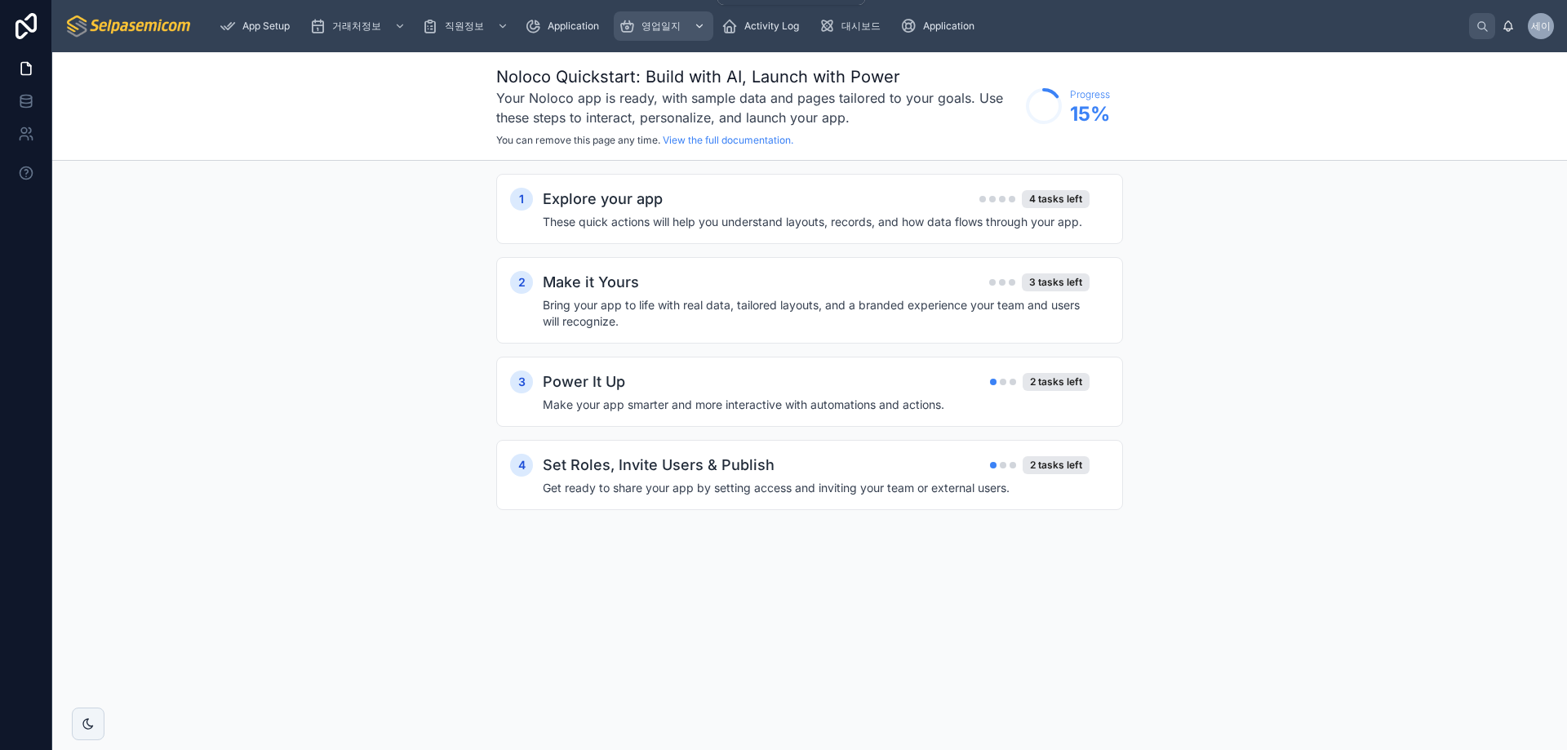
click at [654, 29] on span "영업일지" at bounding box center [660, 26] width 39 height 13
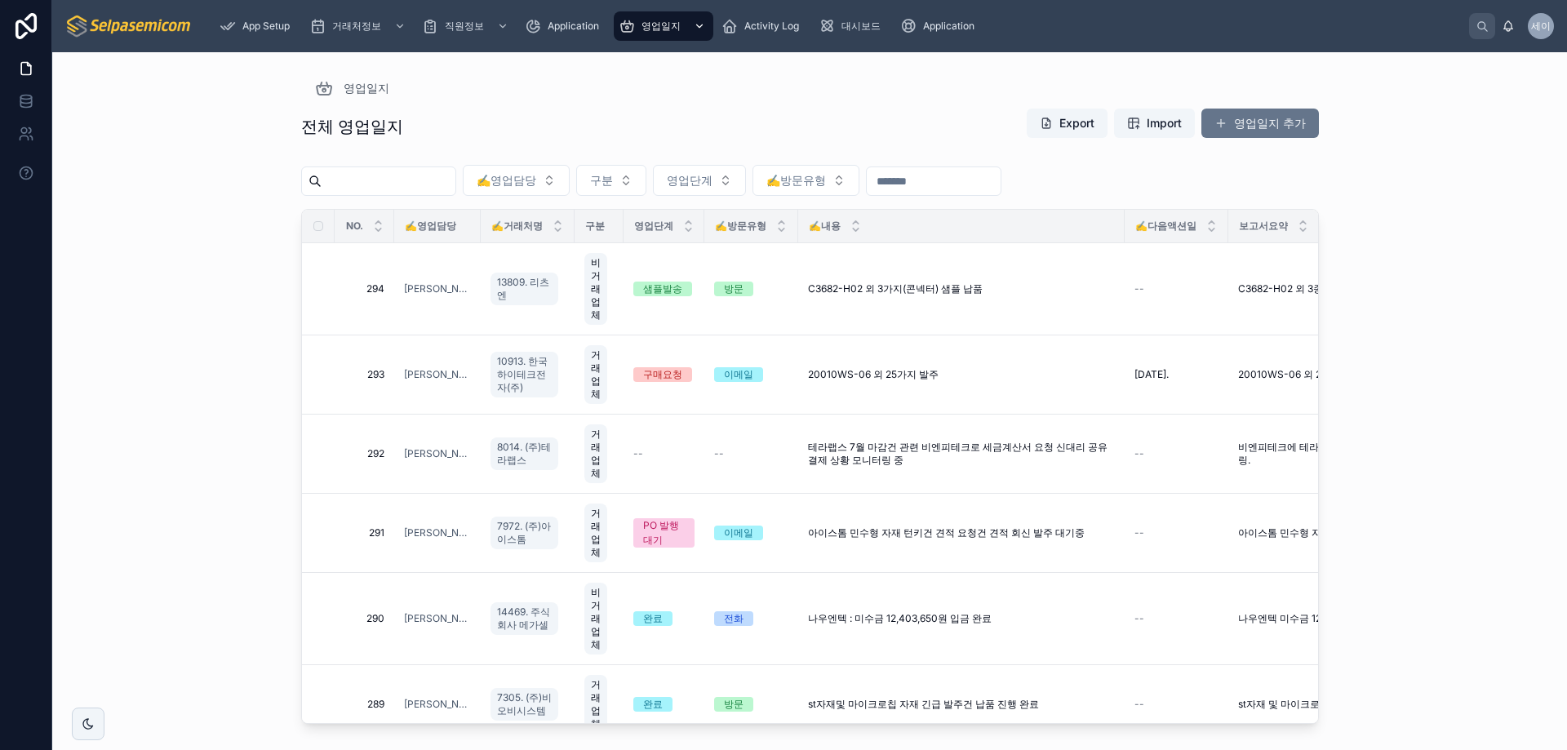
click at [663, 22] on span "영업일지" at bounding box center [660, 26] width 39 height 13
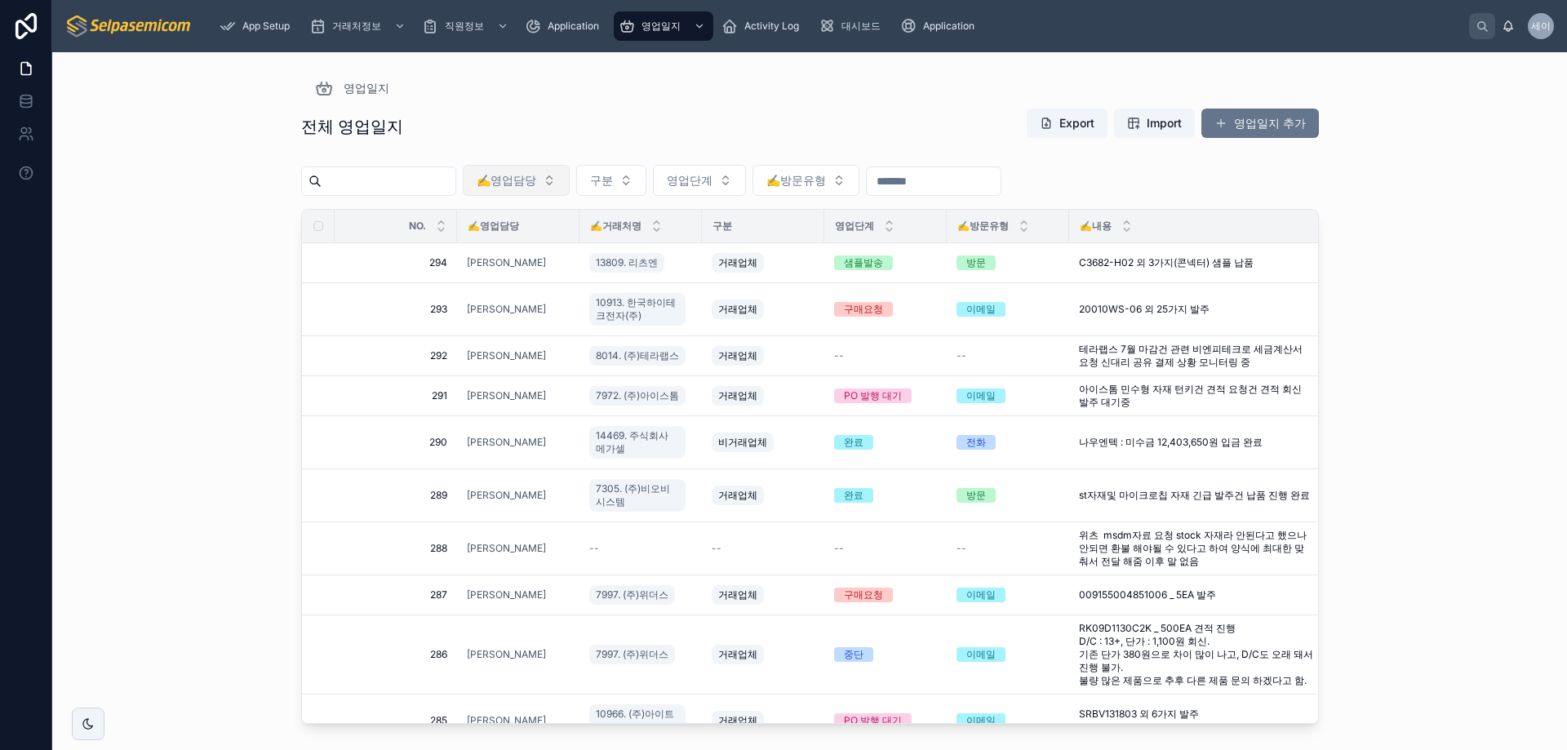
click at [570, 171] on button "✍️영업담당" at bounding box center [516, 180] width 107 height 31
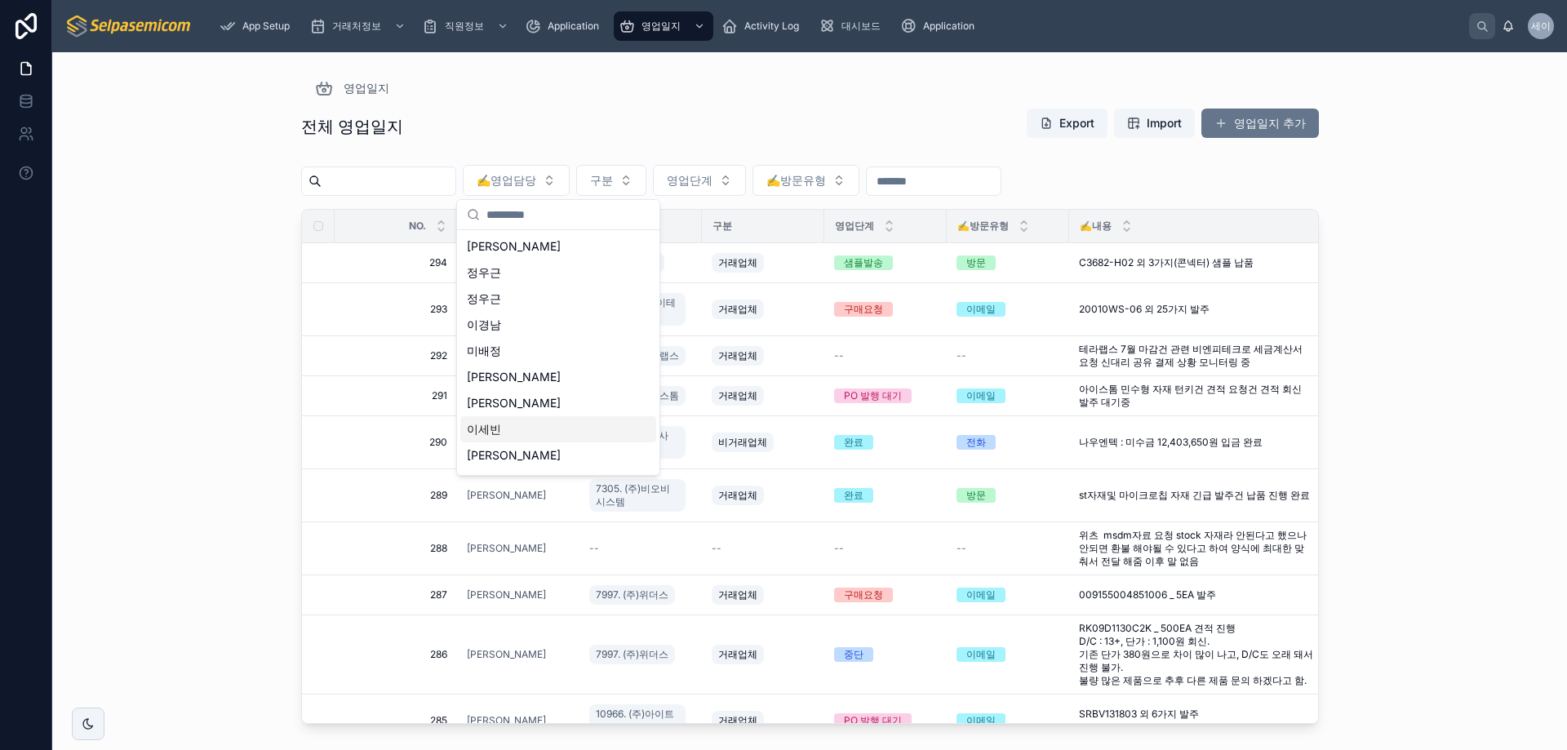
click at [498, 429] on span "이세빈" at bounding box center [484, 429] width 34 height 16
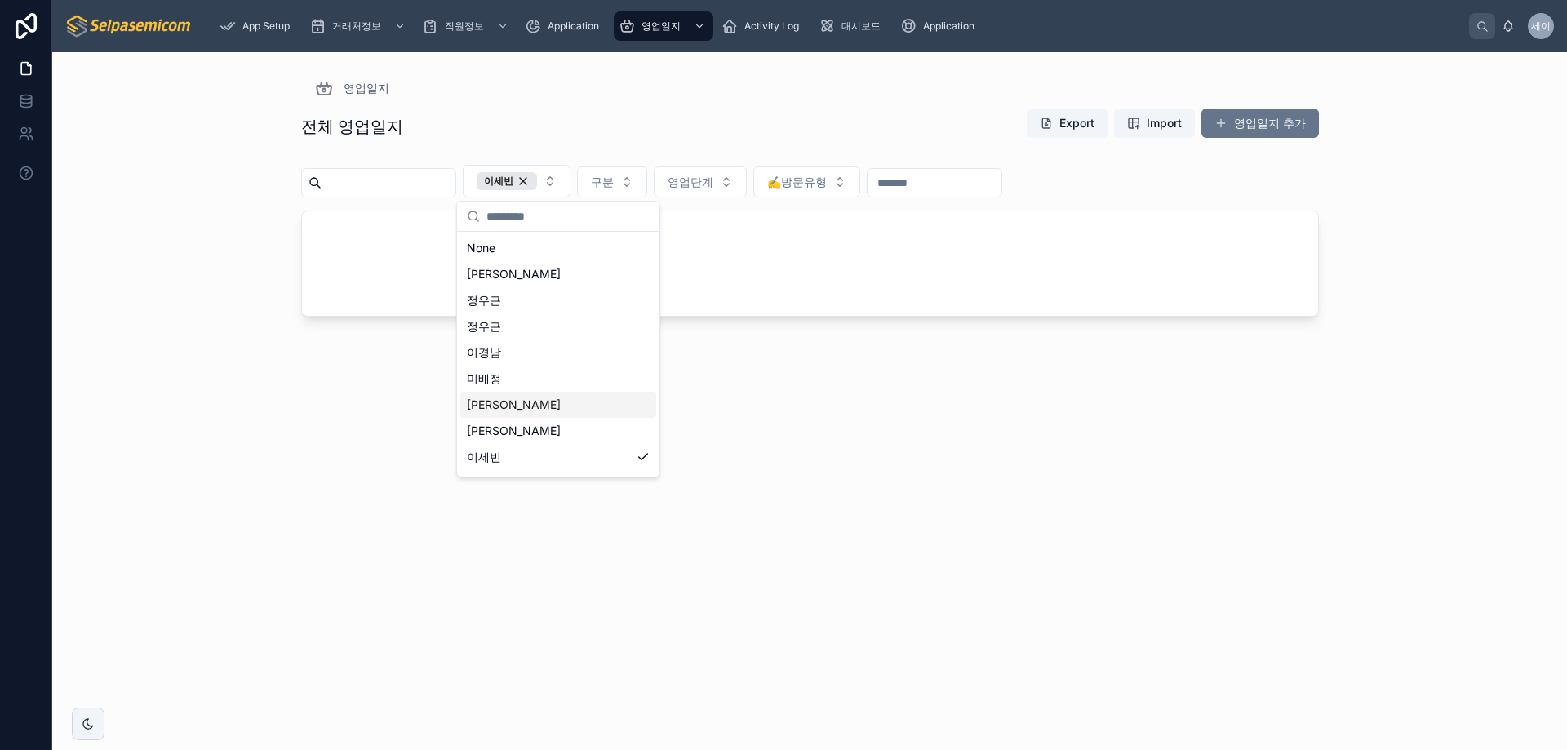
click at [1293, 188] on div "이세빈 구분 영업단계 ✍️방문유형" at bounding box center [810, 184] width 1018 height 52
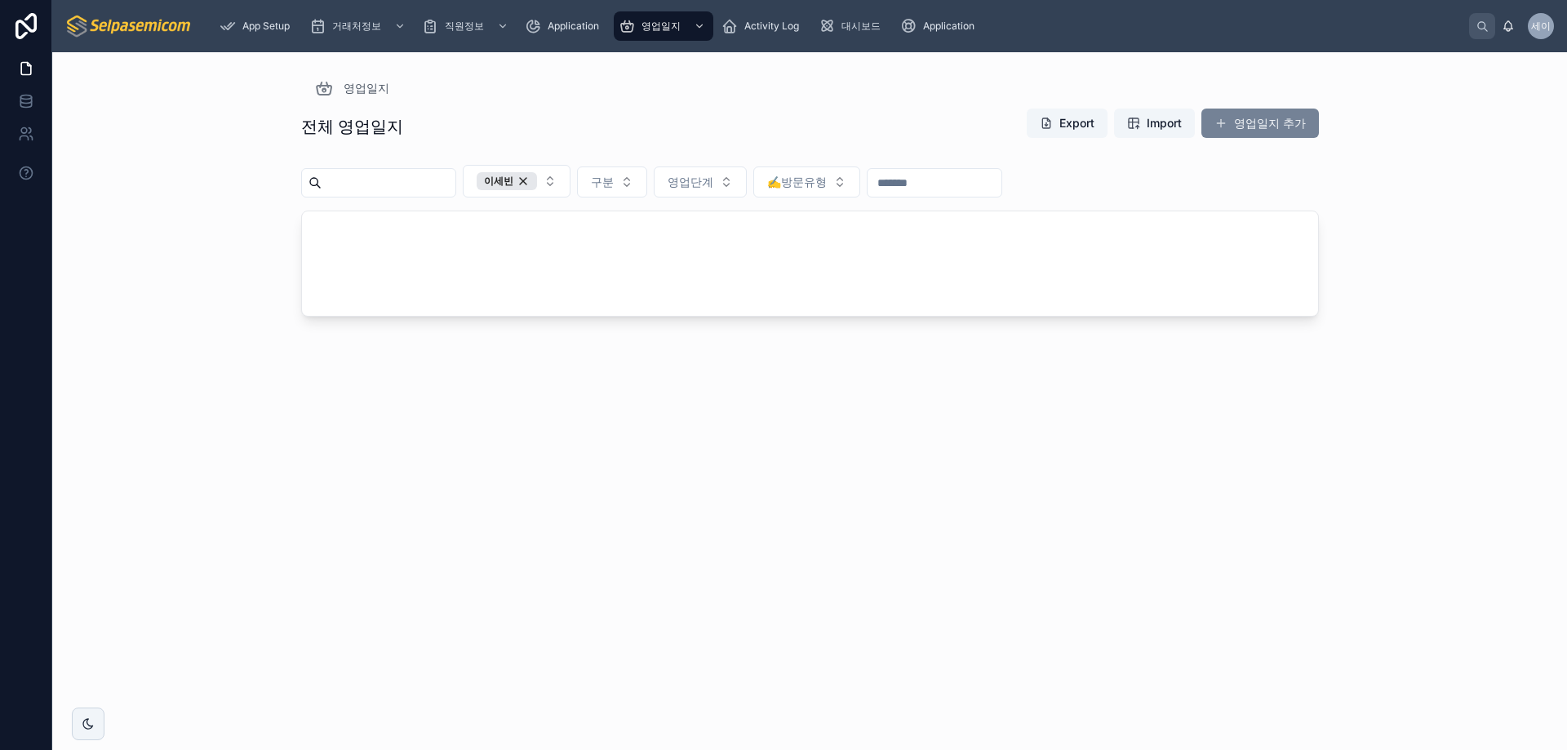
click at [1244, 122] on button "영업일지 추가" at bounding box center [1259, 123] width 117 height 29
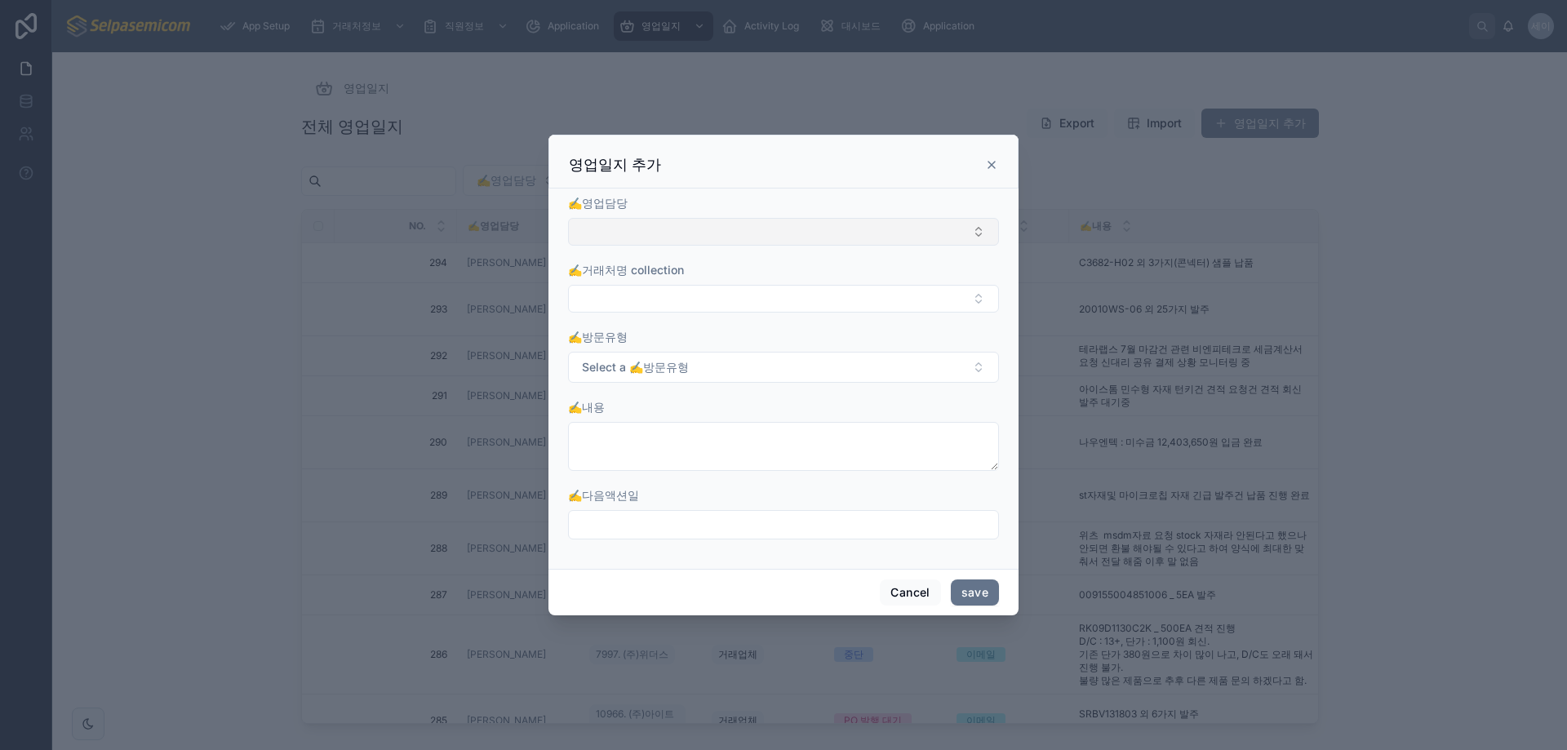
click at [657, 233] on button "Select Button" at bounding box center [783, 232] width 431 height 28
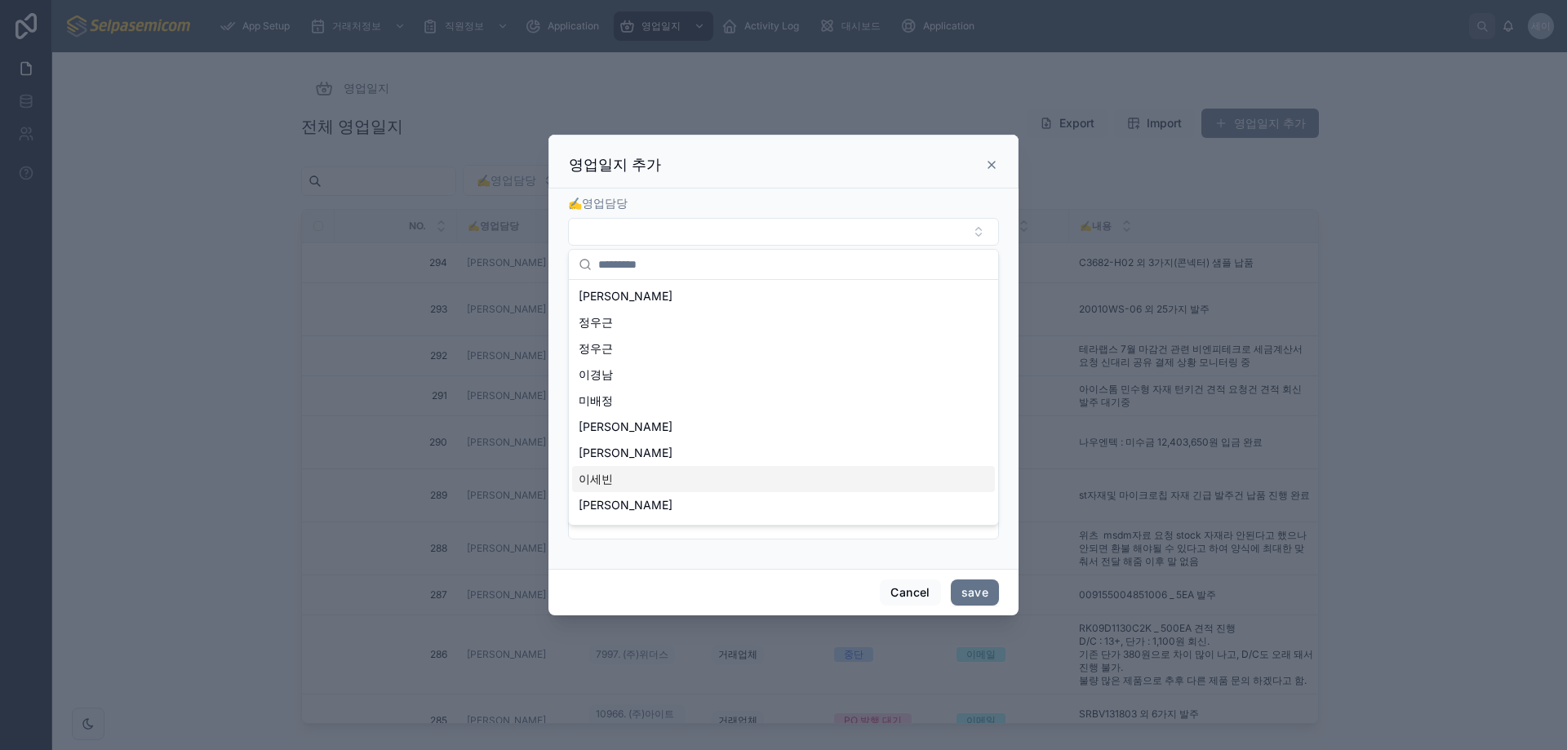
click at [604, 479] on span "이세빈" at bounding box center [596, 479] width 34 height 16
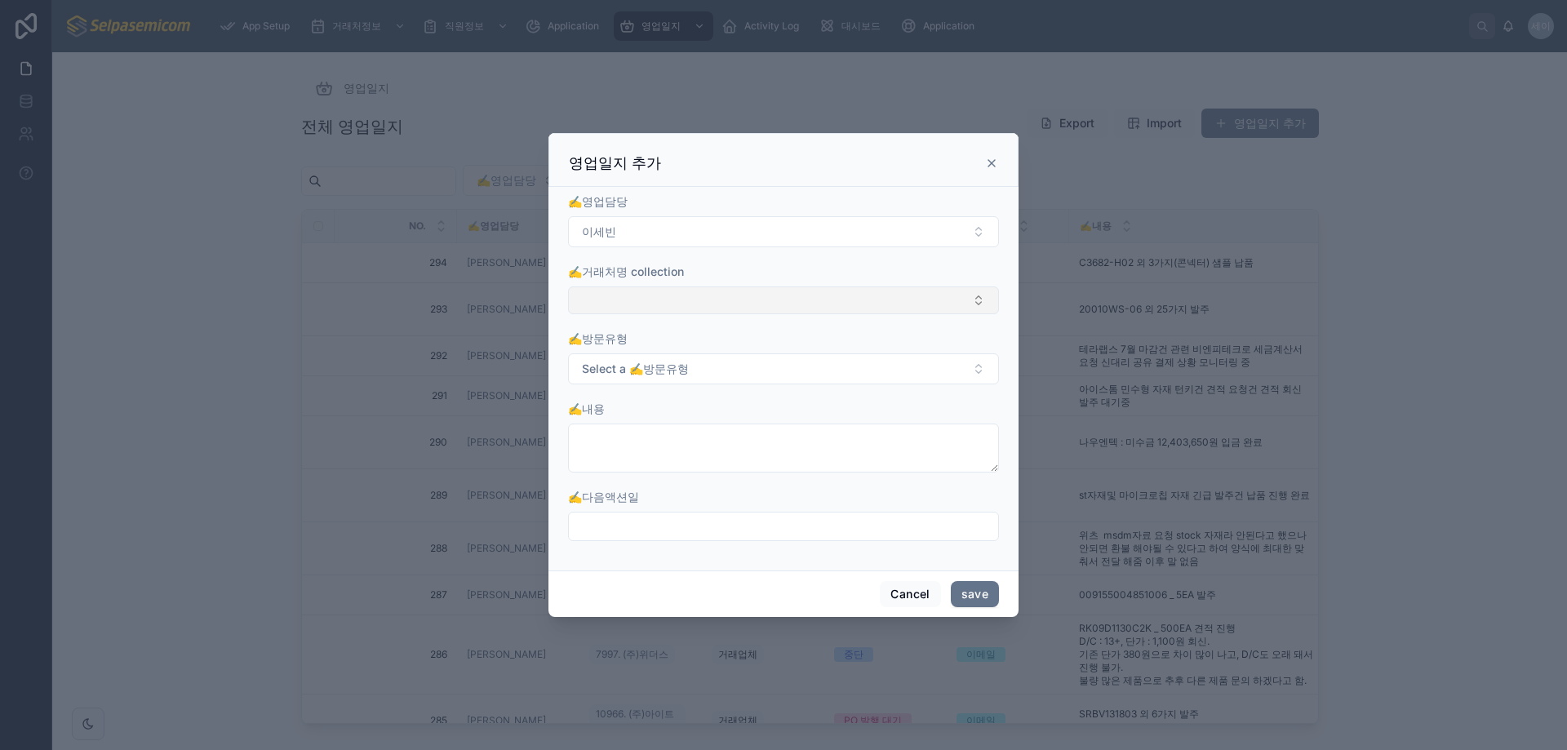
click at [658, 299] on button "Select Button" at bounding box center [783, 300] width 431 height 28
type input "*"
type input "**"
click at [664, 368] on span "8554. 주식회사 큐버" at bounding box center [632, 365] width 106 height 16
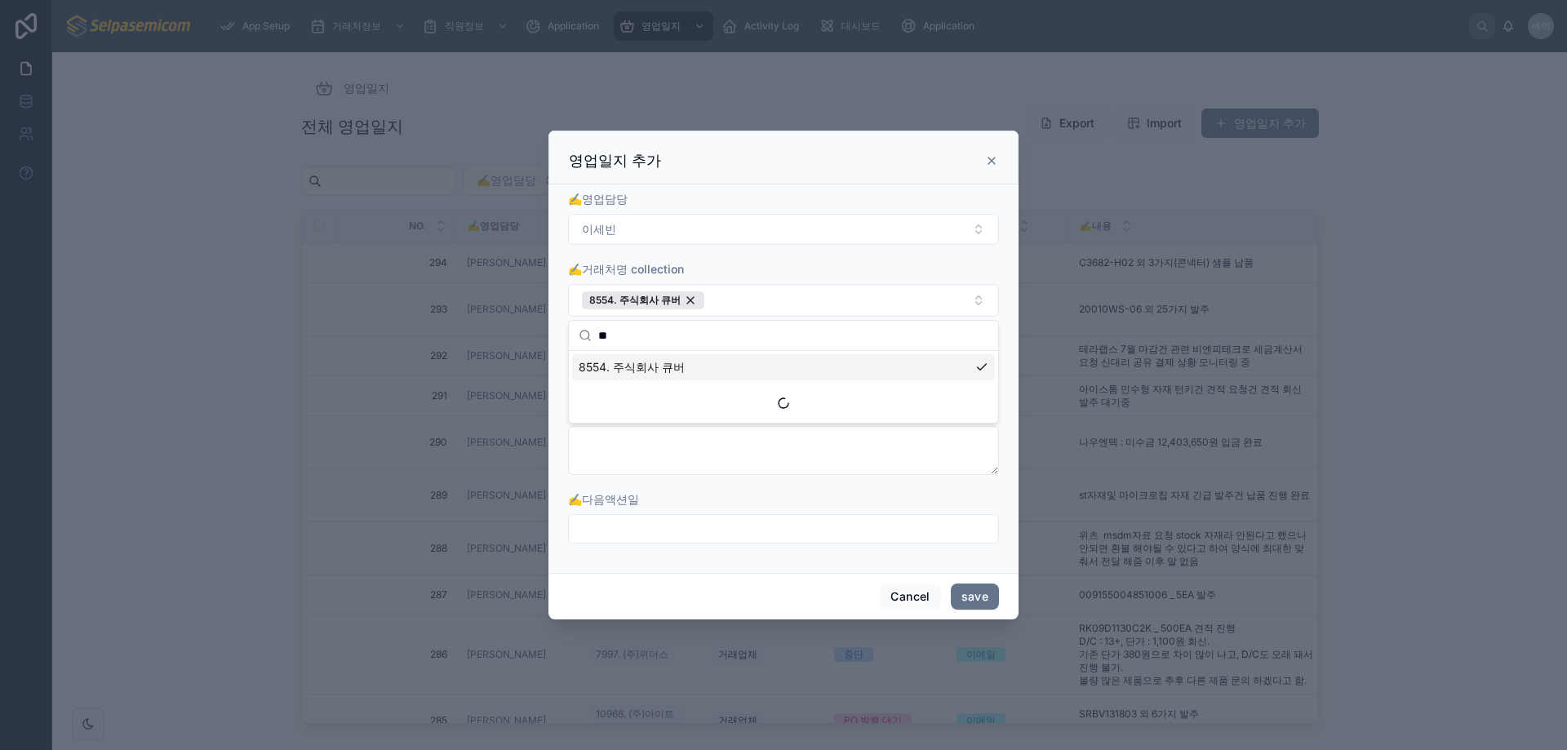
drag, startPoint x: 756, startPoint y: 425, endPoint x: 816, endPoint y: 422, distance: 60.5
click at [756, 425] on div "✍️내용" at bounding box center [783, 439] width 431 height 72
click at [748, 372] on button "Select a ✍️방문유형" at bounding box center [783, 371] width 431 height 31
click at [698, 331] on form "✍️영업담당 [PERSON_NAME] ✍️거래처명 collection 8554. 주식회사 큐버 ✍️방문유형 Select a ✍️방문유형 ✍️내…" at bounding box center [783, 375] width 431 height 369
drag, startPoint x: 791, startPoint y: 157, endPoint x: 1013, endPoint y: 156, distance: 221.9
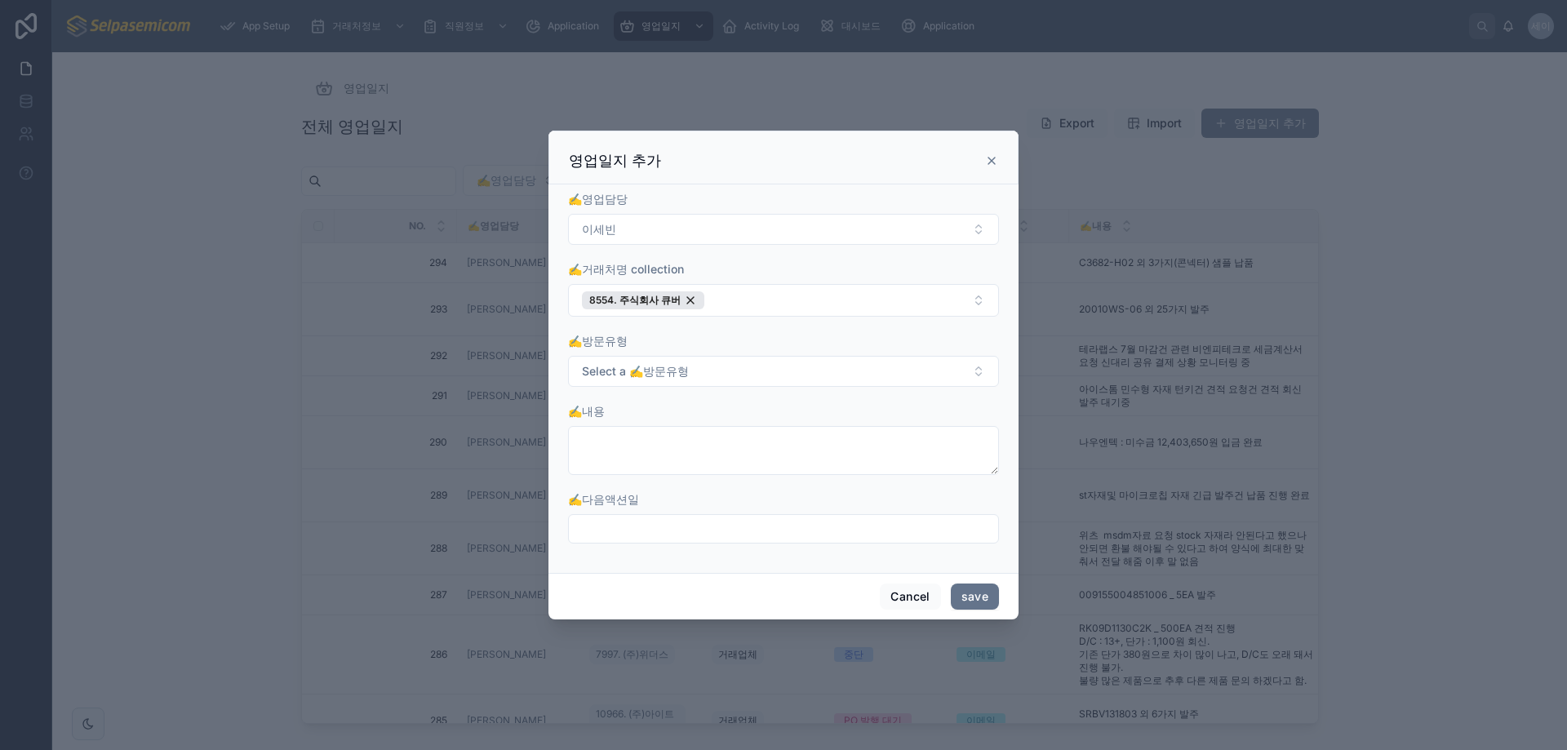
click at [1013, 156] on div "영업일지 추가" at bounding box center [783, 158] width 470 height 54
drag, startPoint x: 907, startPoint y: 151, endPoint x: 827, endPoint y: 150, distance: 80.0
click at [827, 150] on div "영업일지 추가" at bounding box center [783, 158] width 470 height 54
click at [988, 159] on icon at bounding box center [991, 160] width 13 height 13
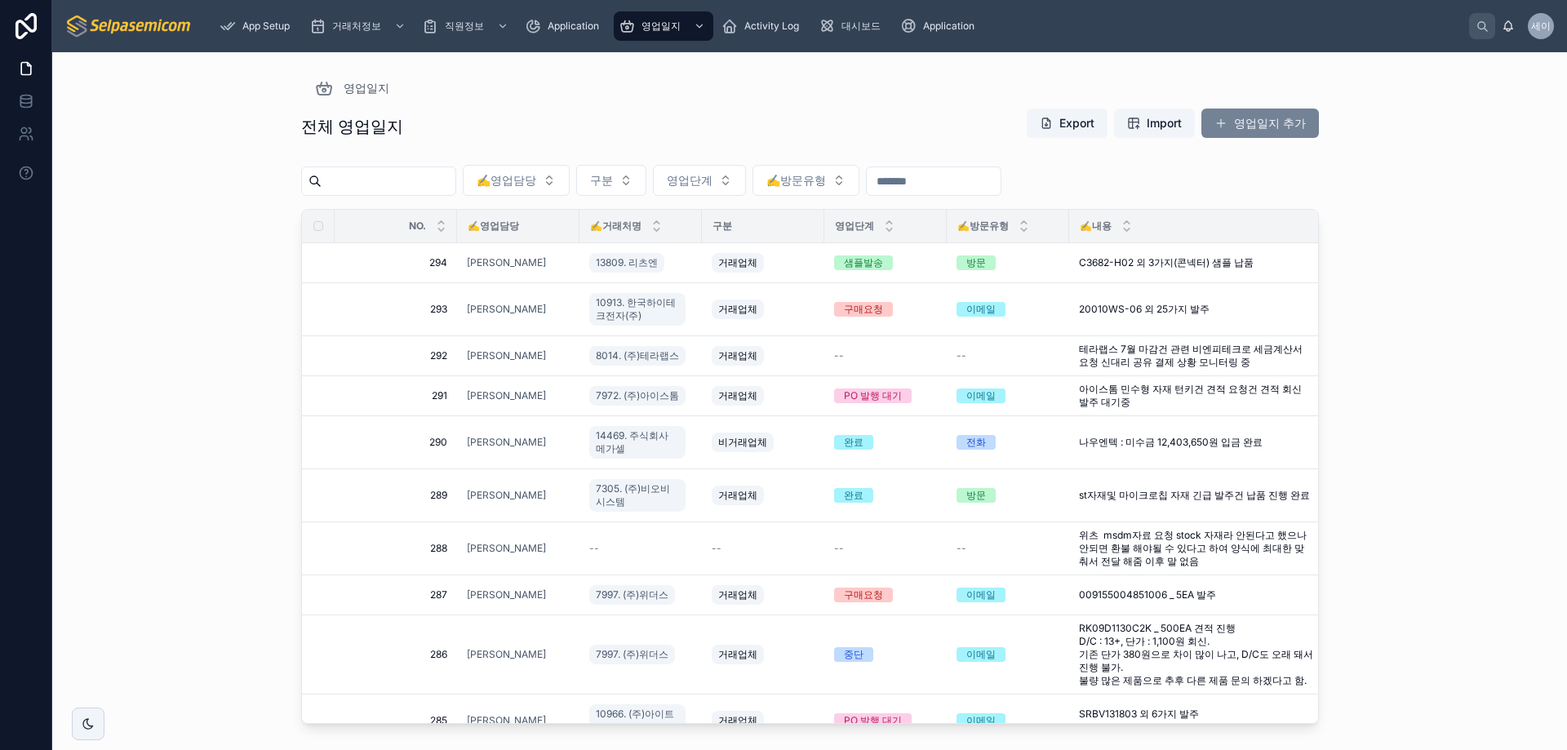
click at [1261, 118] on button "영업일지 추가" at bounding box center [1259, 123] width 117 height 29
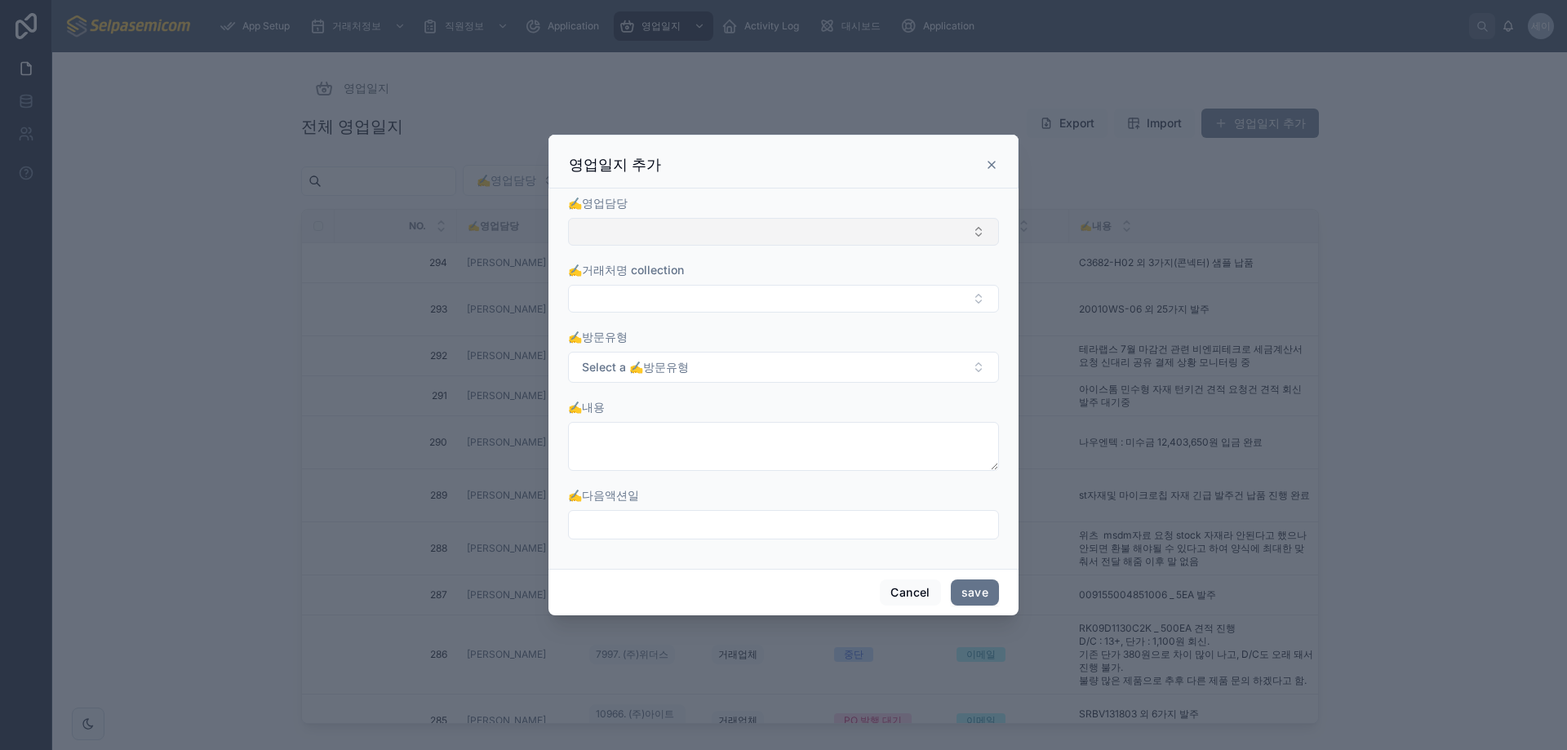
click at [654, 224] on button "Select Button" at bounding box center [783, 232] width 431 height 28
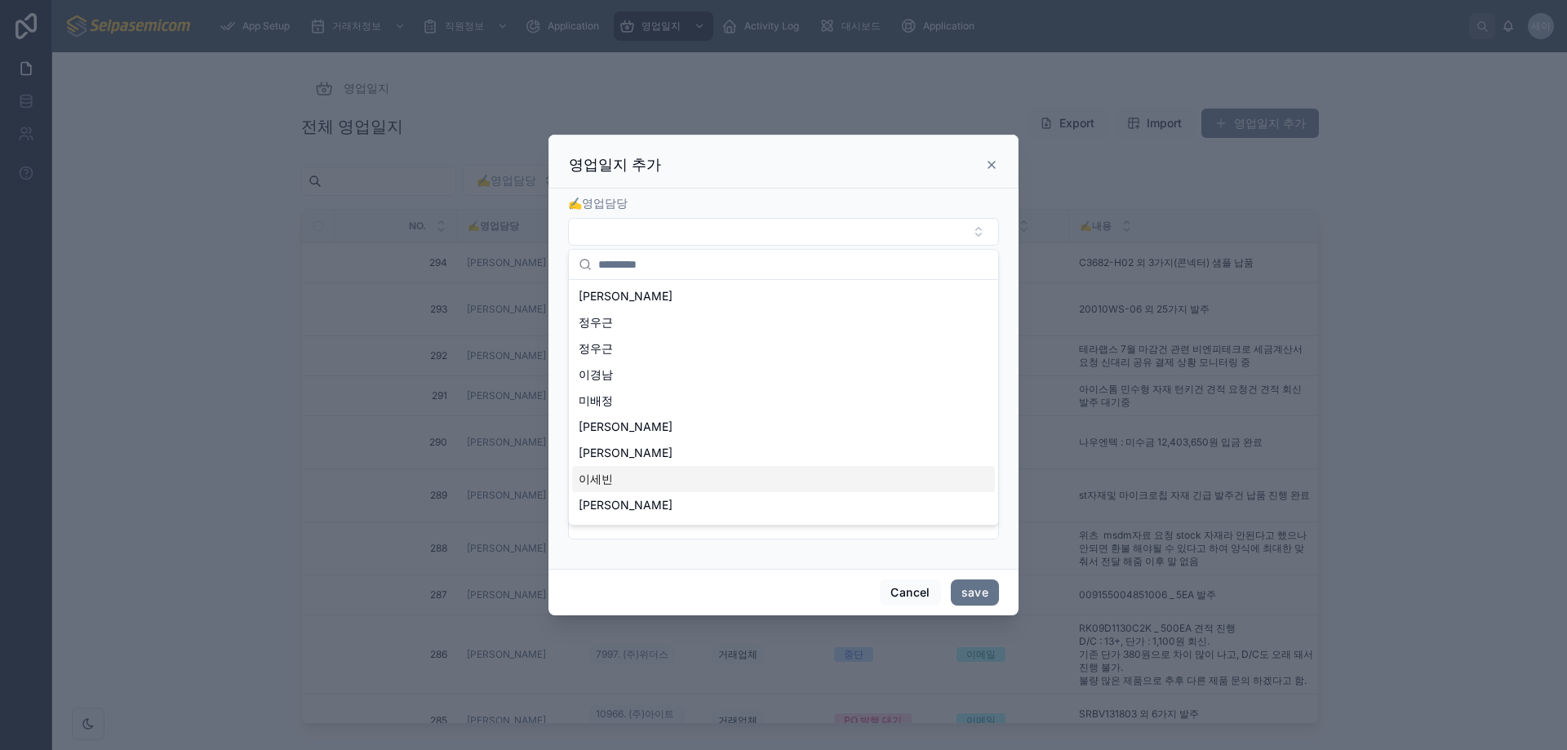
click at [603, 472] on span "이세빈" at bounding box center [596, 479] width 34 height 16
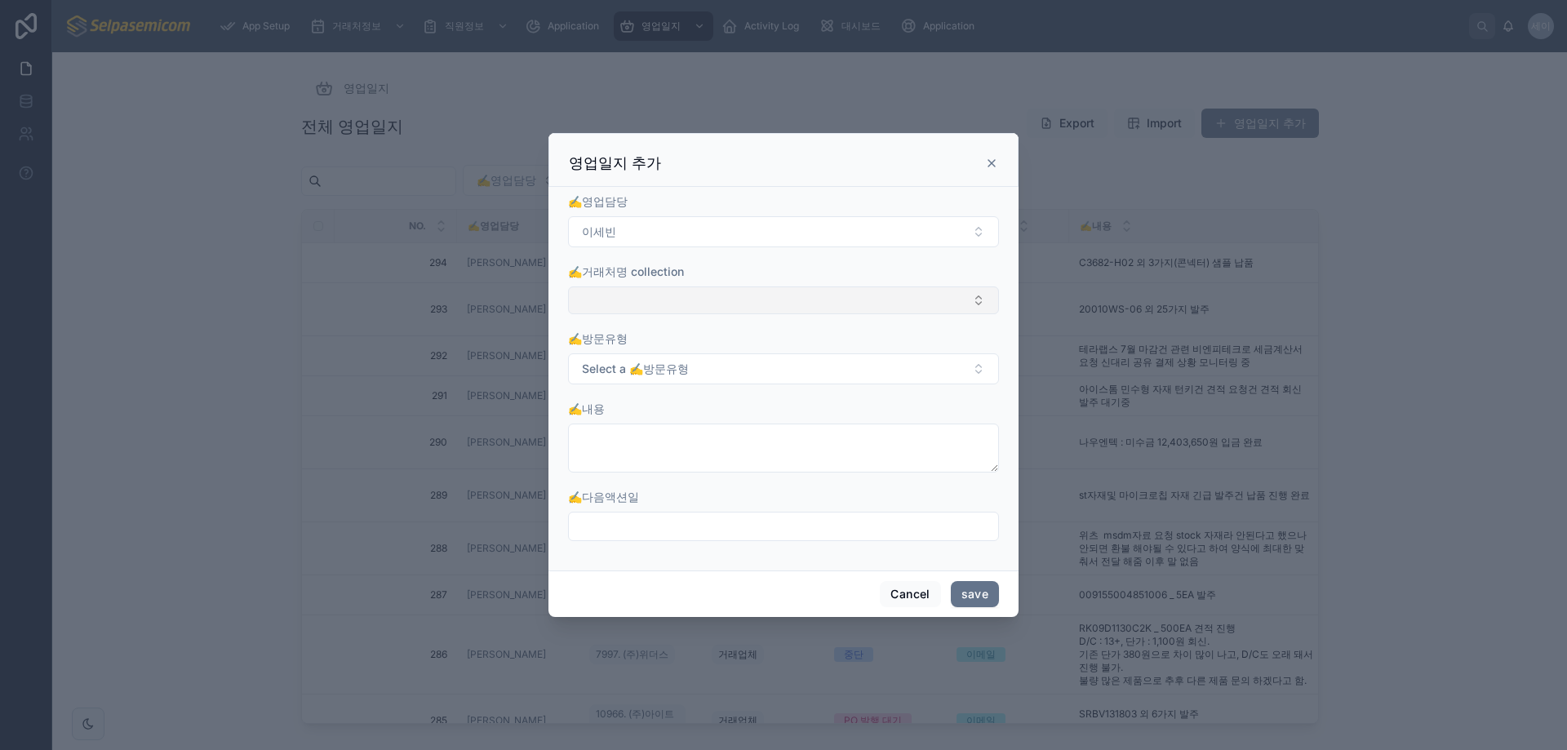
click at [662, 293] on button "Select Button" at bounding box center [783, 300] width 431 height 28
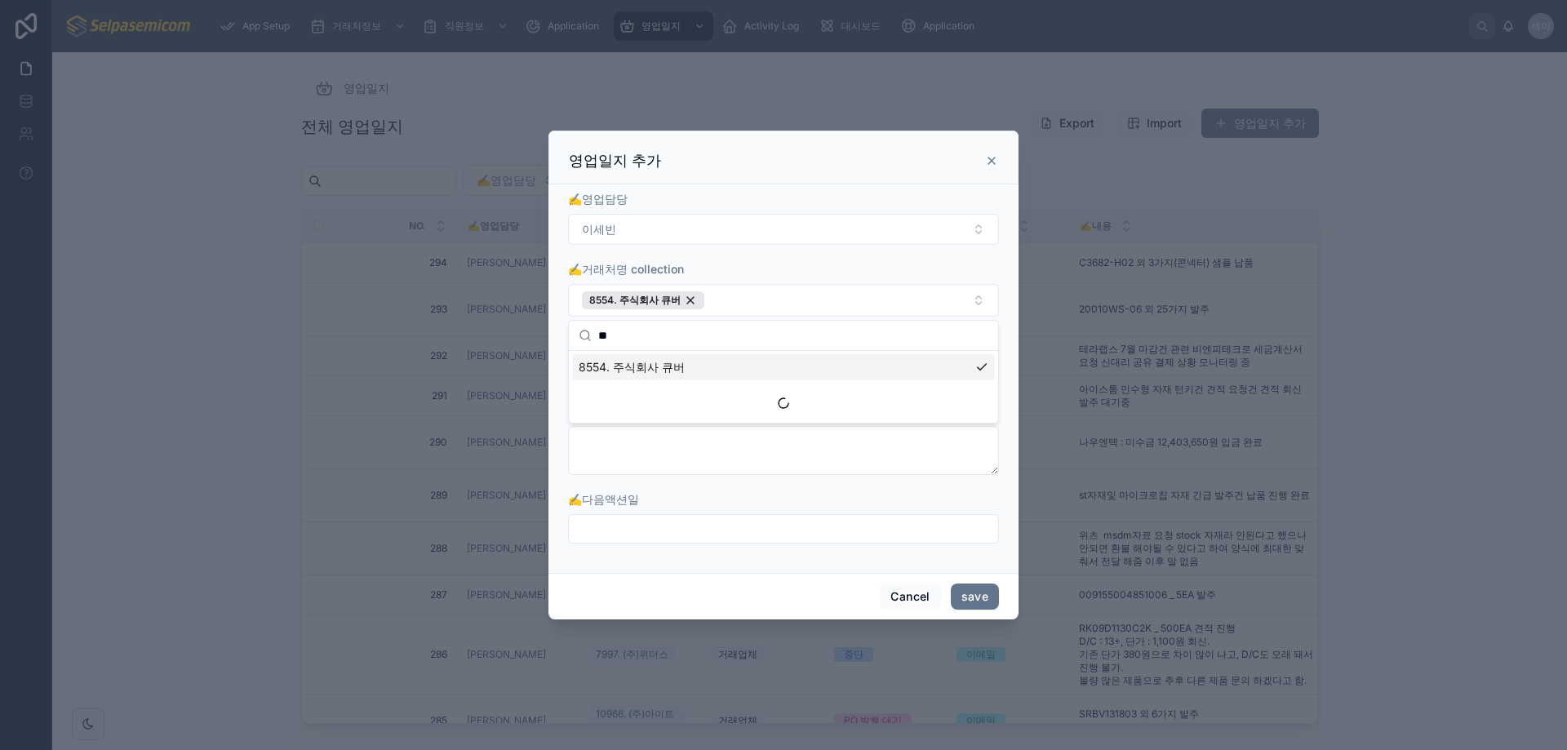
type input "**"
click at [667, 362] on span "8554. 주식회사 큐버" at bounding box center [632, 367] width 106 height 16
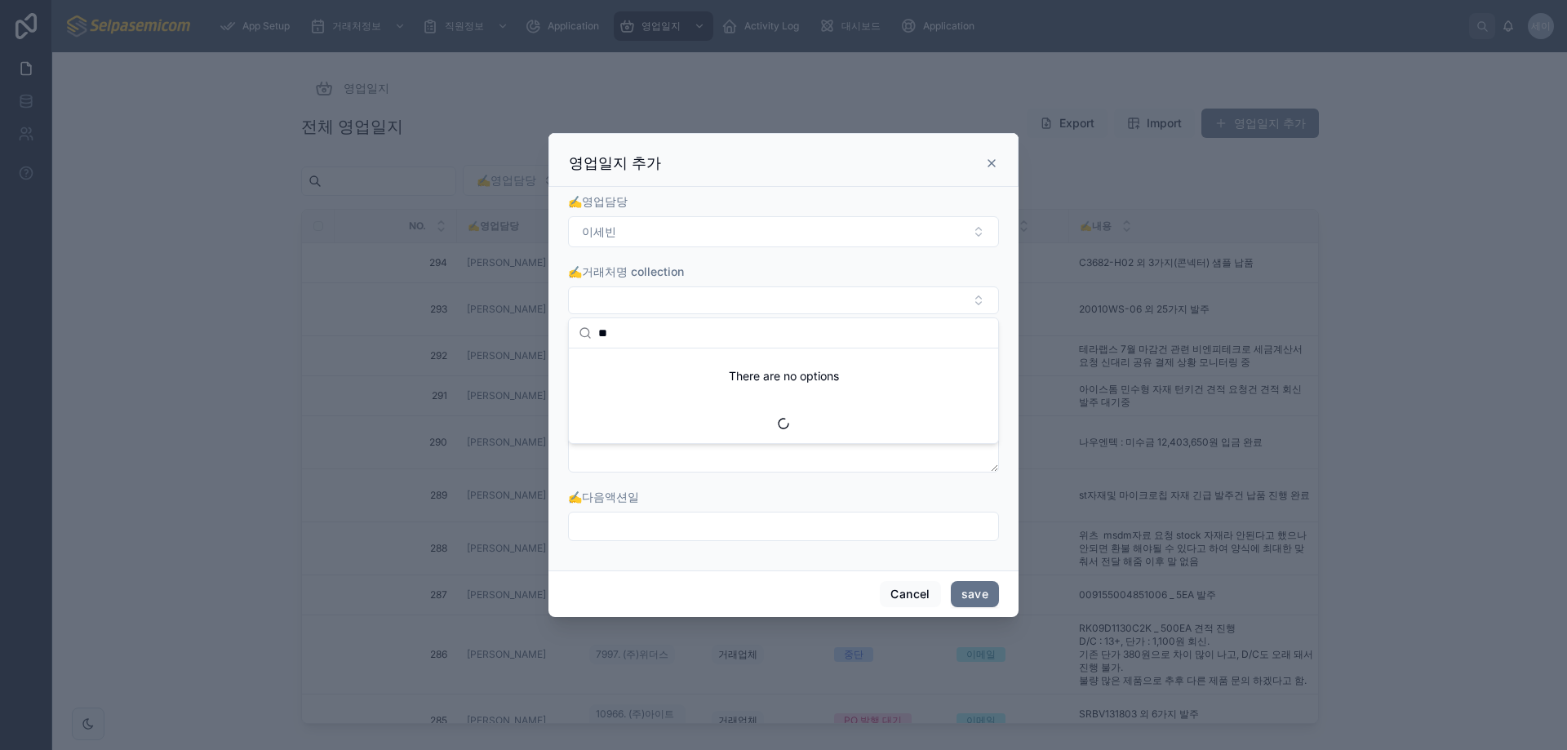
drag, startPoint x: 800, startPoint y: 377, endPoint x: 789, endPoint y: 373, distance: 12.1
click at [800, 376] on div "There are no options" at bounding box center [783, 375] width 429 height 55
click at [777, 419] on div "Suggestions" at bounding box center [783, 423] width 429 height 39
click at [787, 415] on div "Suggestions" at bounding box center [783, 423] width 429 height 39
drag, startPoint x: 783, startPoint y: 420, endPoint x: 774, endPoint y: 423, distance: 8.5
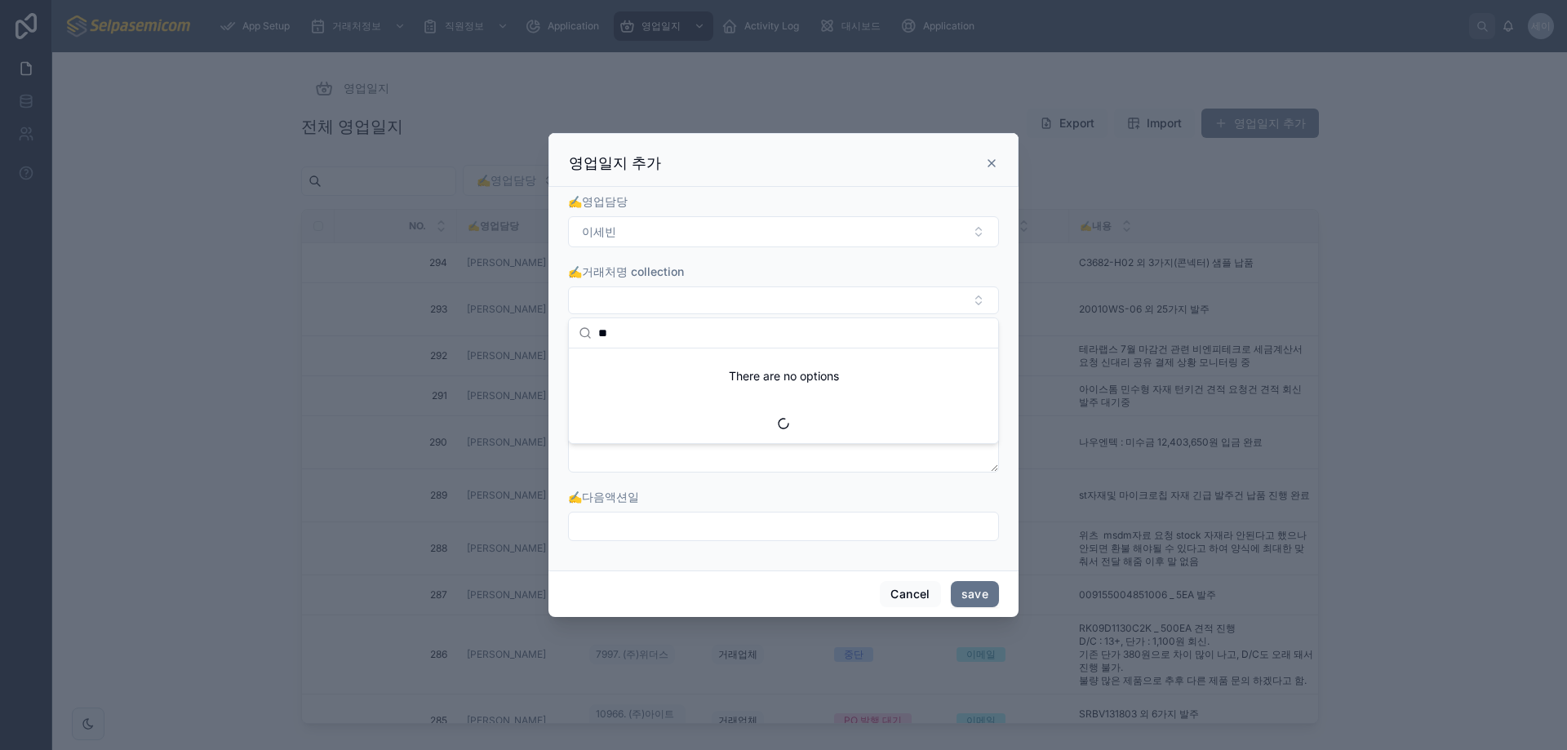
click at [778, 422] on icon "Suggestions" at bounding box center [783, 423] width 15 height 15
drag, startPoint x: 716, startPoint y: 477, endPoint x: 702, endPoint y: 484, distance: 16.4
click at [709, 481] on form "✍️영업담당 [PERSON_NAME] ✍️거래처명 collection ✍️방문유형 Select a ✍️방문유형 ✍️내용 ✍️다음액션일" at bounding box center [783, 375] width 431 height 364
click at [813, 364] on button "Select a ✍️방문유형" at bounding box center [783, 368] width 431 height 31
click at [614, 459] on div "이메일" at bounding box center [602, 458] width 29 height 15
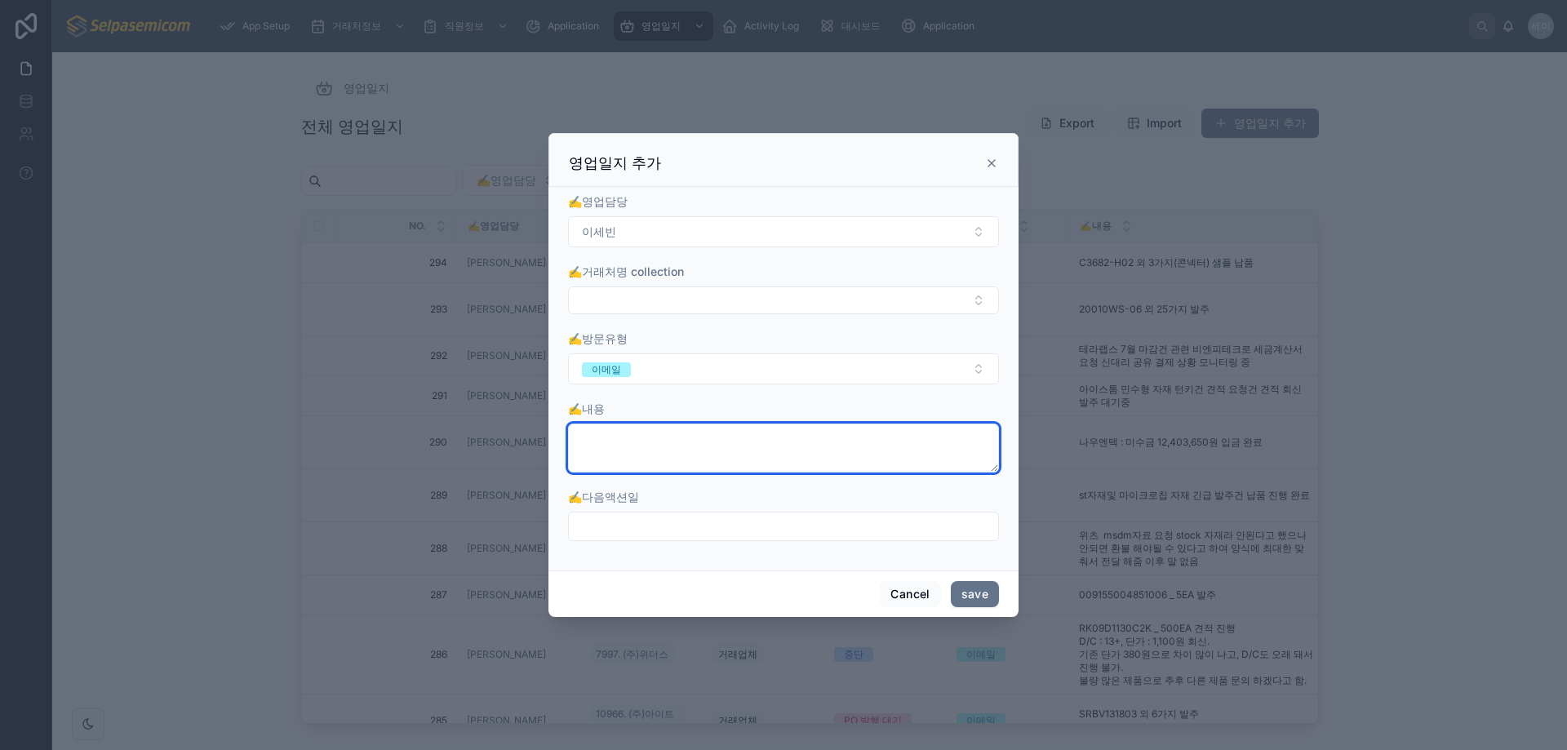
click at [679, 445] on textarea at bounding box center [783, 447] width 431 height 49
paste textarea "**********"
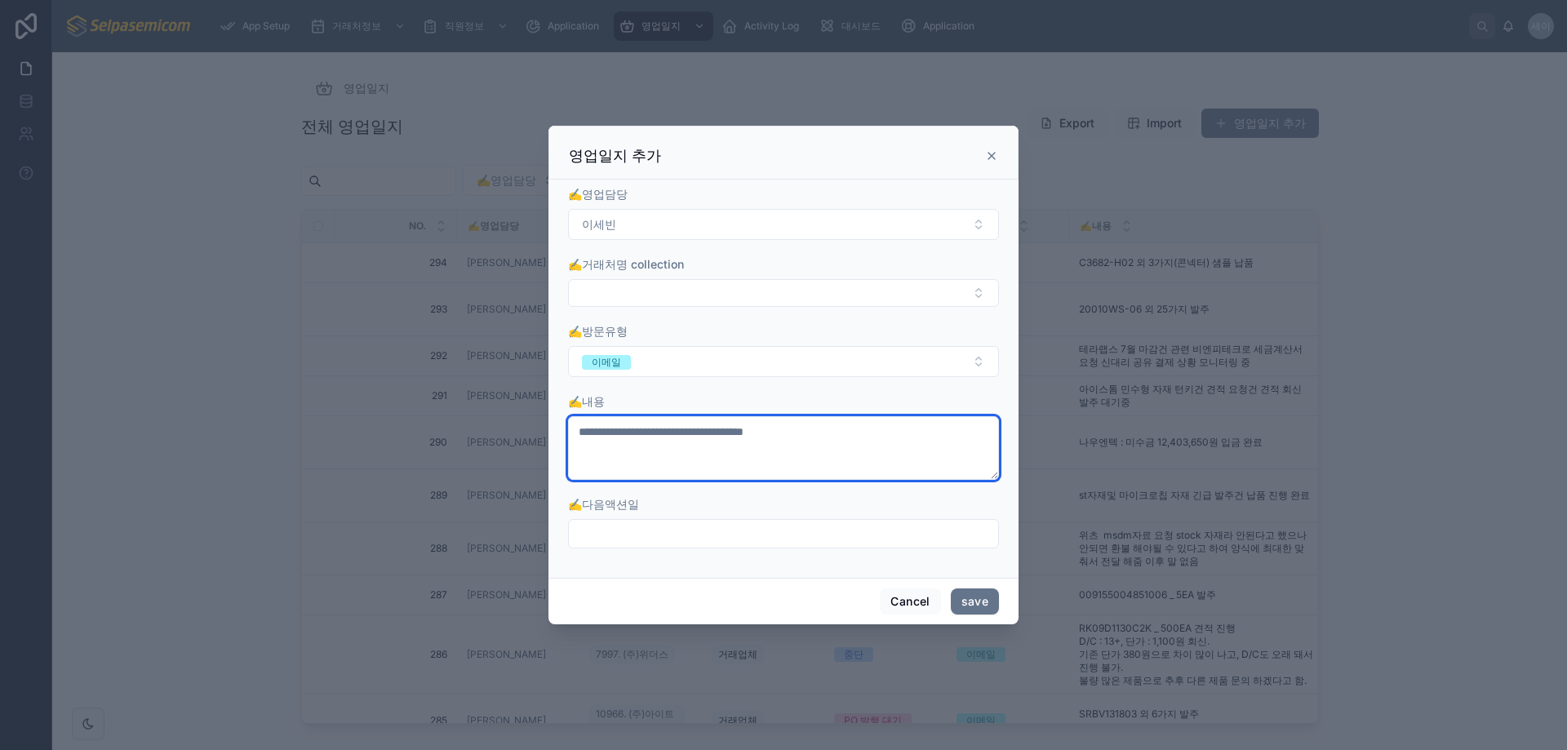
type textarea "**********"
click at [783, 525] on input "text" at bounding box center [783, 533] width 429 height 23
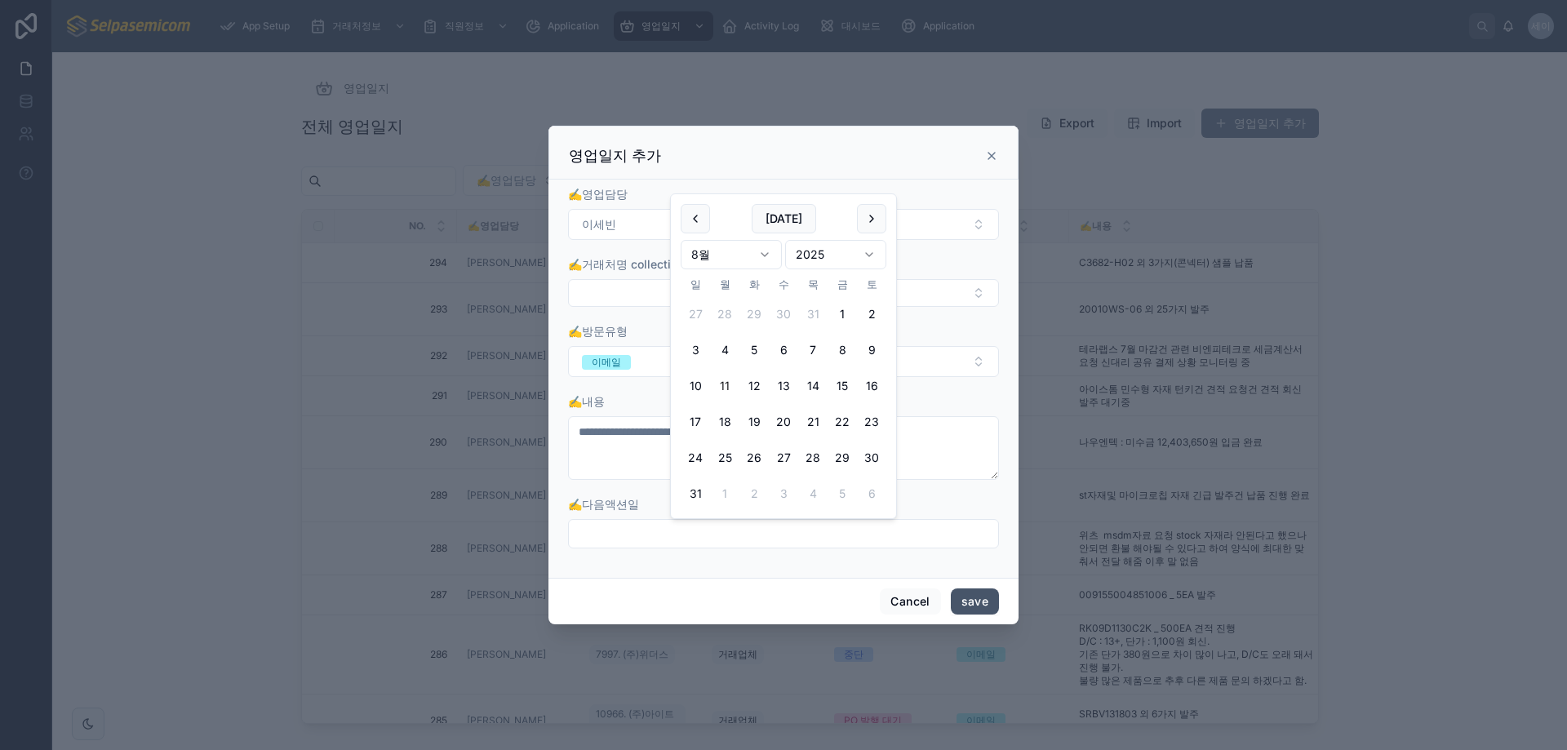
click at [973, 592] on button "save" at bounding box center [975, 601] width 48 height 26
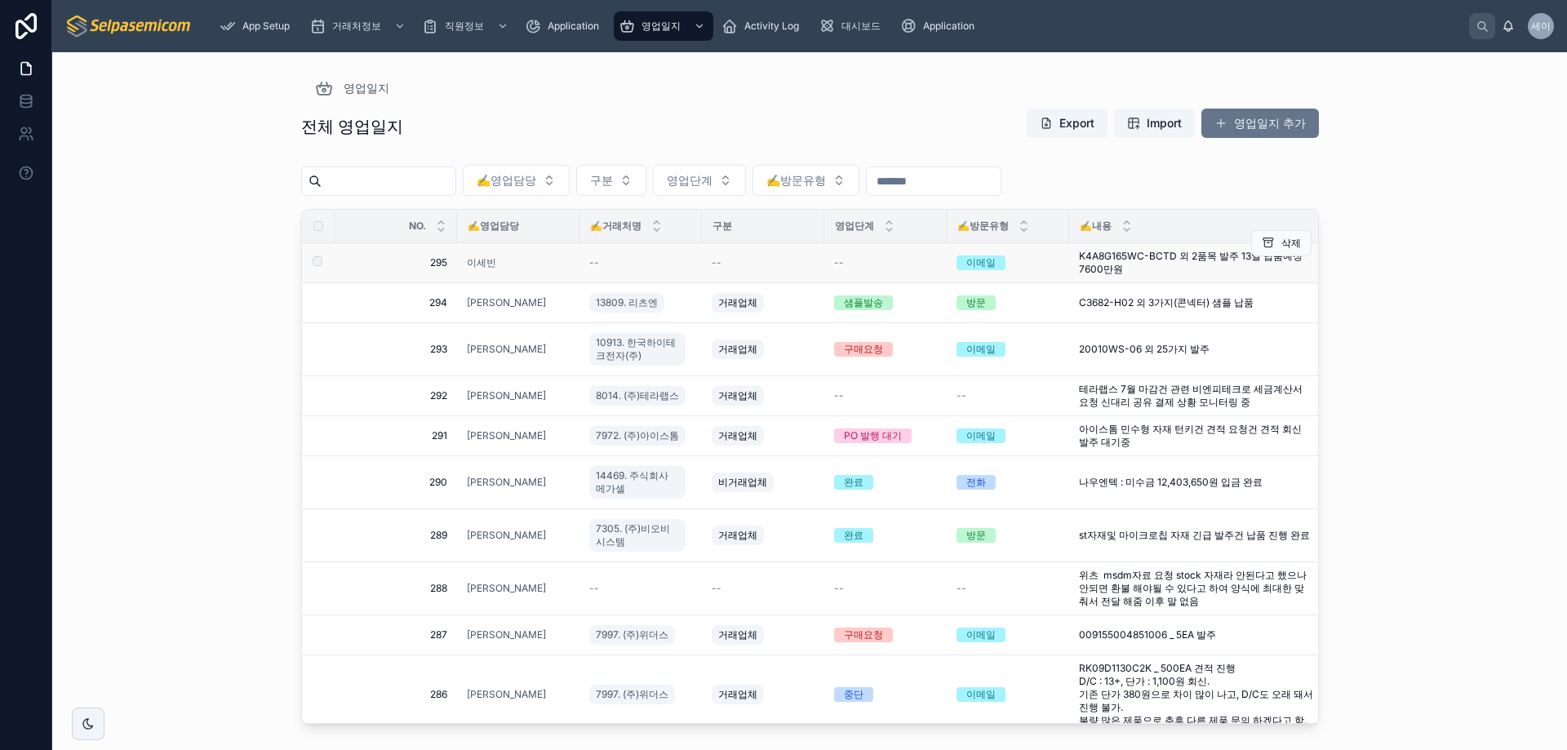
click at [629, 255] on td "--" at bounding box center [640, 263] width 122 height 40
click at [602, 258] on div "--" at bounding box center [640, 262] width 103 height 13
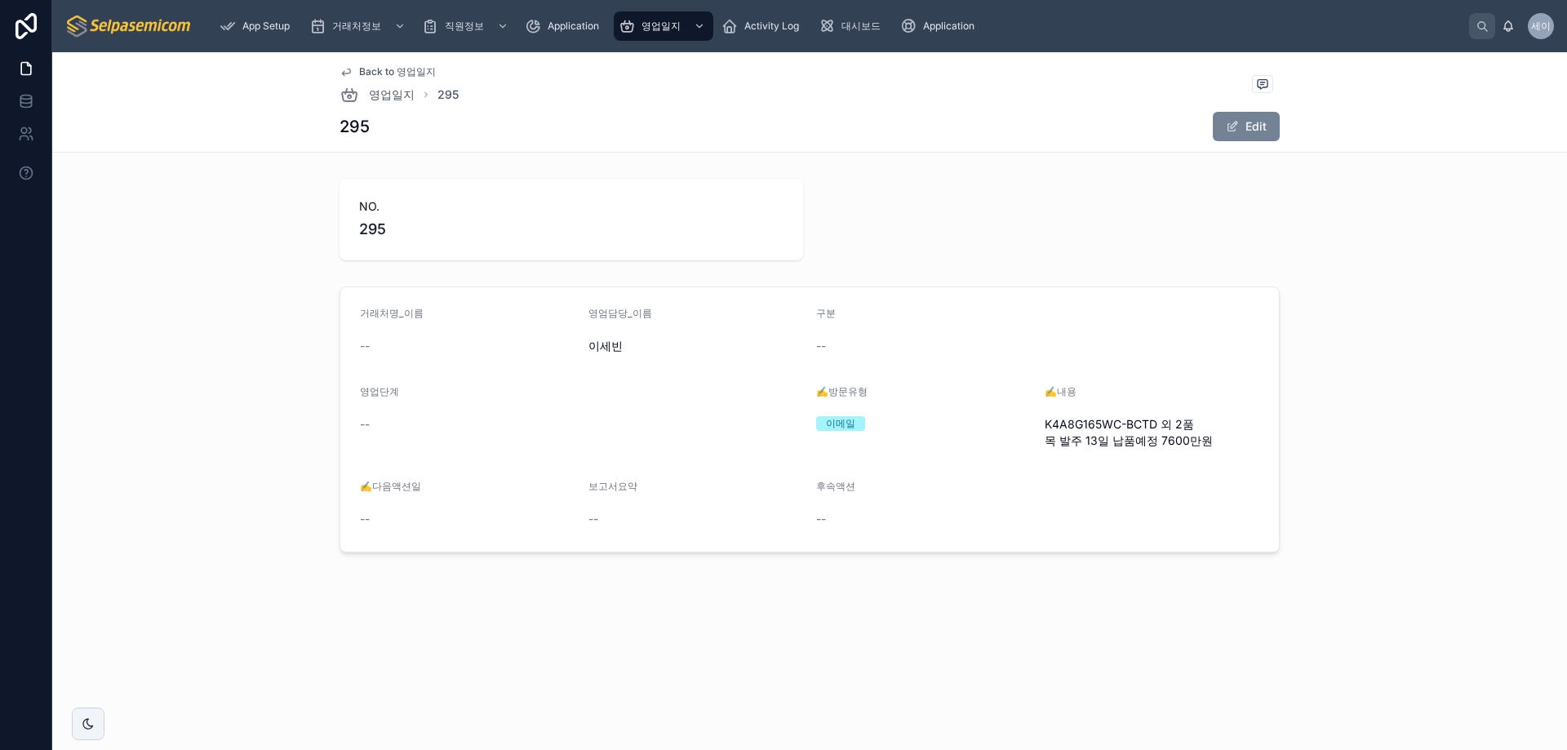
click at [1254, 118] on button "Edit" at bounding box center [1246, 126] width 67 height 29
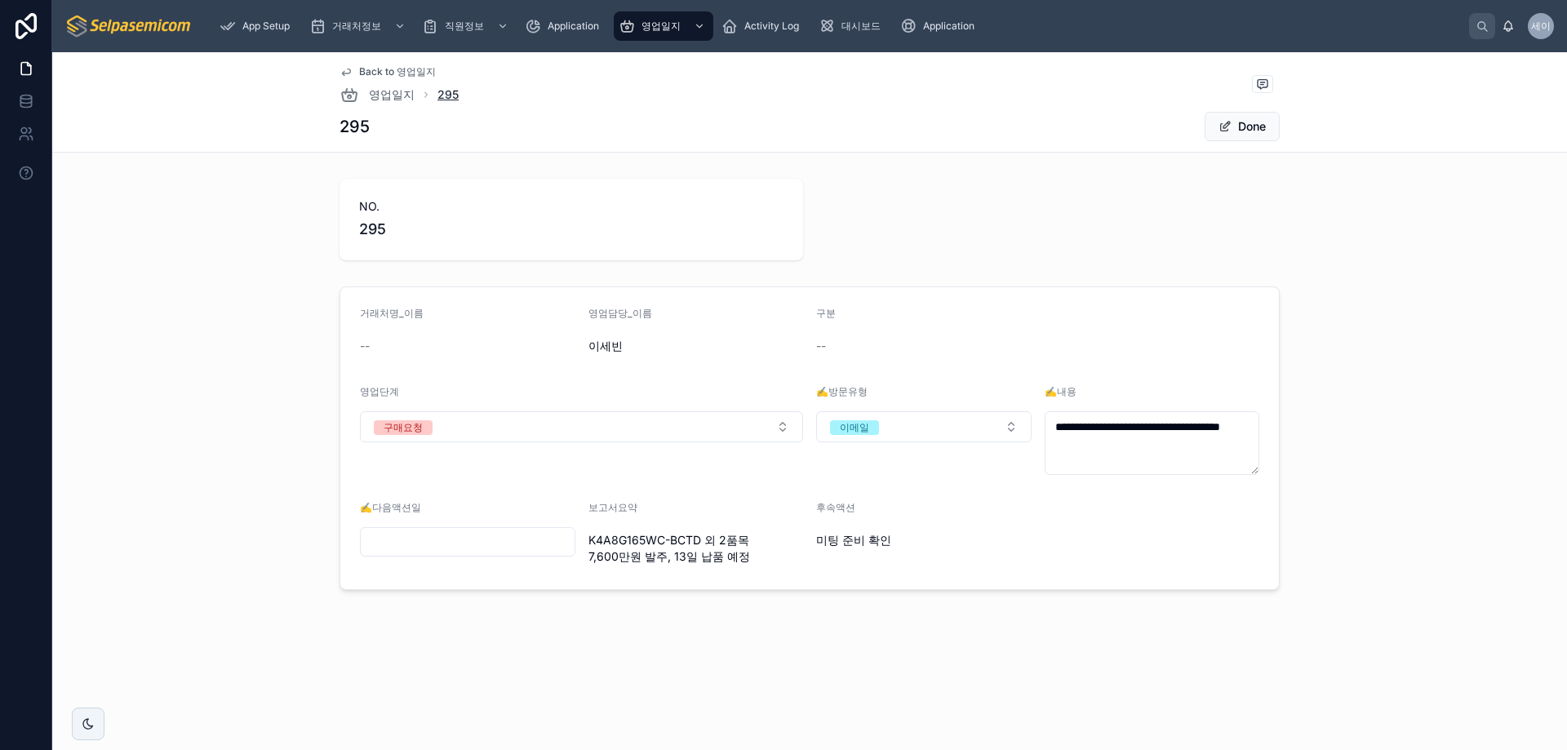
click at [454, 91] on span "295" at bounding box center [447, 94] width 21 height 16
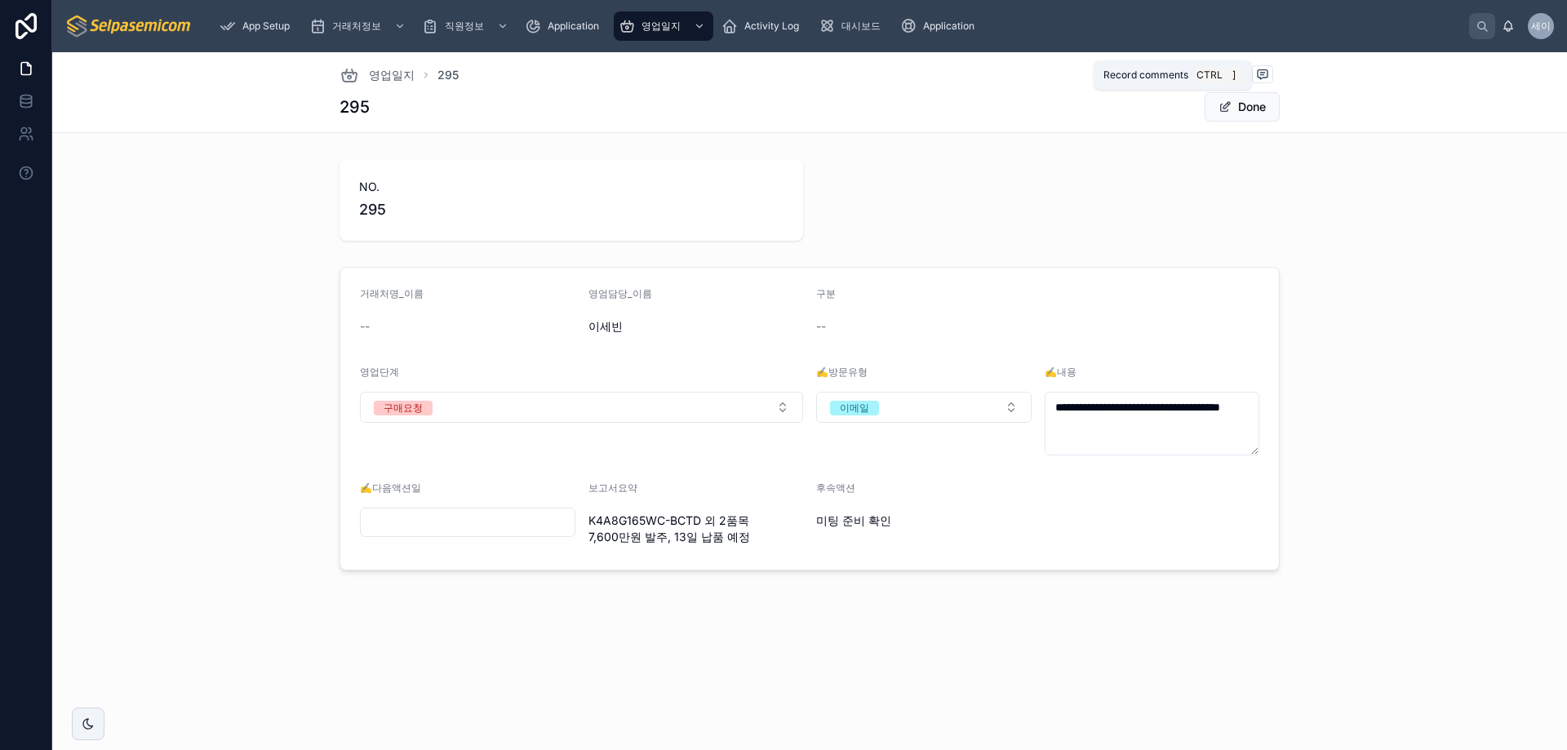
click at [1265, 74] on icon at bounding box center [1262, 74] width 13 height 13
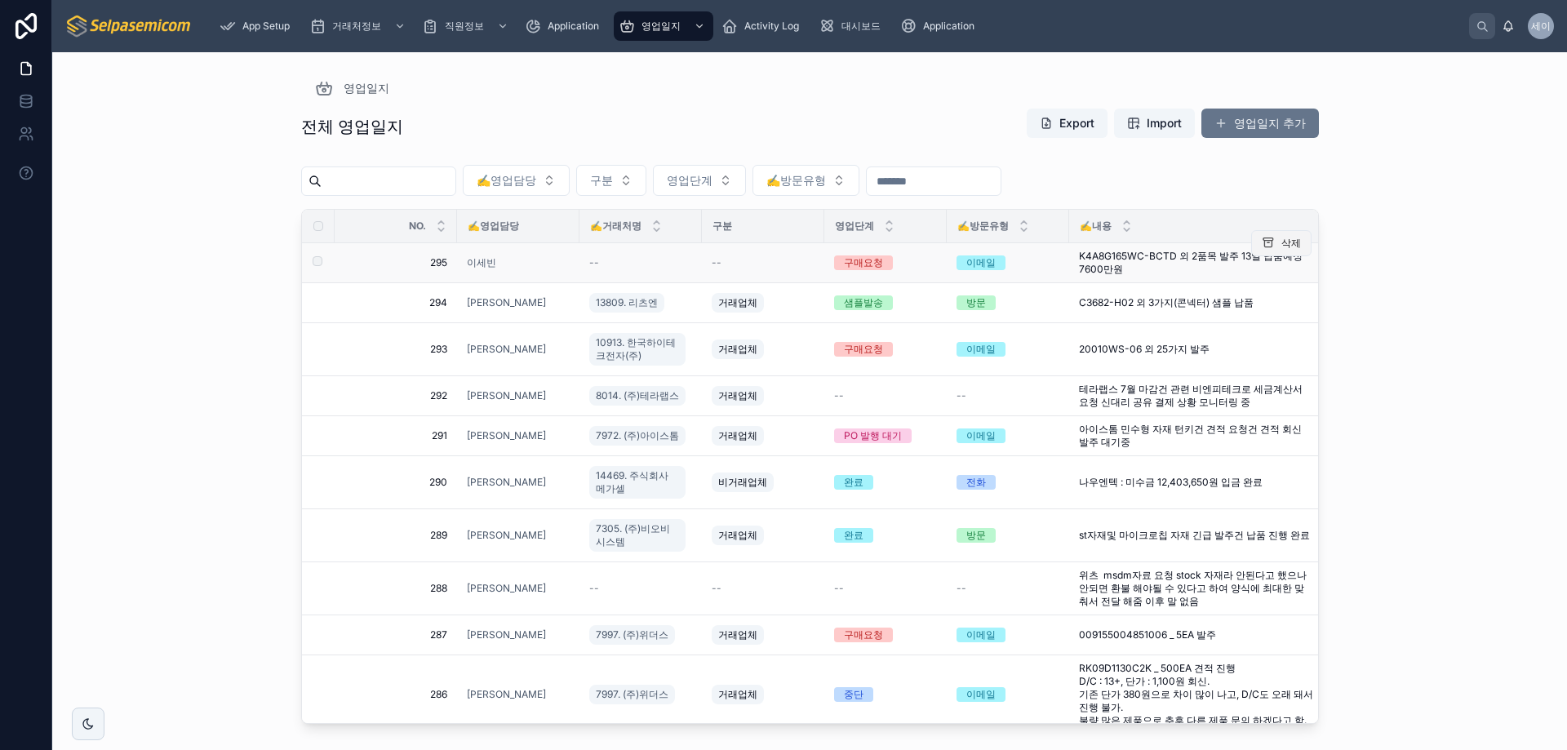
click at [1281, 241] on span "삭제" at bounding box center [1291, 243] width 20 height 13
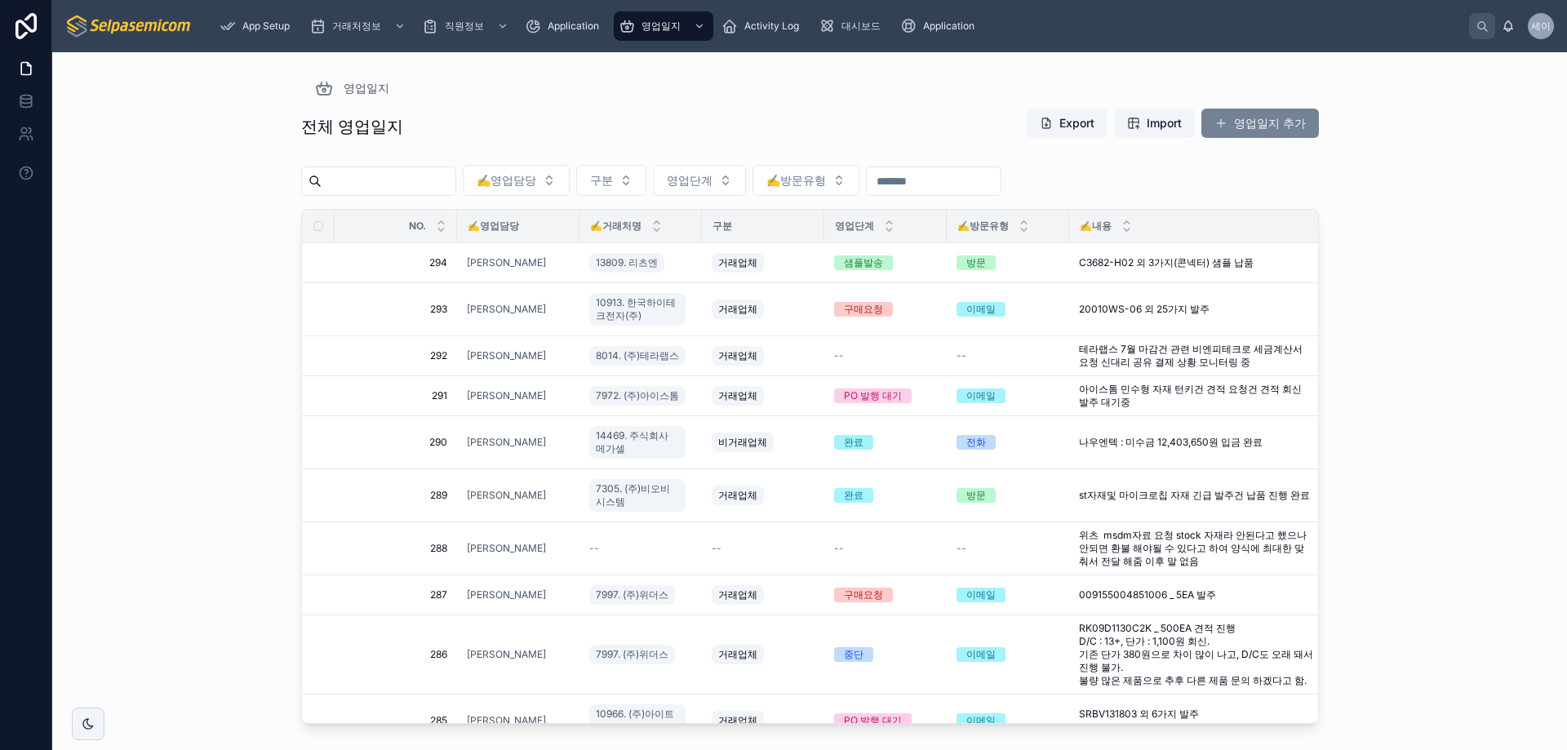
click at [1248, 129] on button "영업일지 추가" at bounding box center [1259, 123] width 117 height 29
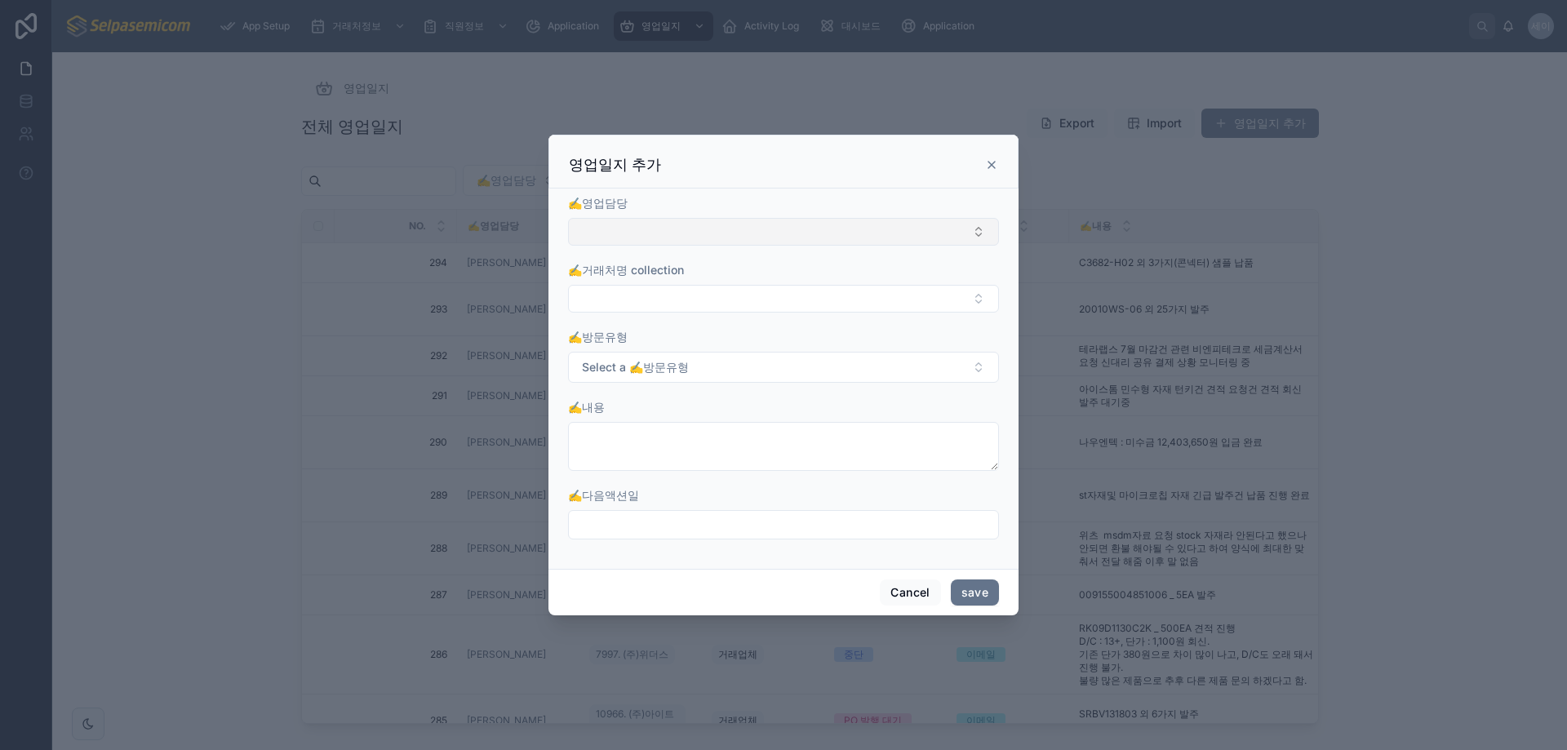
click at [607, 230] on button "Select Button" at bounding box center [783, 232] width 431 height 28
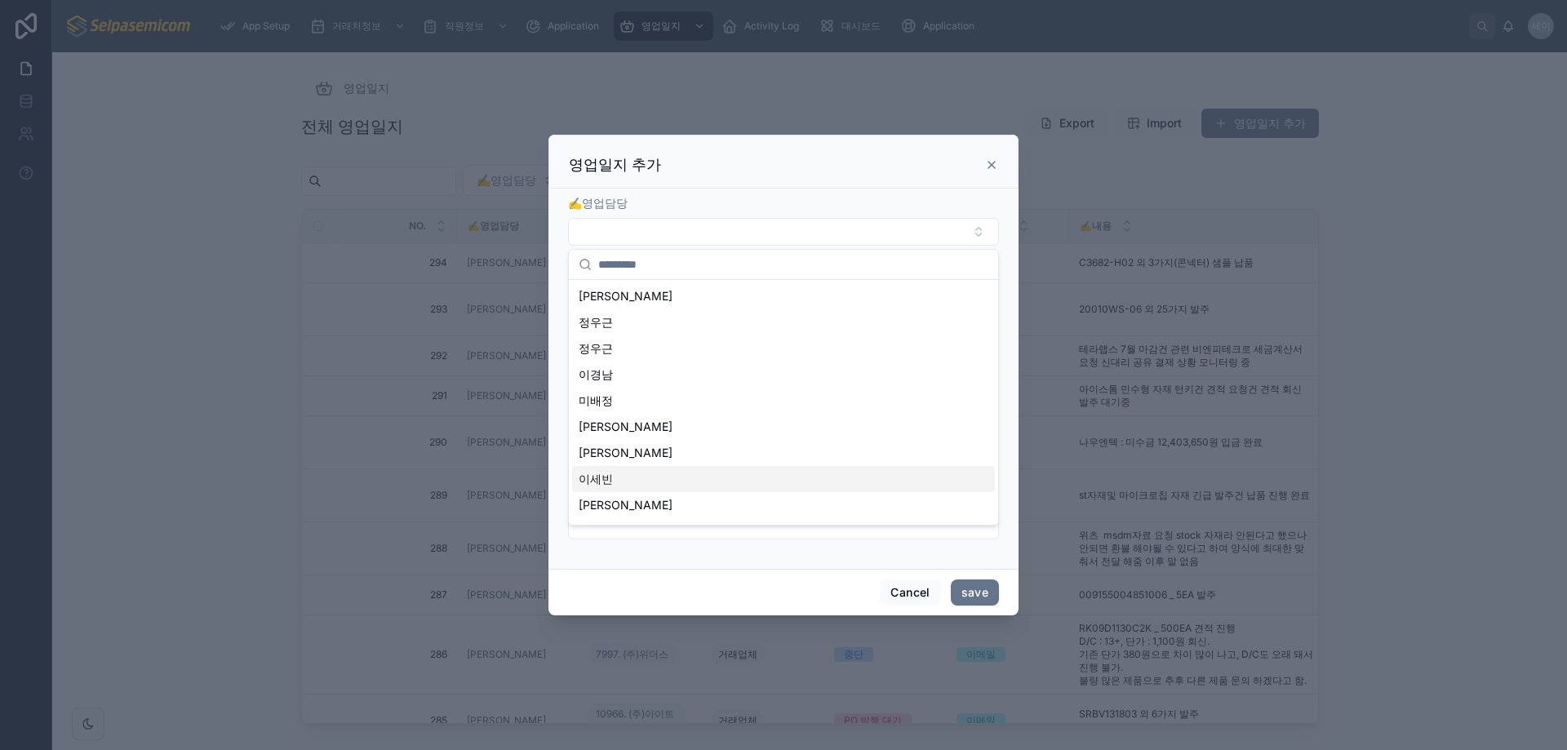
click at [600, 474] on span "이세빈" at bounding box center [596, 479] width 34 height 16
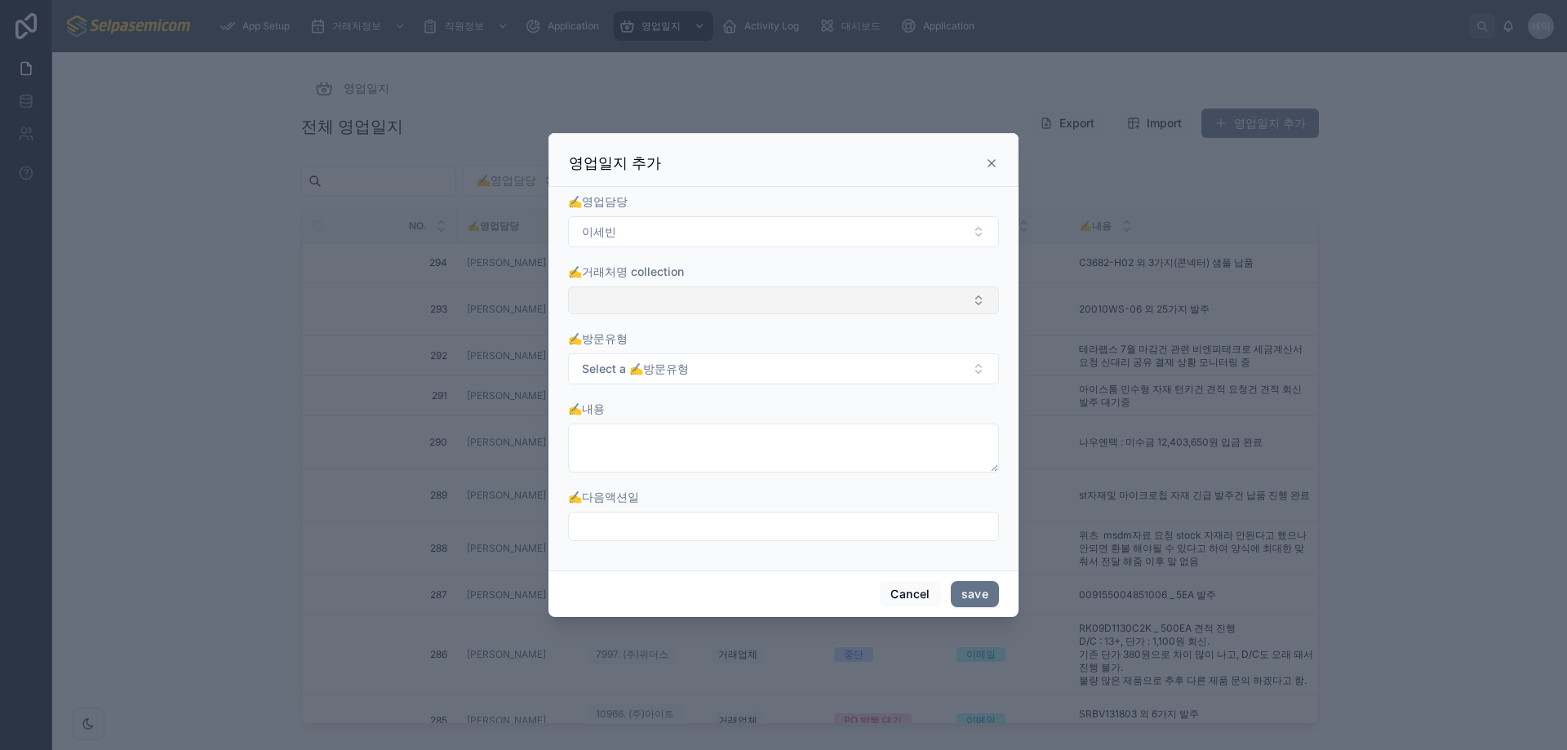
click at [652, 299] on button "Select Button" at bounding box center [783, 300] width 431 height 28
click at [653, 366] on span "8554. 주식회사 큐버" at bounding box center [632, 365] width 106 height 16
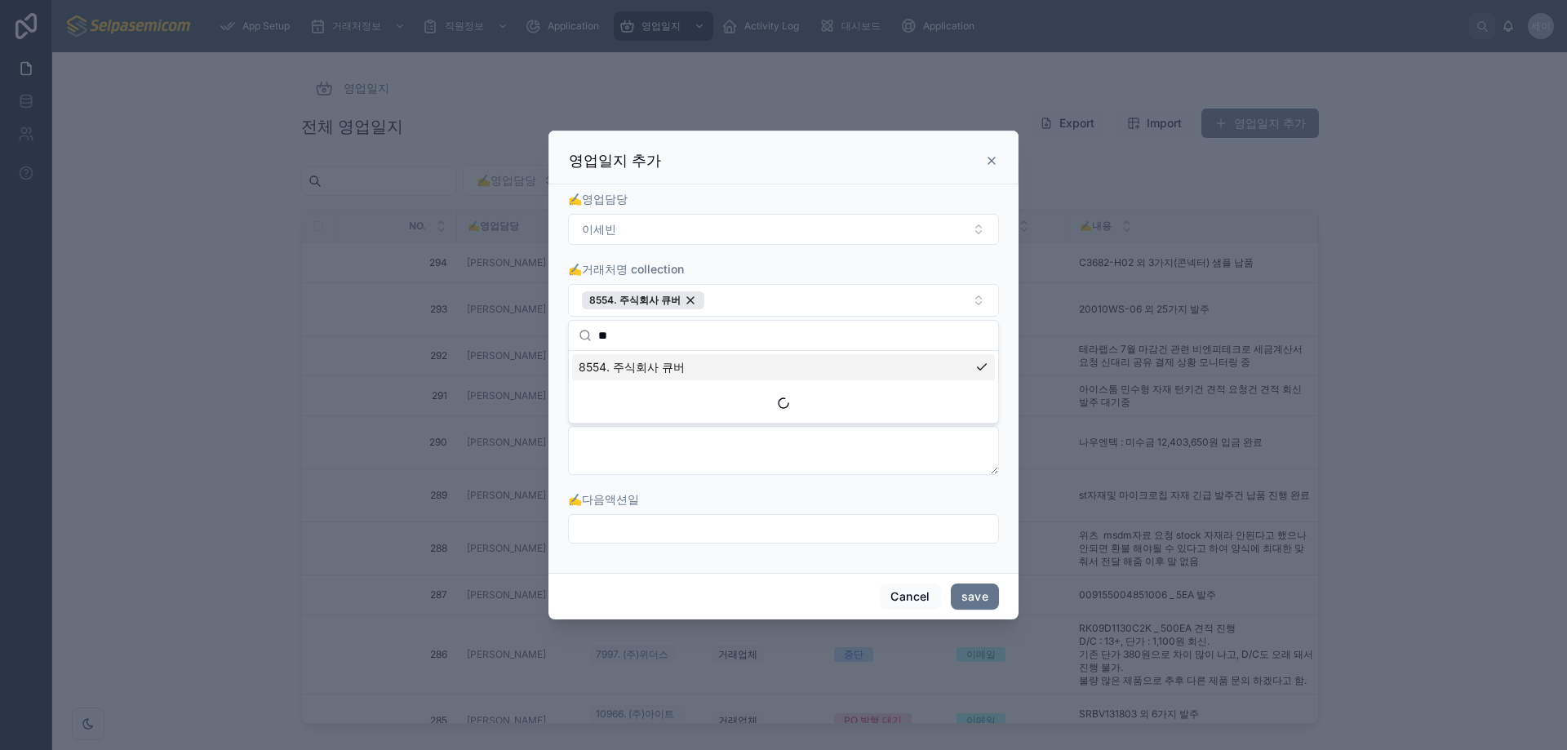
click at [623, 366] on span "8554. 주식회사 큐버" at bounding box center [632, 367] width 106 height 16
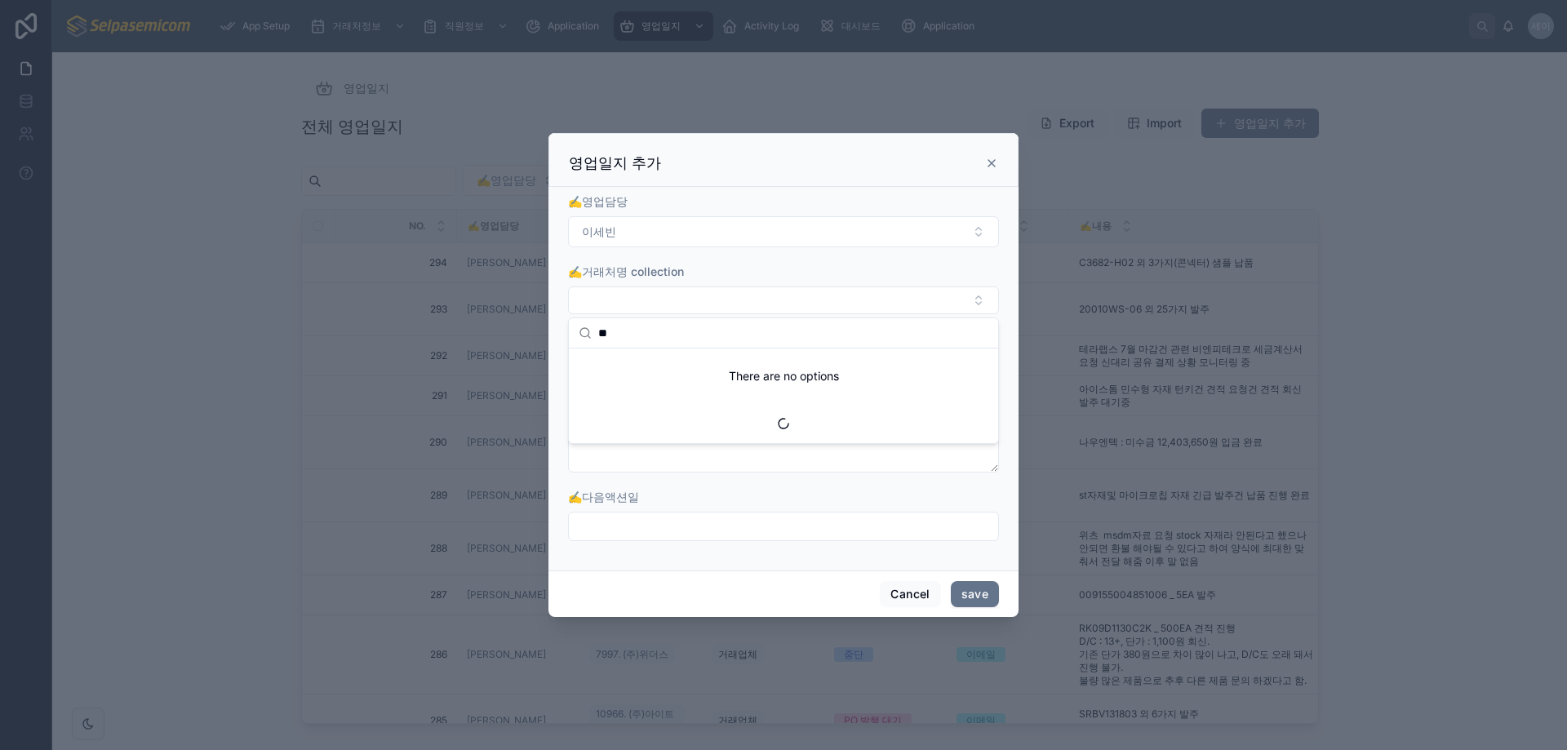
click at [675, 332] on input "**" at bounding box center [793, 332] width 390 height 29
drag, startPoint x: 728, startPoint y: 335, endPoint x: 313, endPoint y: 313, distance: 415.9
click at [313, 313] on div "App Setup 거래처정보 직원정보 Application 영업일지 Activity Log 대시보드 Application 세이 세빈 이 영업일…" at bounding box center [809, 375] width 1514 height 750
type input "*"
click at [623, 364] on span "8554. 주식회사 큐버" at bounding box center [632, 365] width 106 height 16
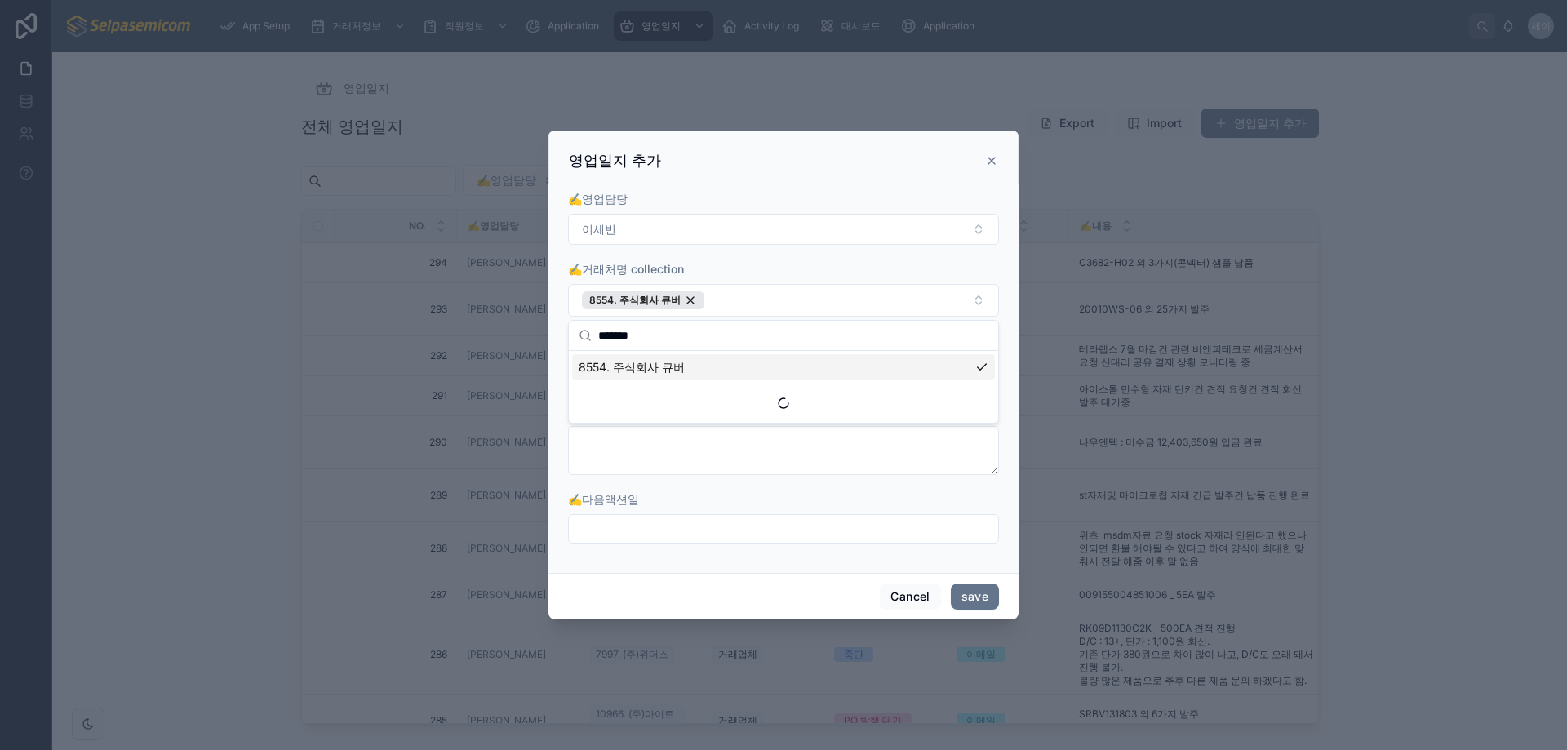
click at [978, 366] on div "8554. 주식회사 큐버" at bounding box center [783, 367] width 423 height 26
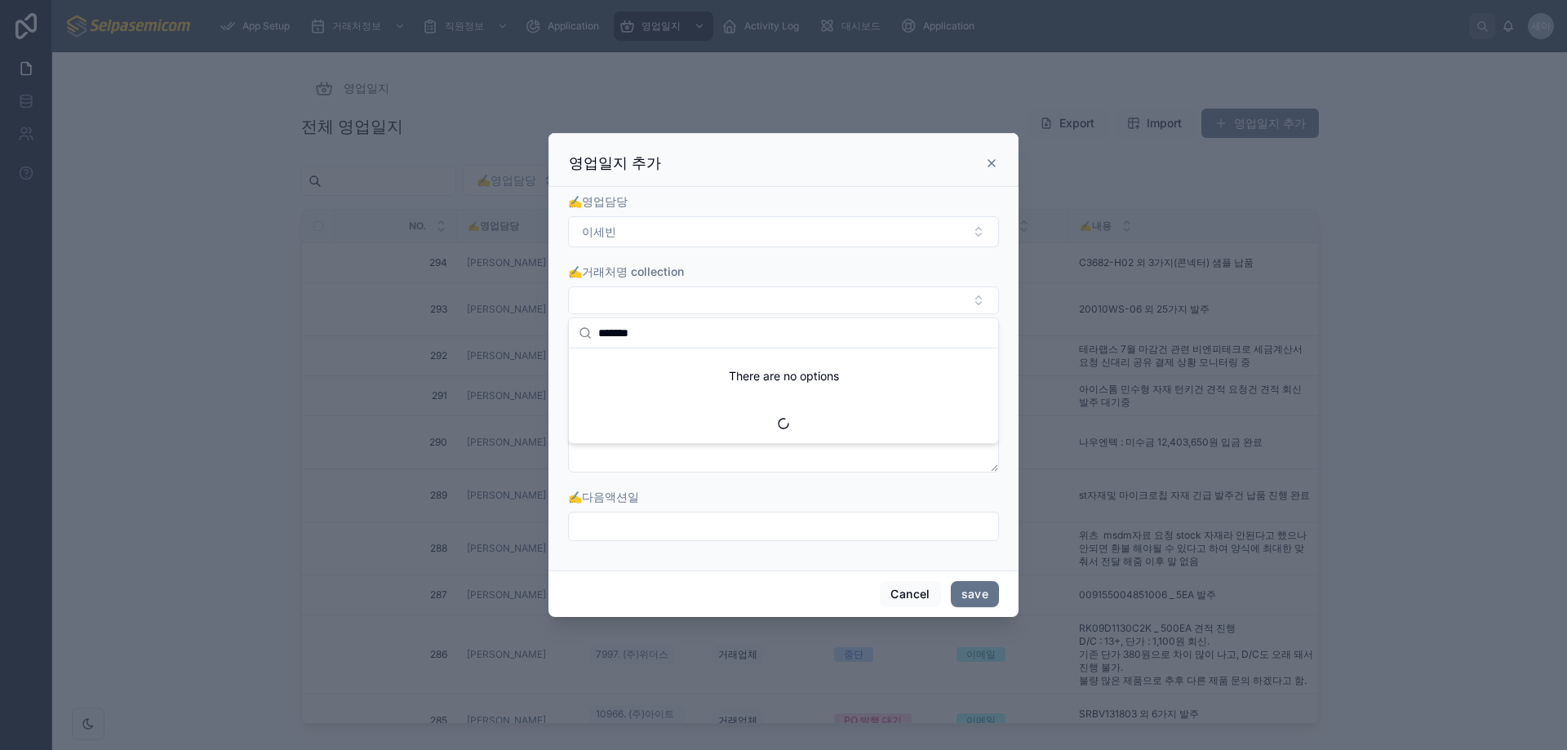
click at [760, 321] on input "*******" at bounding box center [793, 332] width 390 height 29
drag, startPoint x: 755, startPoint y: 332, endPoint x: 367, endPoint y: 301, distance: 388.8
click at [367, 301] on div "App Setup 거래처정보 직원정보 Application 영업일지 Activity Log 대시보드 Application 세이 세빈 이 영업일…" at bounding box center [809, 375] width 1514 height 750
drag, startPoint x: 704, startPoint y: 334, endPoint x: 144, endPoint y: 334, distance: 560.6
click at [144, 334] on div "App Setup 거래처정보 직원정보 Application 영업일지 Activity Log 대시보드 Application 세이 세빈 이 영업일…" at bounding box center [809, 375] width 1514 height 750
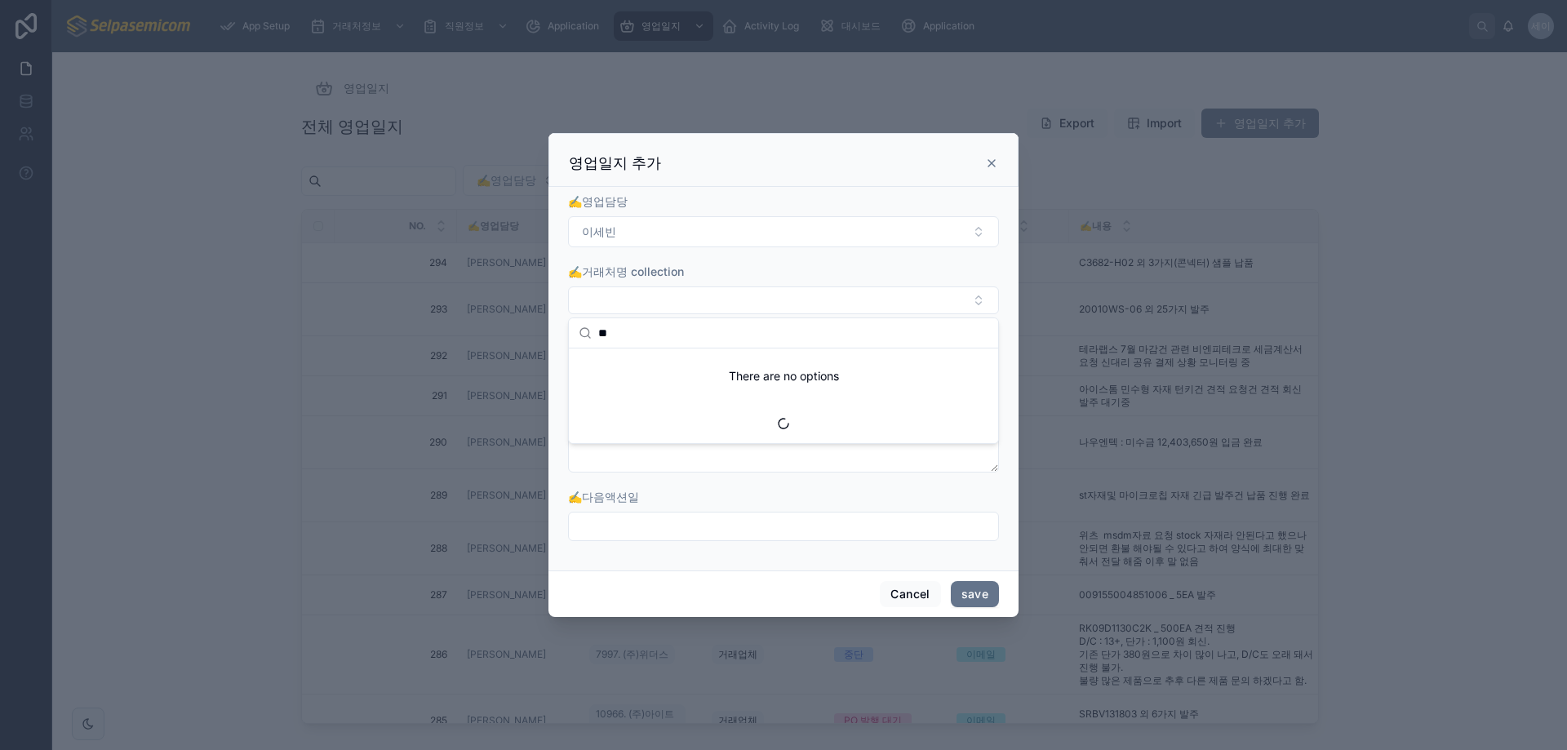
type input "*"
type input "*******"
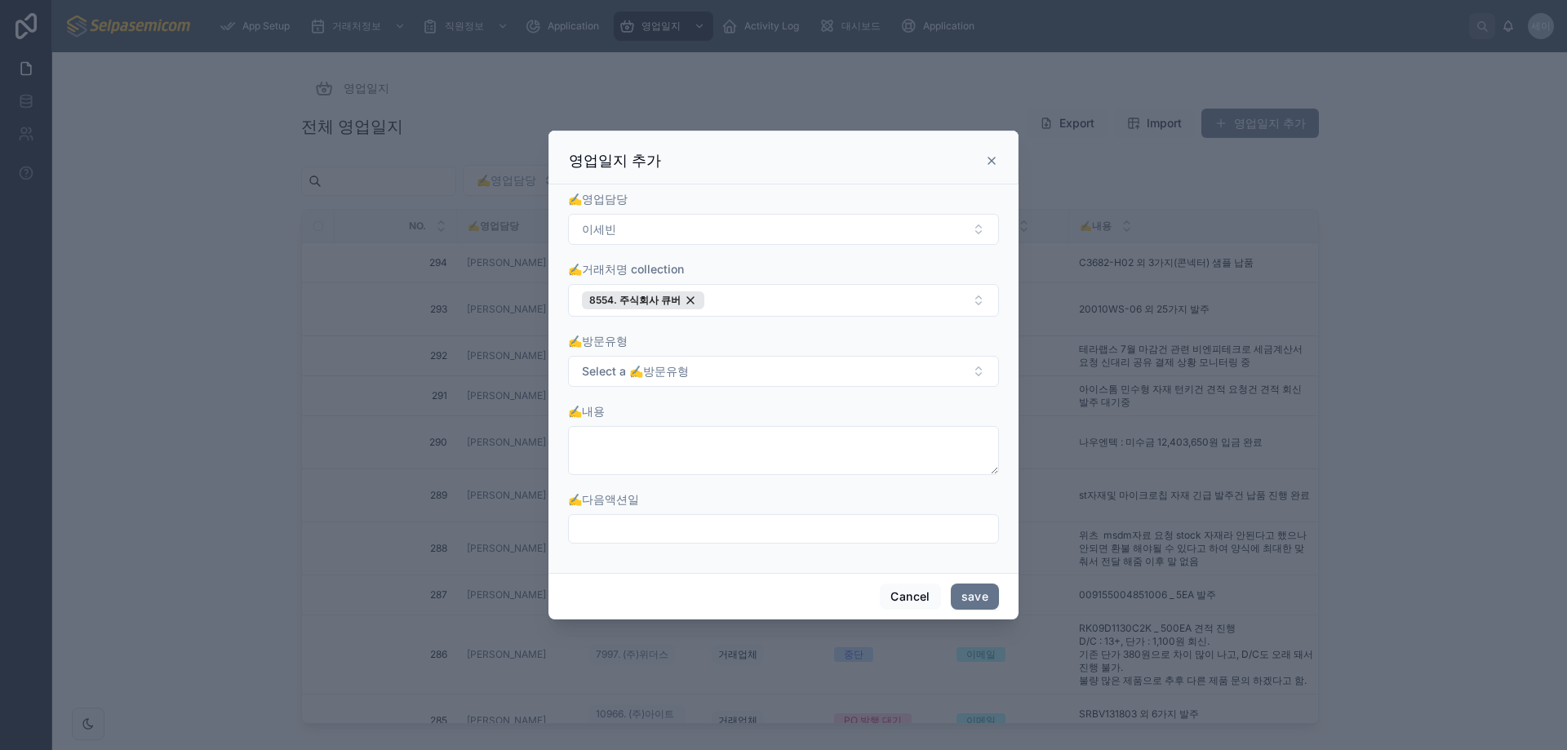
drag, startPoint x: 746, startPoint y: 140, endPoint x: 892, endPoint y: 154, distance: 146.7
click at [892, 154] on div "영업일지 추가" at bounding box center [783, 158] width 470 height 54
click at [988, 158] on icon at bounding box center [991, 160] width 7 height 7
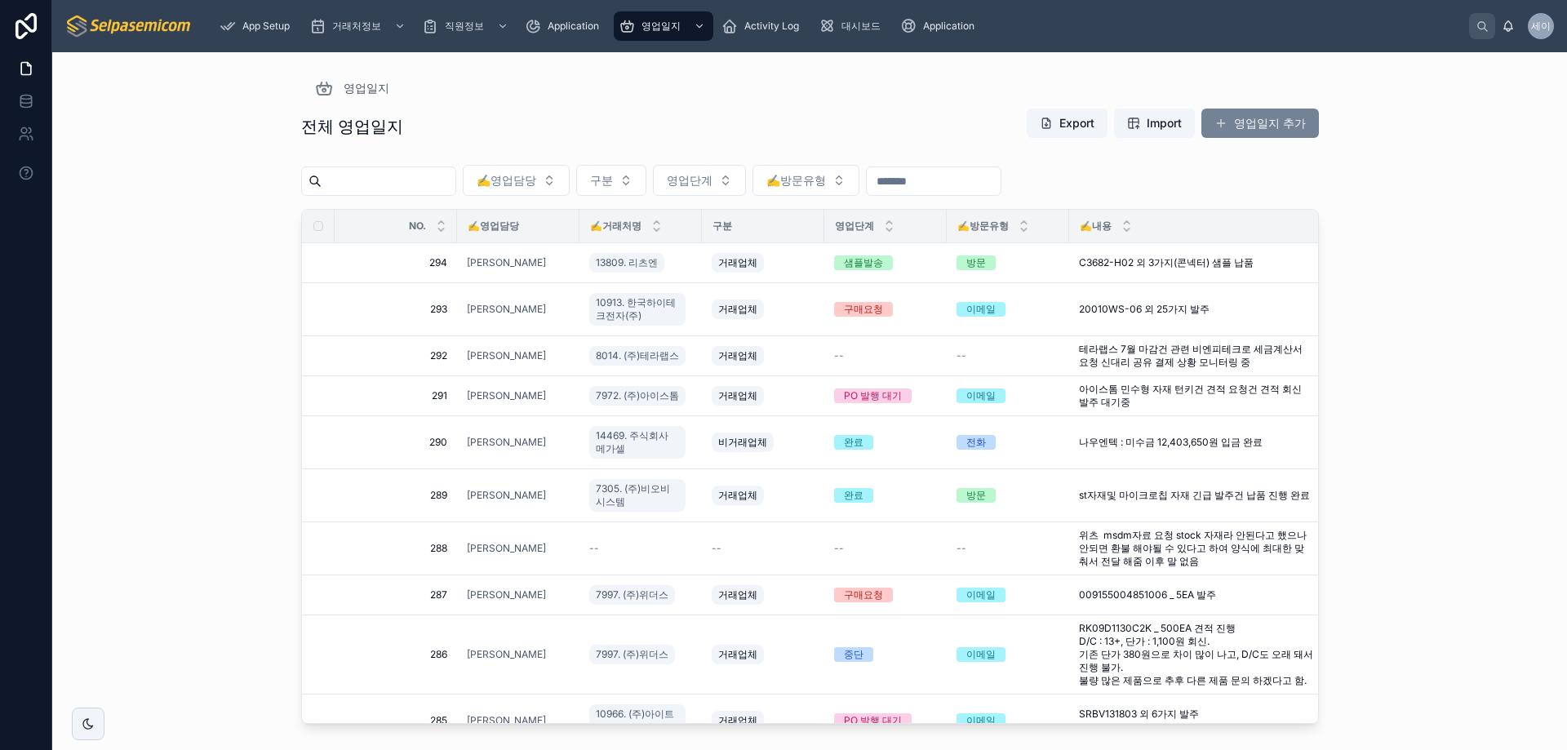
click at [1254, 116] on button "영업일지 추가" at bounding box center [1259, 123] width 117 height 29
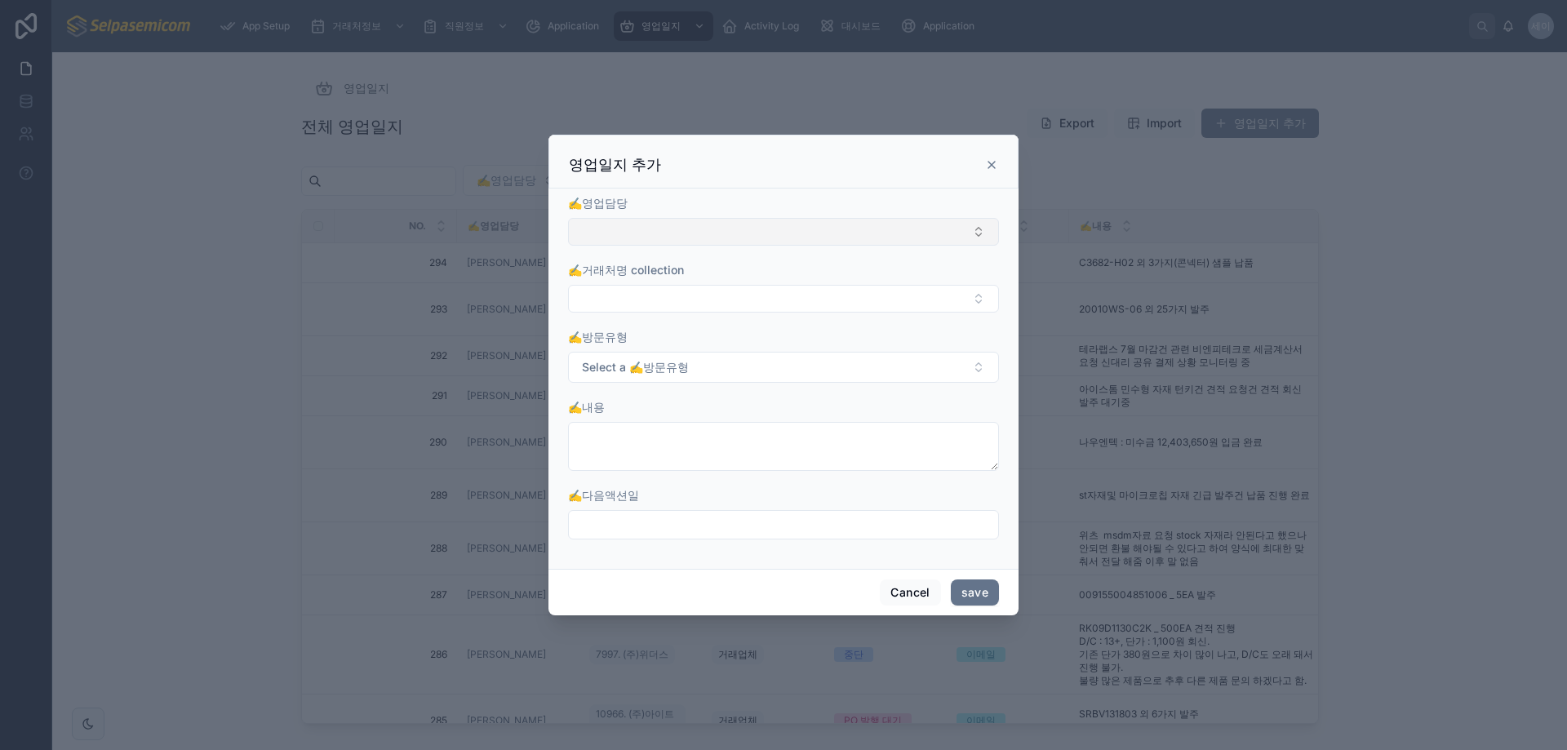
click at [683, 231] on button "Select Button" at bounding box center [783, 232] width 431 height 28
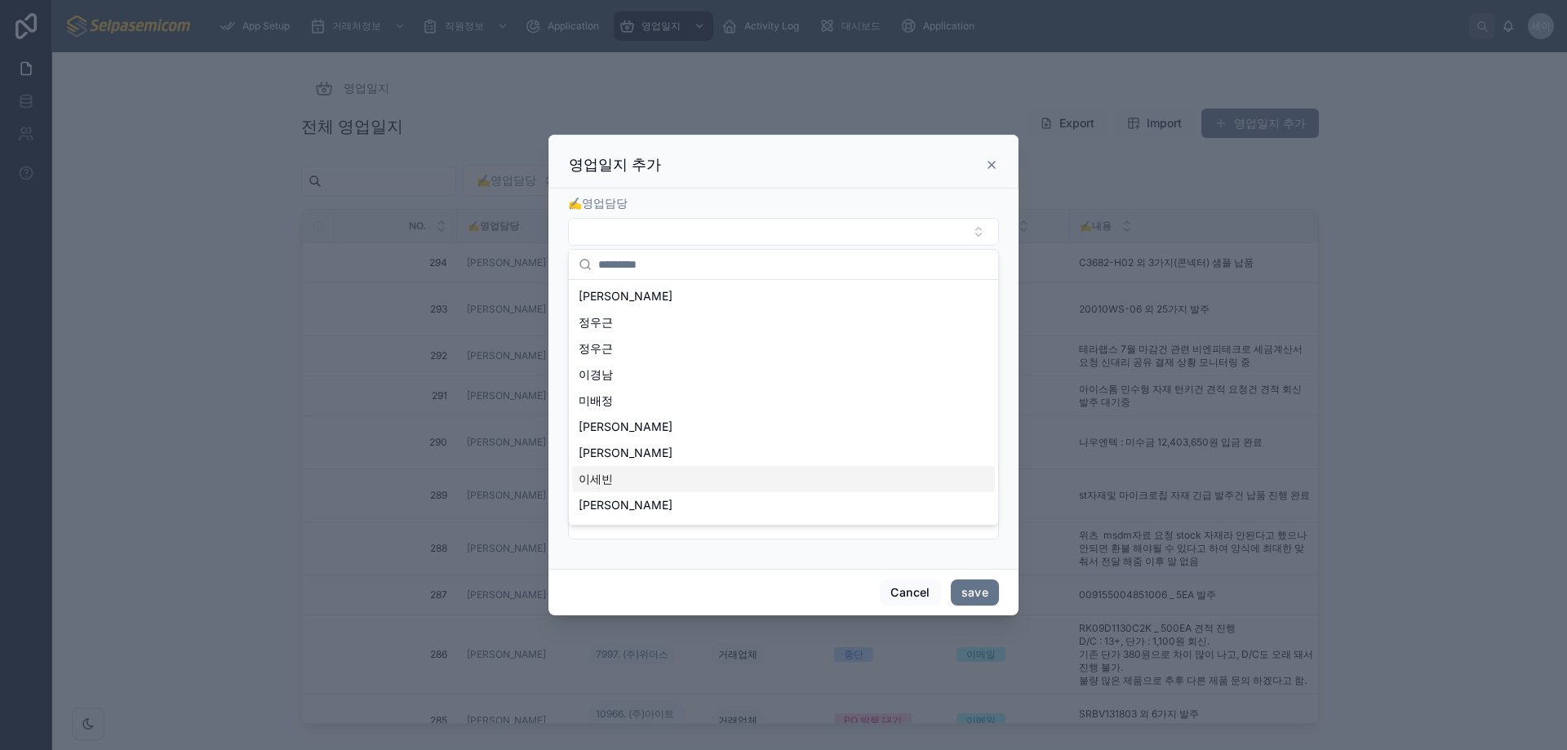
click at [610, 479] on span "이세빈" at bounding box center [596, 479] width 34 height 16
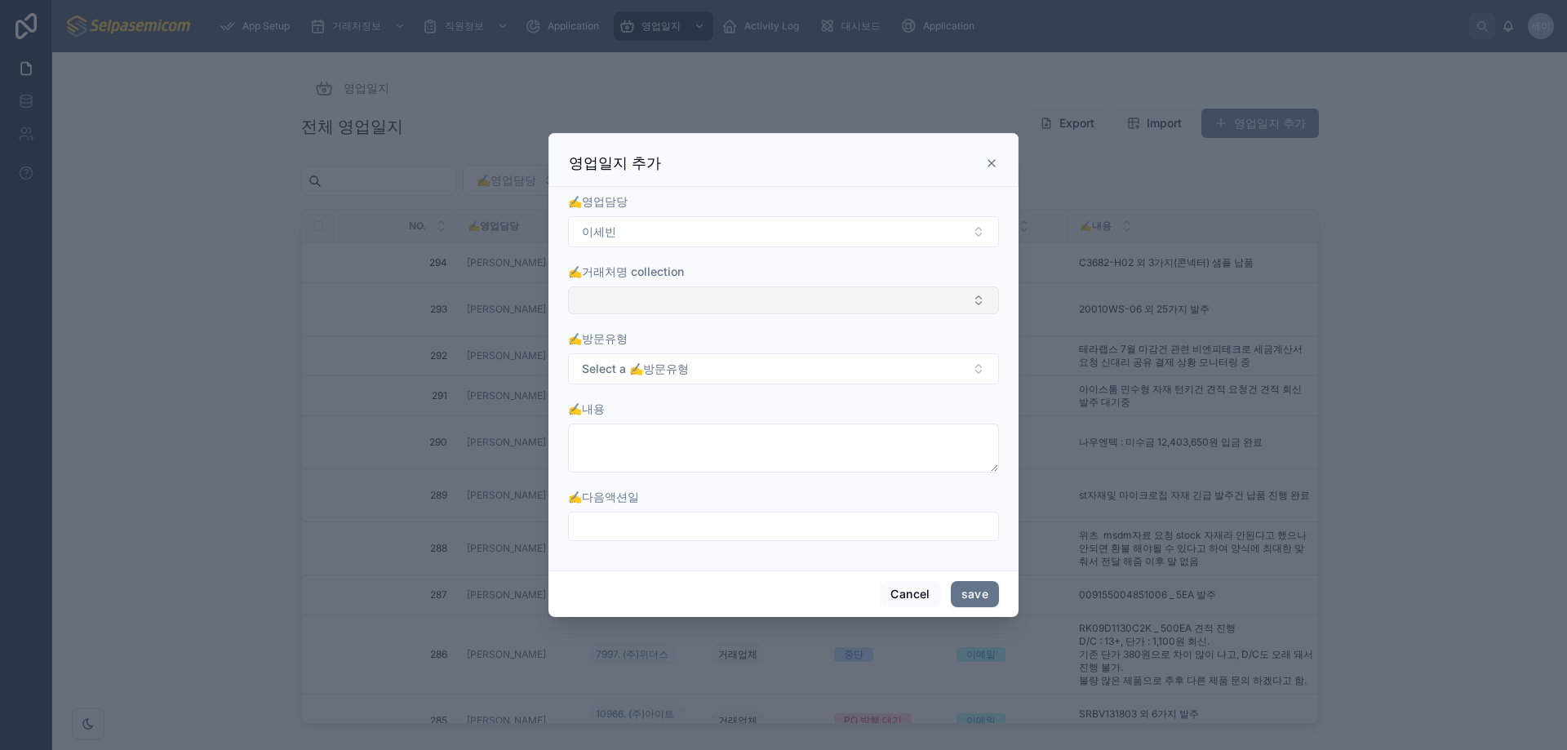
click at [684, 302] on button "Select Button" at bounding box center [783, 300] width 431 height 28
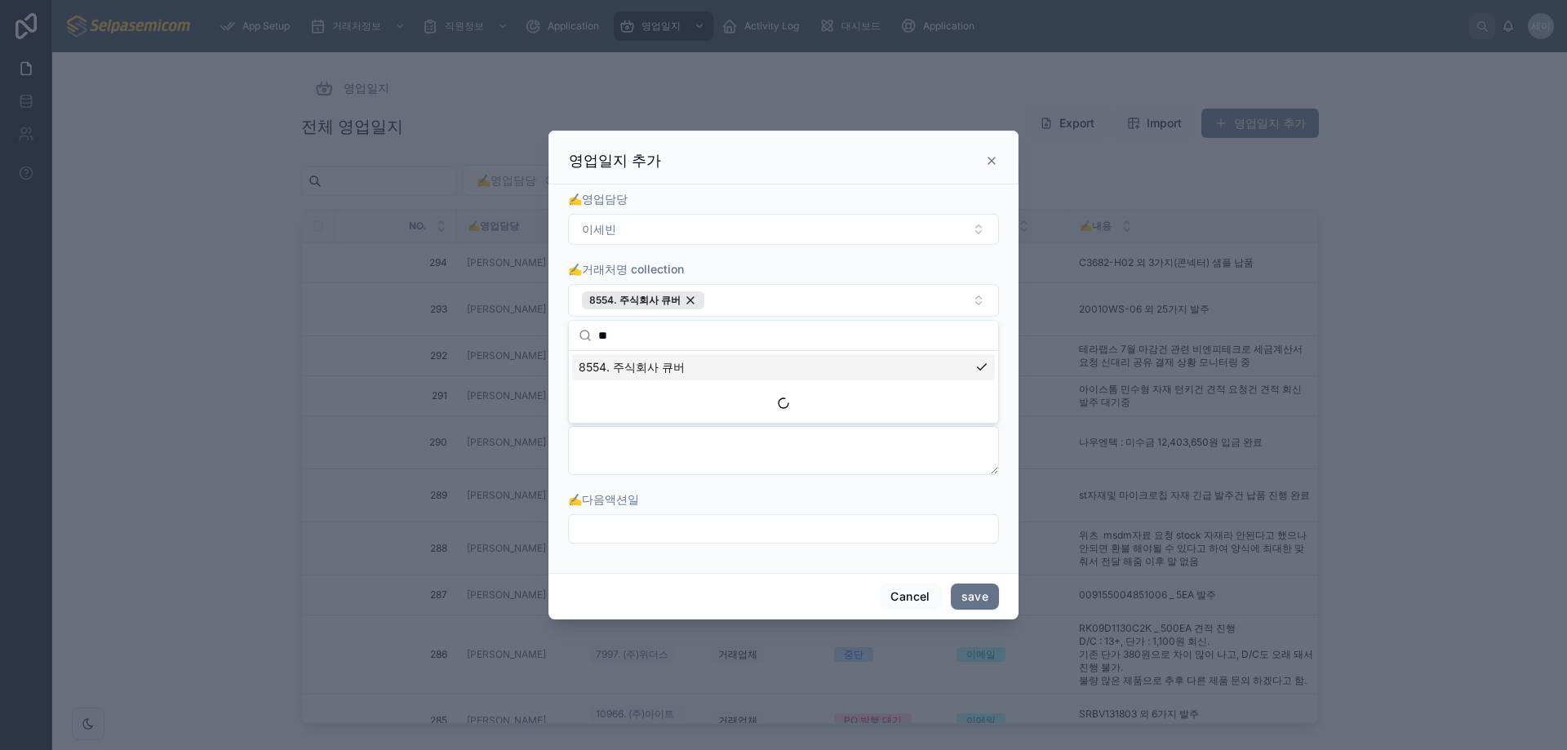
type input "**"
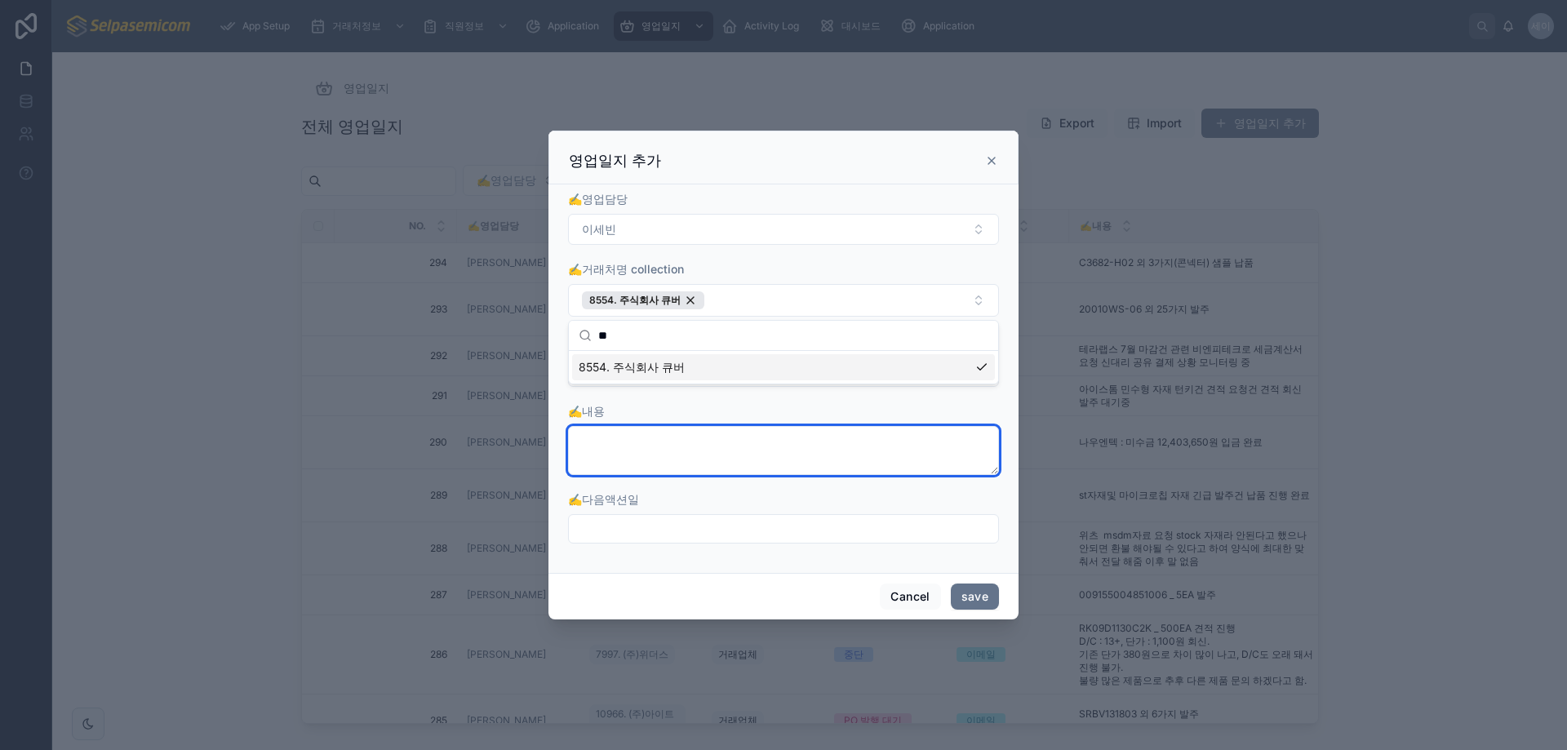
click at [772, 452] on textarea at bounding box center [783, 450] width 431 height 49
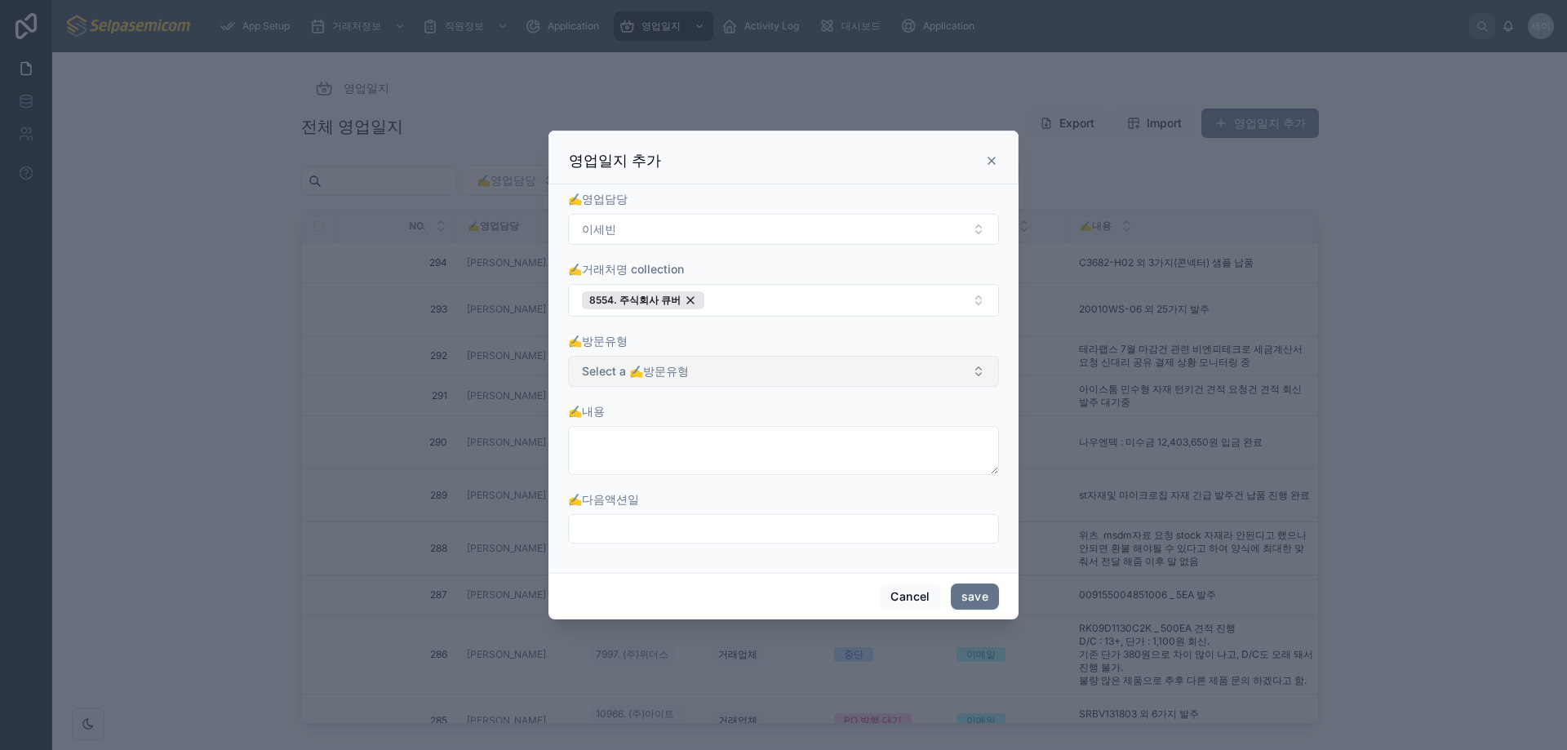
click at [867, 370] on button "Select a ✍️방문유형" at bounding box center [783, 371] width 431 height 31
click at [606, 438] on div "전화" at bounding box center [598, 436] width 20 height 15
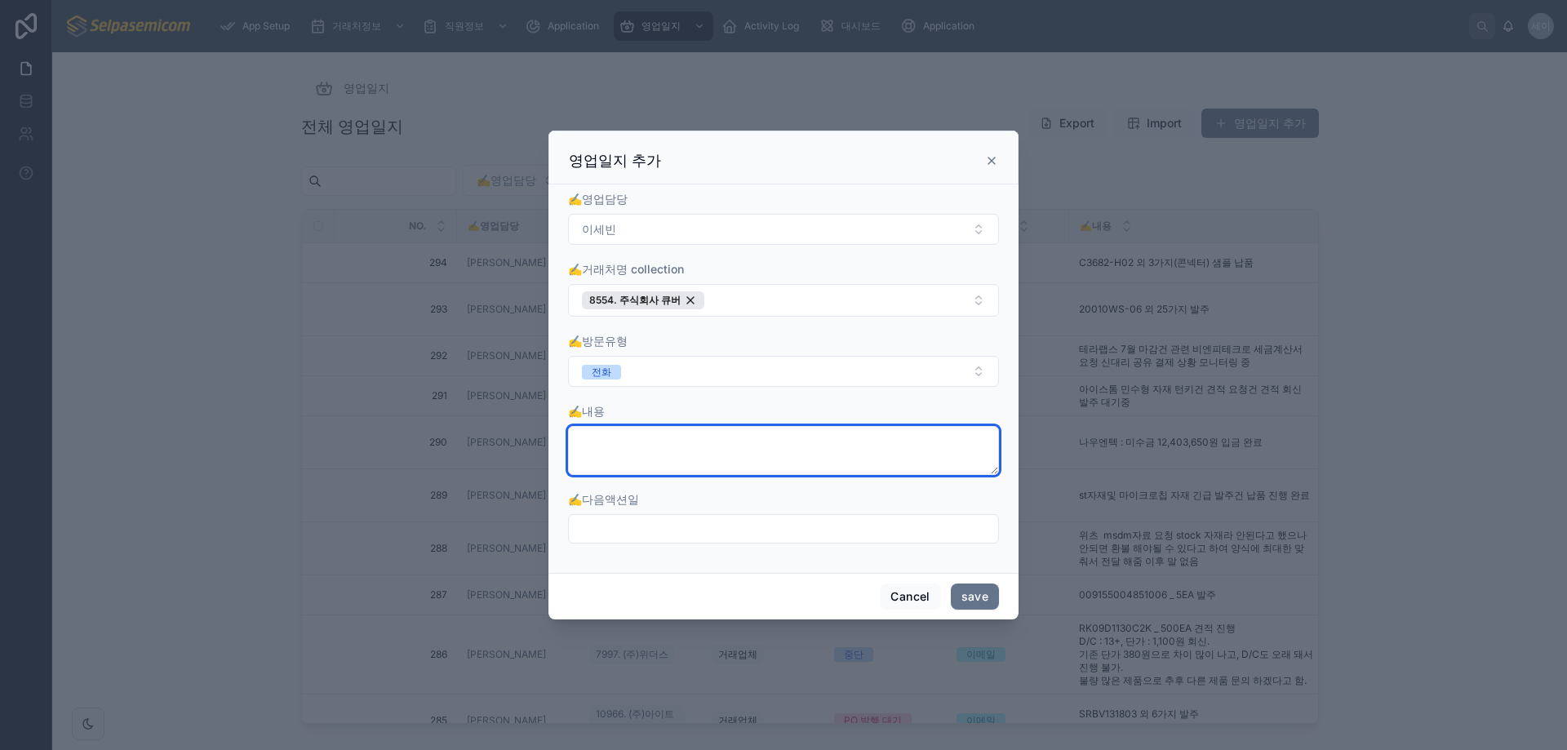
click at [752, 454] on textarea at bounding box center [783, 450] width 431 height 49
click at [632, 442] on textarea at bounding box center [783, 450] width 431 height 49
paste textarea "**********"
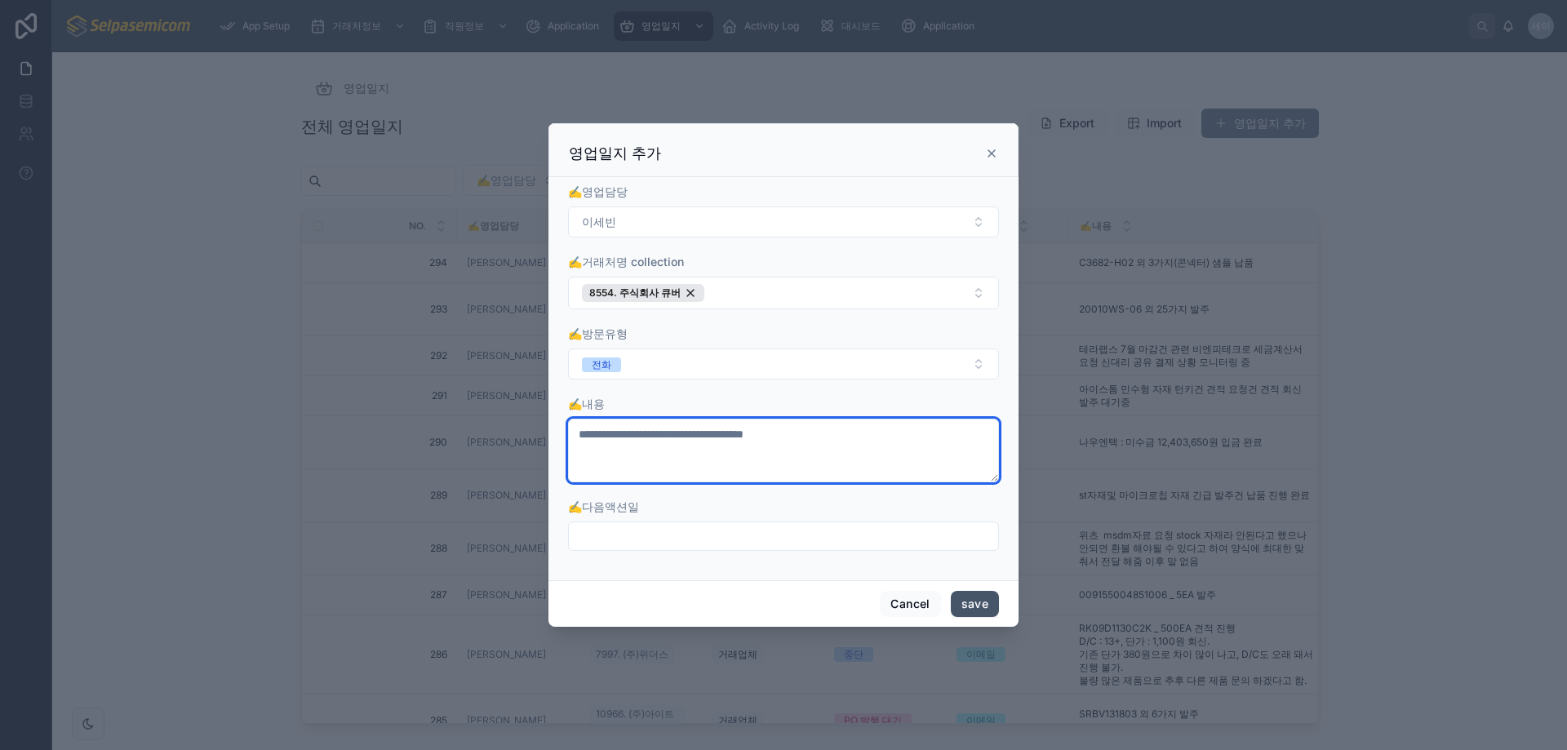
type textarea "**********"
click at [983, 598] on button "save" at bounding box center [975, 604] width 48 height 26
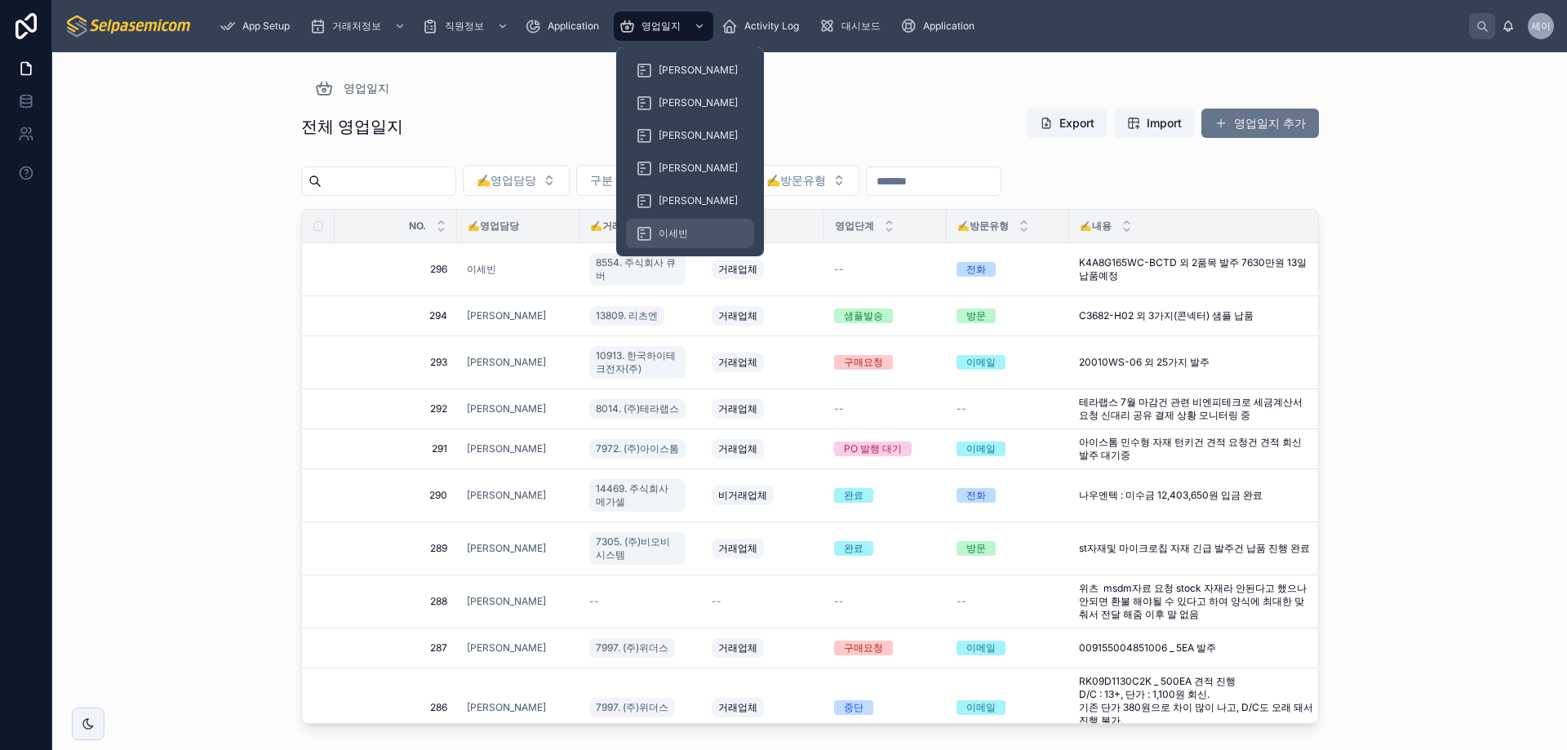
click at [663, 229] on span "이세빈" at bounding box center [672, 233] width 29 height 13
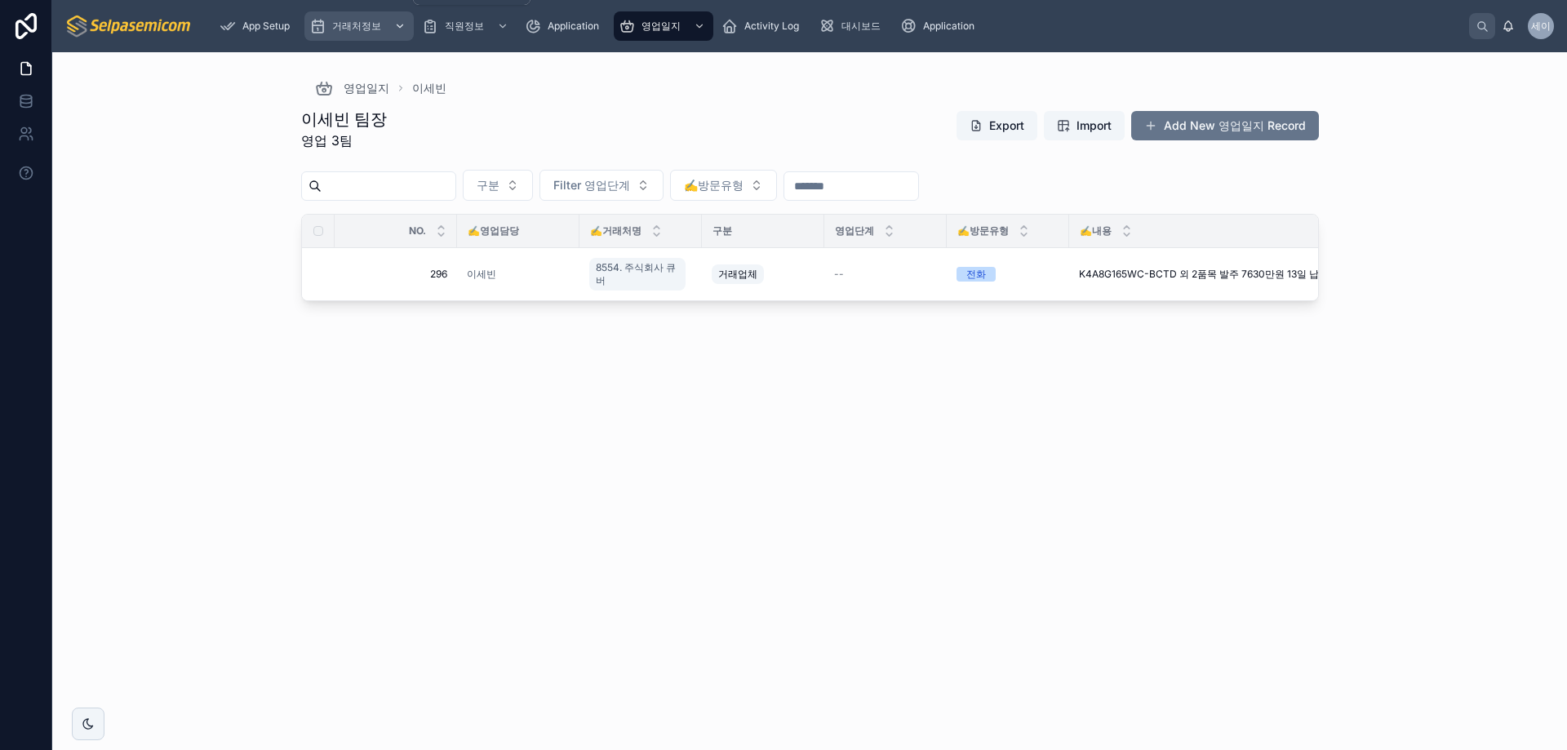
click at [366, 33] on div "거래처정보" at bounding box center [359, 26] width 100 height 26
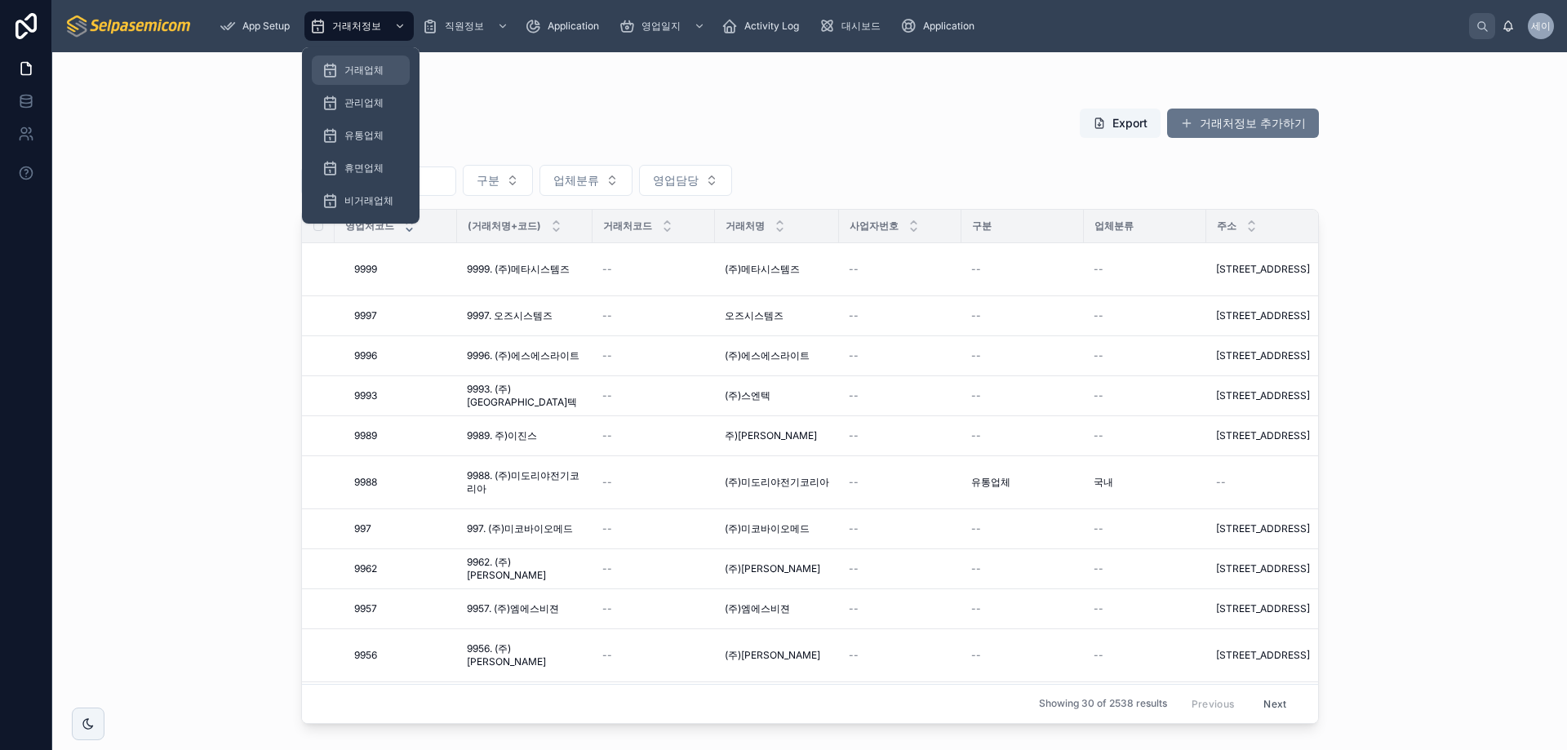
click at [370, 66] on span "거래업체" at bounding box center [363, 70] width 39 height 13
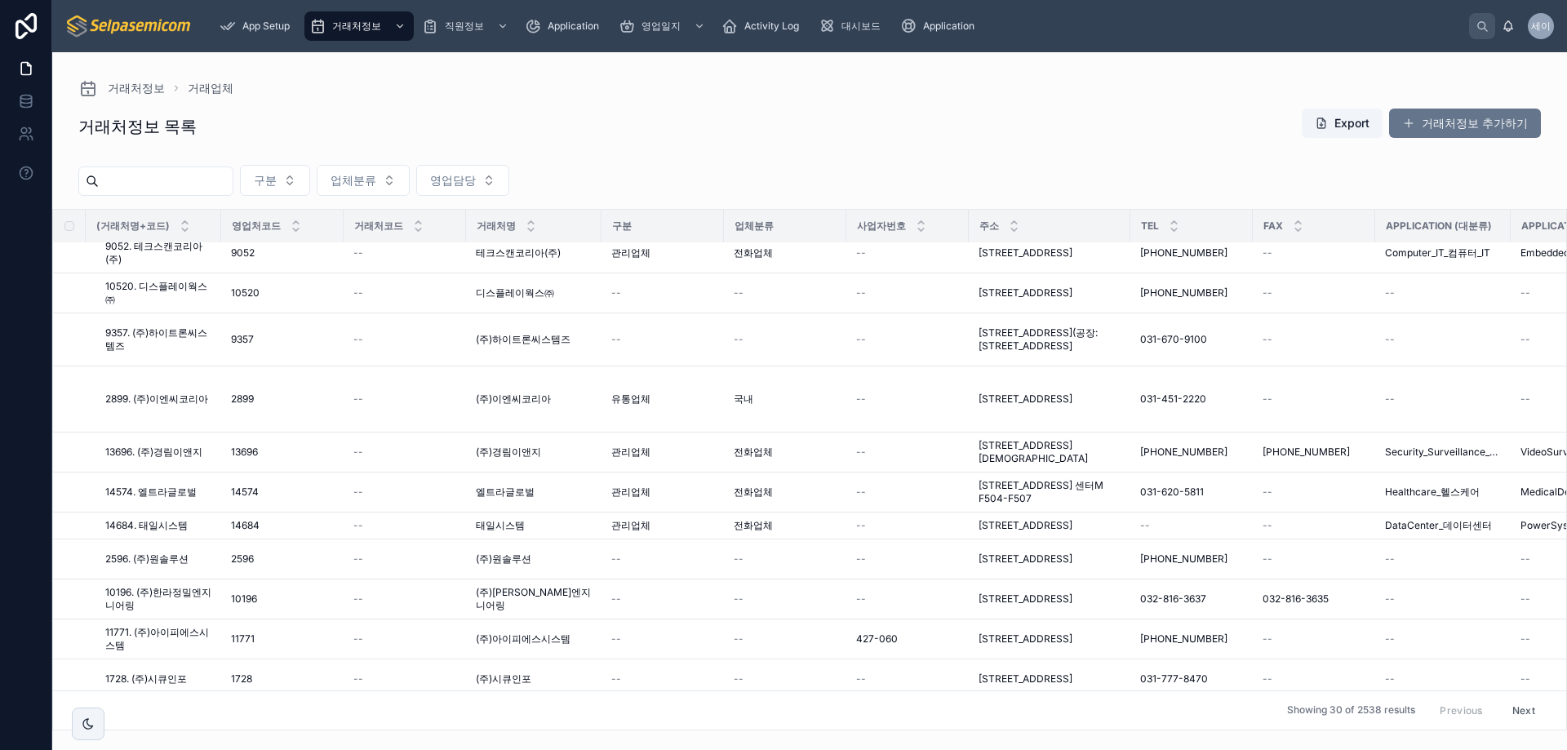
scroll to position [163, 0]
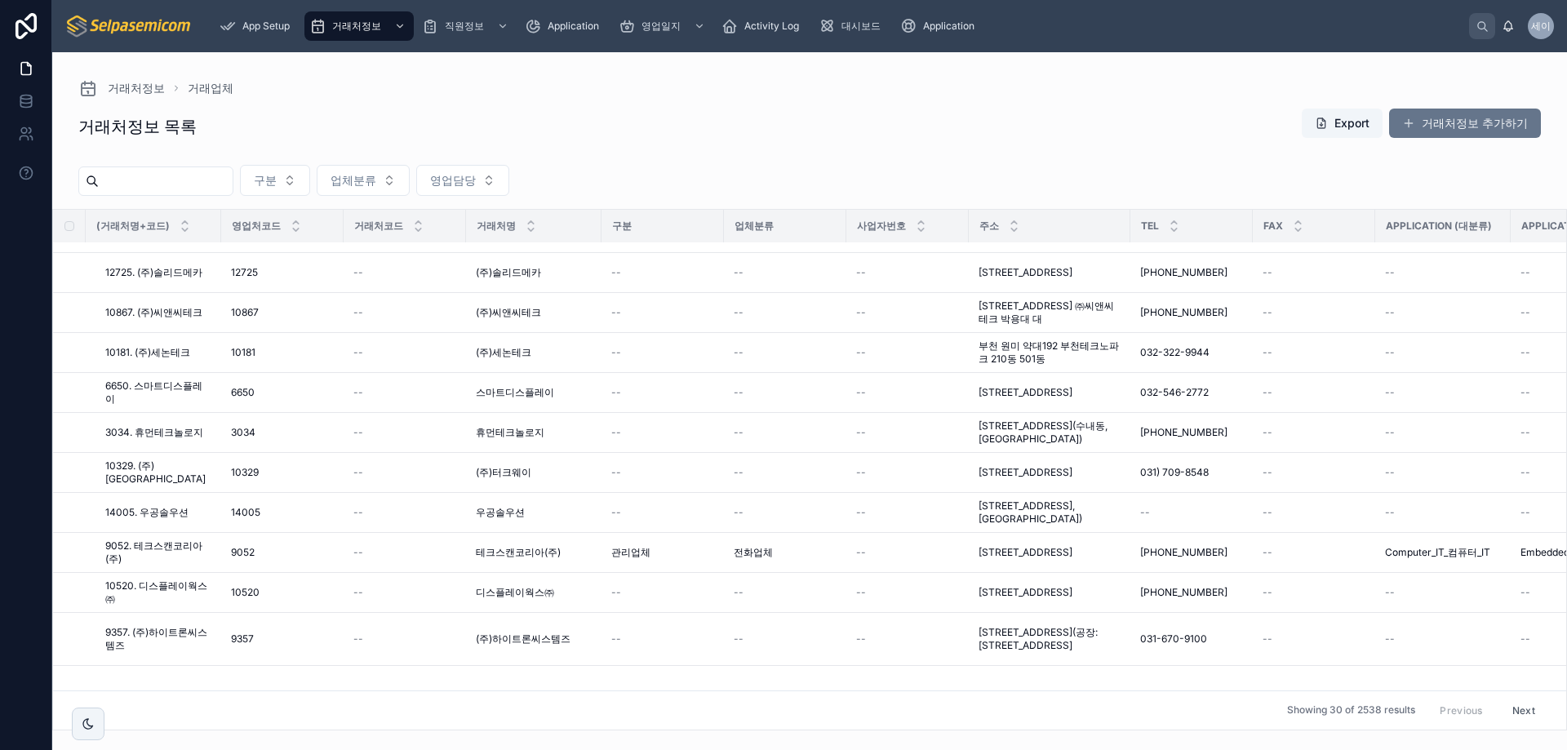
click at [198, 187] on input "text" at bounding box center [166, 181] width 134 height 23
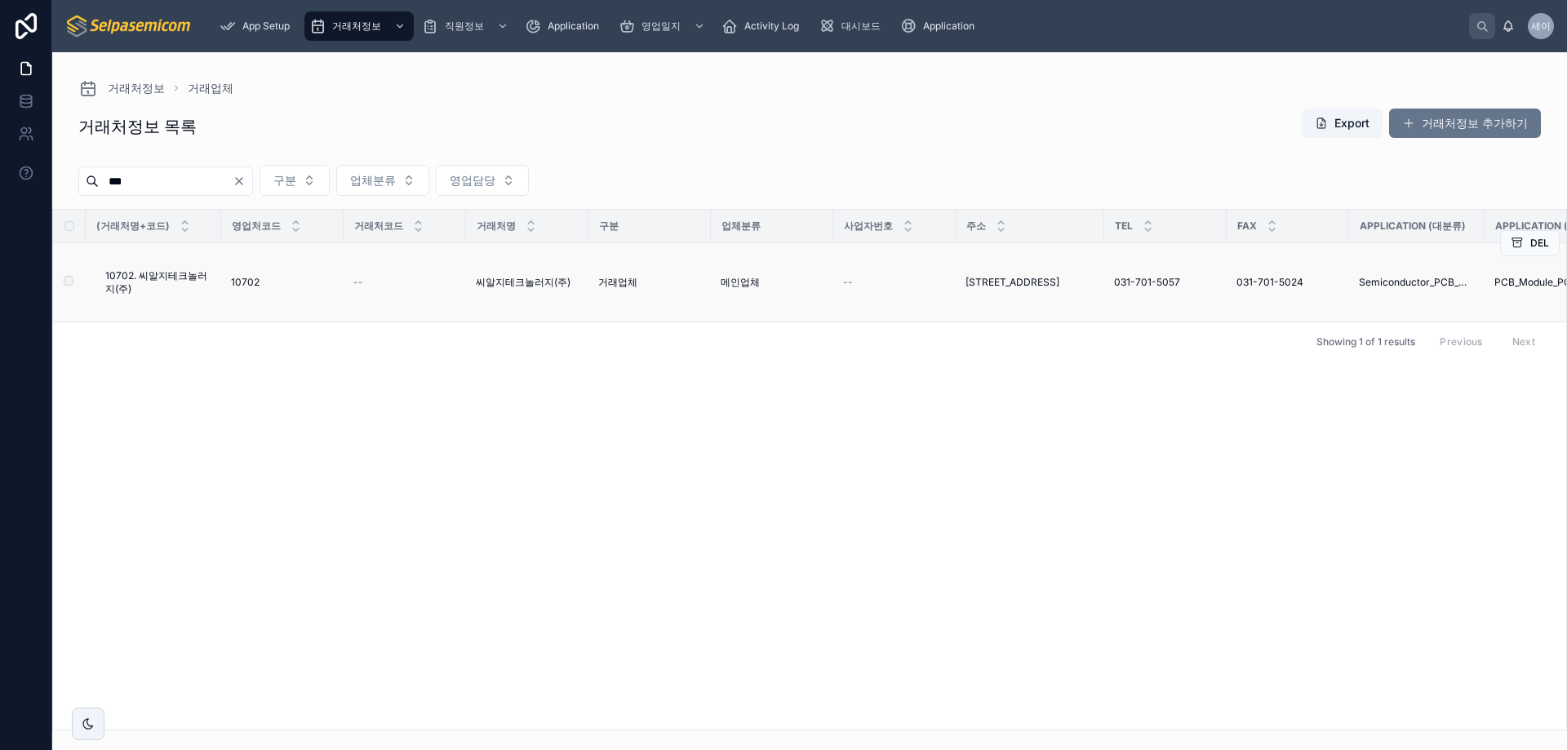
type input "***"
click at [179, 269] on span "10702. 씨알지테크놀러지(주)" at bounding box center [158, 282] width 106 height 26
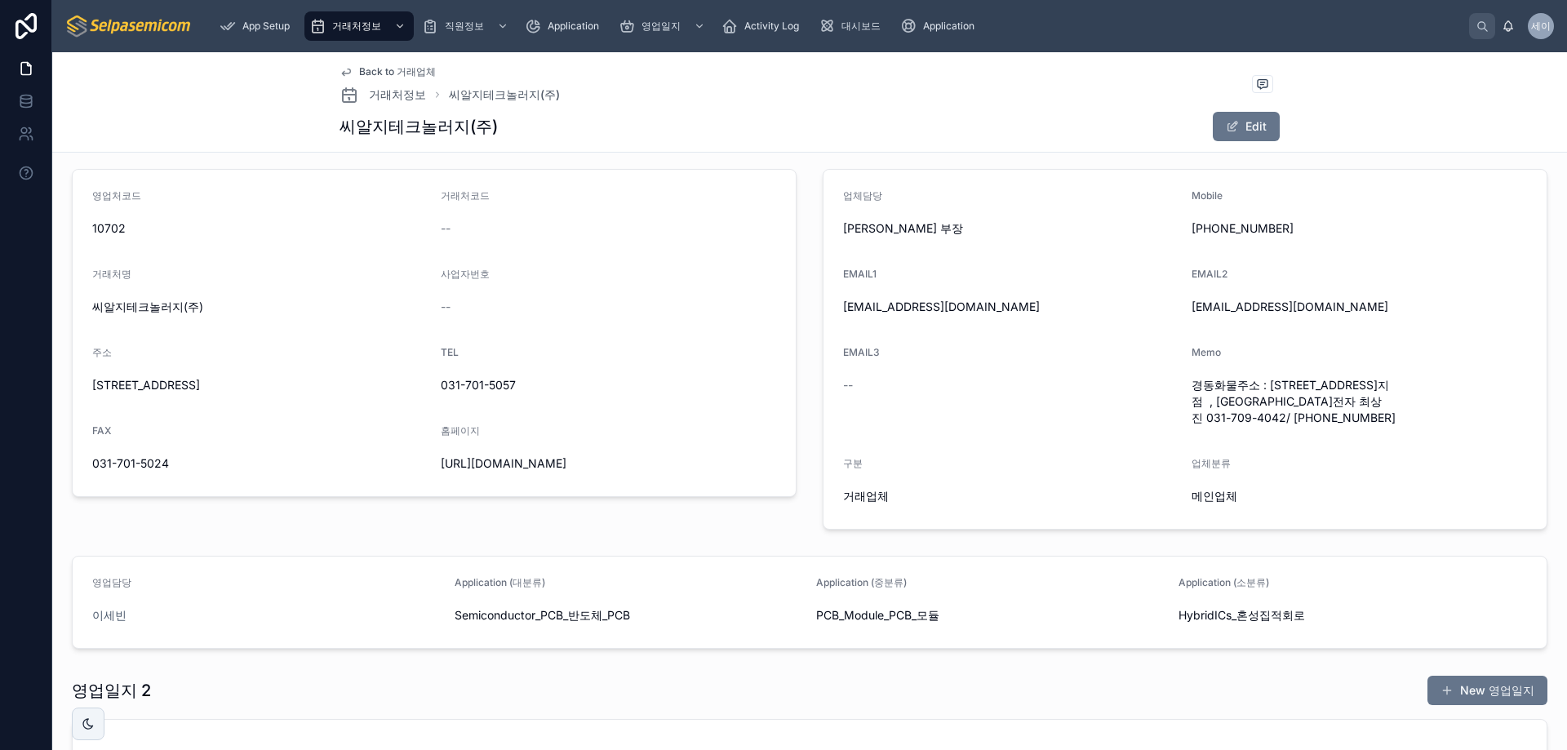
scroll to position [313, 0]
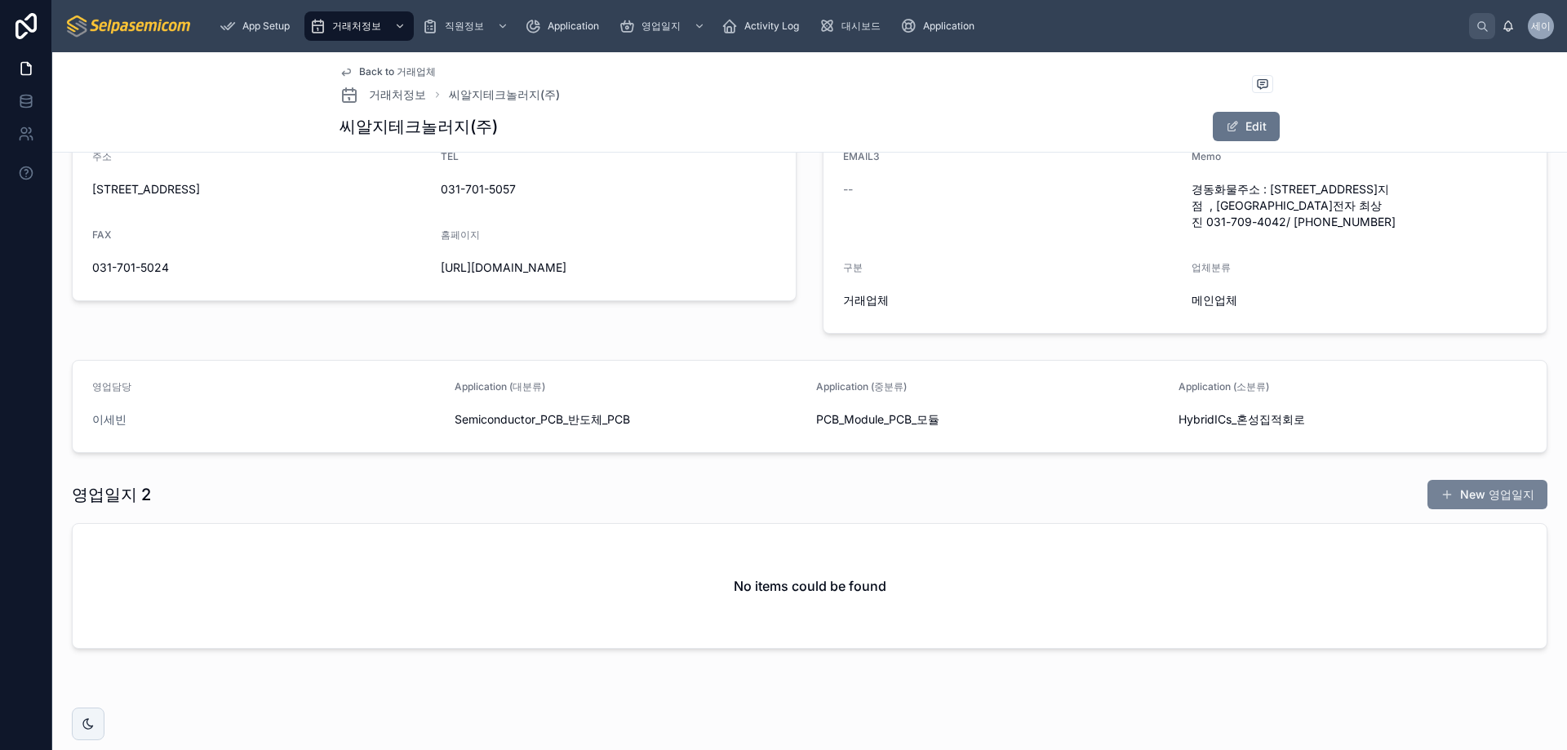
click at [1491, 480] on button "New 영업일지" at bounding box center [1487, 494] width 120 height 29
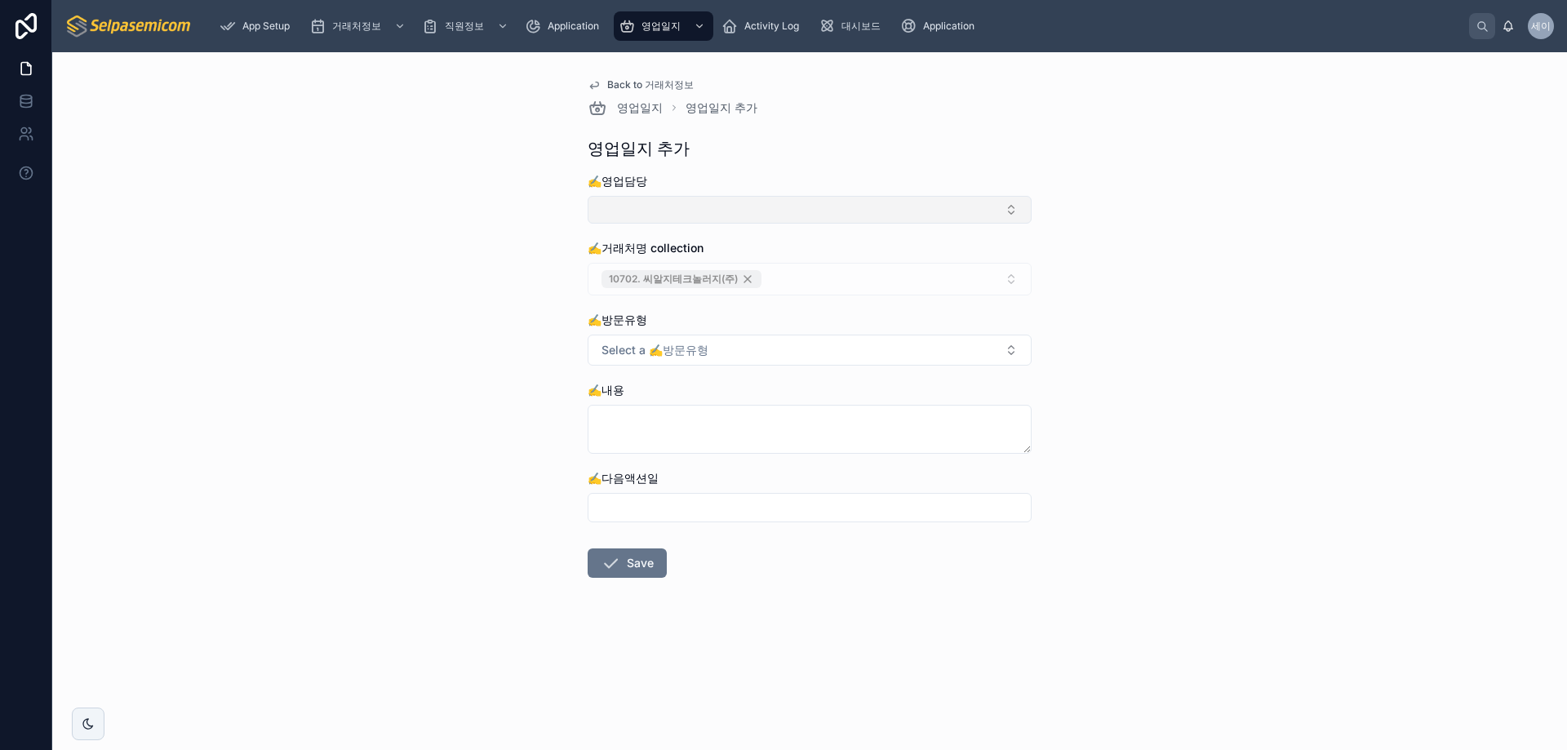
click at [746, 219] on button "Select Button" at bounding box center [809, 210] width 444 height 28
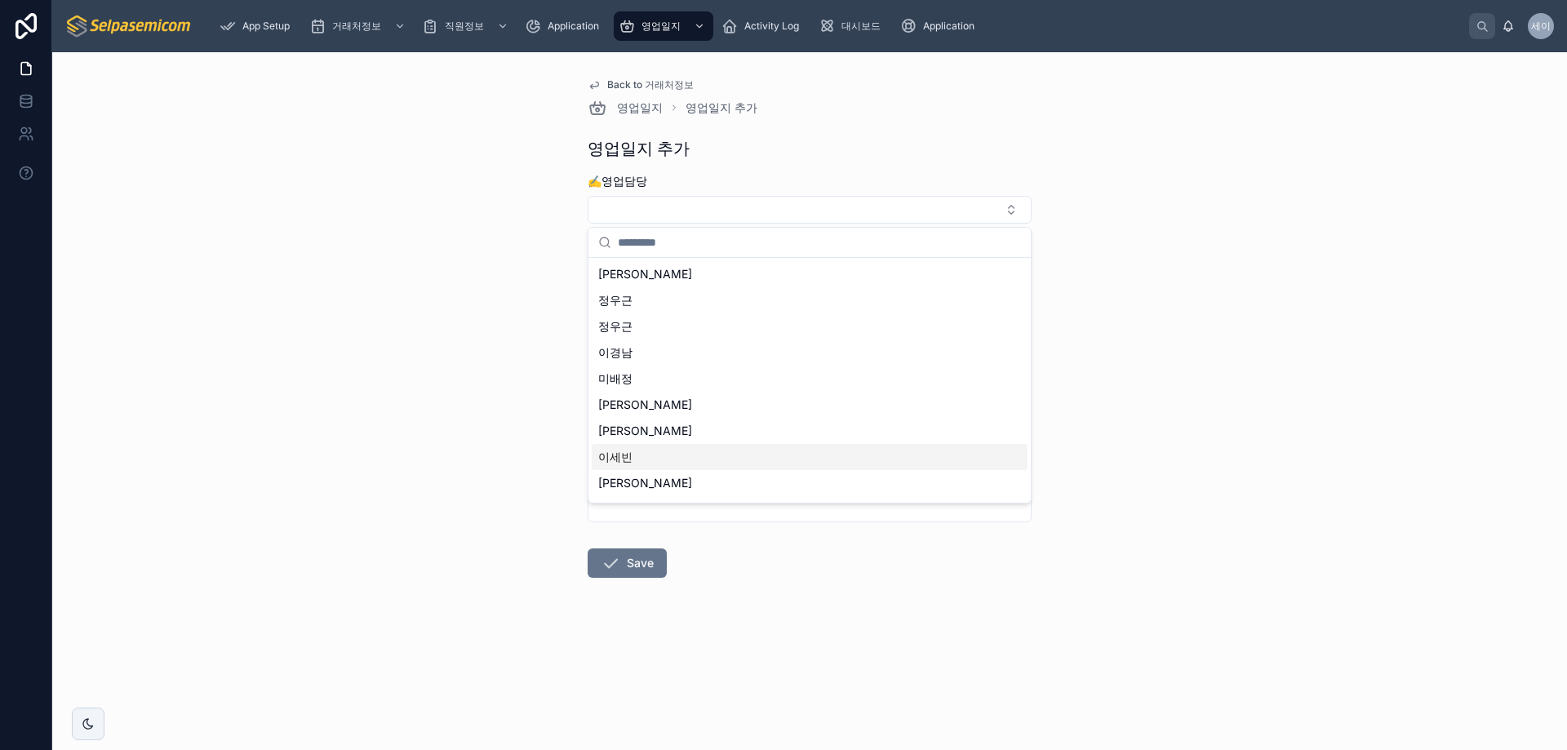
click at [621, 459] on span "이세빈" at bounding box center [615, 457] width 34 height 16
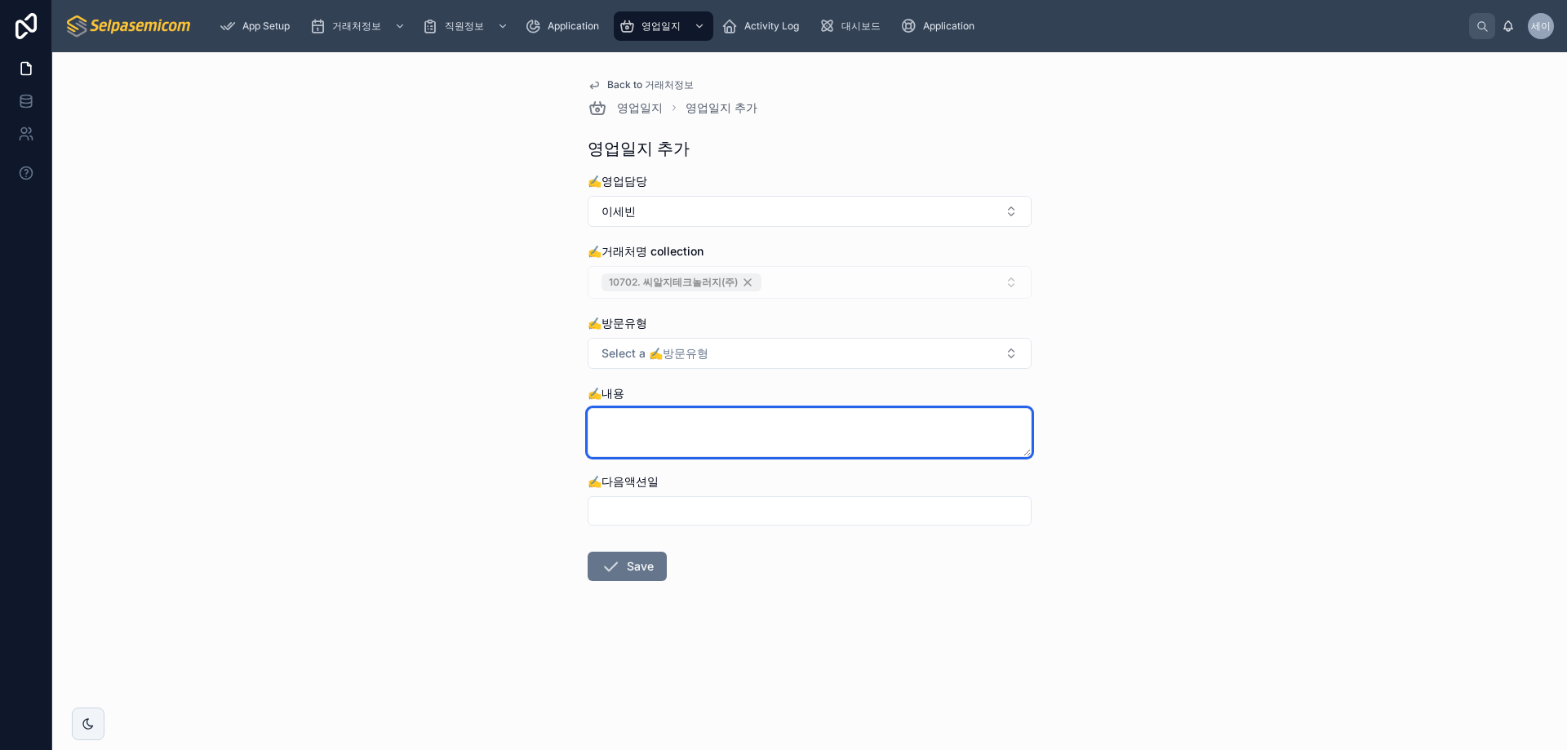
click at [647, 423] on textarea at bounding box center [809, 432] width 444 height 49
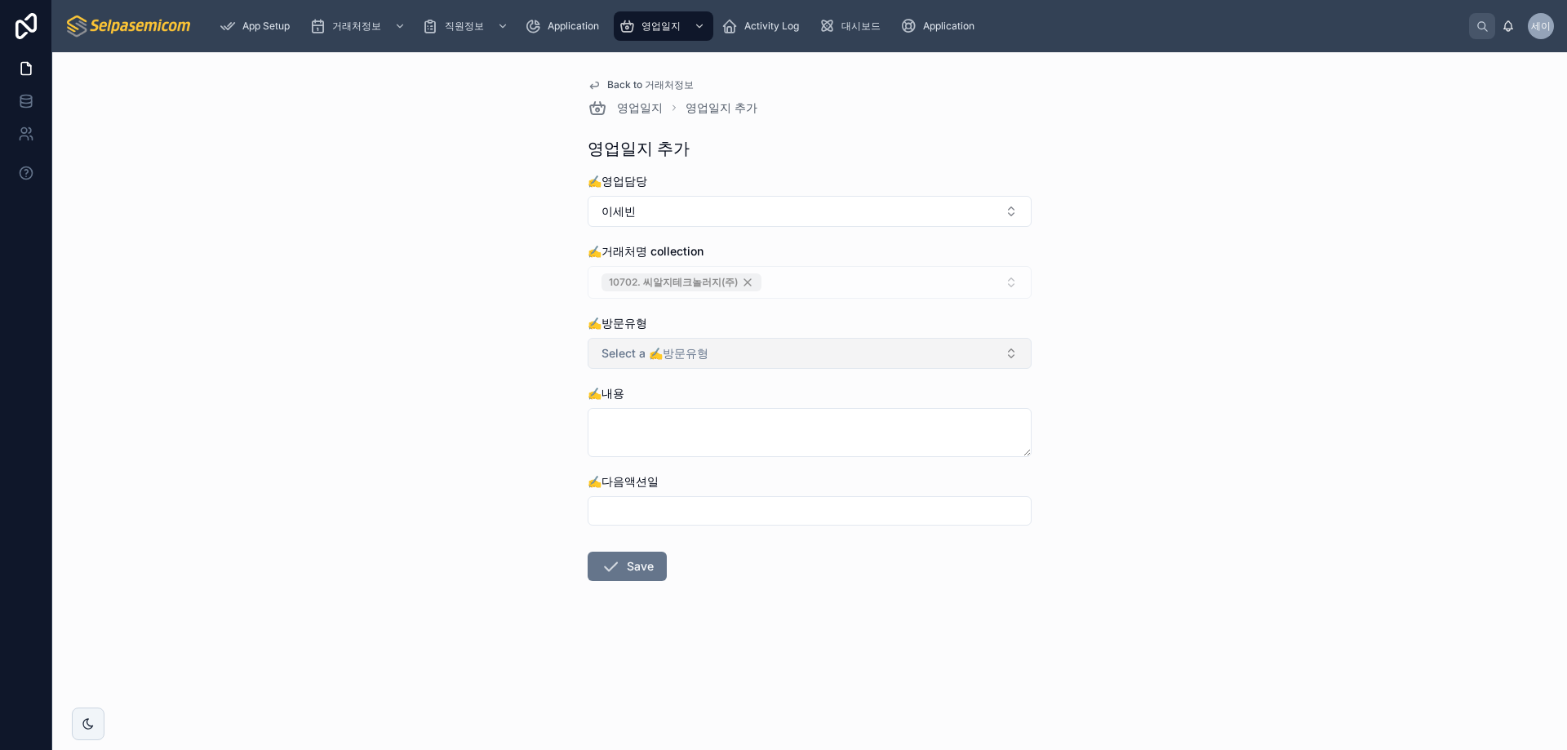
click at [773, 350] on button "Select a ✍️방문유형" at bounding box center [809, 353] width 444 height 31
click at [612, 490] on div "방문" at bounding box center [618, 492] width 20 height 15
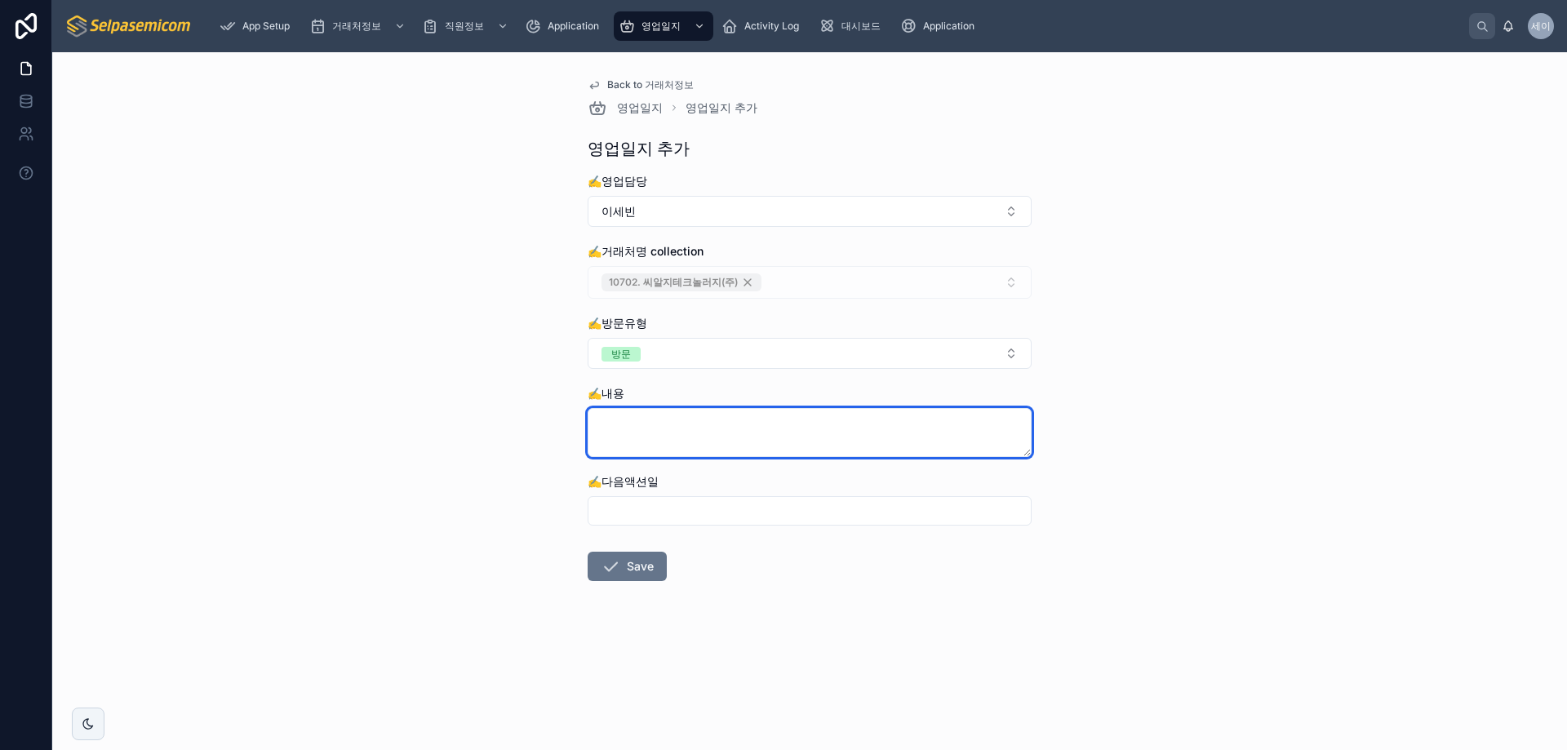
click at [641, 416] on textarea at bounding box center [809, 432] width 444 height 49
paste textarea "**********"
click at [807, 423] on textarea "**********" at bounding box center [809, 432] width 444 height 49
type textarea "**********"
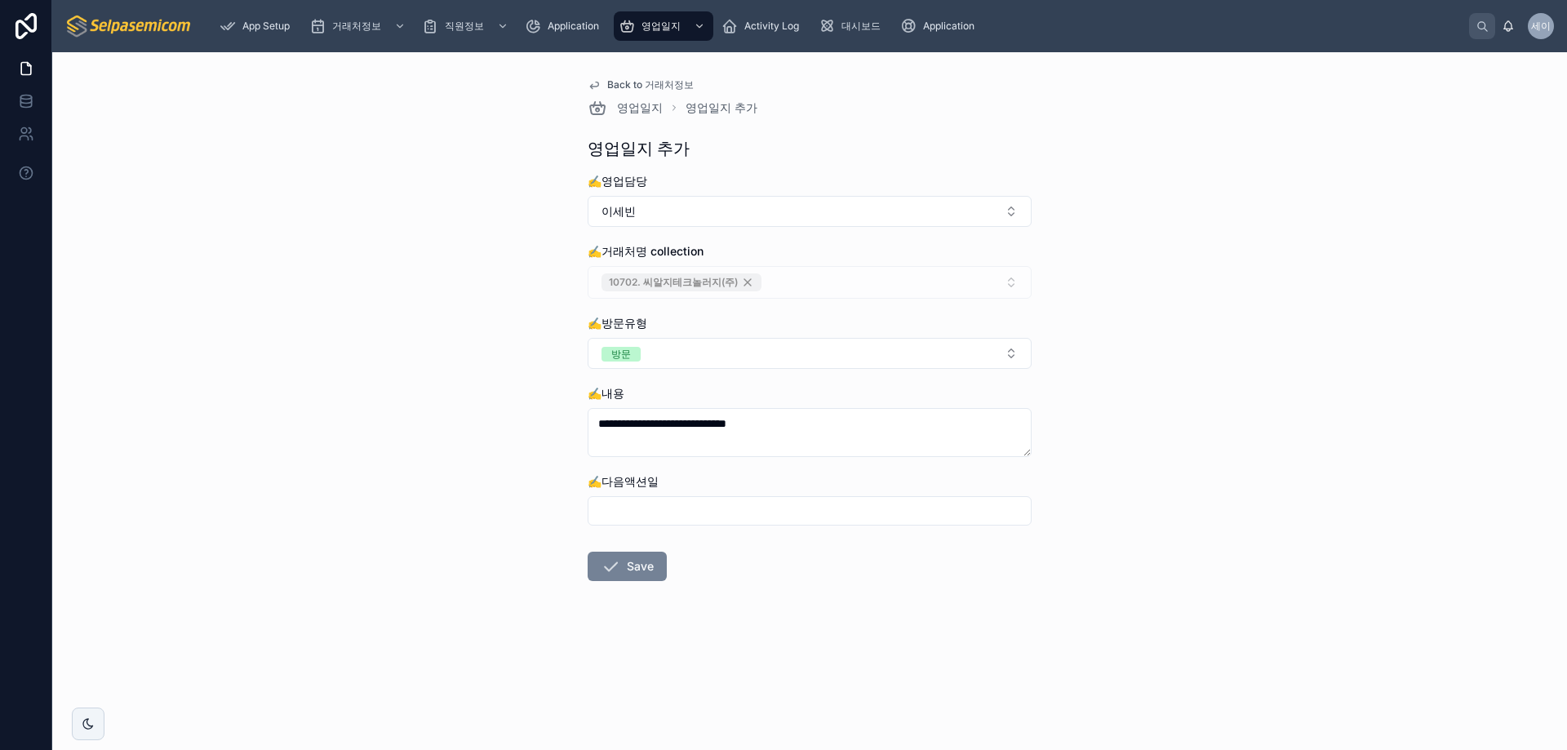
click at [623, 561] on button "Save" at bounding box center [626, 566] width 79 height 29
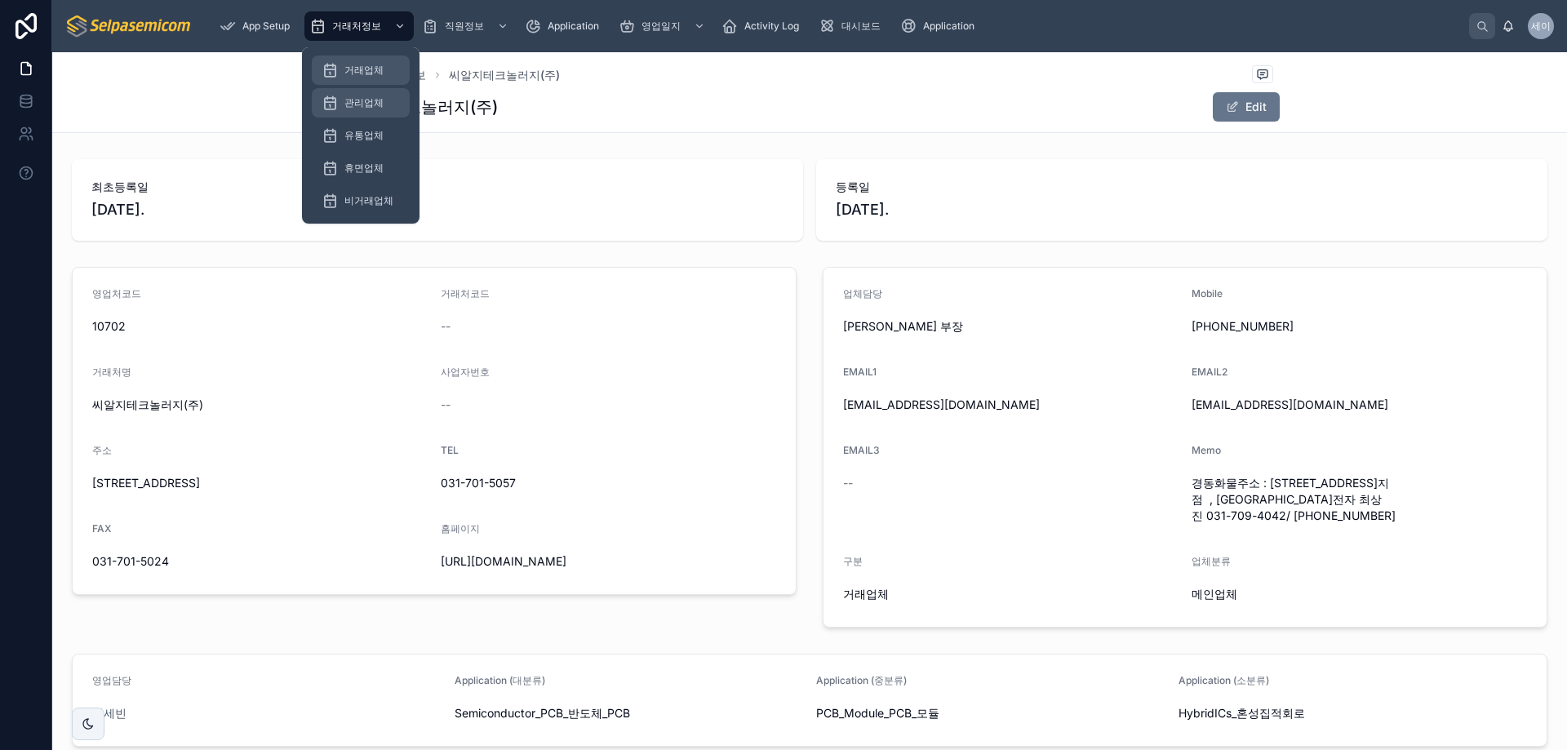
drag, startPoint x: 352, startPoint y: 66, endPoint x: 343, endPoint y: 110, distance: 45.1
click at [352, 66] on span "거래업체" at bounding box center [363, 70] width 39 height 13
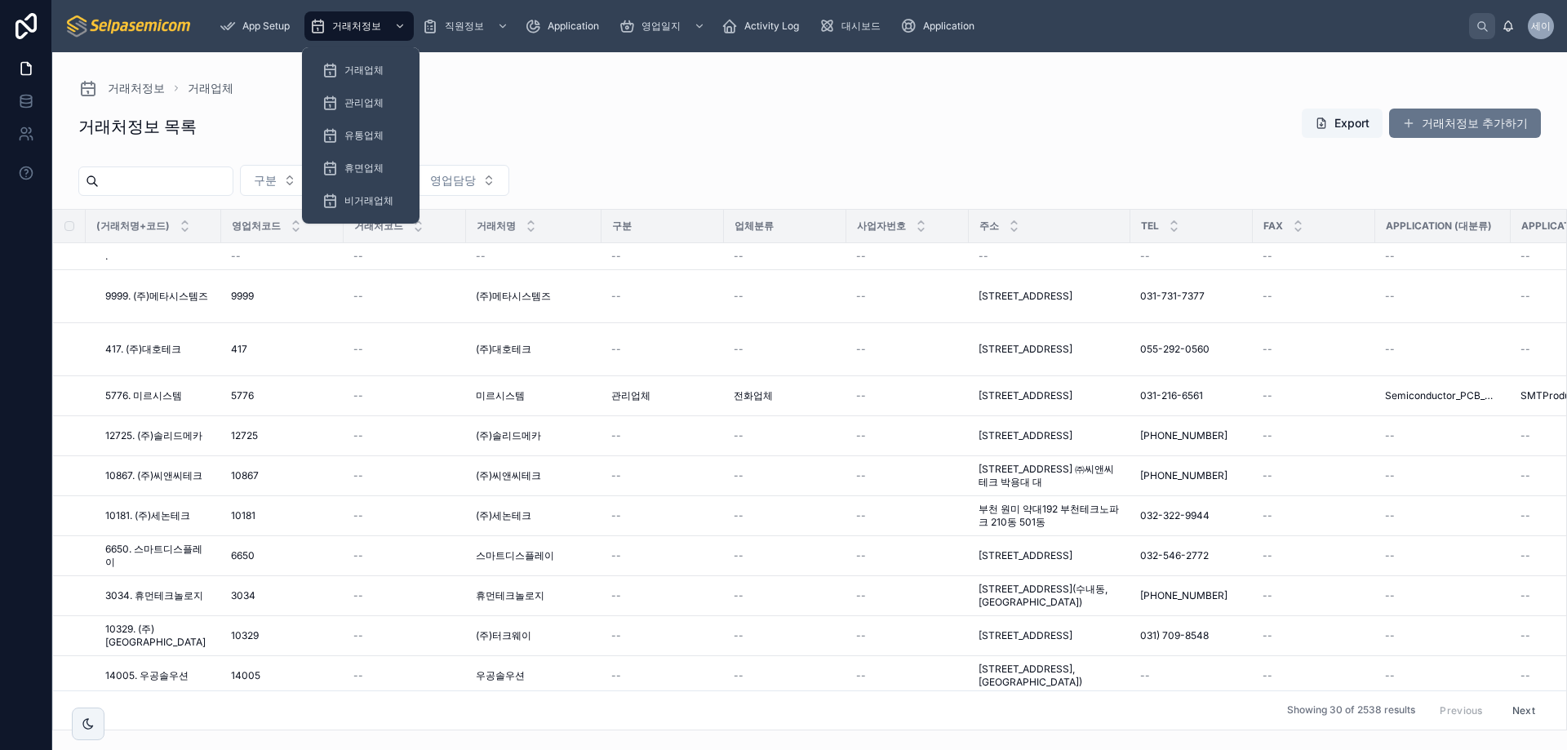
click at [179, 185] on input "text" at bounding box center [166, 181] width 134 height 23
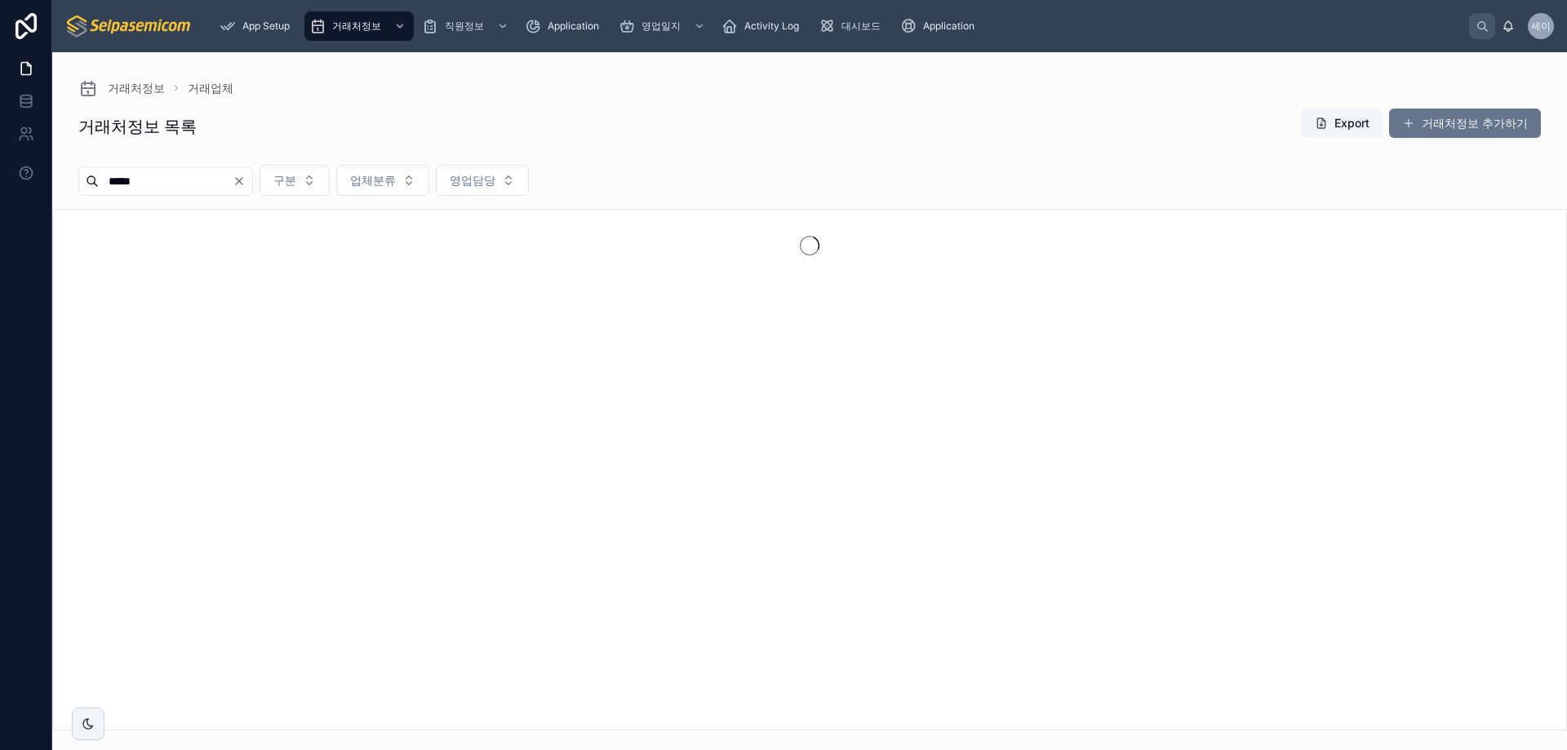
type input "*****"
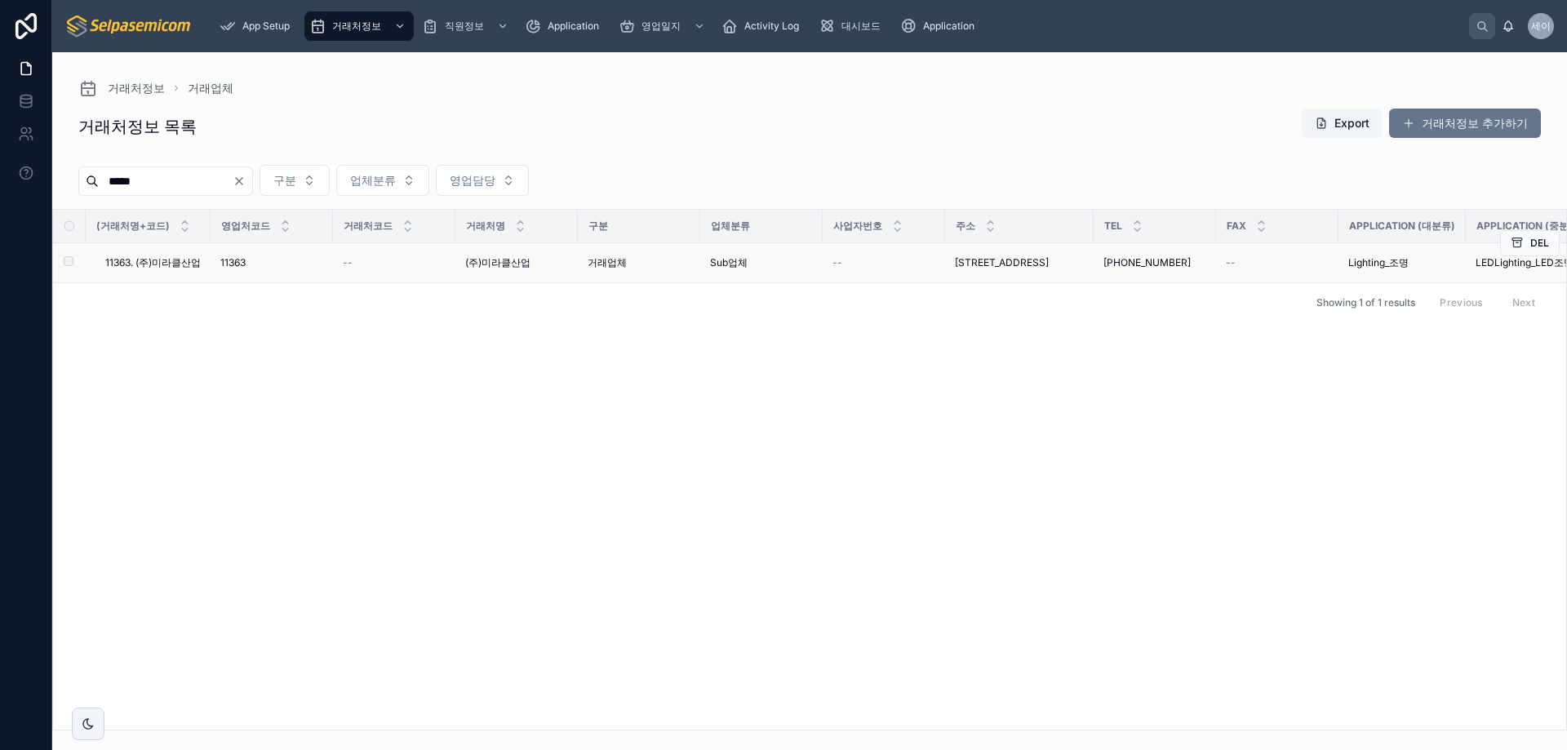
click at [169, 258] on span "11363. (주)미라클산업" at bounding box center [152, 262] width 95 height 13
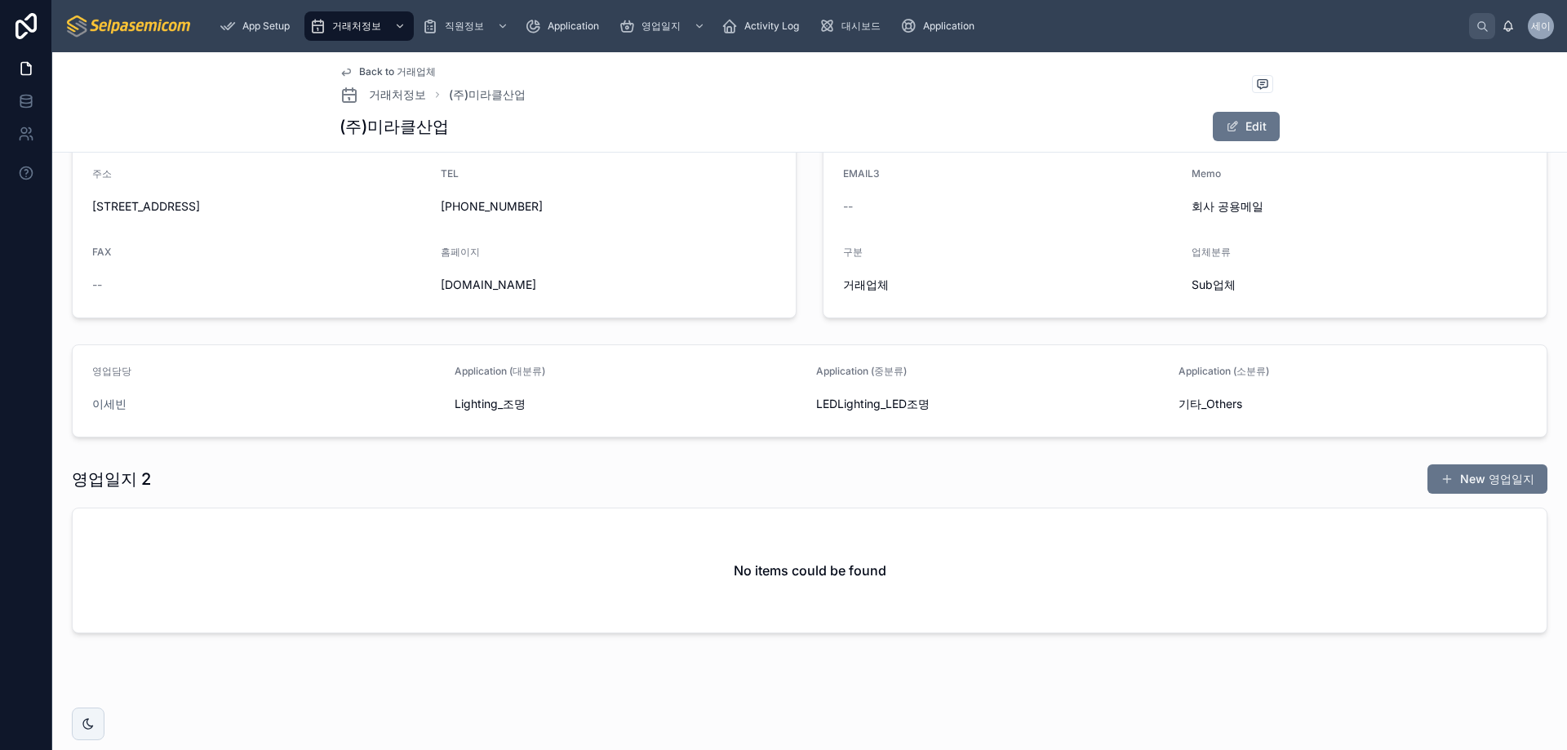
scroll to position [297, 0]
click at [1491, 485] on button "New 영업일지" at bounding box center [1487, 477] width 120 height 29
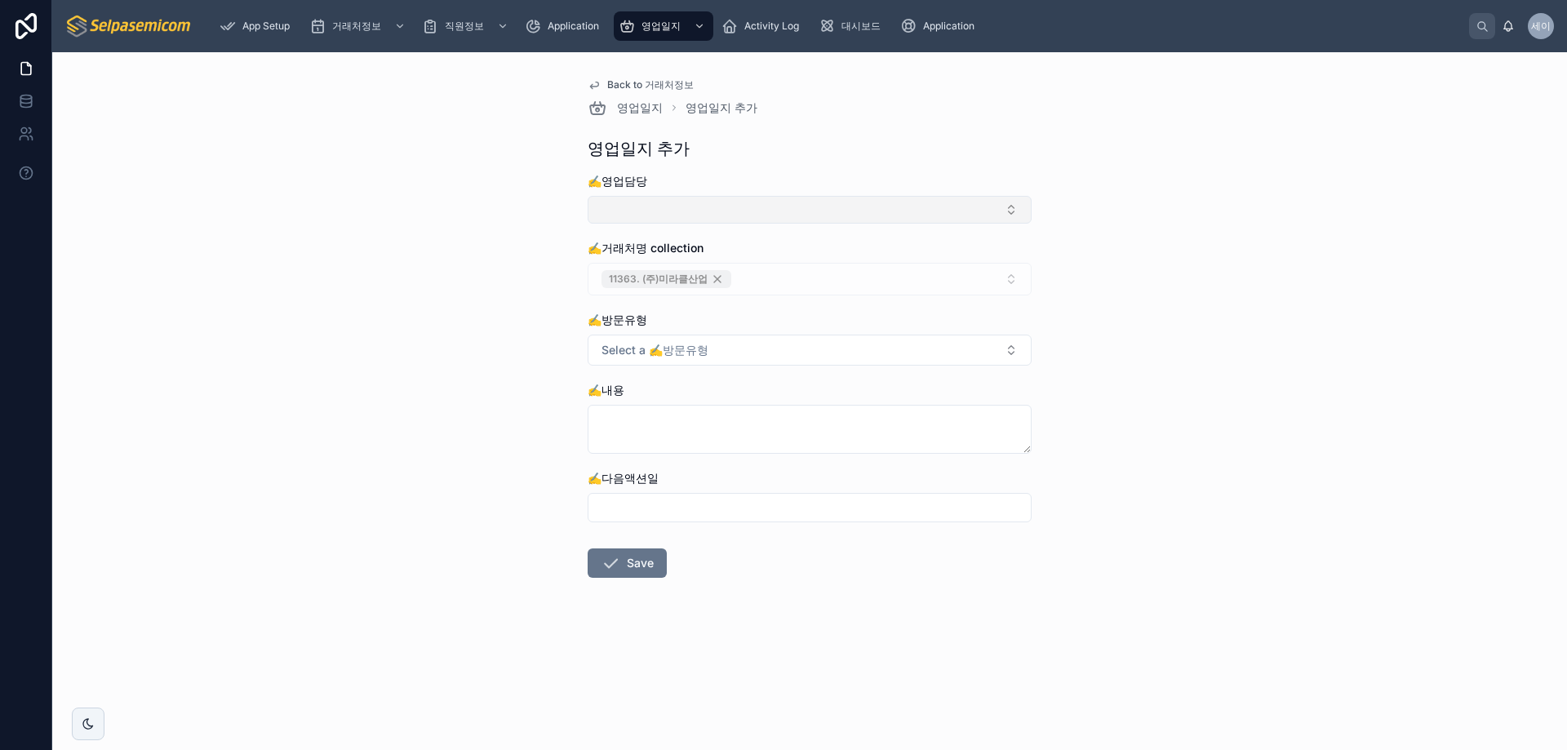
click at [698, 198] on button "Select Button" at bounding box center [809, 210] width 444 height 28
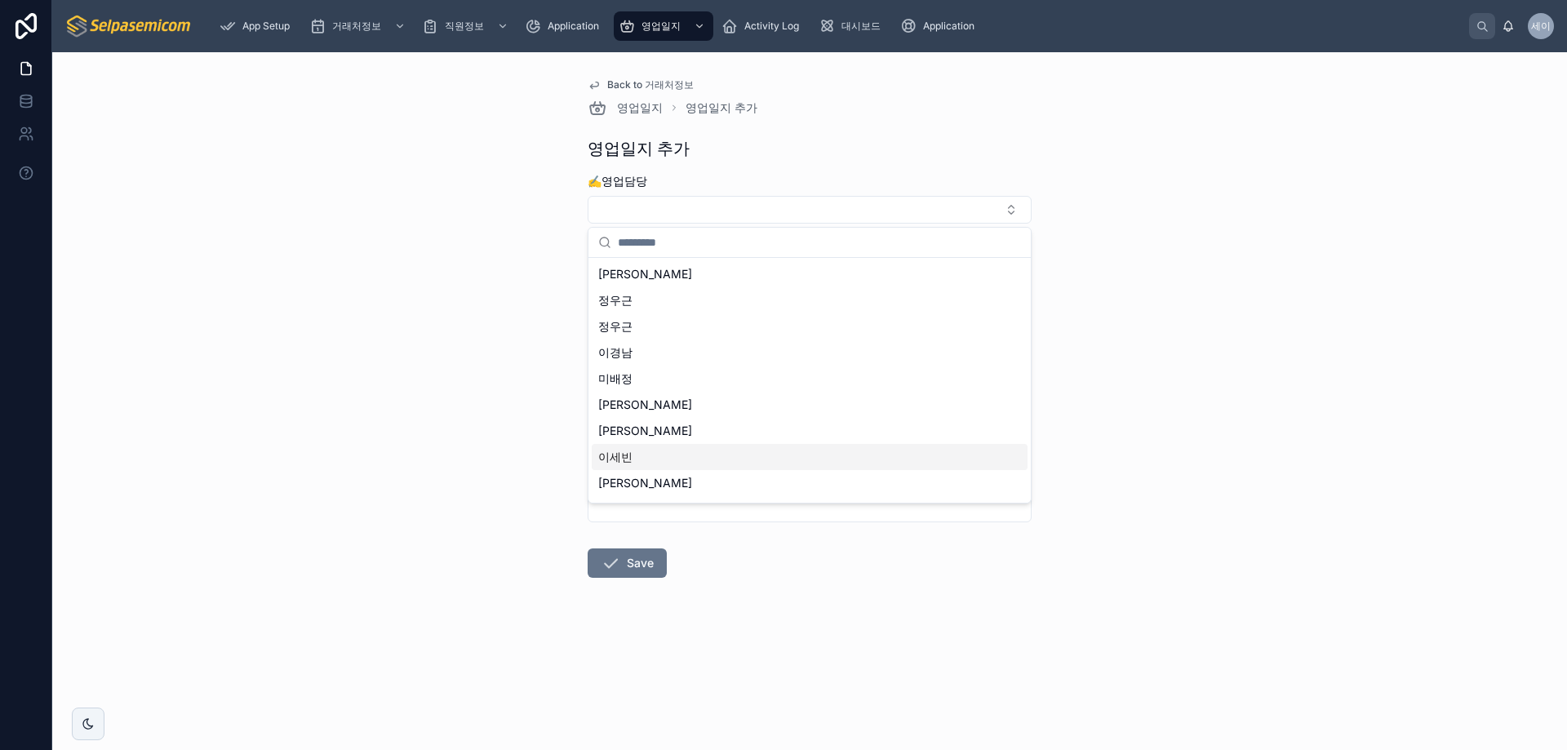
drag, startPoint x: 623, startPoint y: 457, endPoint x: 629, endPoint y: 451, distance: 8.7
click at [623, 458] on span "이세빈" at bounding box center [615, 457] width 34 height 16
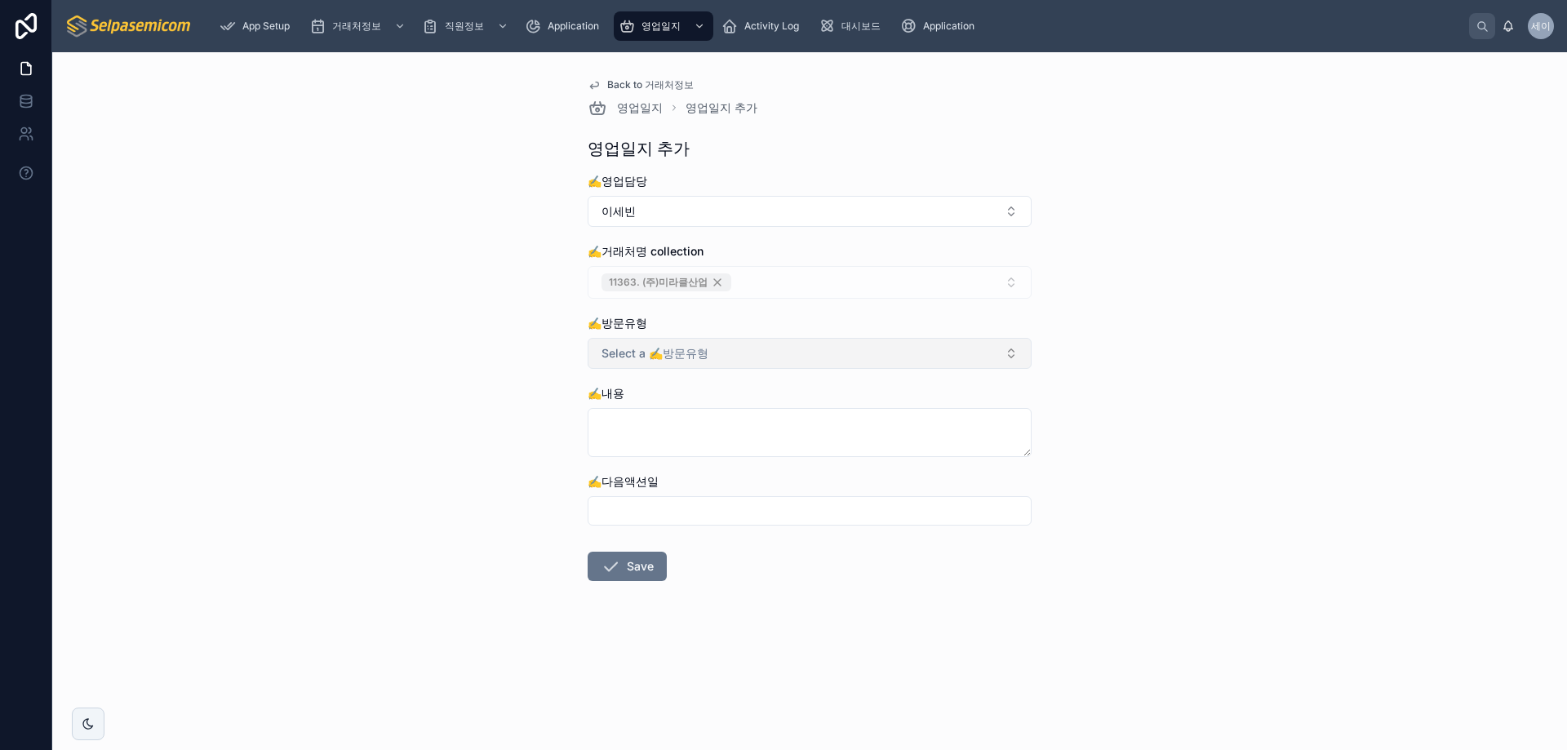
click at [776, 360] on button "Select a ✍️방문유형" at bounding box center [809, 353] width 444 height 31
drag, startPoint x: 615, startPoint y: 487, endPoint x: 655, endPoint y: 465, distance: 45.7
click at [616, 488] on div "방문" at bounding box center [618, 492] width 20 height 15
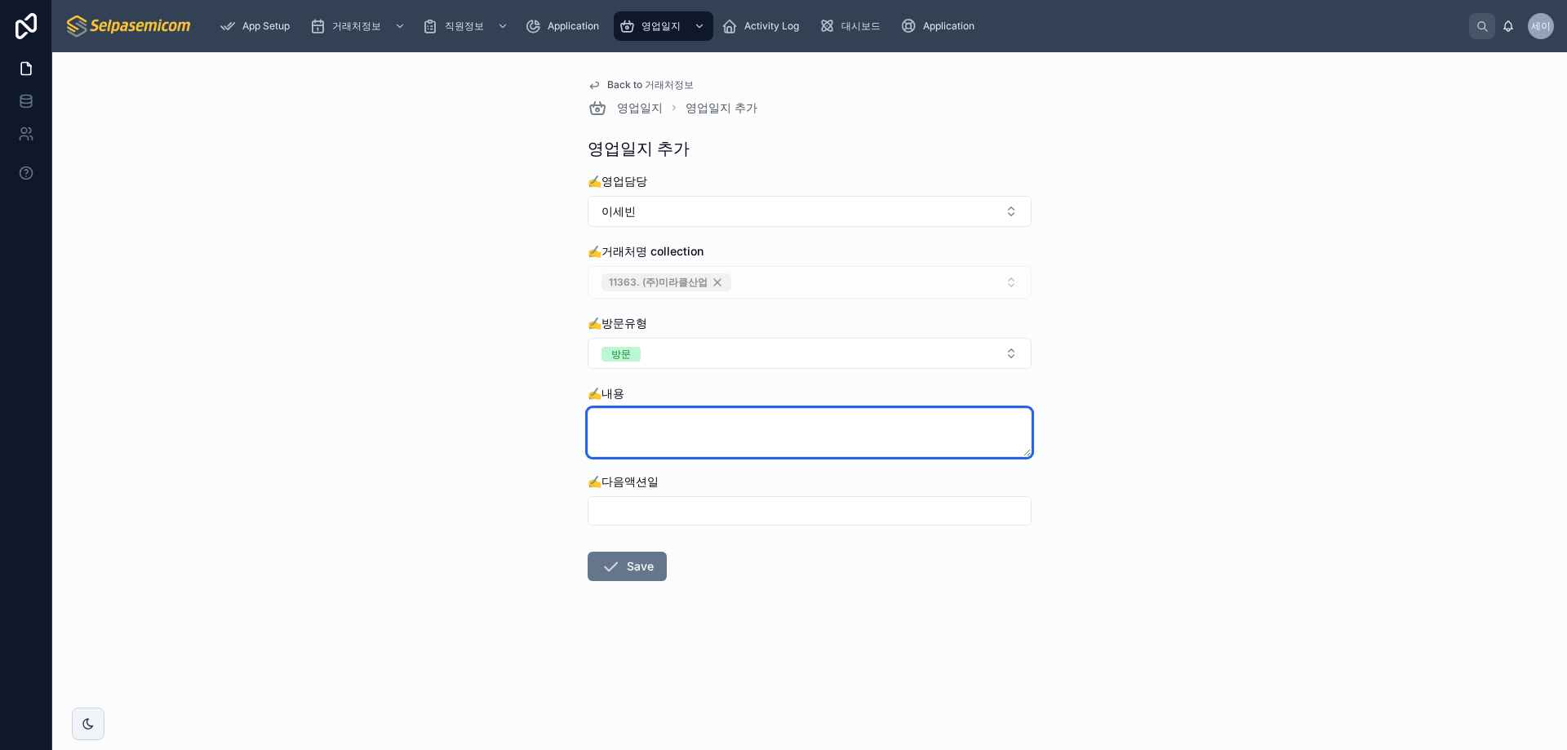
click at [666, 444] on textarea at bounding box center [809, 432] width 444 height 49
type textarea "*"
type textarea "**********"
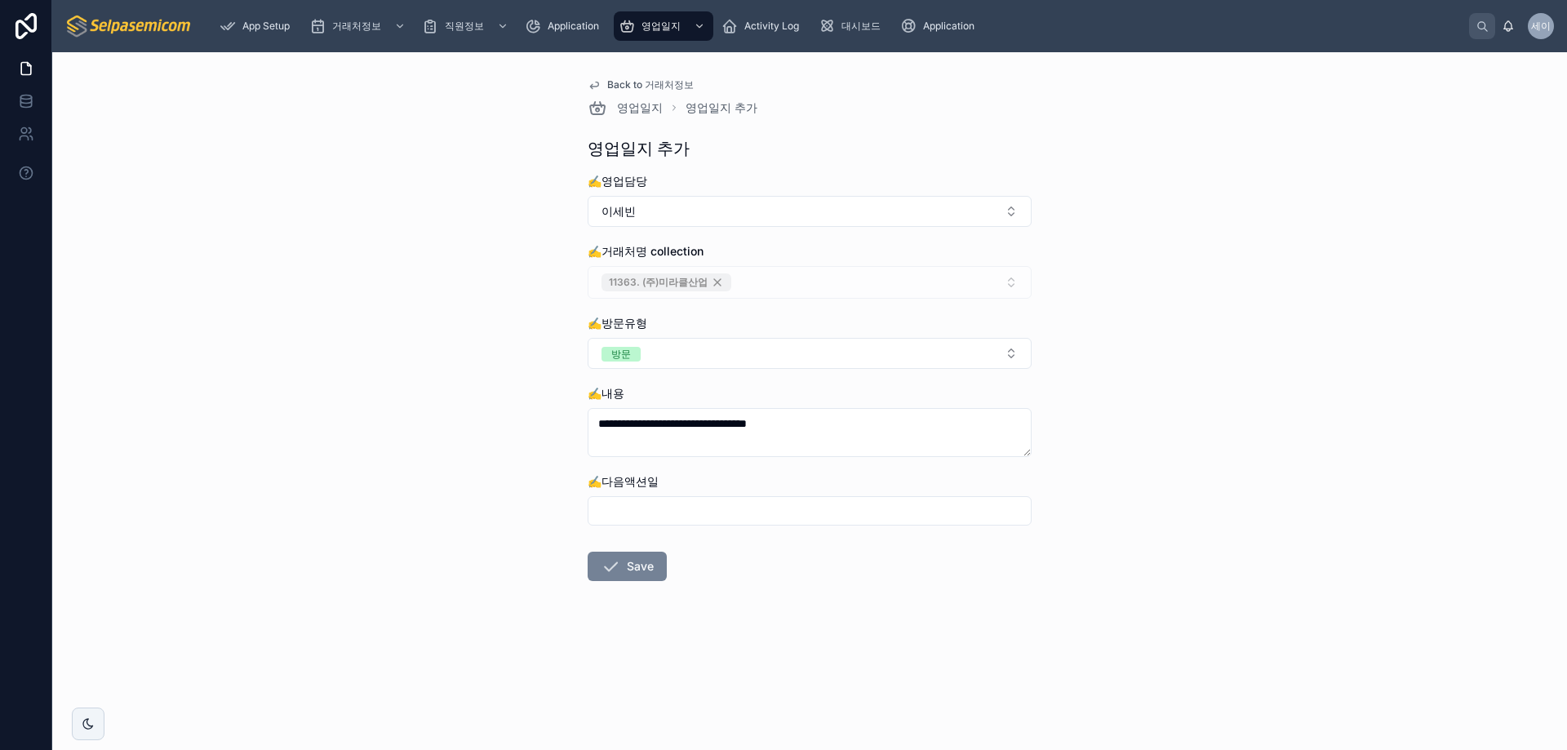
click at [636, 570] on button "Save" at bounding box center [626, 566] width 79 height 29
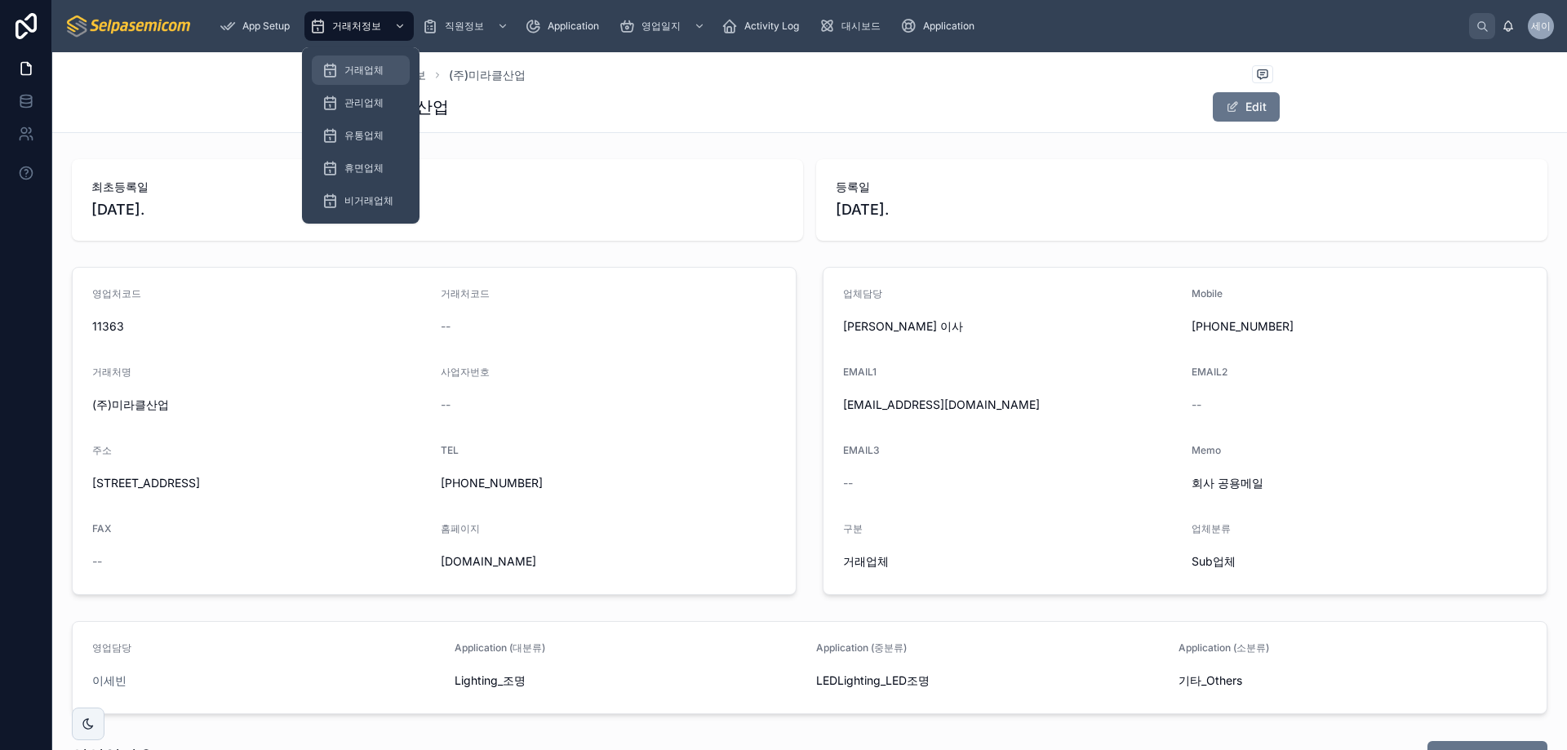
drag, startPoint x: 365, startPoint y: 70, endPoint x: 413, endPoint y: 72, distance: 48.2
click at [365, 70] on span "거래업체" at bounding box center [363, 70] width 39 height 13
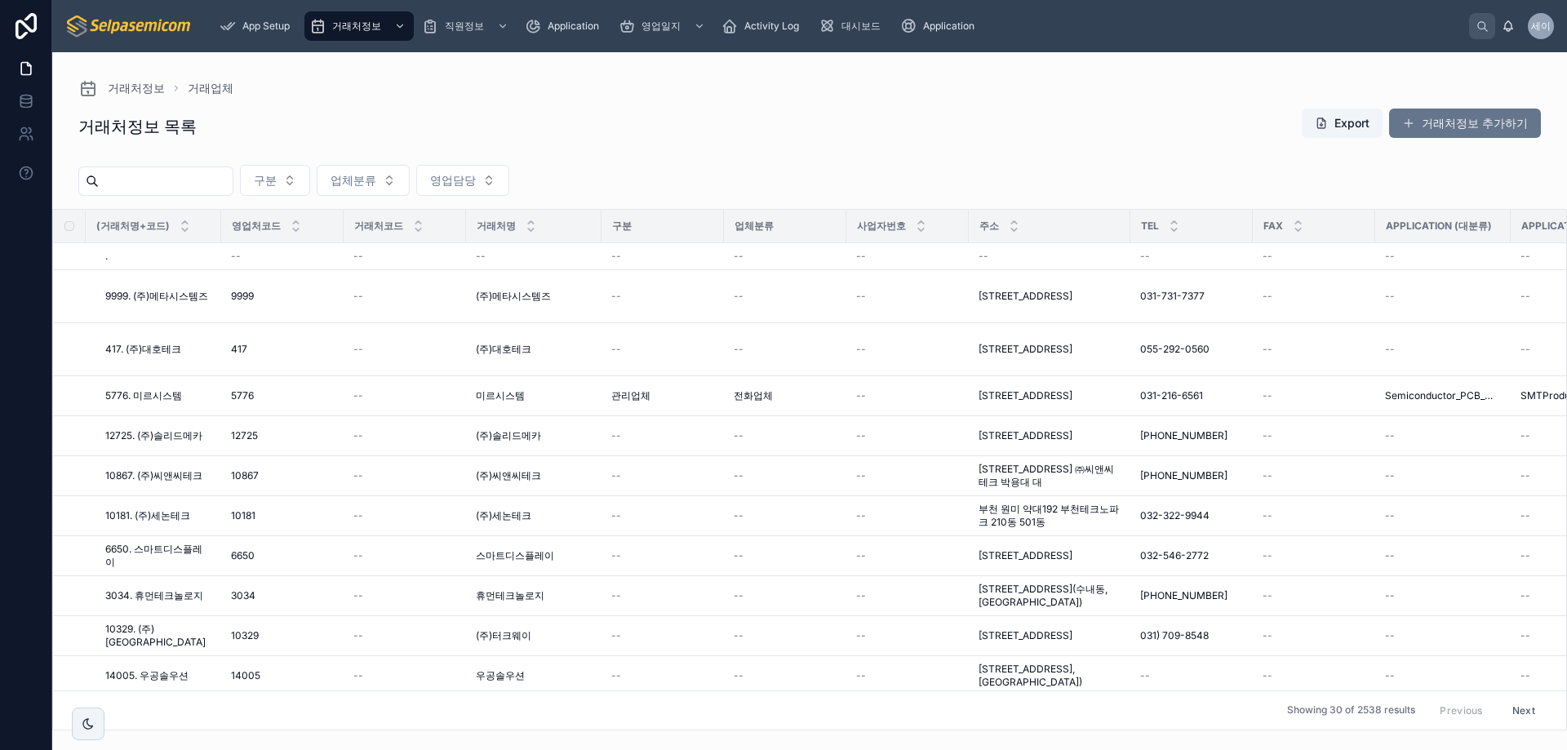
click at [147, 180] on input "text" at bounding box center [166, 181] width 134 height 23
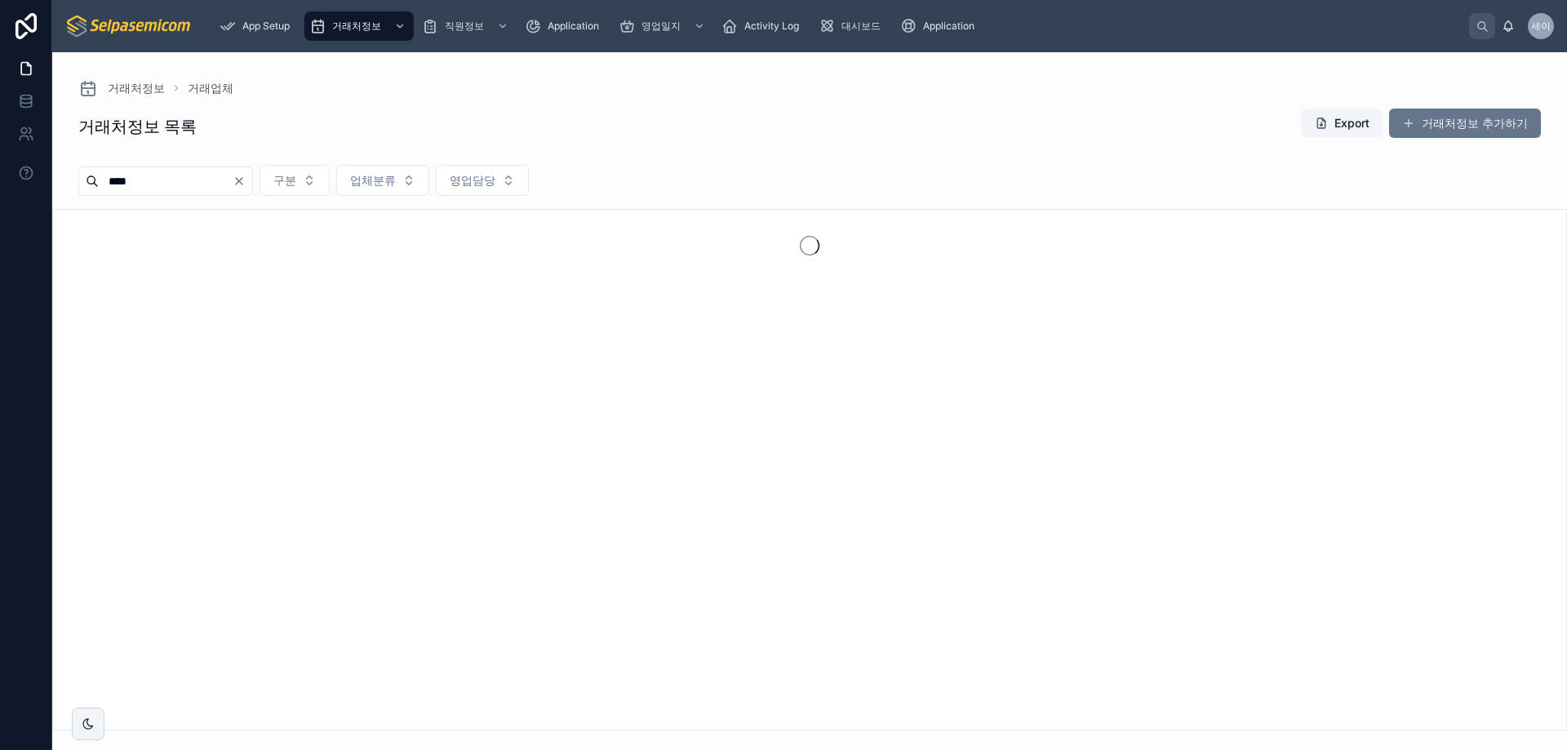
type input "****"
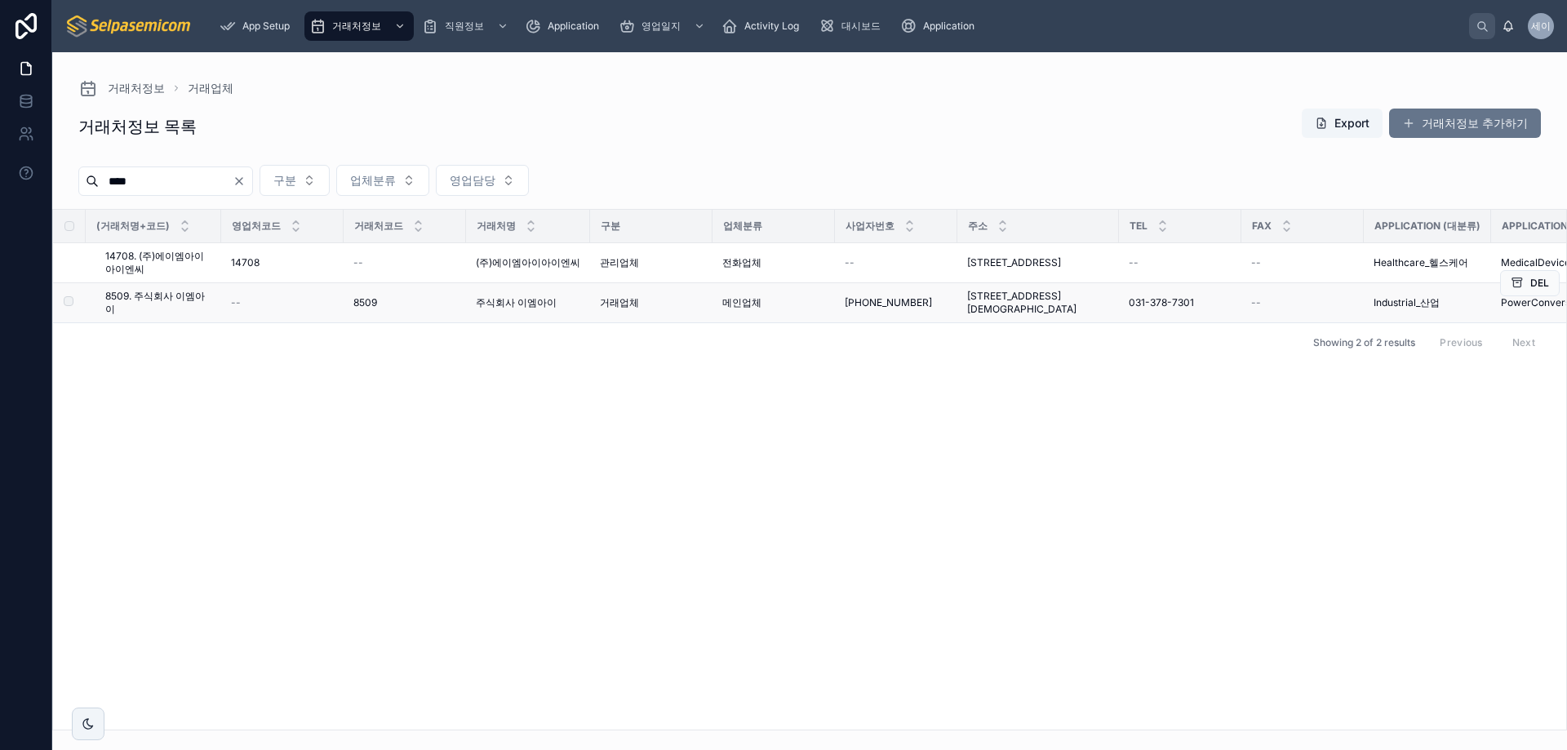
click at [190, 294] on span "8509. 주식회사 이엠아이" at bounding box center [158, 303] width 106 height 26
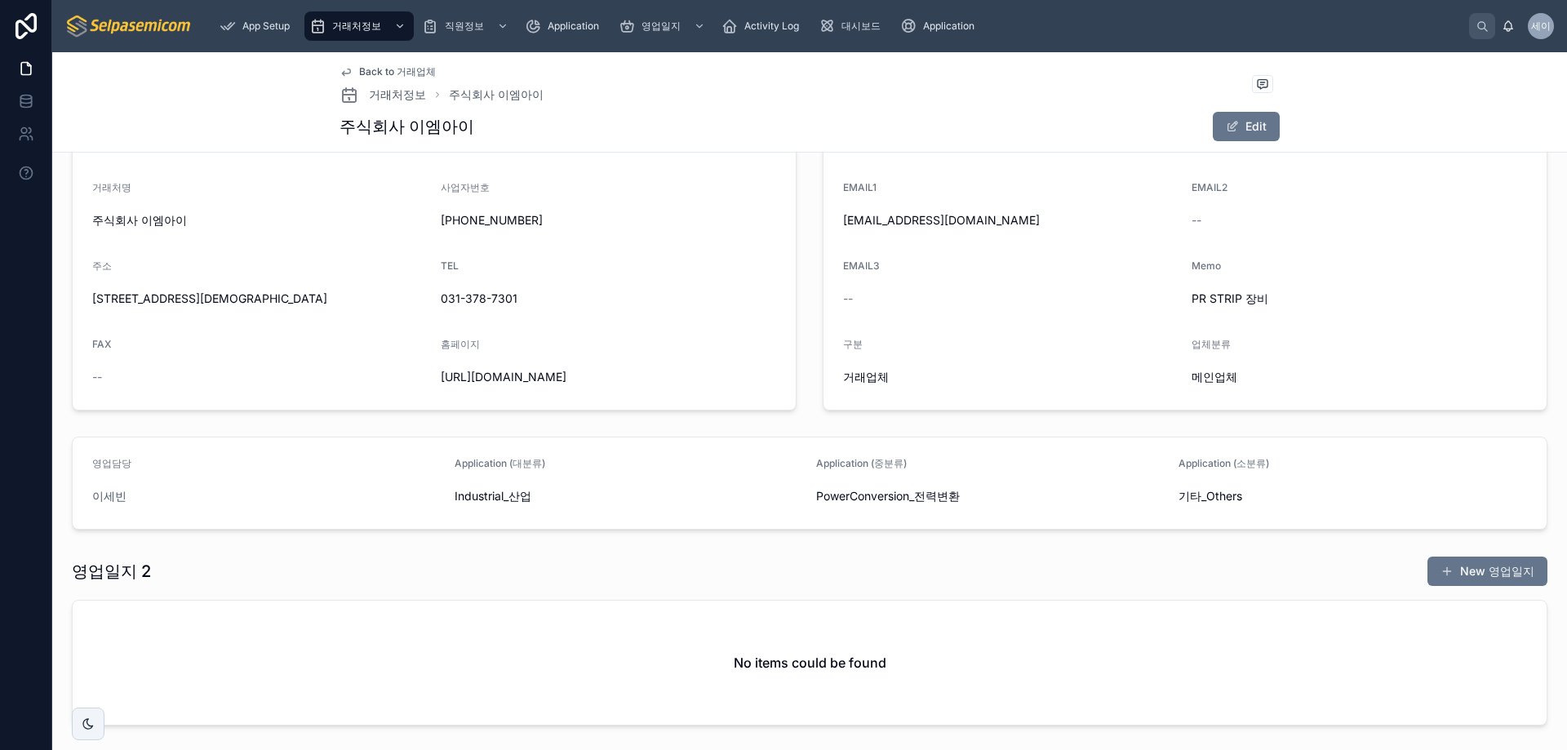
scroll to position [297, 0]
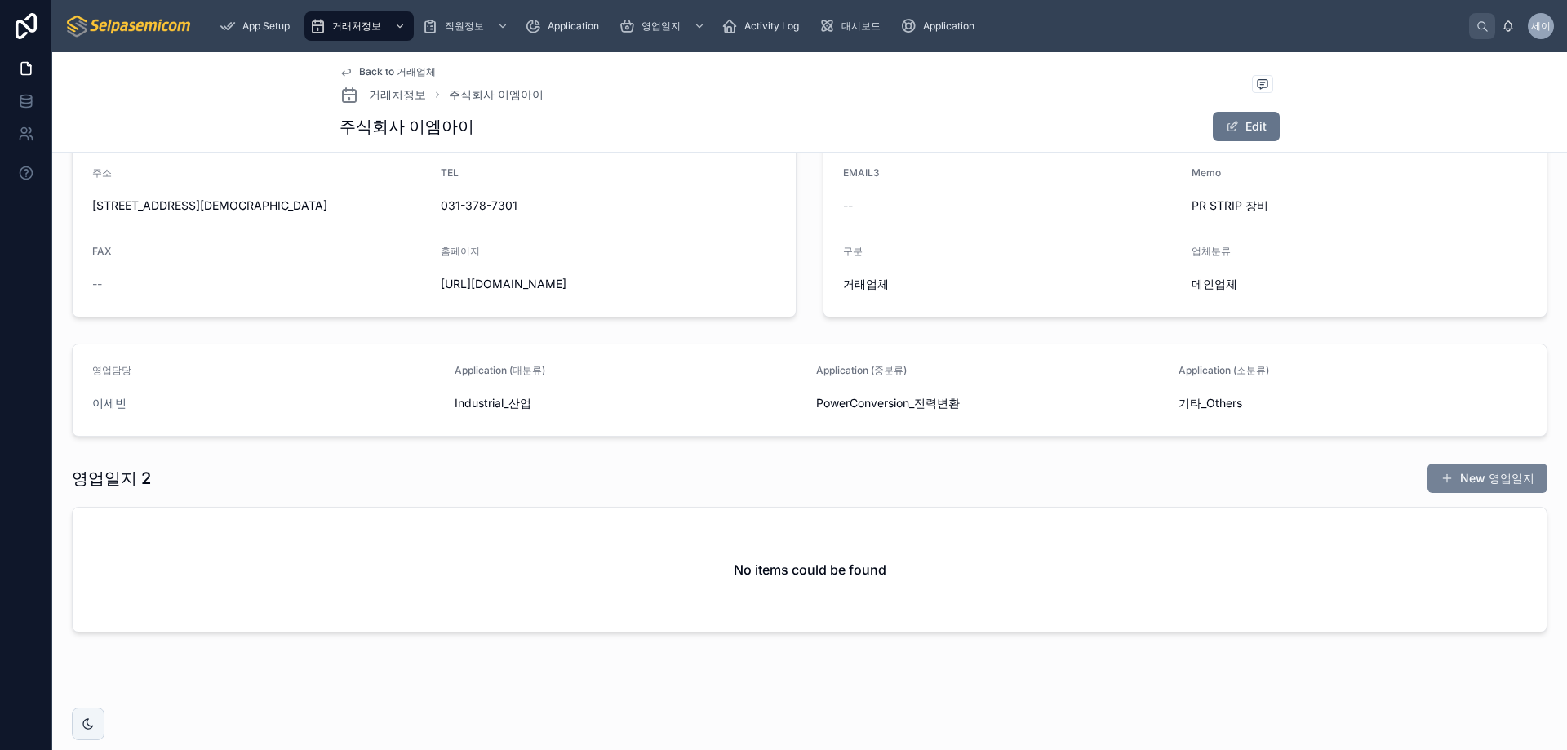
click at [1479, 474] on button "New 영업일지" at bounding box center [1487, 477] width 120 height 29
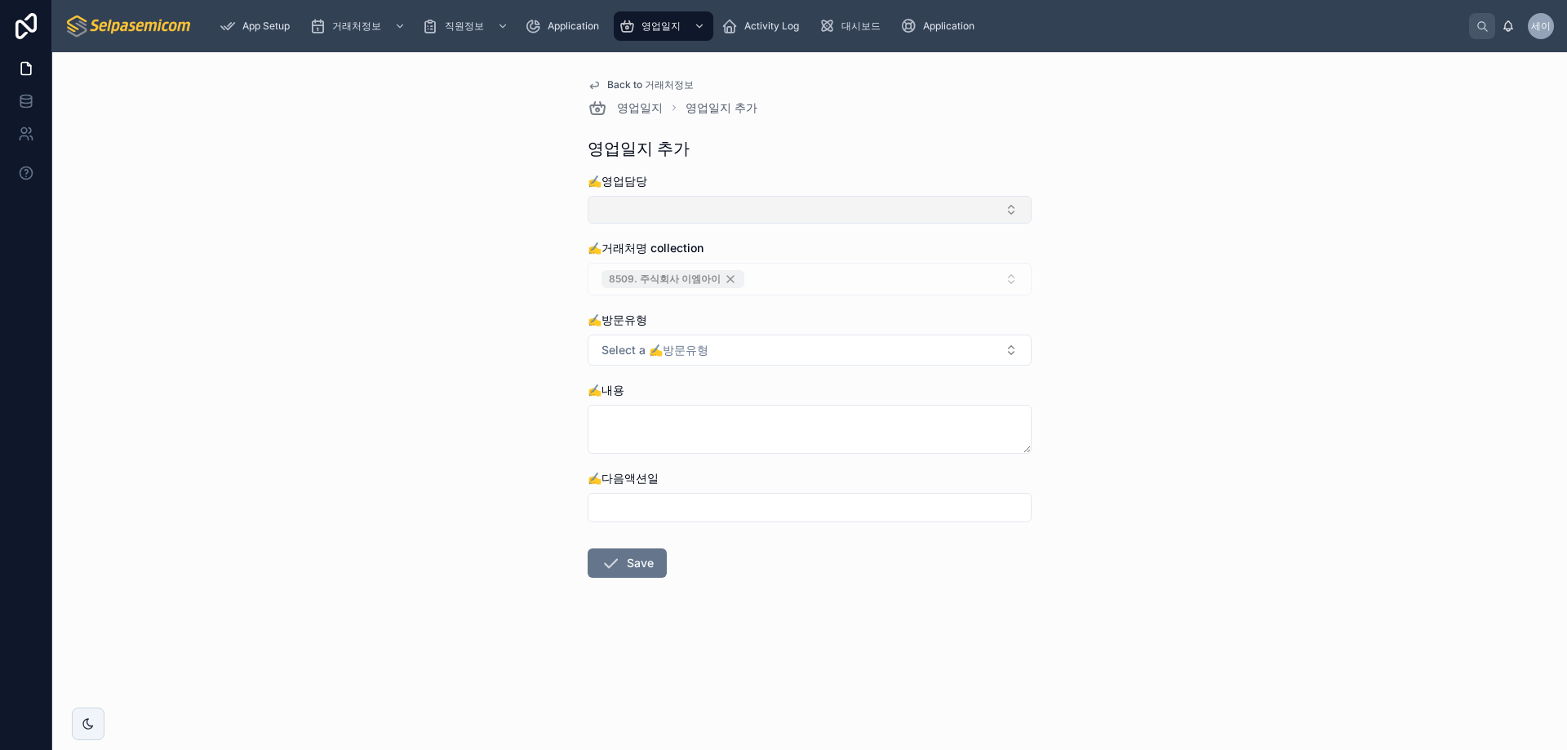
click at [719, 204] on button "Select Button" at bounding box center [809, 210] width 444 height 28
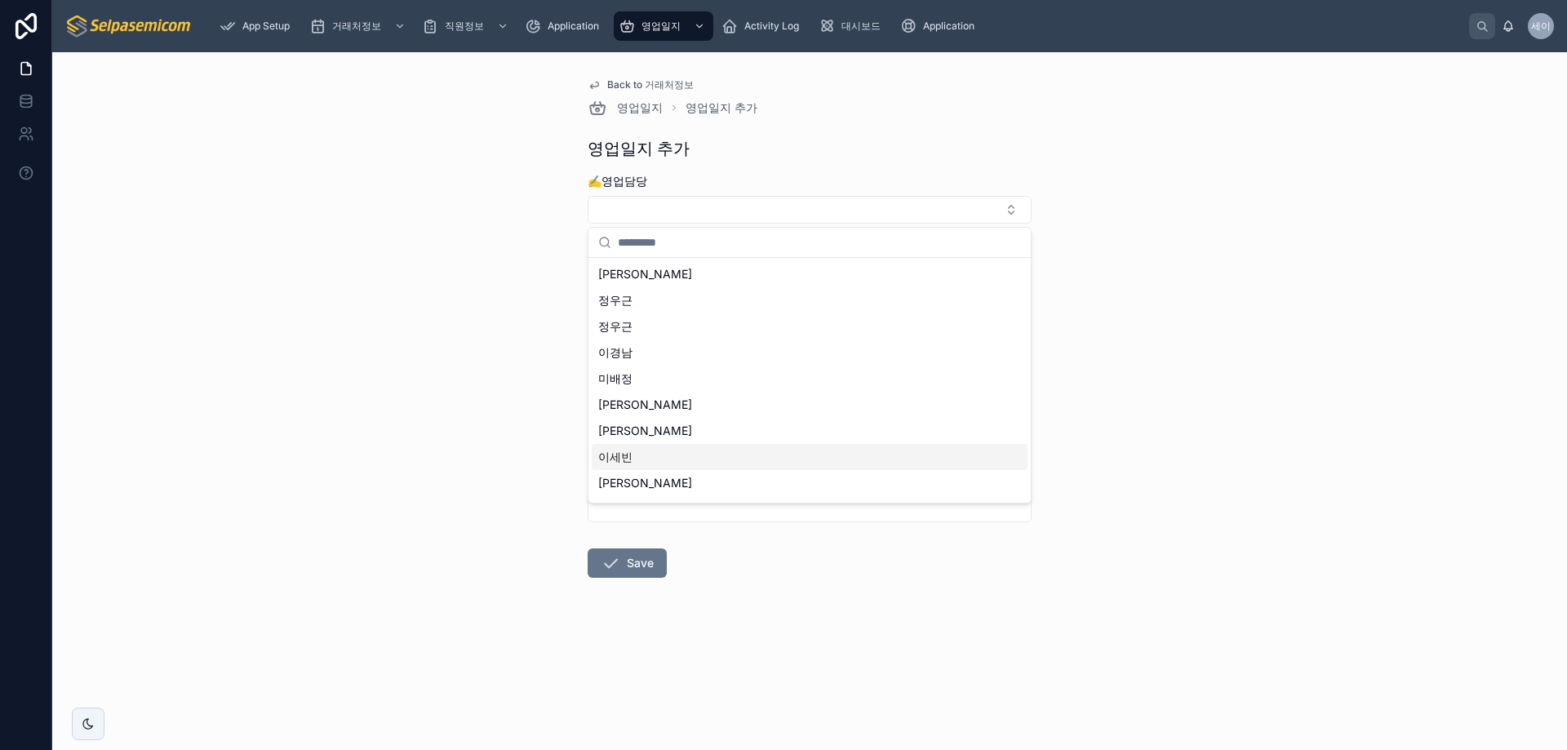
click at [626, 458] on span "이세빈" at bounding box center [615, 457] width 34 height 16
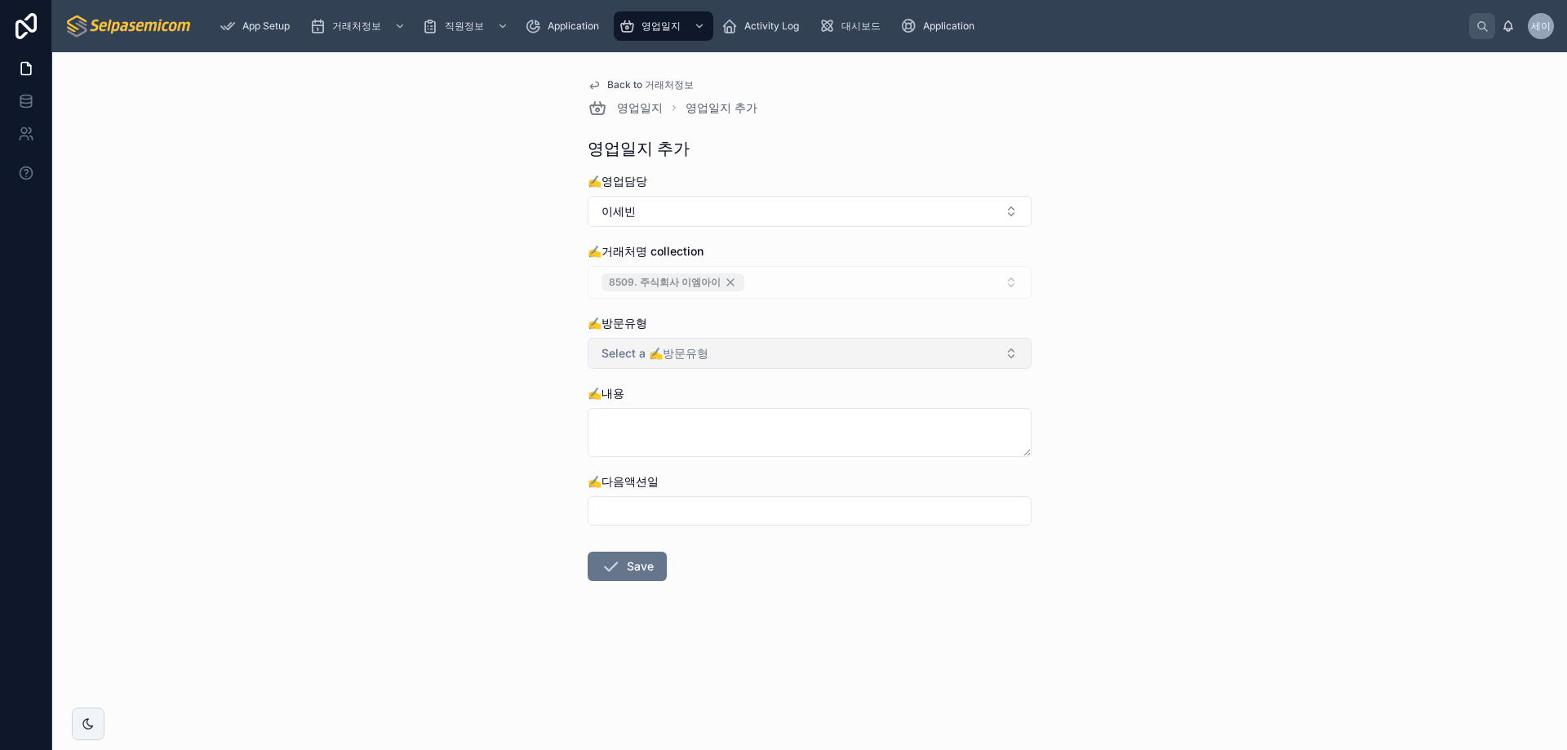
click at [778, 363] on button "Select a ✍️방문유형" at bounding box center [809, 353] width 444 height 31
drag, startPoint x: 650, startPoint y: 484, endPoint x: 655, endPoint y: 474, distance: 10.9
click at [650, 484] on div "방문" at bounding box center [810, 492] width 436 height 24
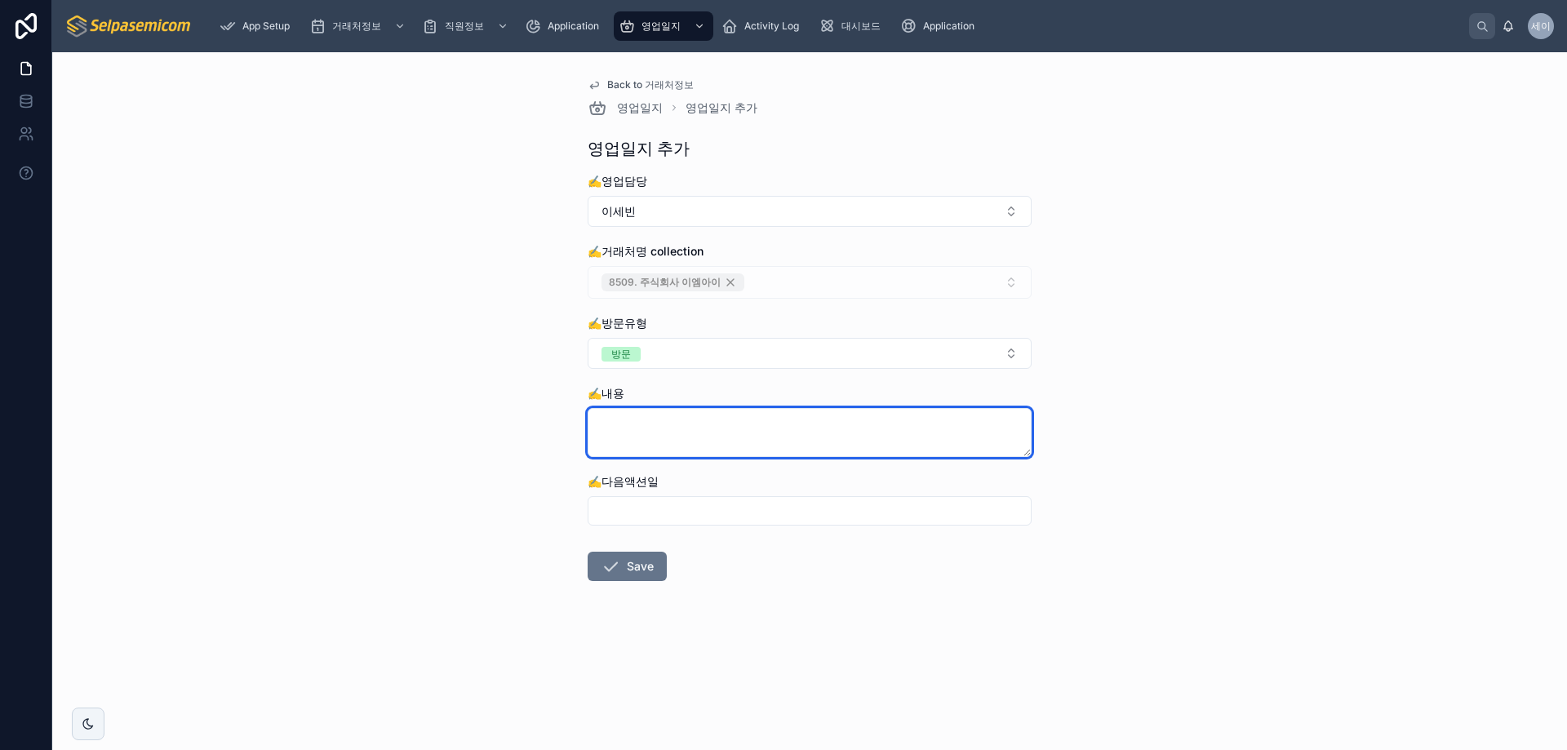
click at [676, 428] on textarea at bounding box center [809, 432] width 444 height 49
paste textarea "**********"
type textarea "**********"
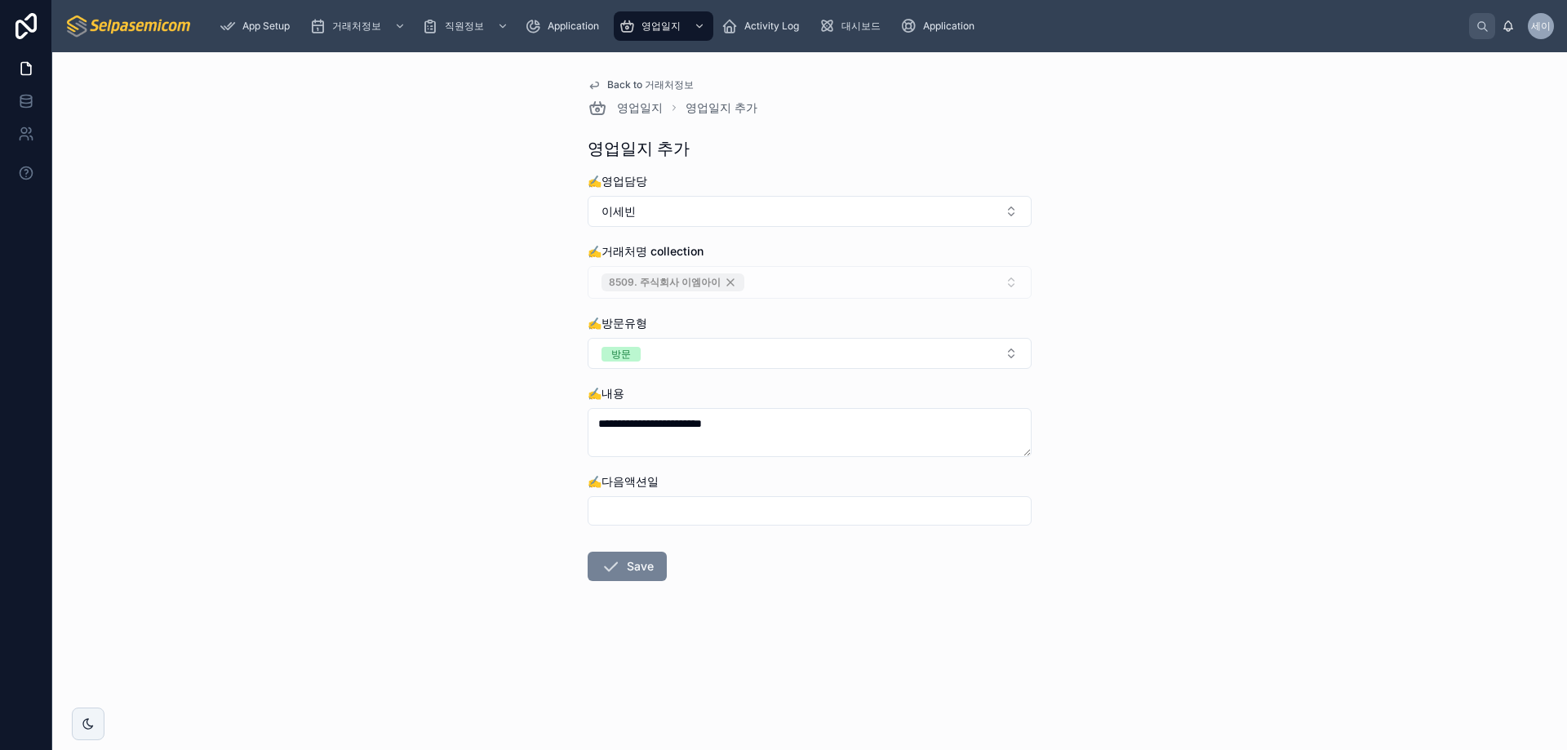
click at [632, 570] on button "Save" at bounding box center [626, 566] width 79 height 29
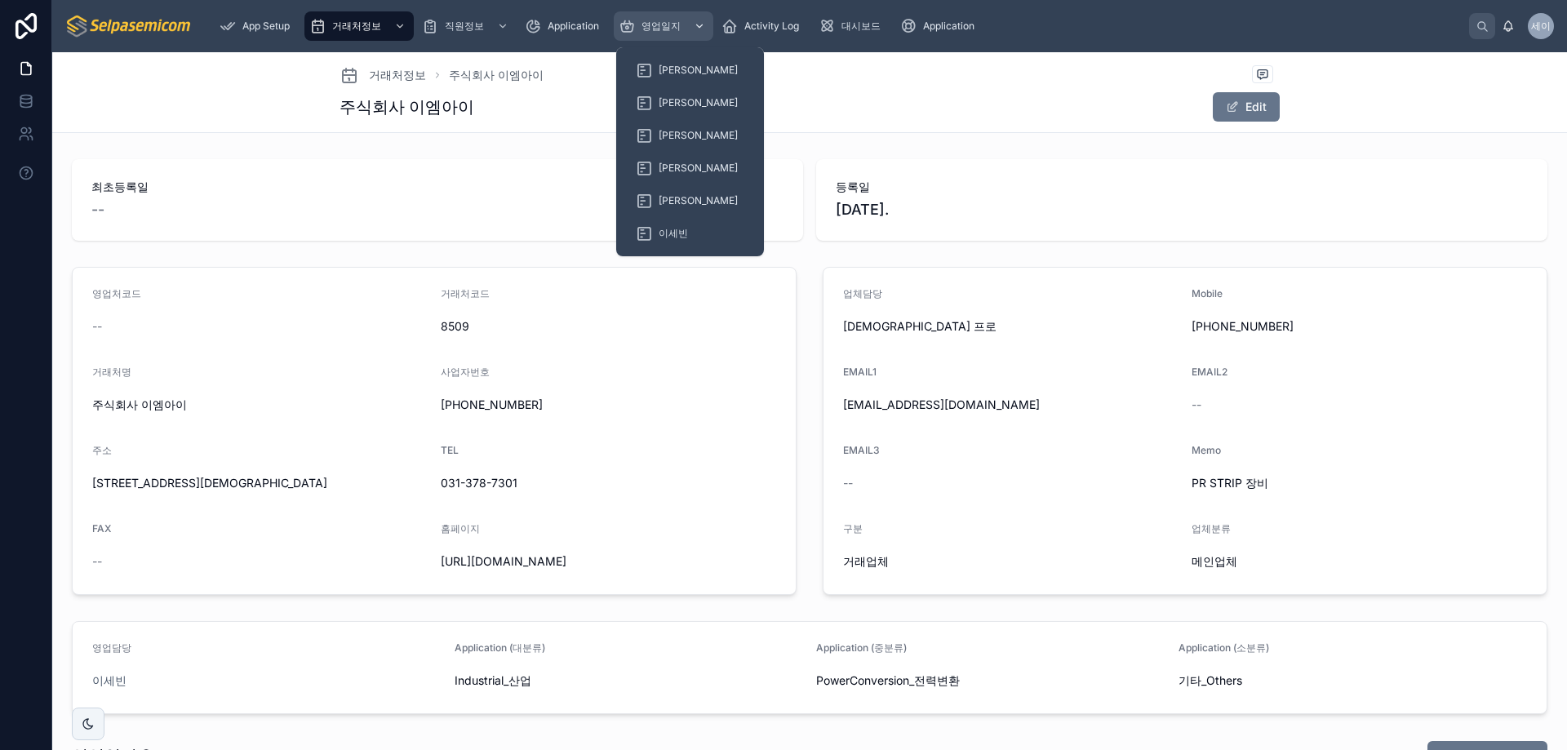
click at [671, 22] on span "영업일지" at bounding box center [660, 26] width 39 height 13
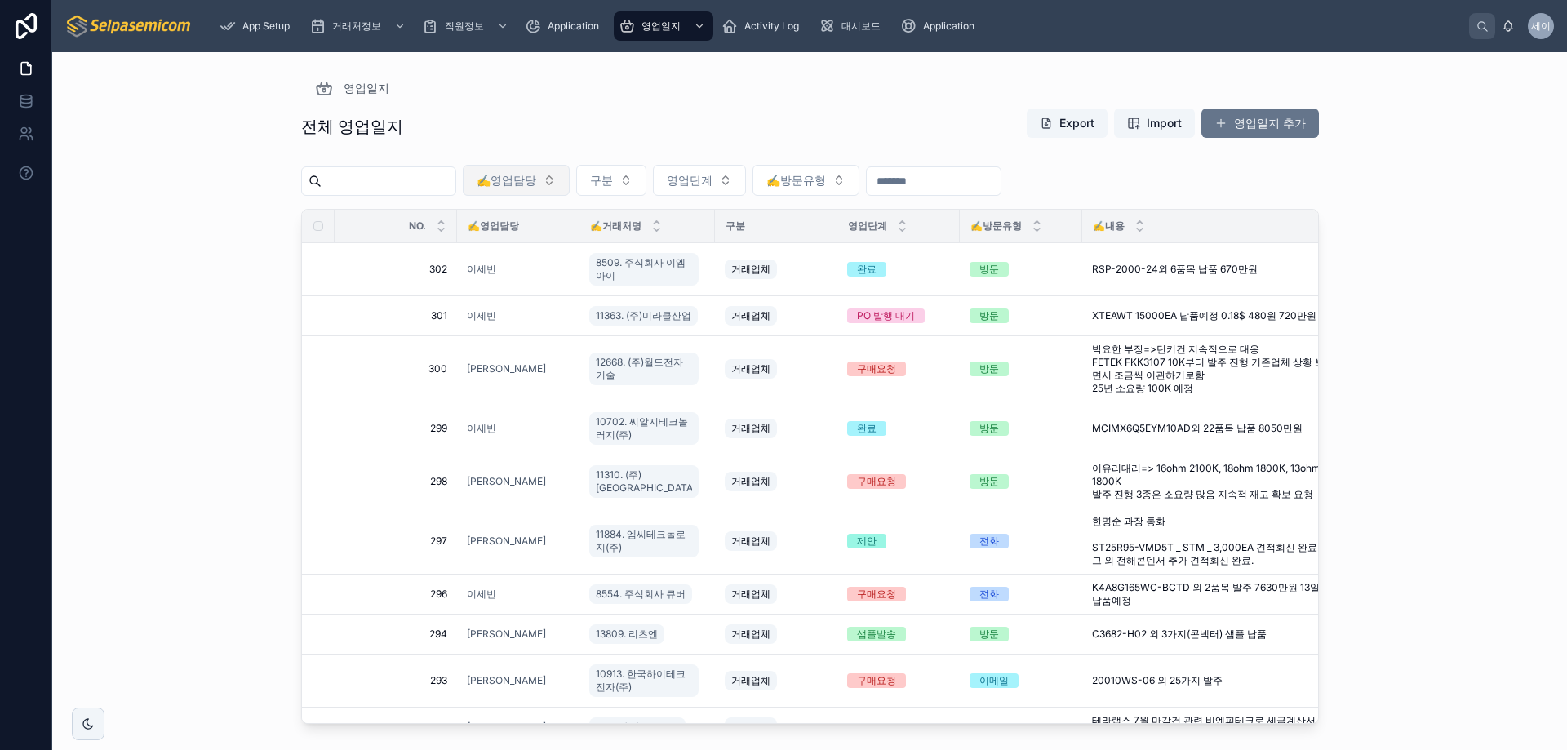
click at [536, 177] on span "✍️영업담당" at bounding box center [507, 180] width 60 height 16
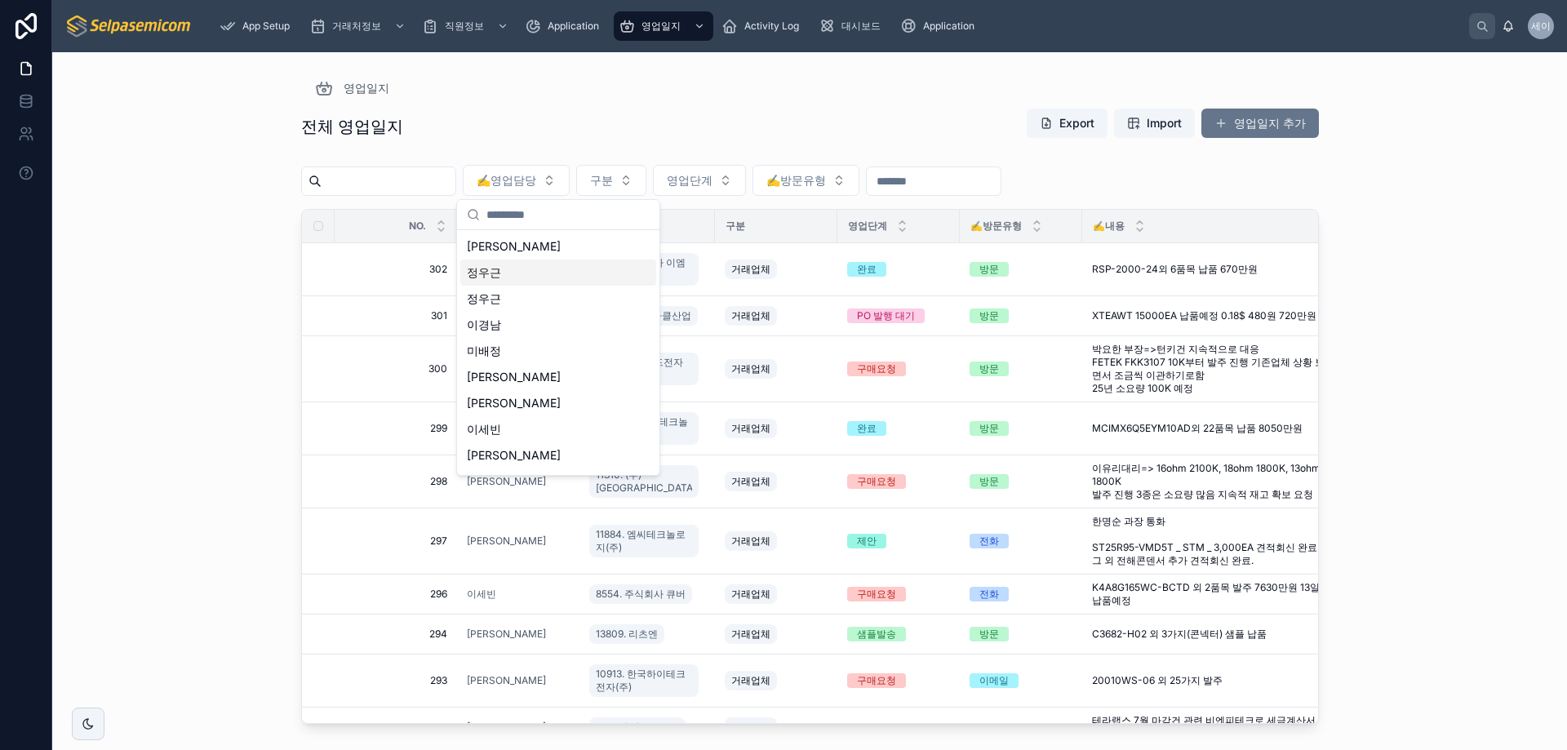
click at [263, 366] on div "영업일지 전체 영업일지 Export Import 영업일지 추가 ✍️영업담당 구분 영업단계 ✍️방문유형 NO. ✍️영업담당 ✍️거래처명 구분 영…" at bounding box center [809, 401] width 1514 height 698
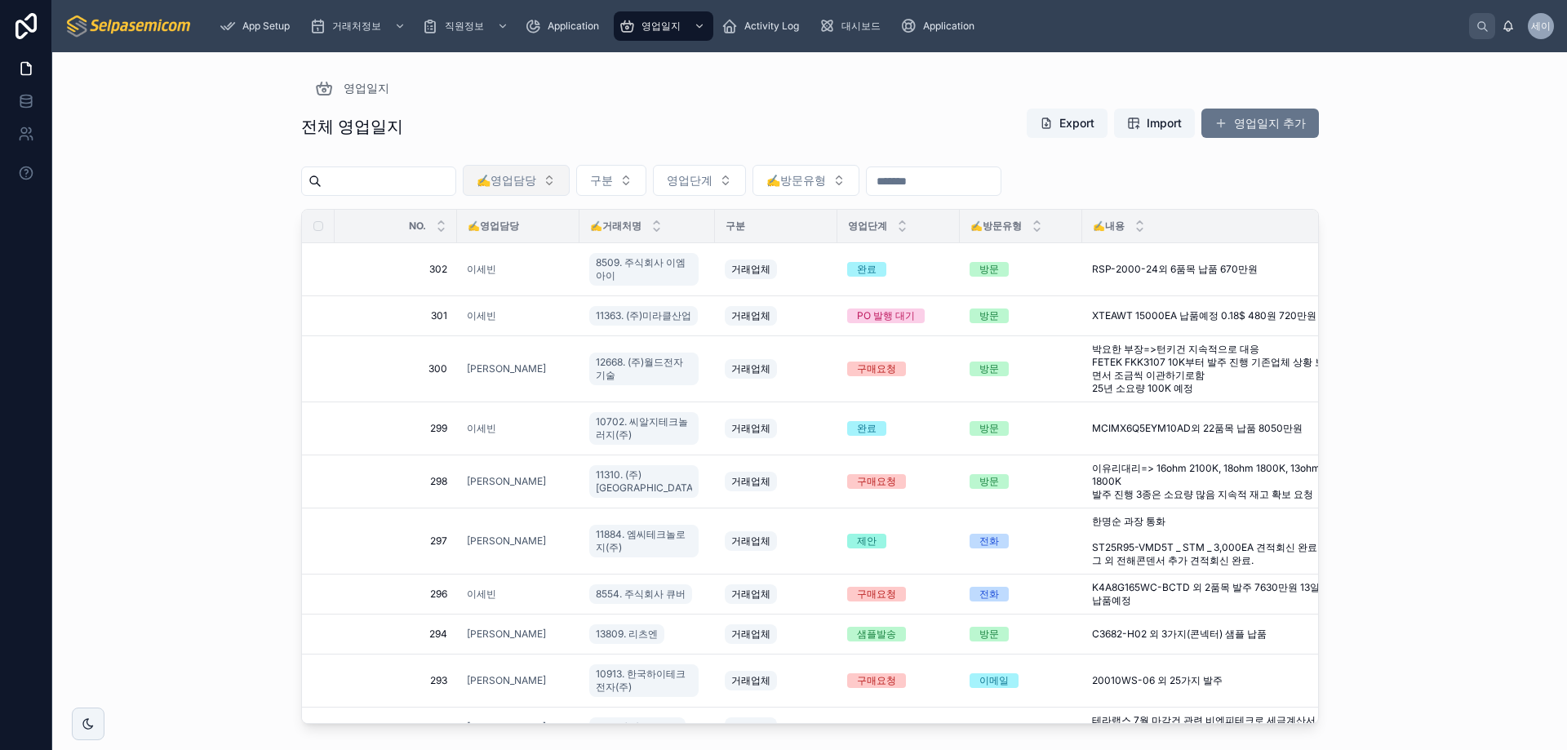
click at [536, 178] on span "✍️영업담당" at bounding box center [507, 180] width 60 height 16
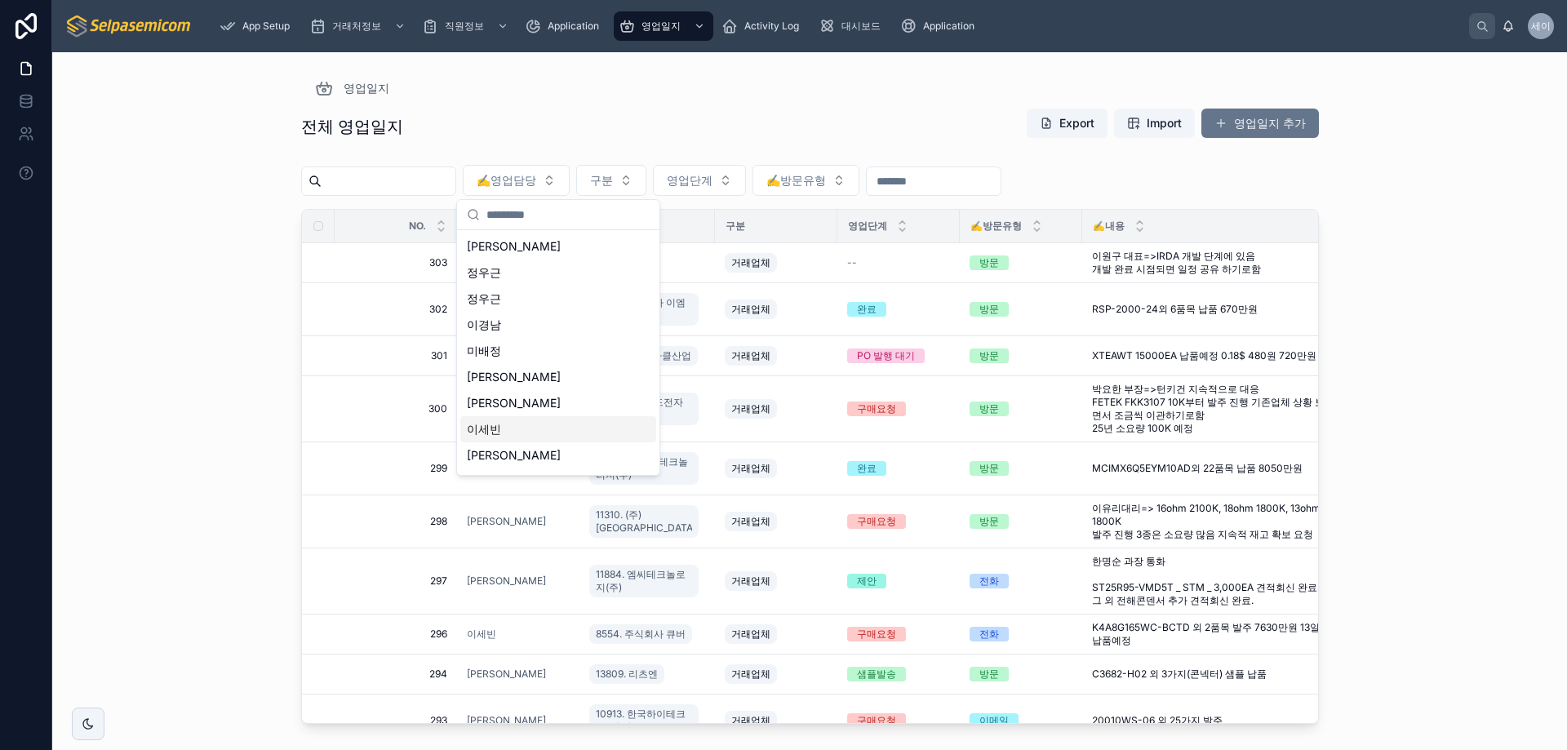
click at [499, 427] on span "이세빈" at bounding box center [484, 429] width 34 height 16
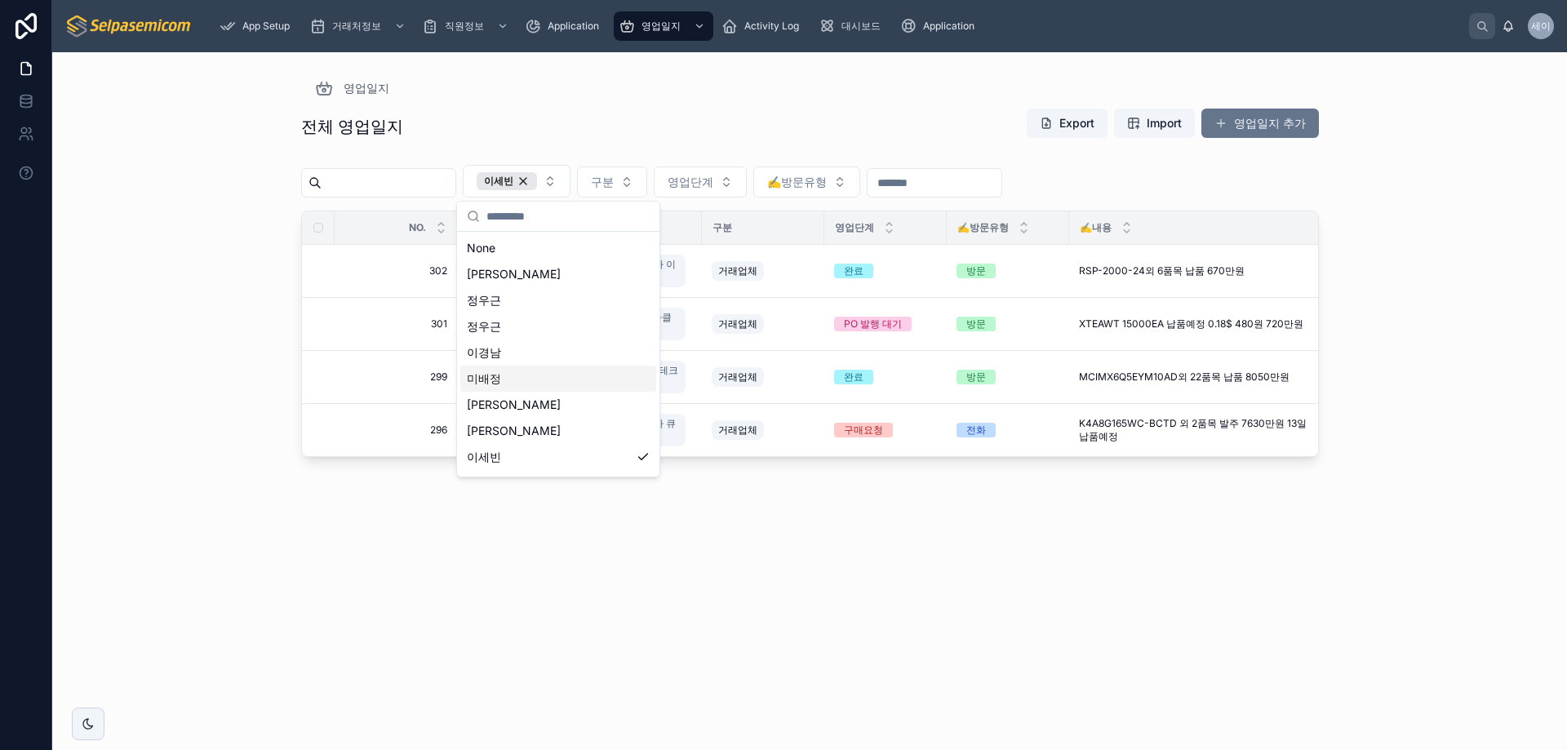
click at [913, 573] on div "전체 영업일지 Export Import 영업일지 추가 이세빈 구분 영업단계 ✍️방문유형 NO. ✍️영업담당 ✍️거래처명 구분 영업단계 ✍️방문…" at bounding box center [810, 414] width 1018 height 632
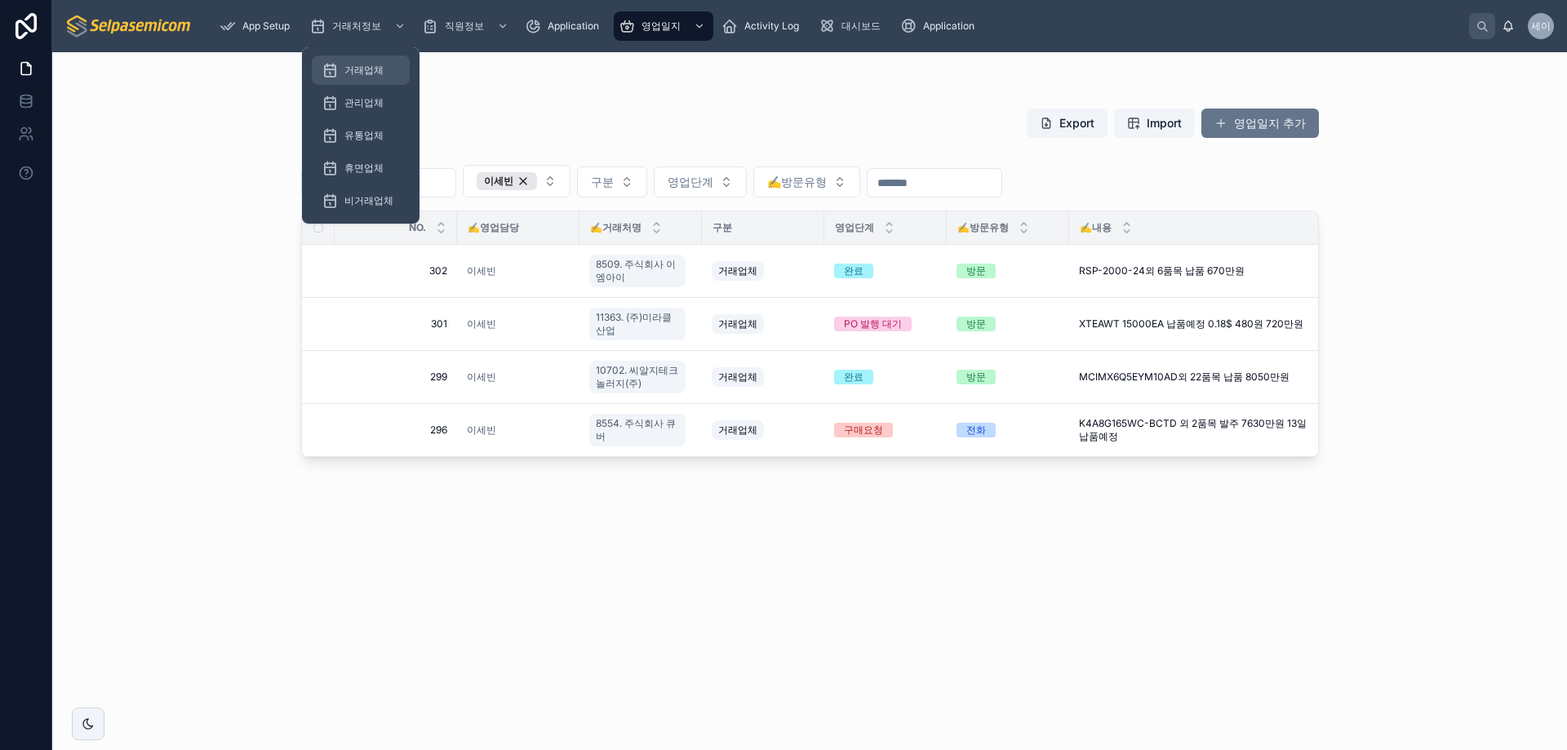
click at [360, 66] on span "거래업체" at bounding box center [363, 70] width 39 height 13
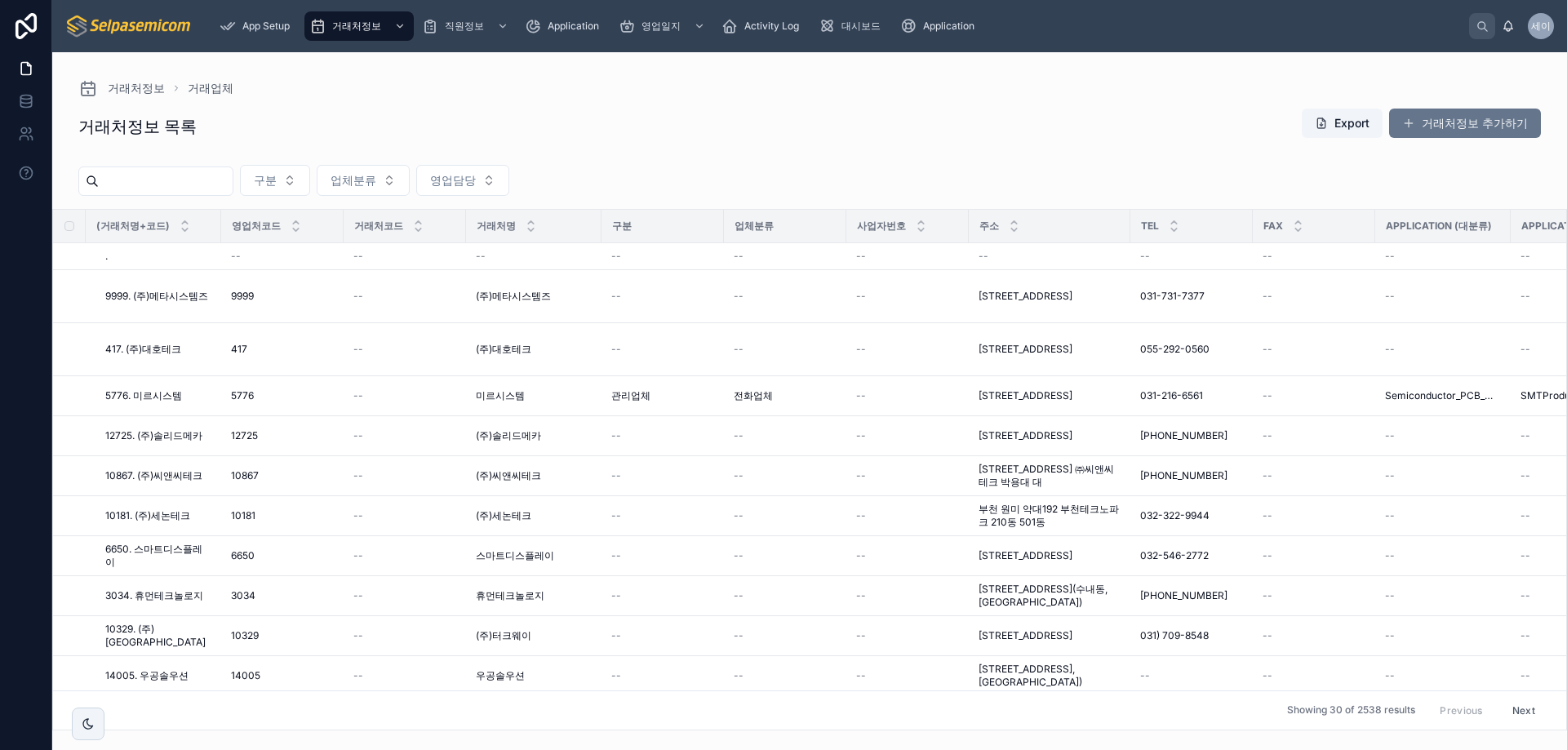
click at [219, 188] on input "text" at bounding box center [166, 181] width 134 height 23
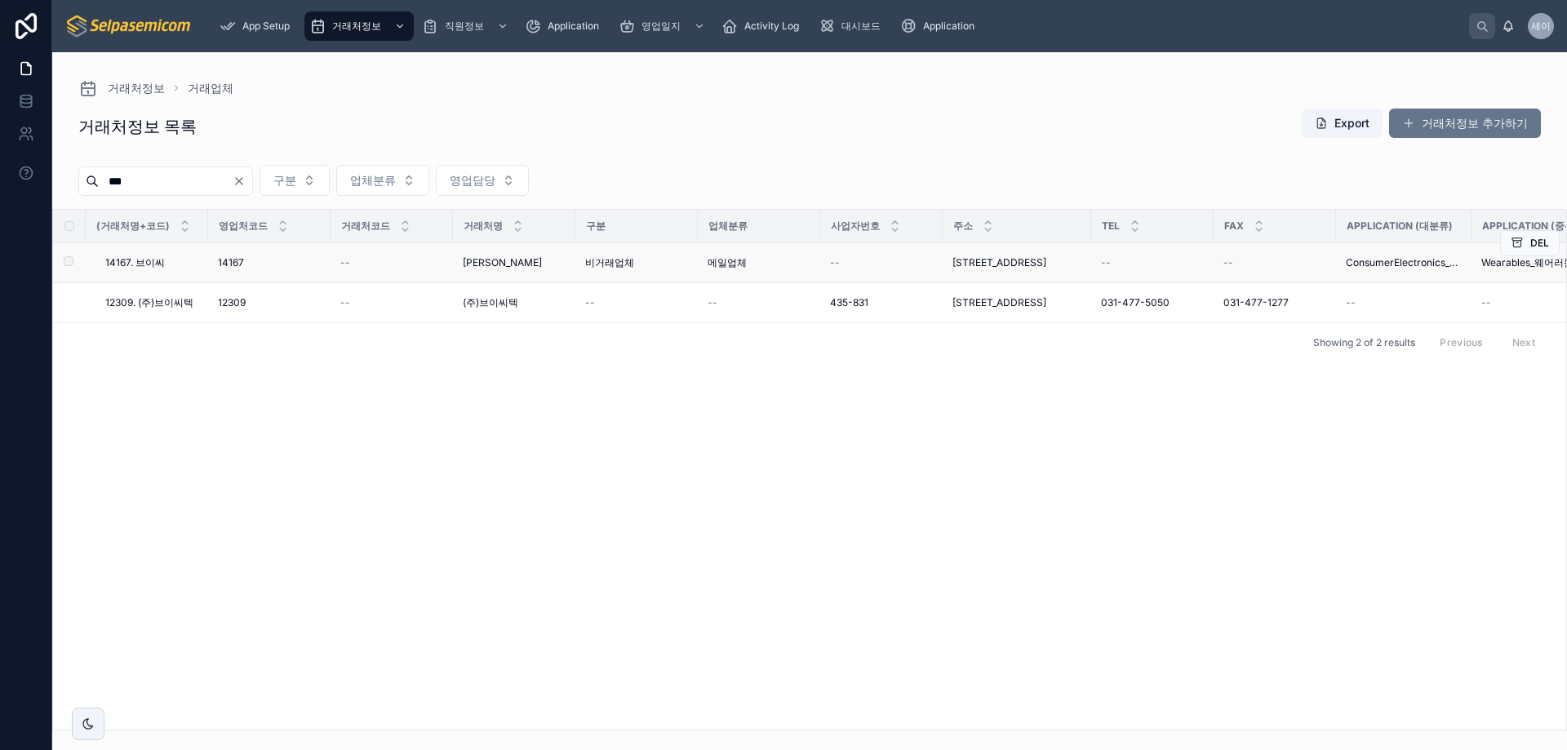
type input "***"
click at [474, 264] on span "[PERSON_NAME]" at bounding box center [502, 262] width 79 height 13
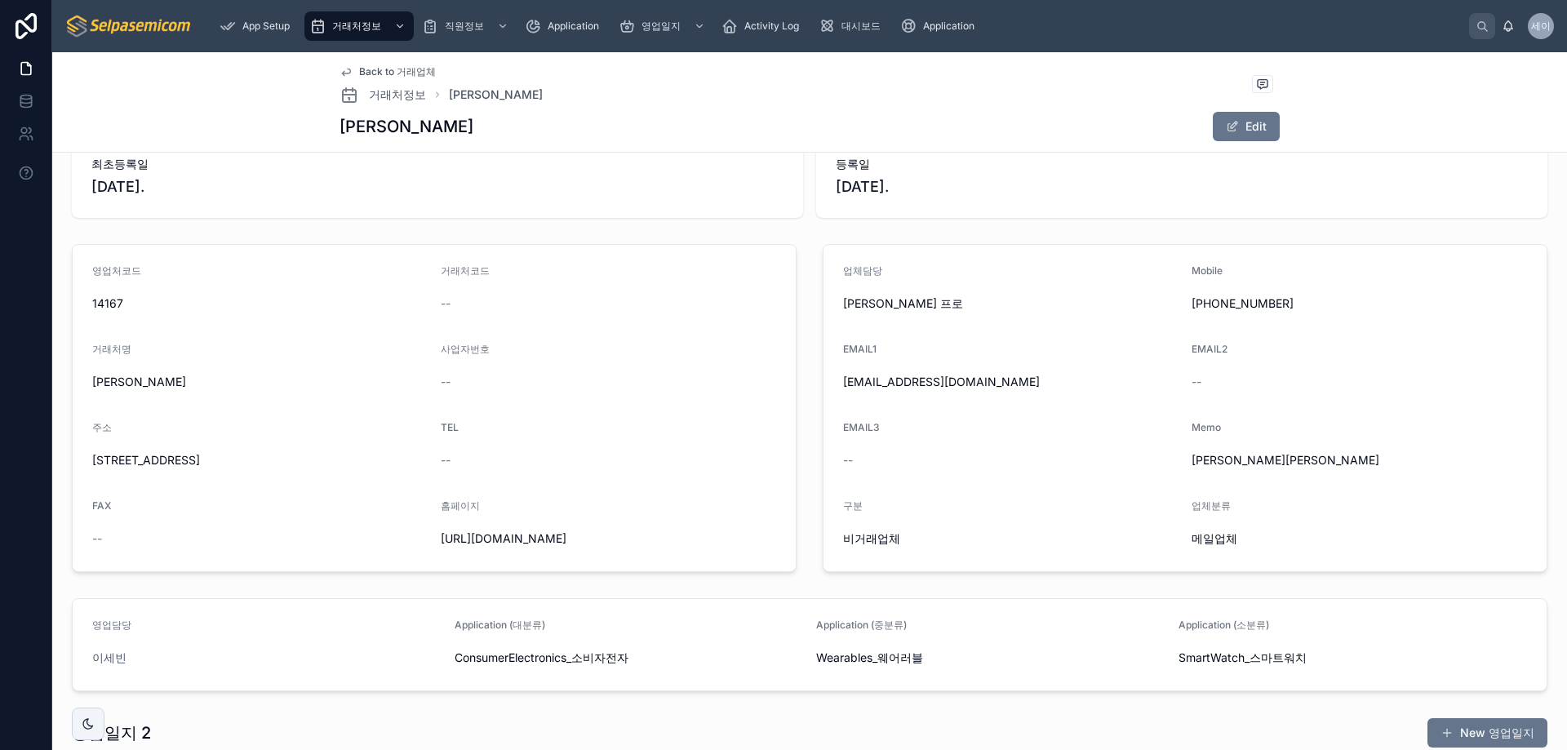
scroll to position [245, 0]
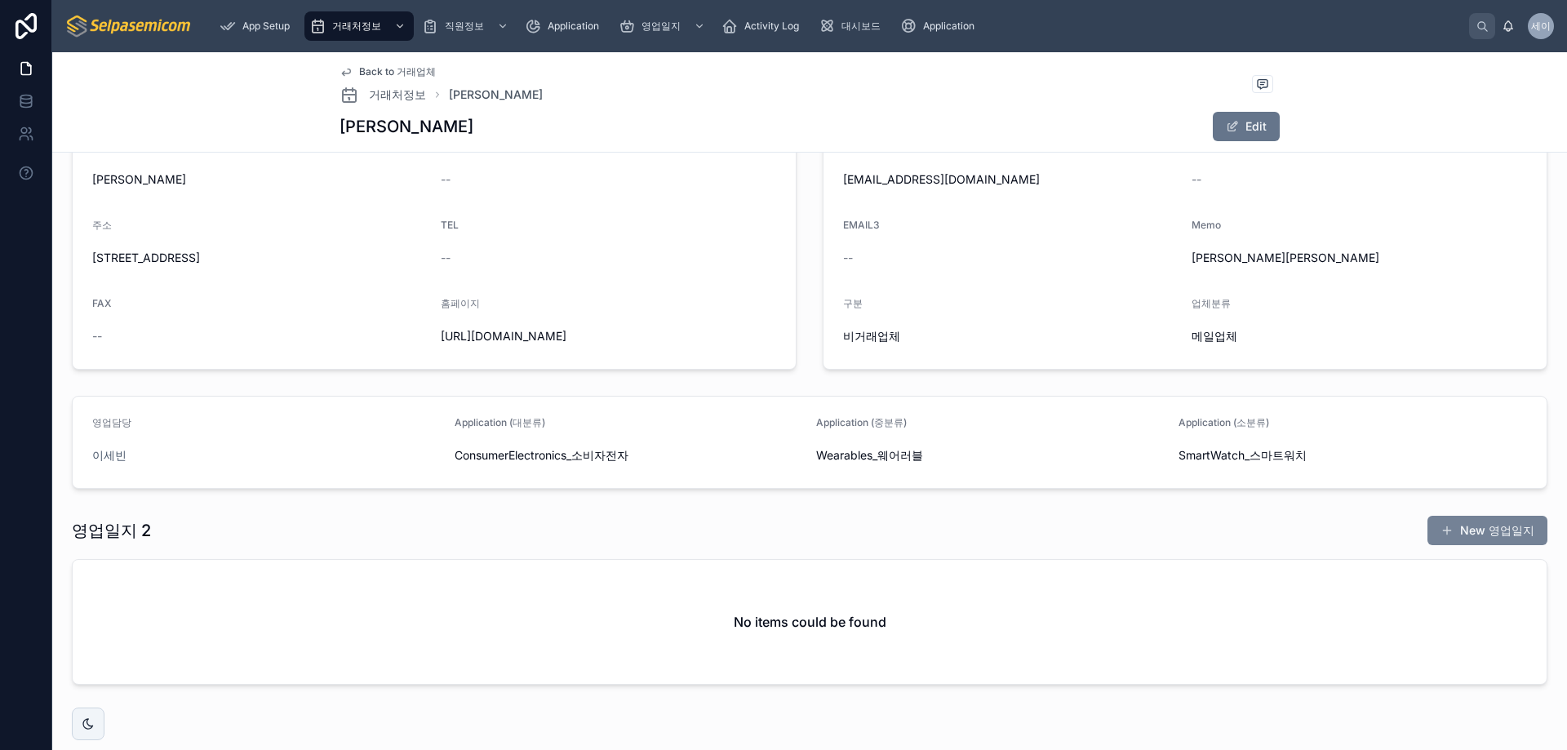
click at [1450, 527] on button "New 영업일지" at bounding box center [1487, 530] width 120 height 29
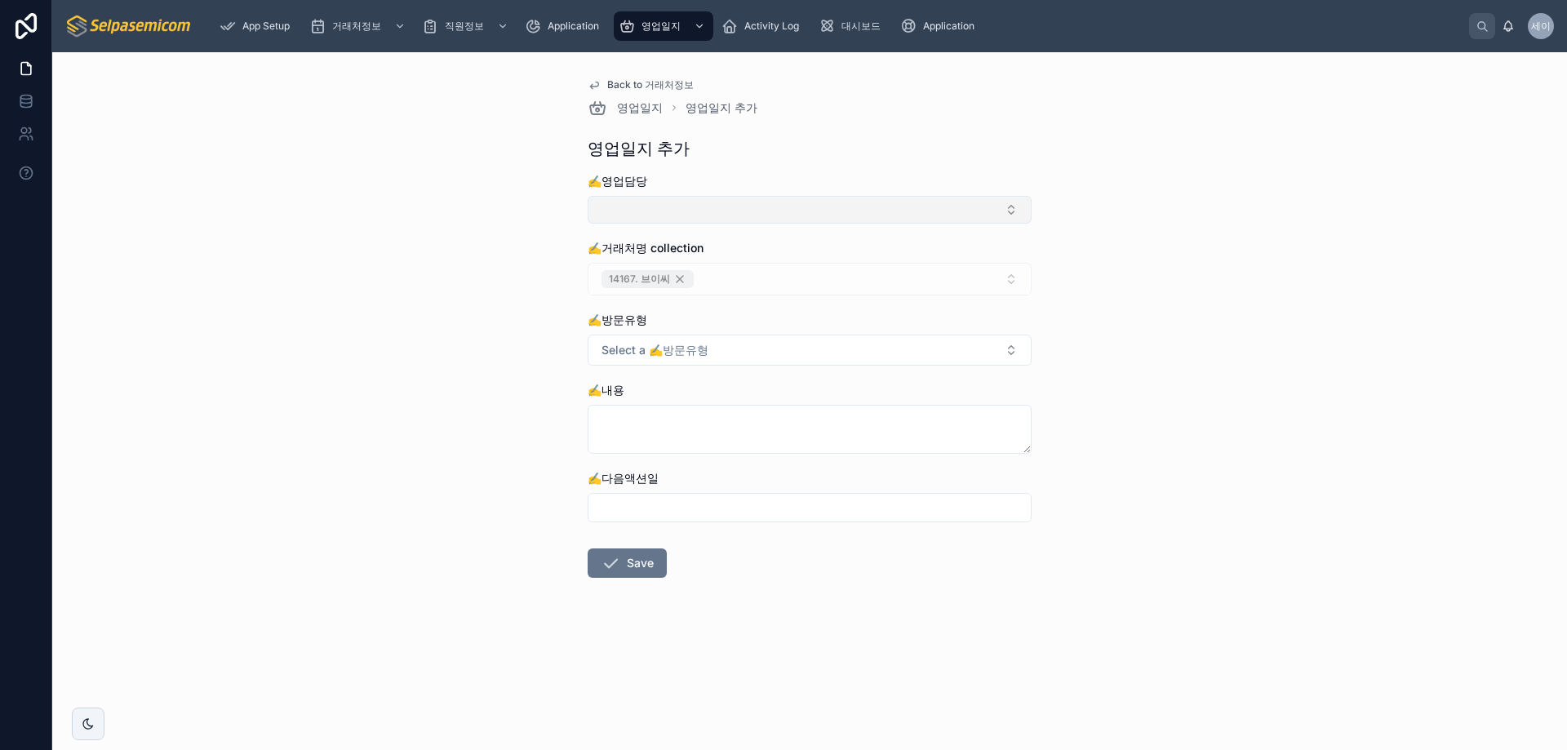
click at [676, 211] on button "Select Button" at bounding box center [809, 210] width 444 height 28
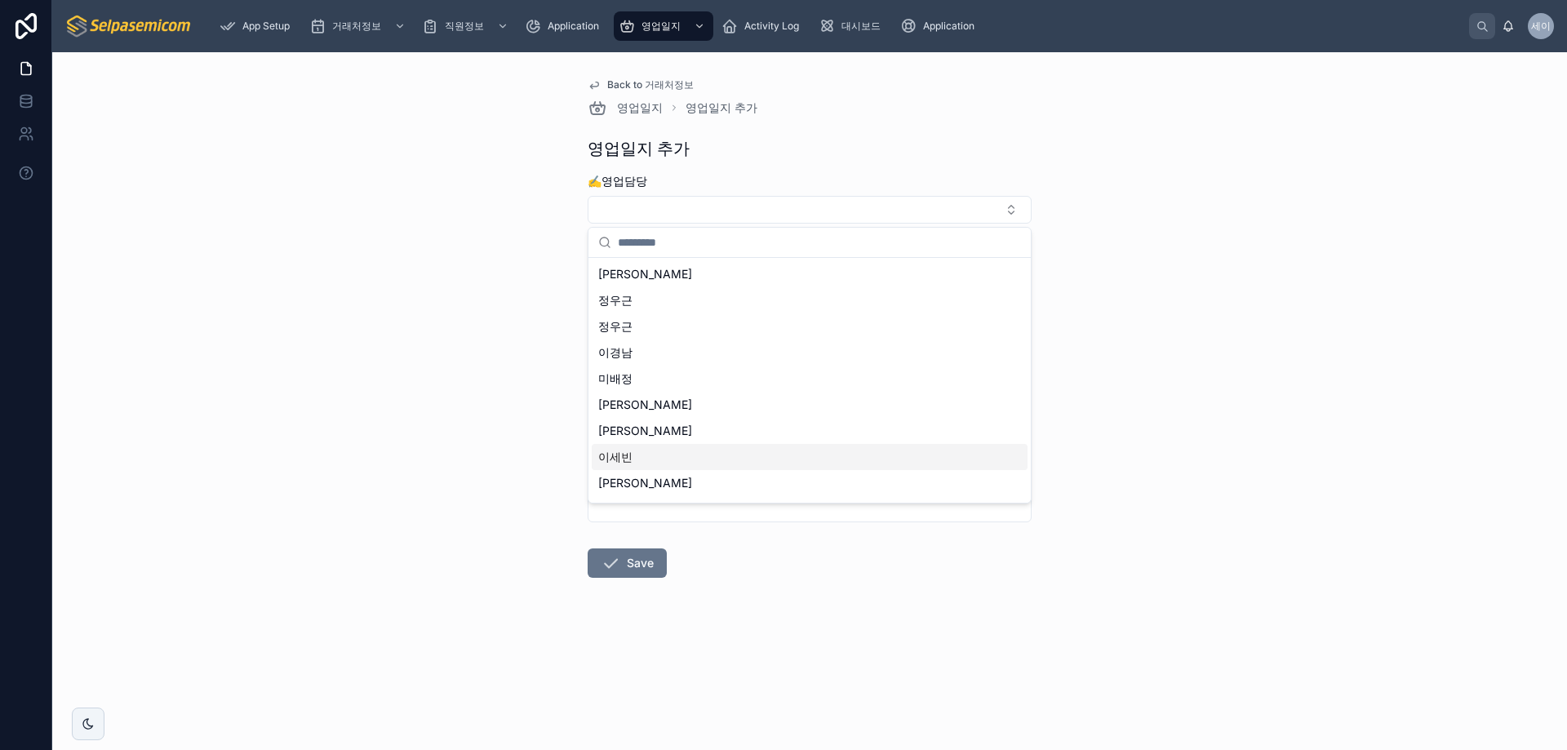
click at [638, 455] on div "이세빈" at bounding box center [810, 457] width 436 height 26
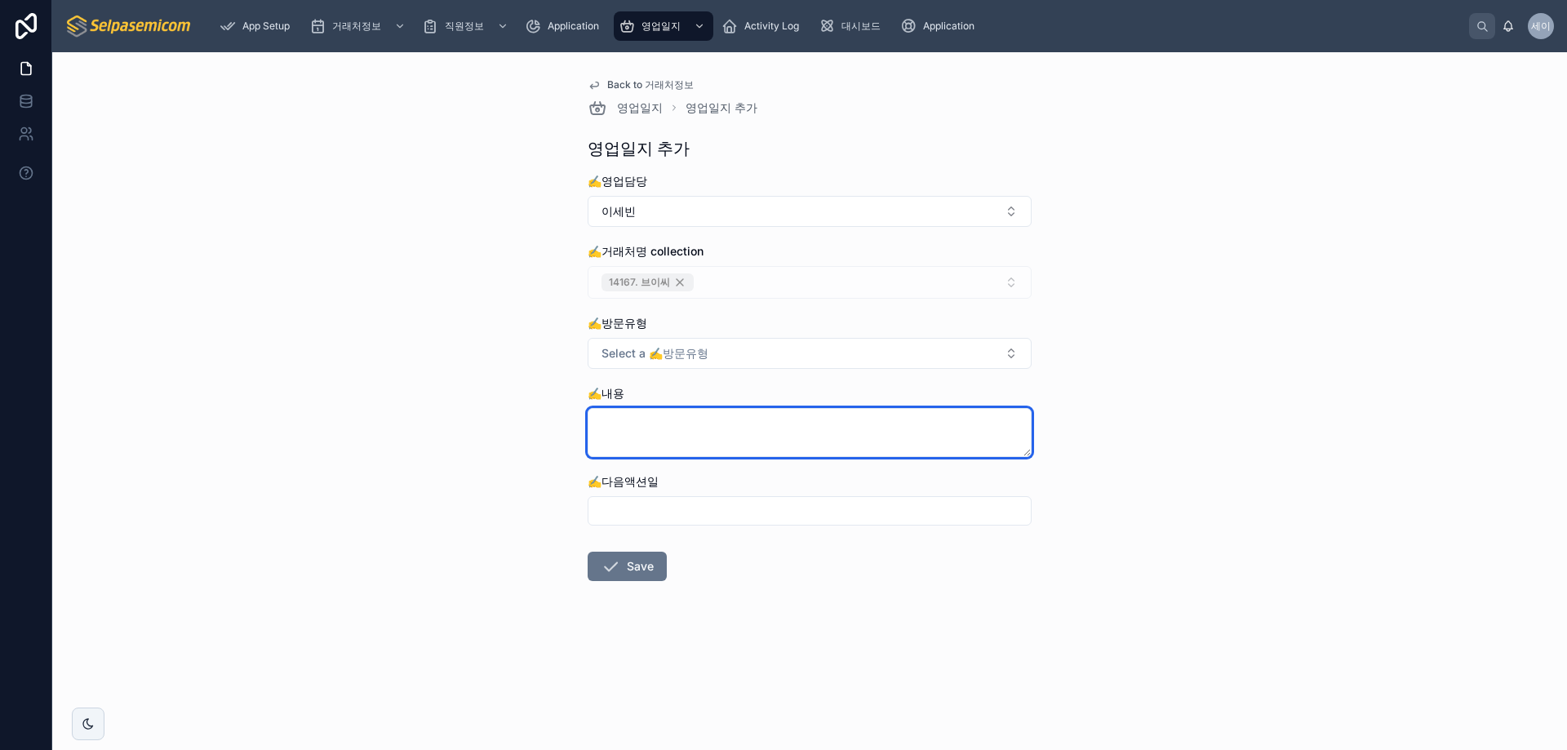
click at [694, 432] on textarea at bounding box center [809, 432] width 444 height 49
click at [816, 422] on textarea "**********" at bounding box center [809, 432] width 444 height 49
click at [900, 432] on textarea "**********" at bounding box center [809, 432] width 444 height 49
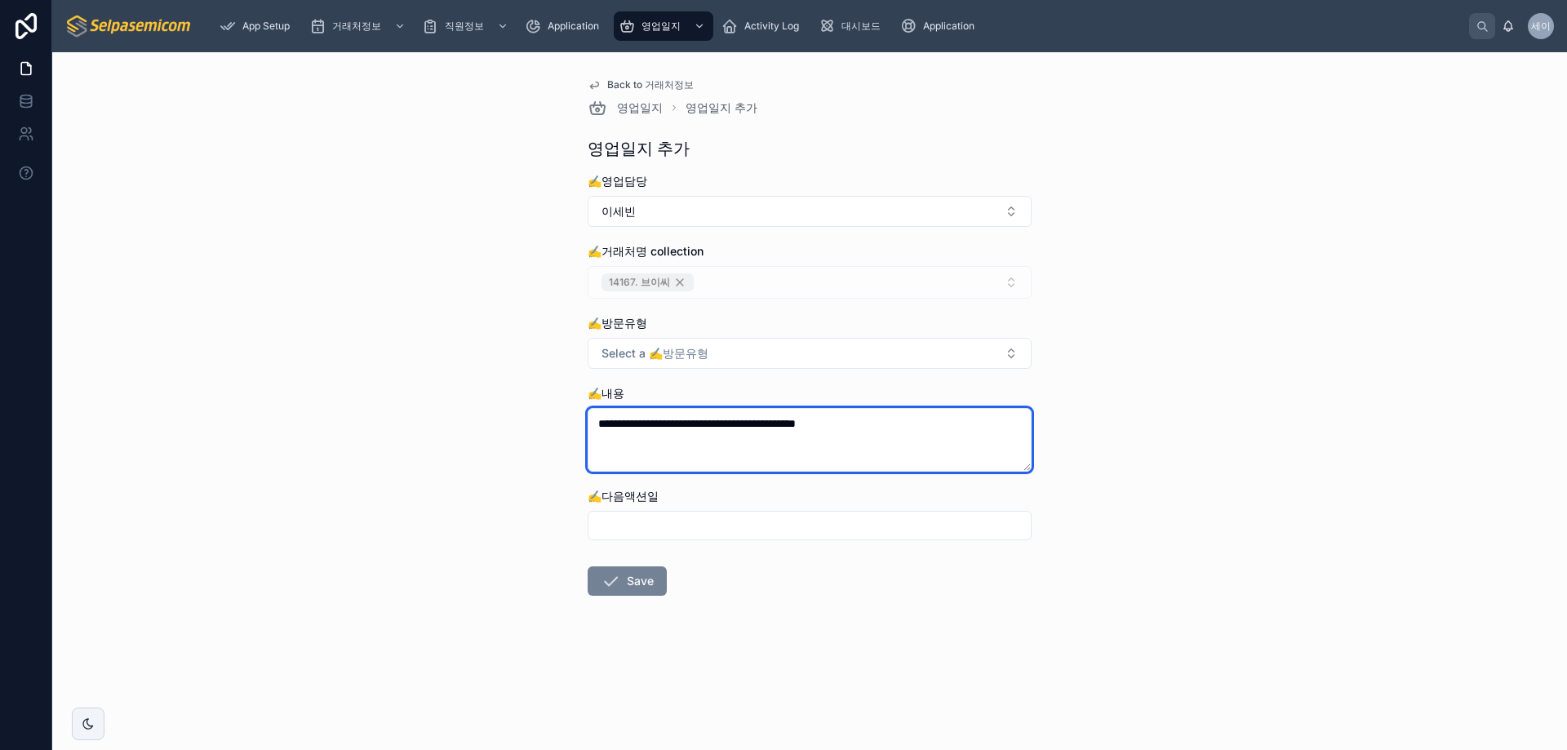
type textarea "**********"
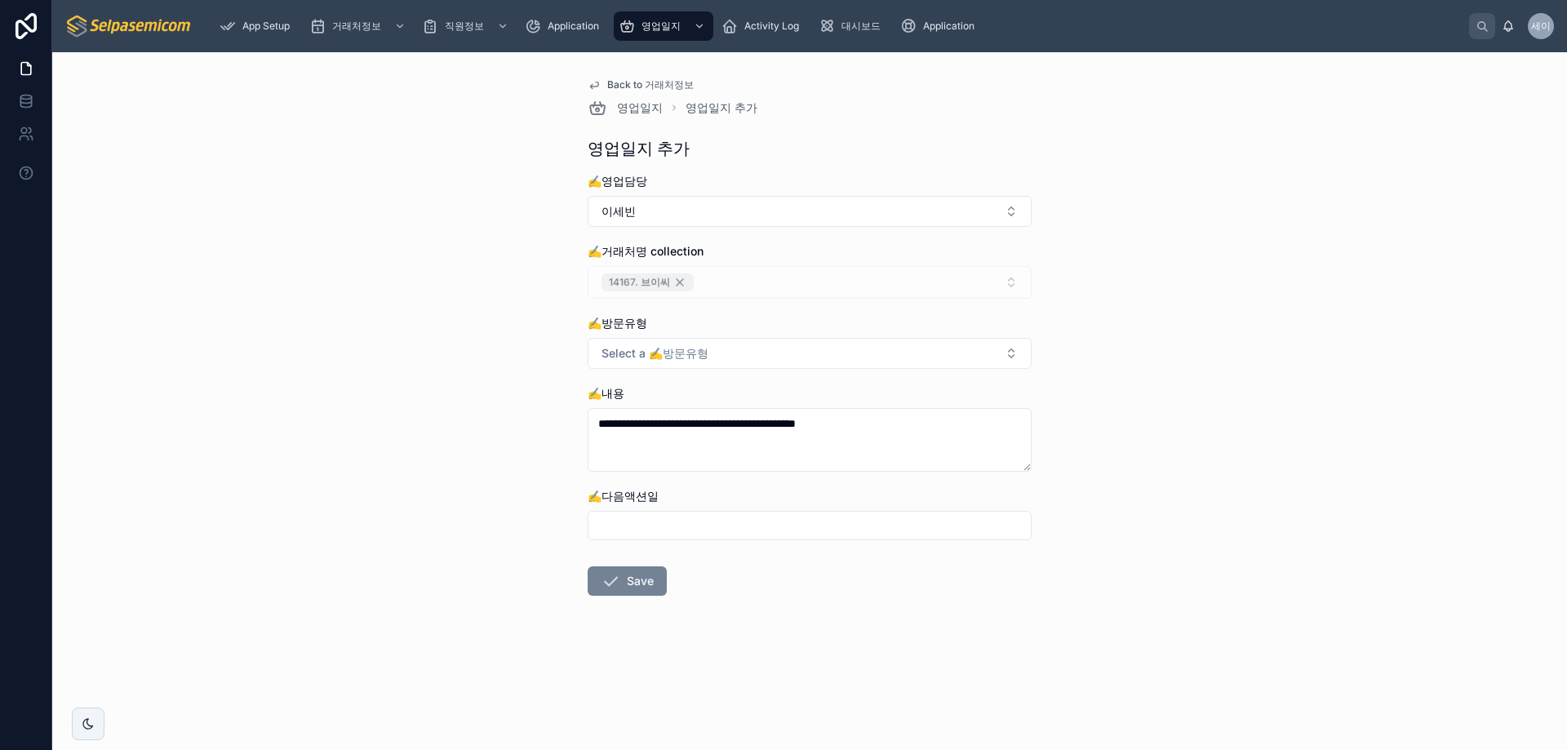
click at [614, 579] on icon at bounding box center [611, 581] width 20 height 20
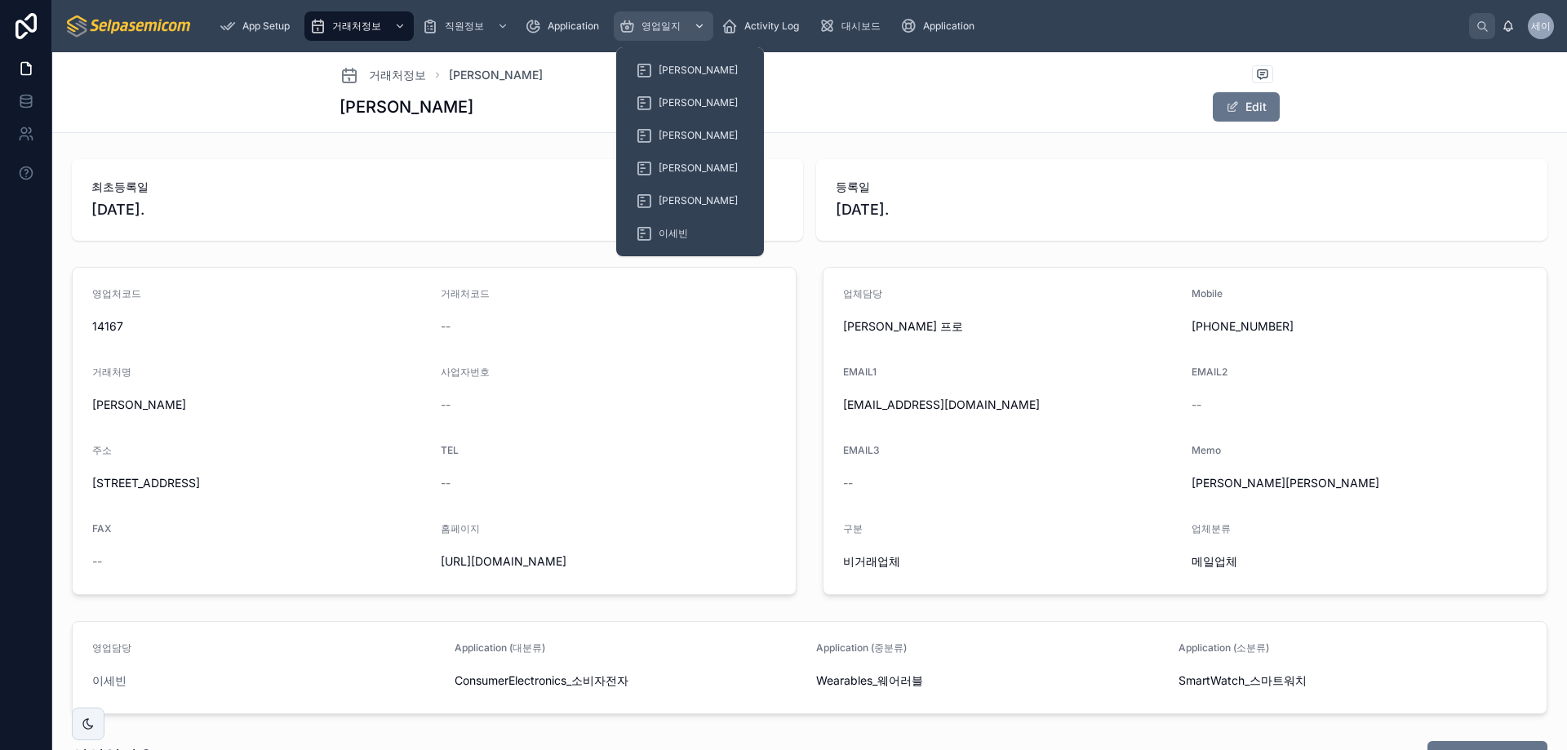
click at [672, 26] on span "영업일지" at bounding box center [660, 26] width 39 height 13
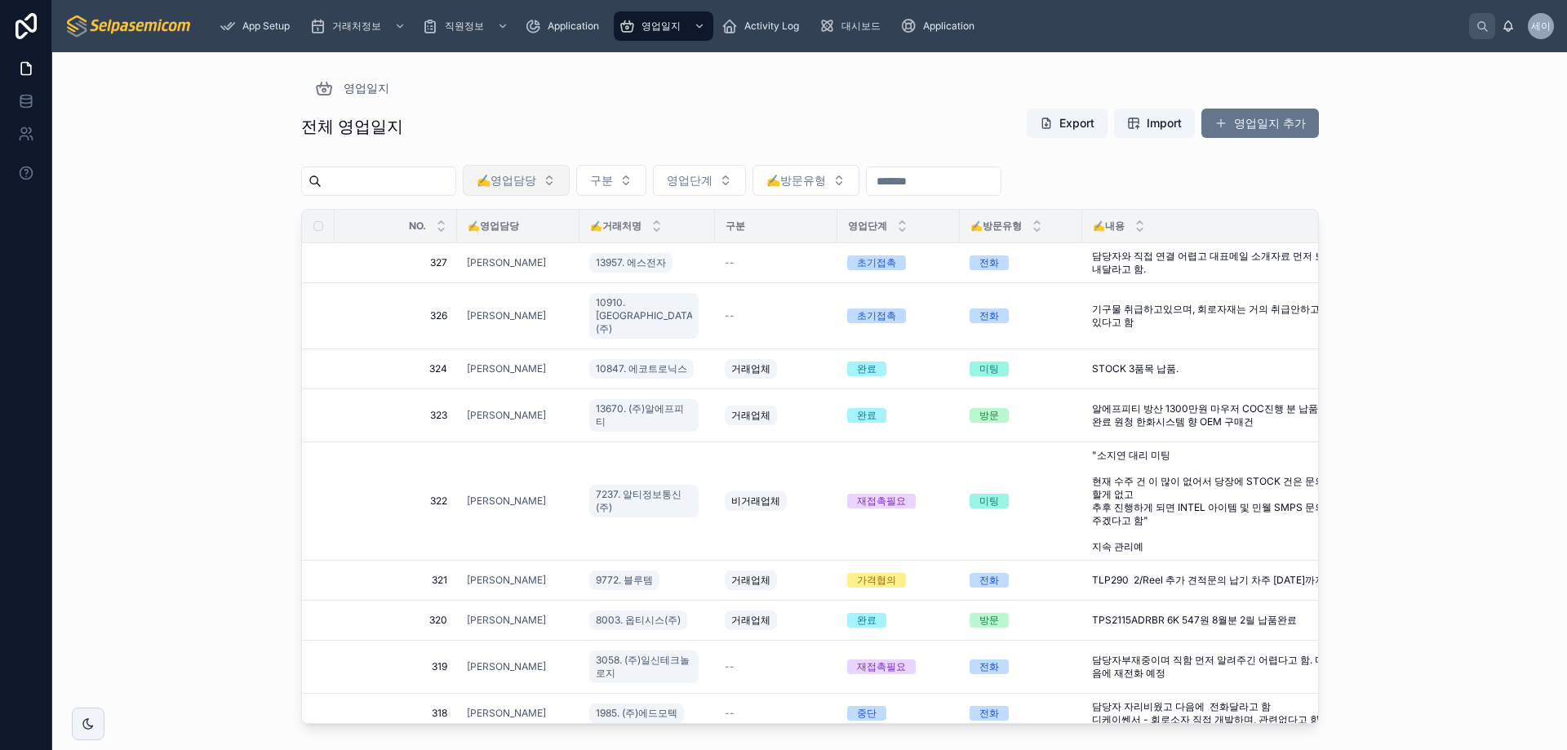
click at [536, 184] on span "✍️영업담당" at bounding box center [507, 180] width 60 height 16
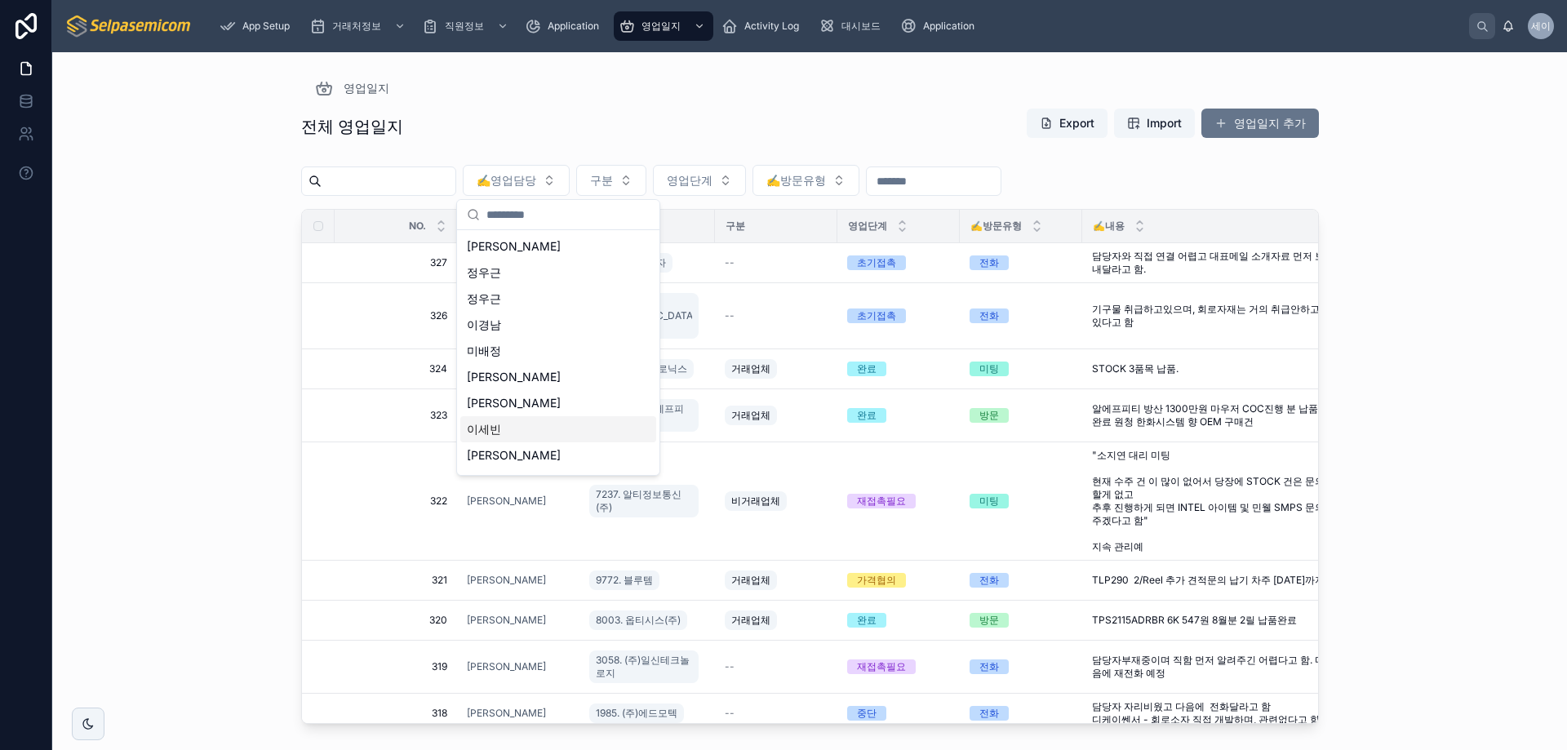
click at [497, 432] on span "이세빈" at bounding box center [484, 429] width 34 height 16
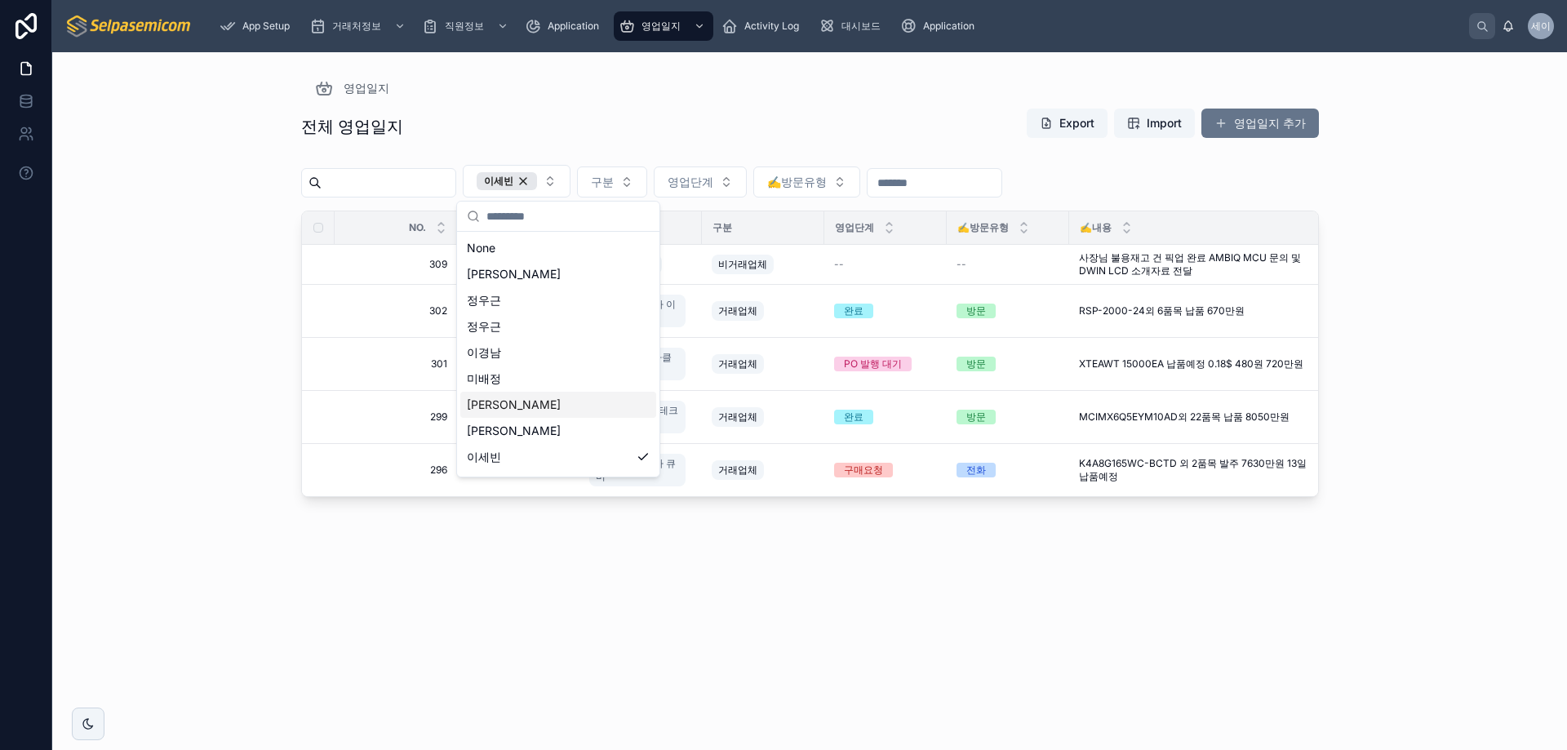
click at [885, 575] on div "전체 영업일지 Export Import 영업일지 추가 이세빈 구분 영업단계 ✍️방문유형 NO. ✍️영업담당 ✍️거래처명 구분 영업단계 ✍️방문…" at bounding box center [810, 414] width 1018 height 632
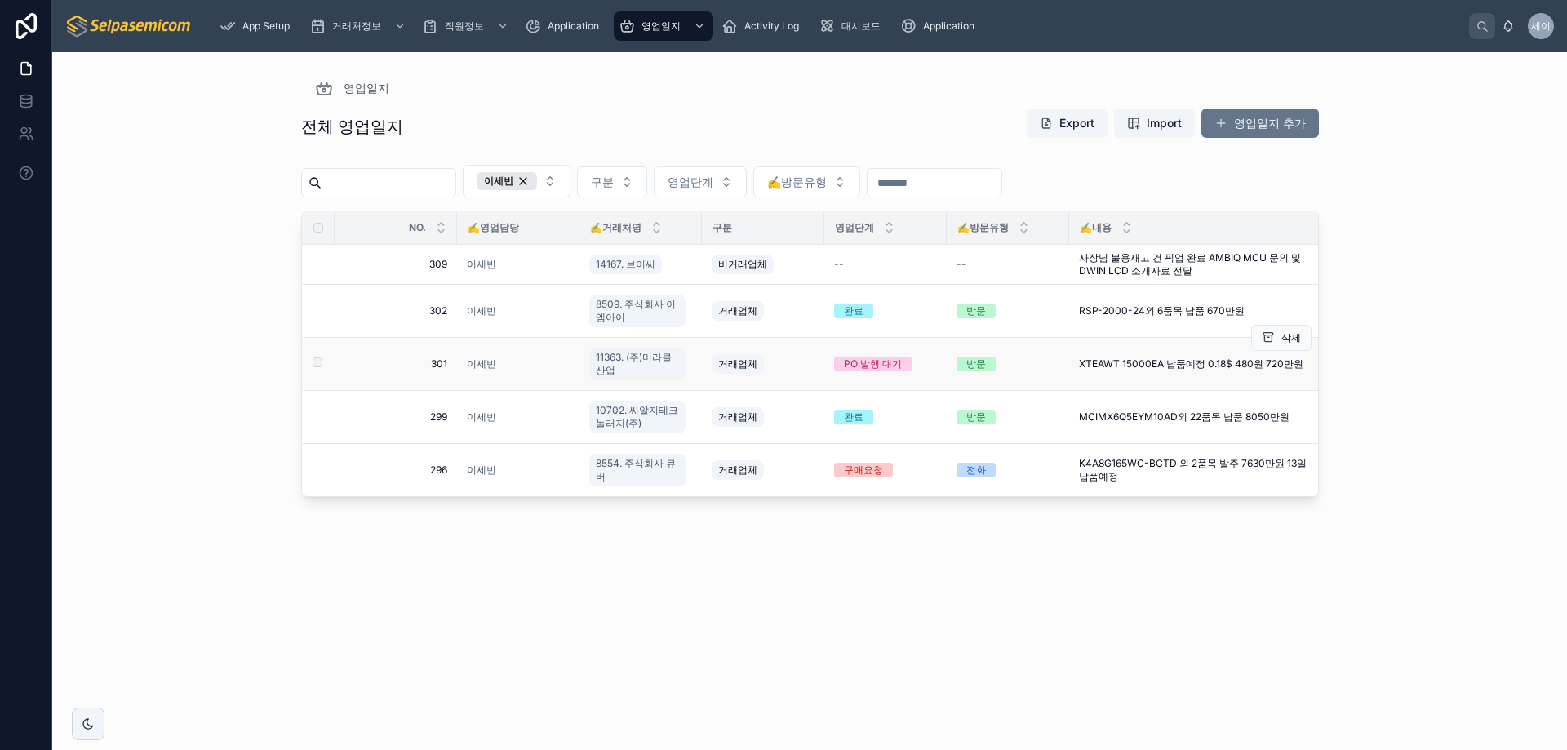
click at [880, 354] on td "PO 발행 대기" at bounding box center [885, 364] width 122 height 53
click at [863, 366] on div "PO 발행 대기" at bounding box center [873, 364] width 58 height 15
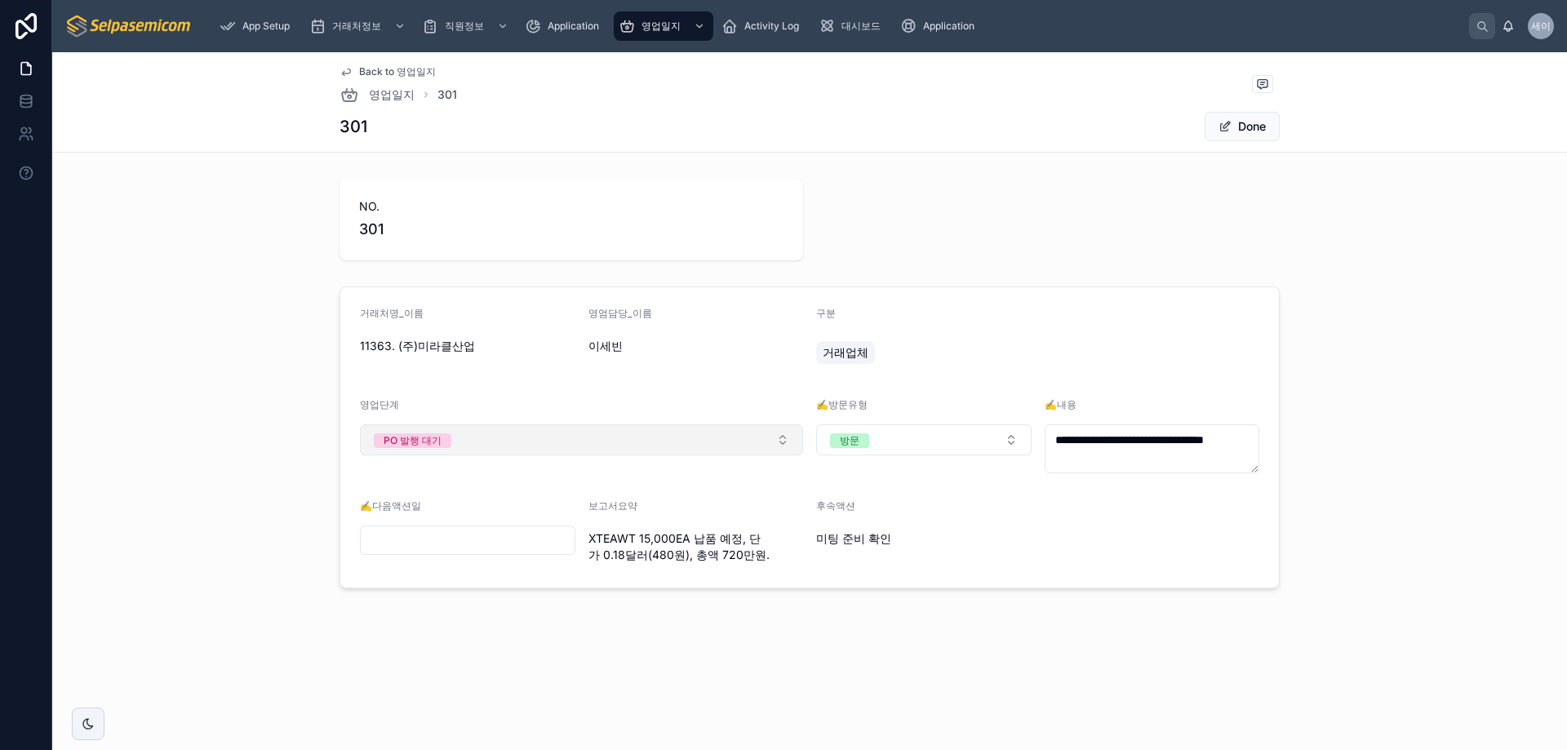
click at [527, 439] on button "PO 발행 대기" at bounding box center [581, 439] width 443 height 31
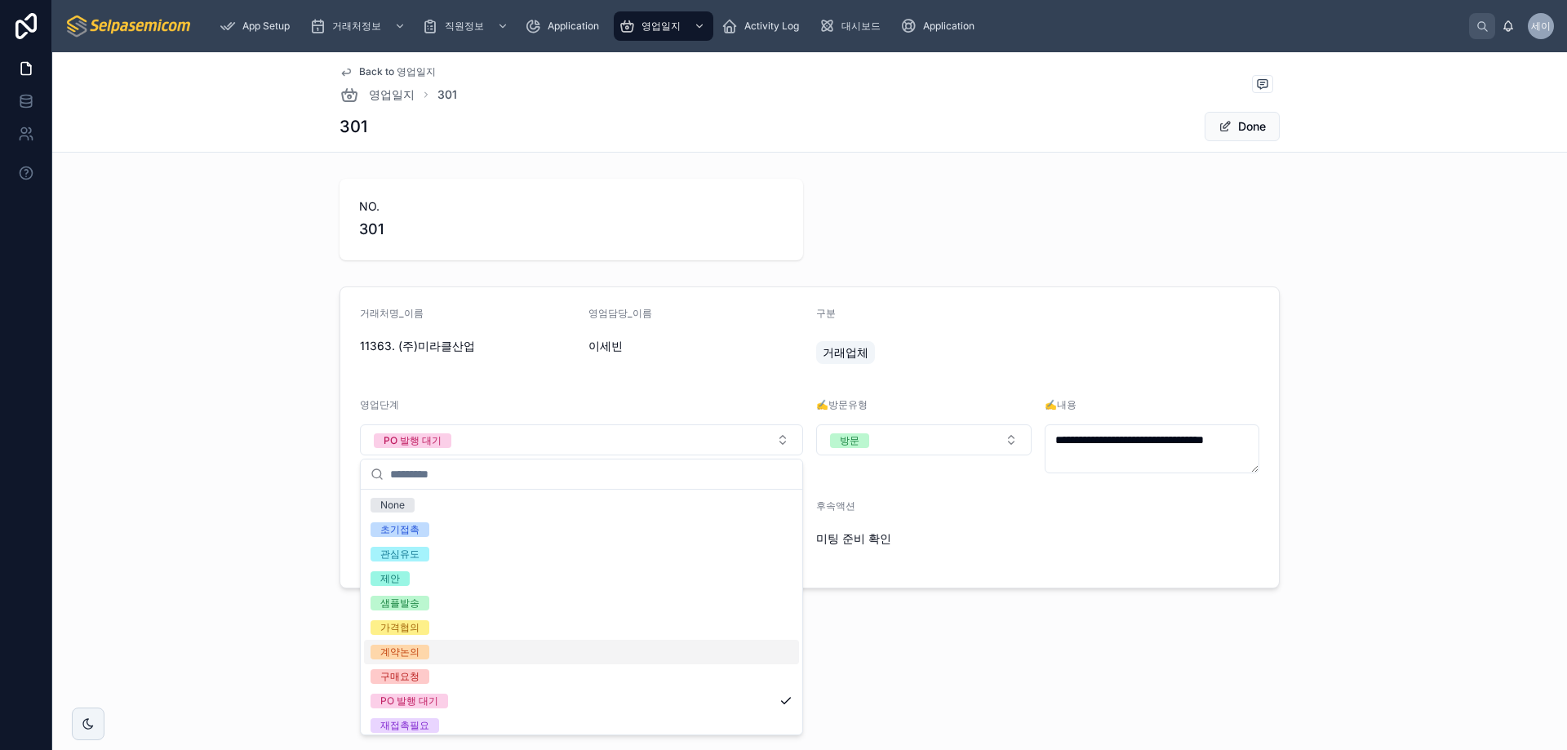
click at [242, 460] on div "**********" at bounding box center [809, 437] width 1501 height 315
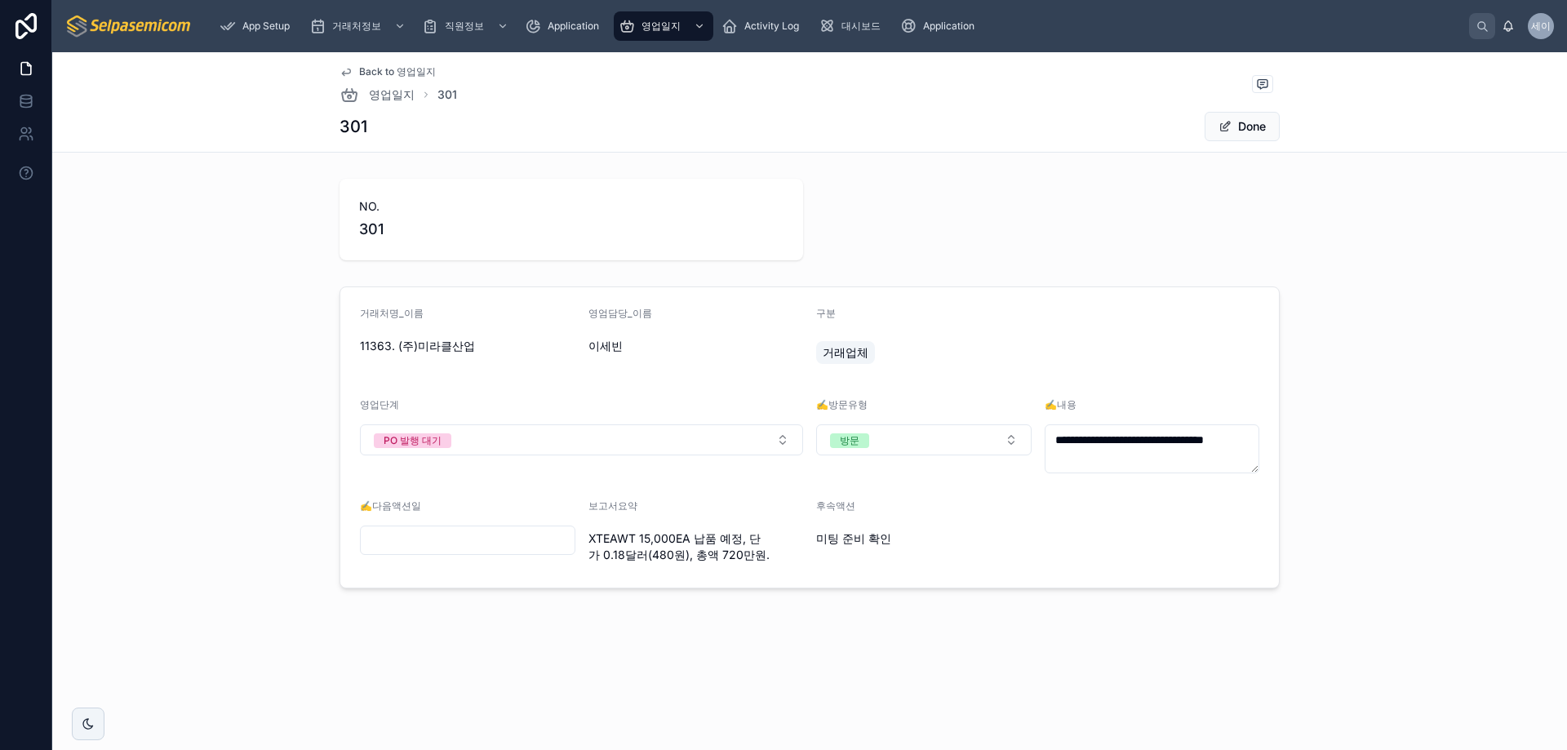
drag, startPoint x: 302, startPoint y: 211, endPoint x: 345, endPoint y: 208, distance: 43.3
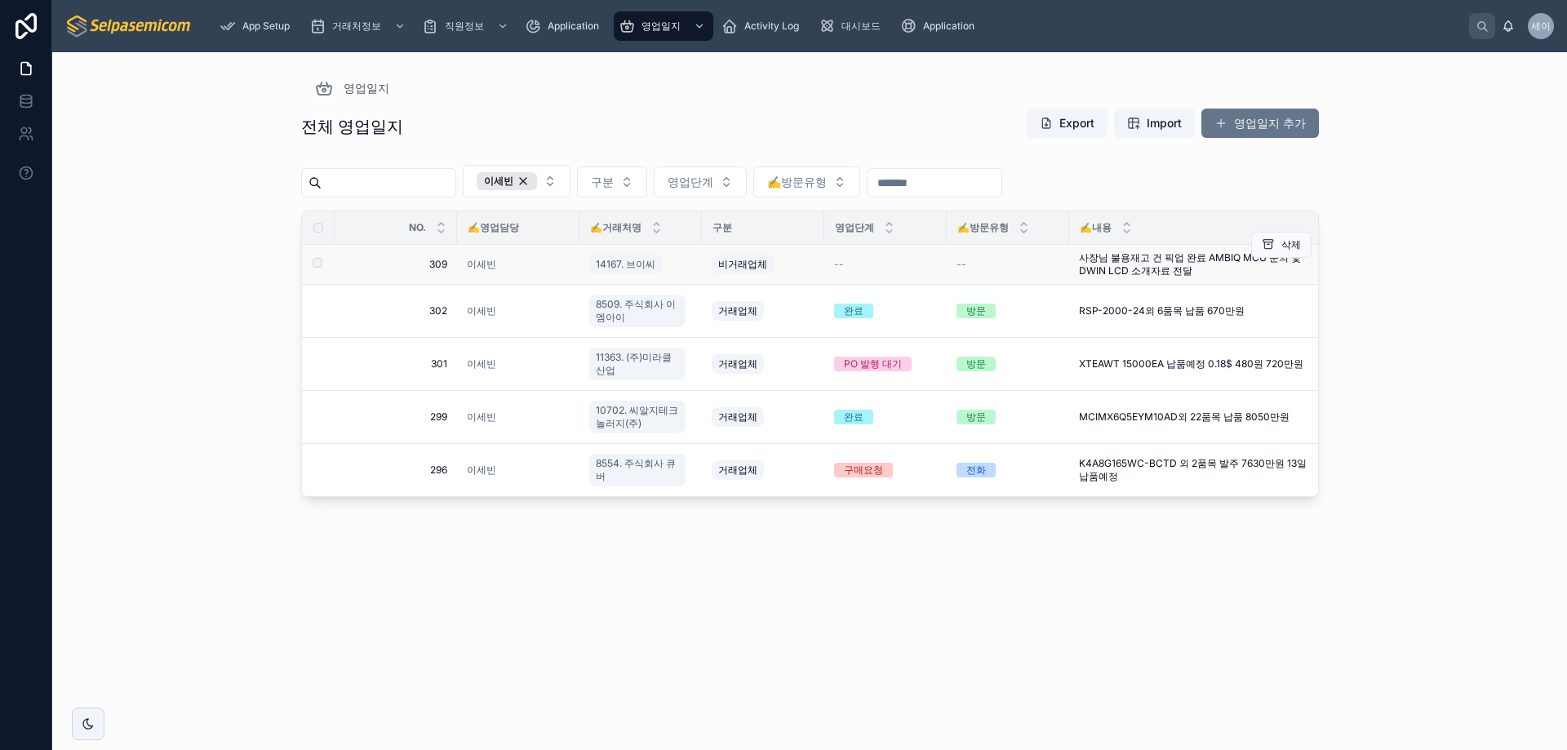
click at [844, 260] on div "--" at bounding box center [885, 264] width 103 height 13
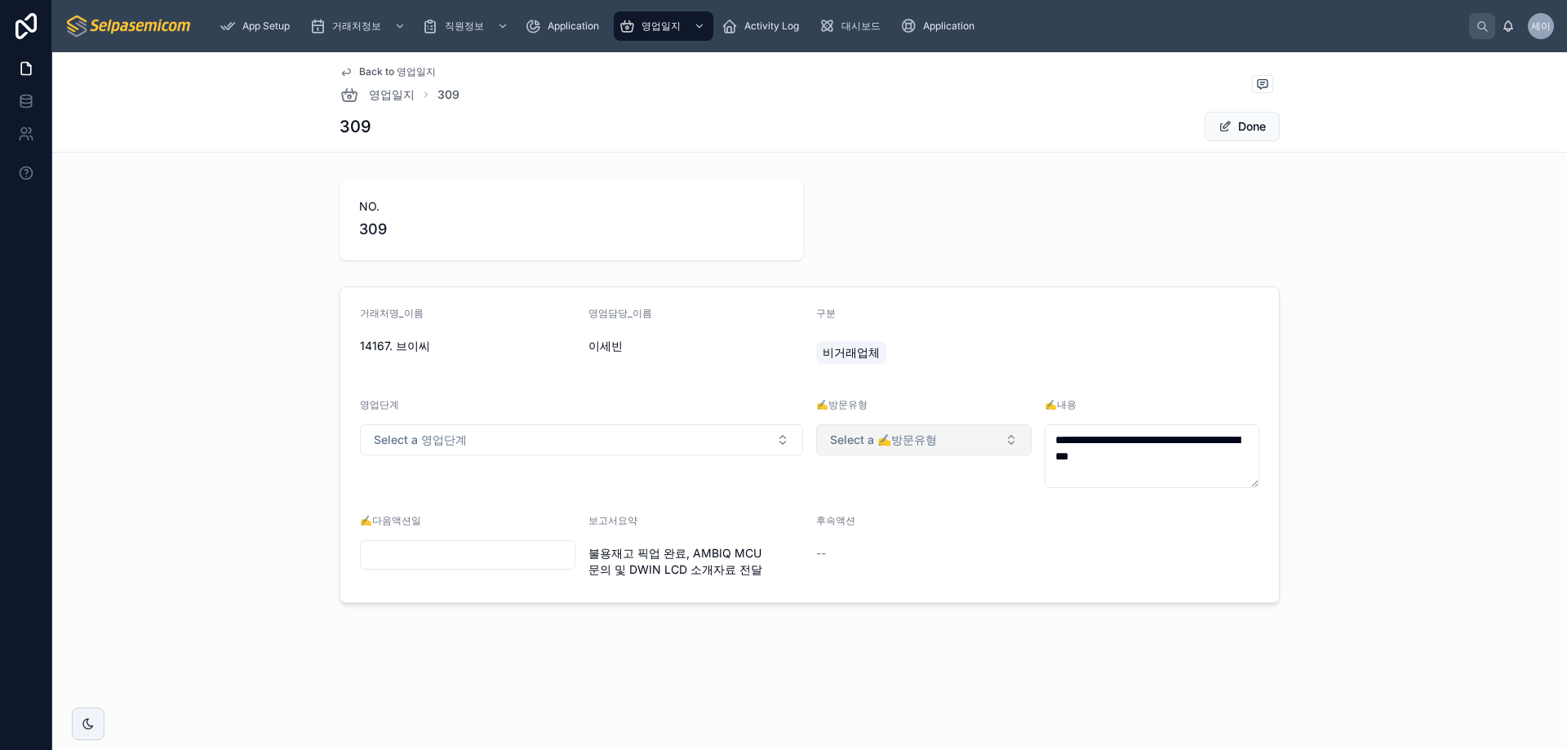
click at [944, 441] on button "Select a ✍️방문유형" at bounding box center [923, 439] width 215 height 31
click at [854, 555] on div "미팅" at bounding box center [846, 554] width 20 height 15
click at [644, 442] on button "Select a 영업단계" at bounding box center [581, 439] width 443 height 31
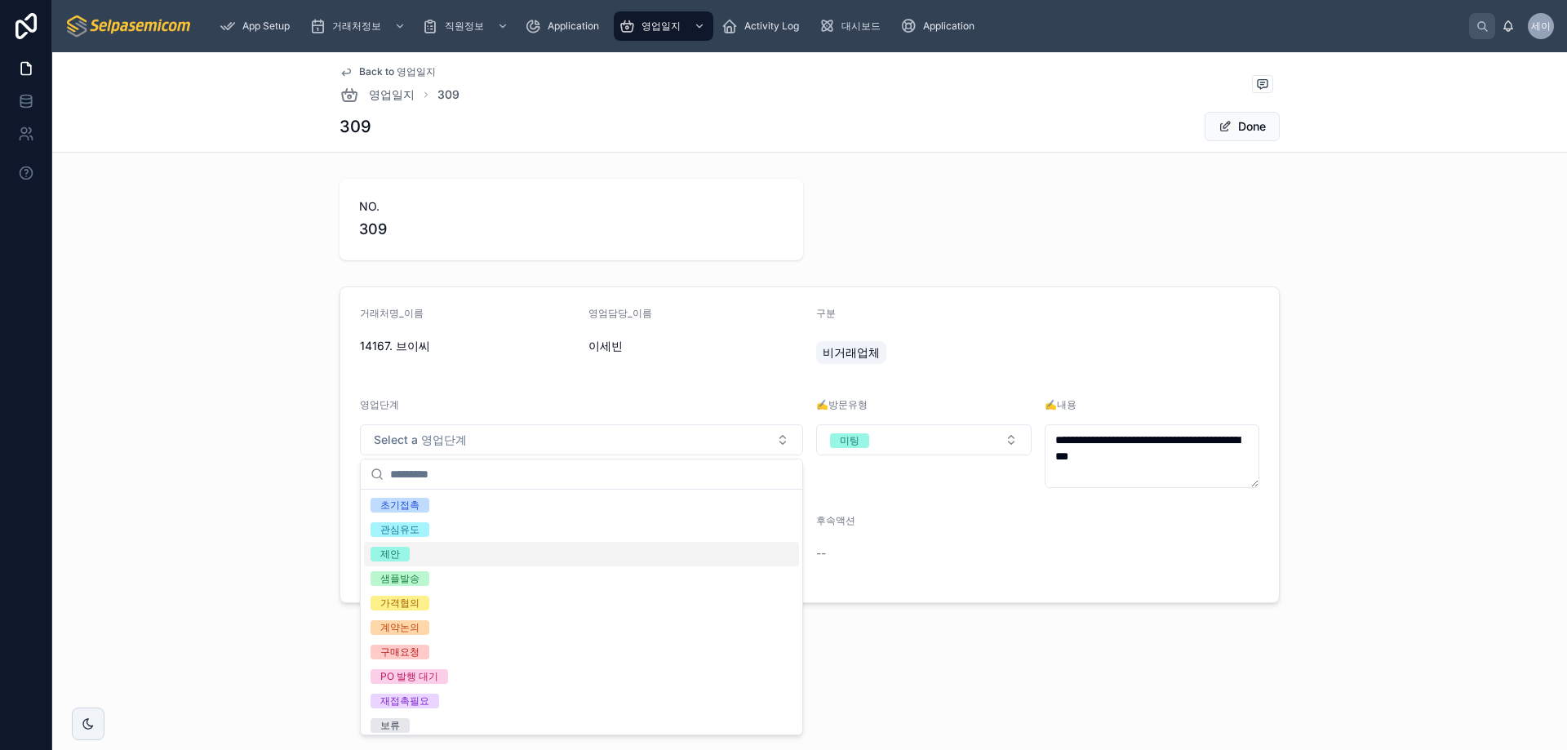
click at [399, 552] on div "제안" at bounding box center [390, 554] width 20 height 15
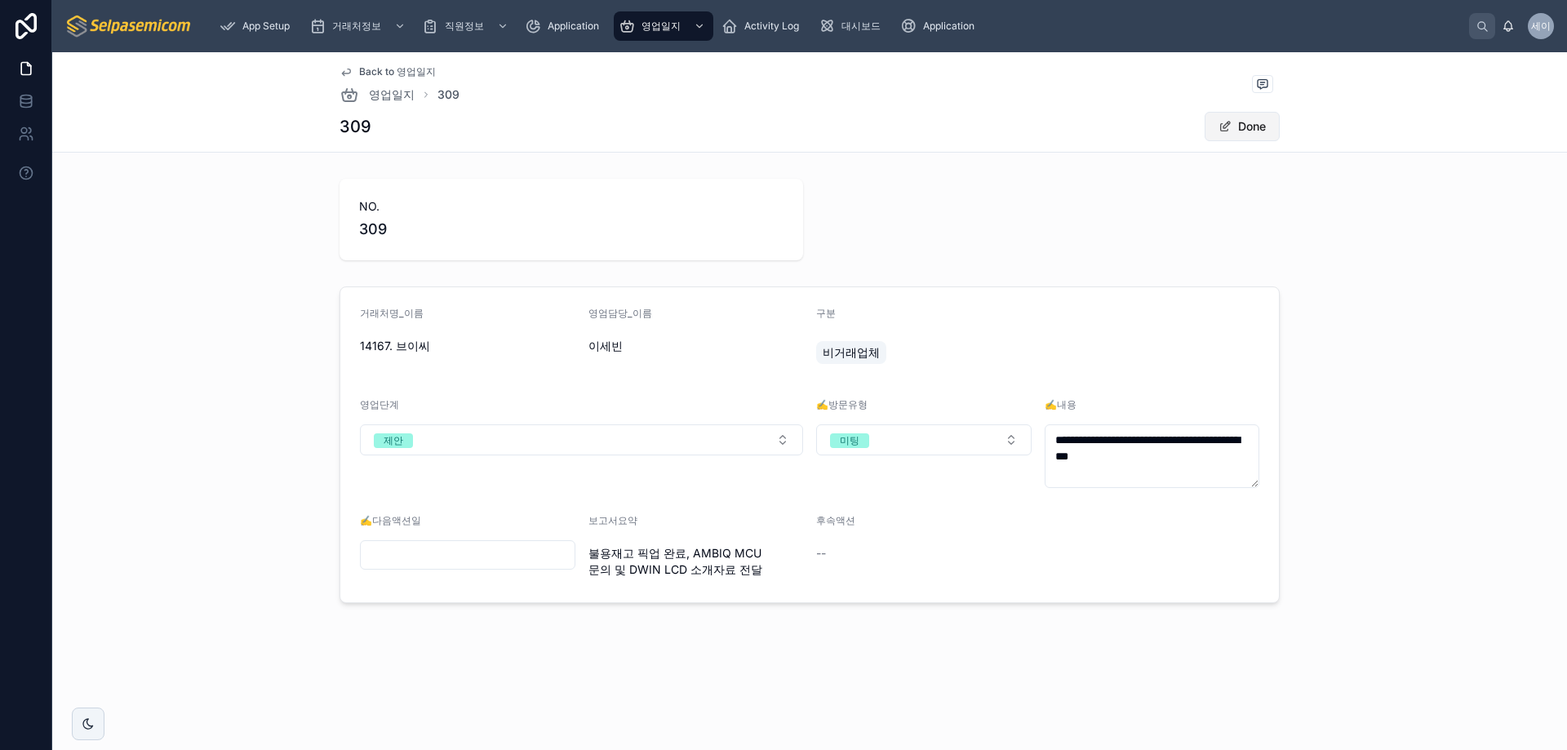
click at [1251, 123] on button "Done" at bounding box center [1241, 126] width 75 height 29
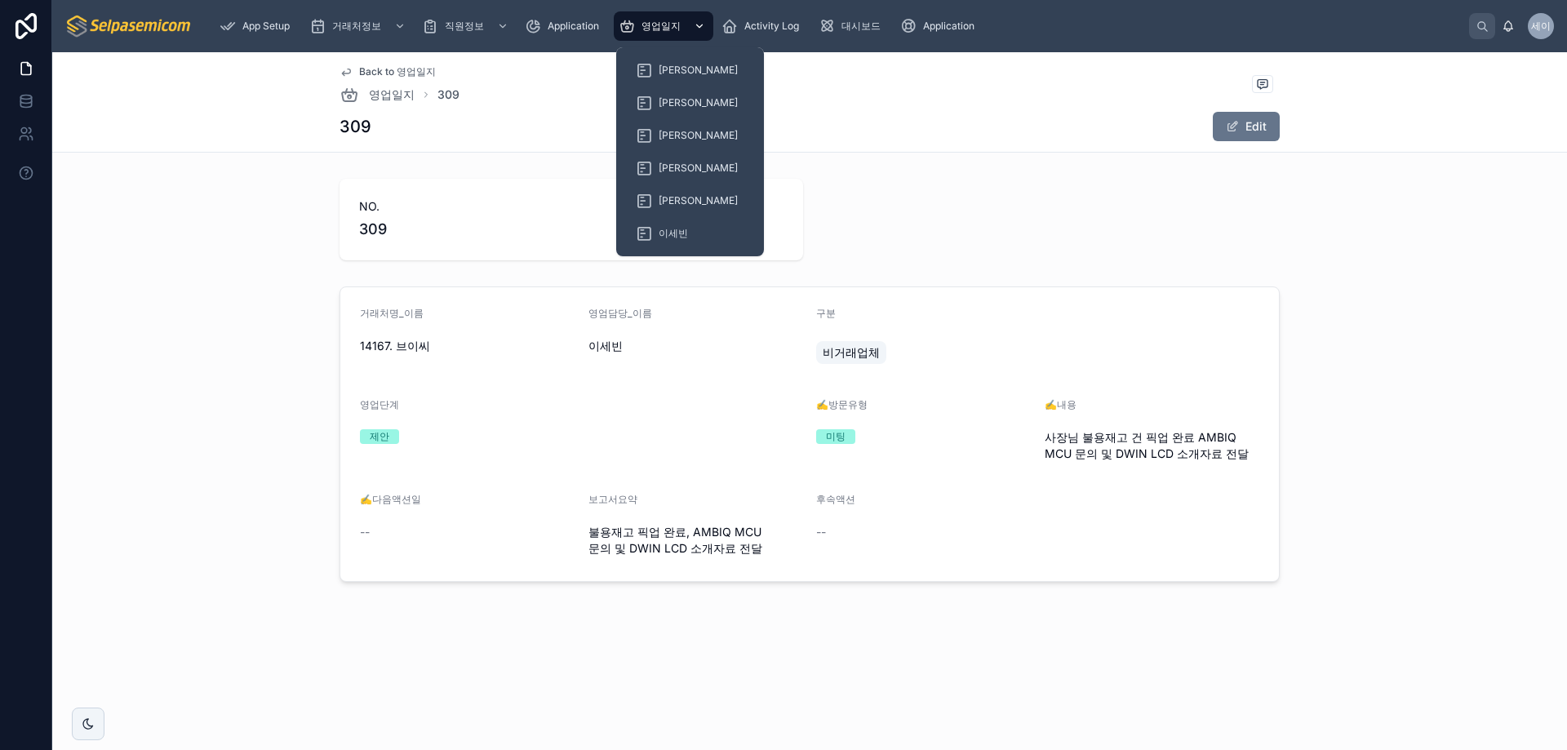
click at [660, 35] on div "영업일지" at bounding box center [664, 26] width 90 height 26
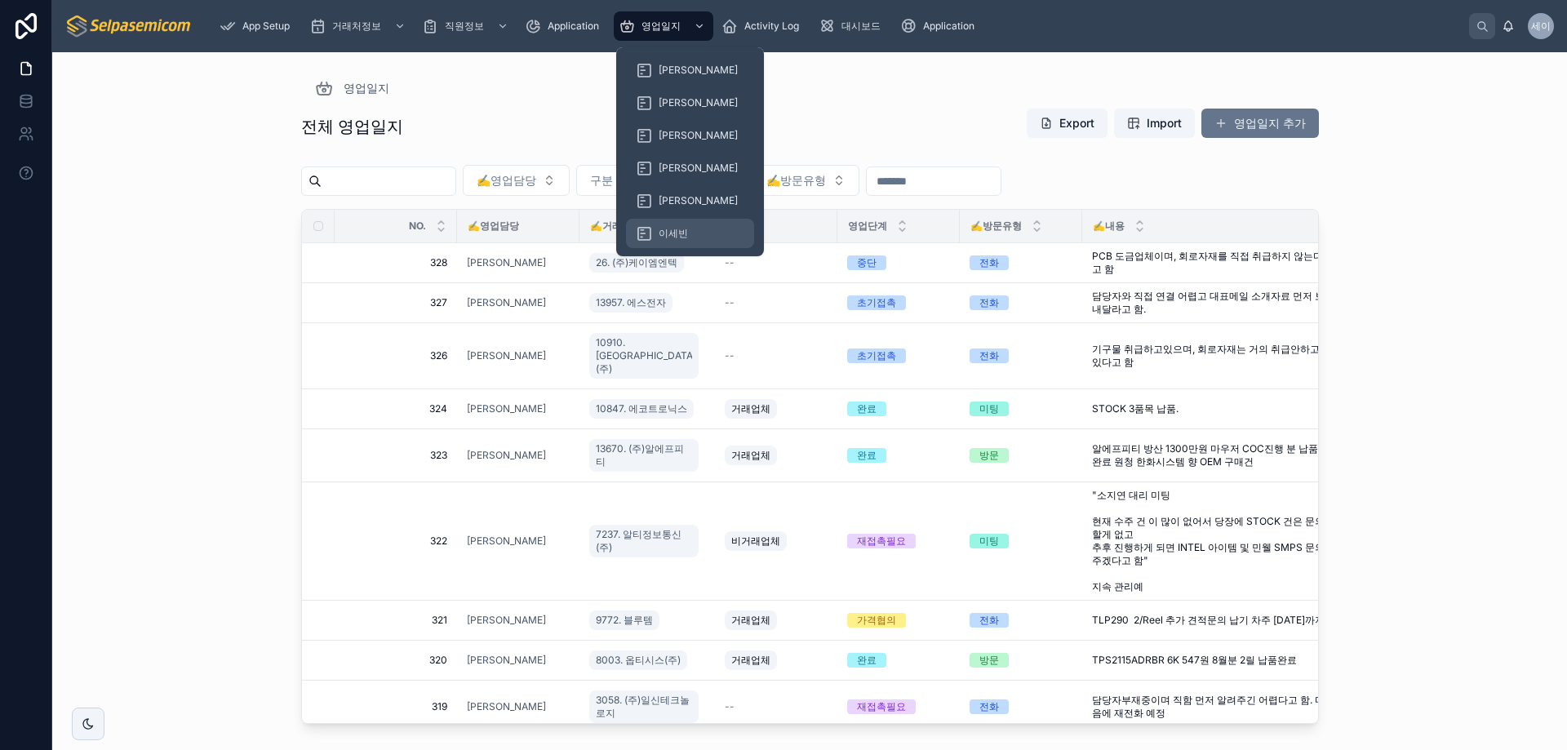
click at [674, 228] on span "이세빈" at bounding box center [672, 233] width 29 height 13
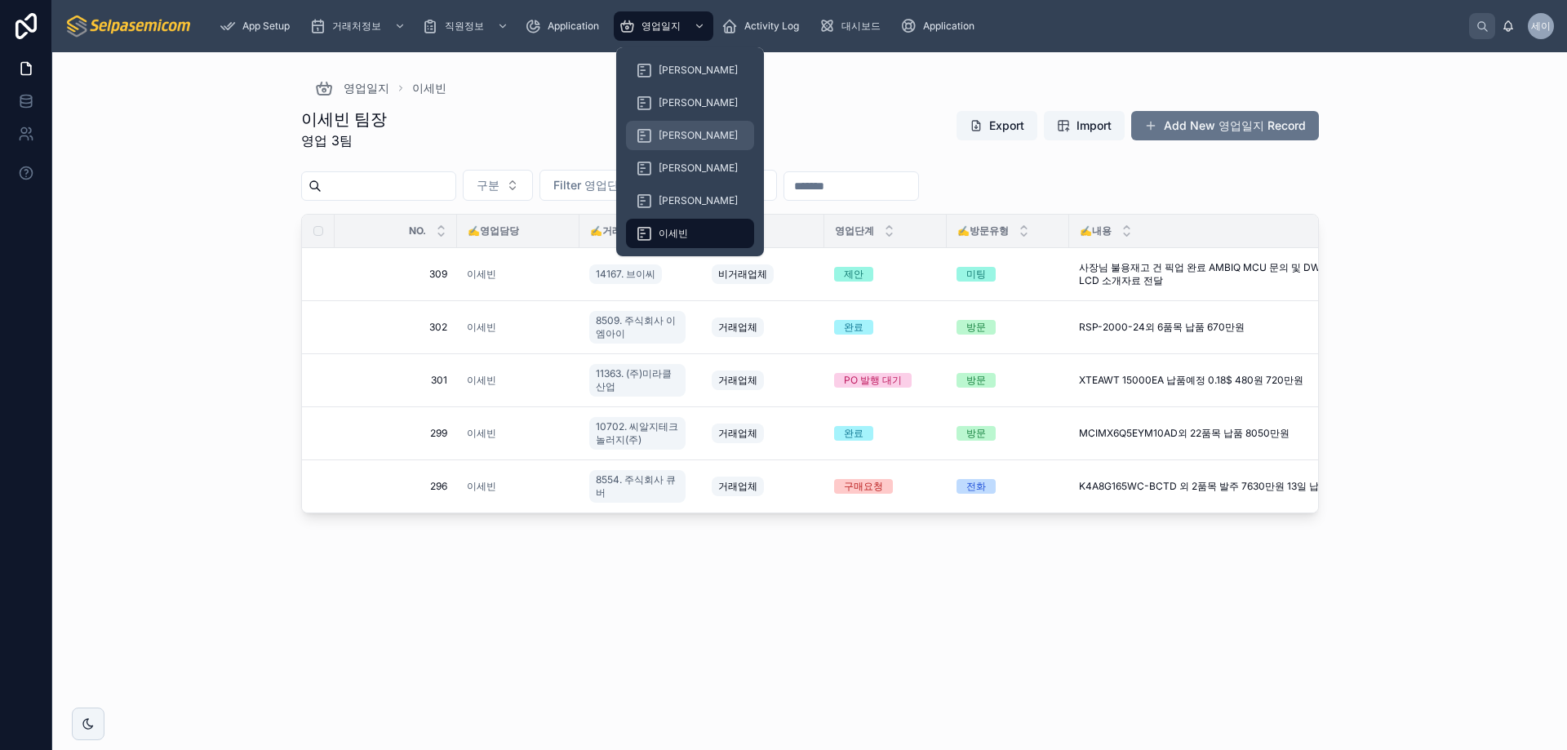
click at [670, 19] on div "영업일지" at bounding box center [664, 26] width 90 height 26
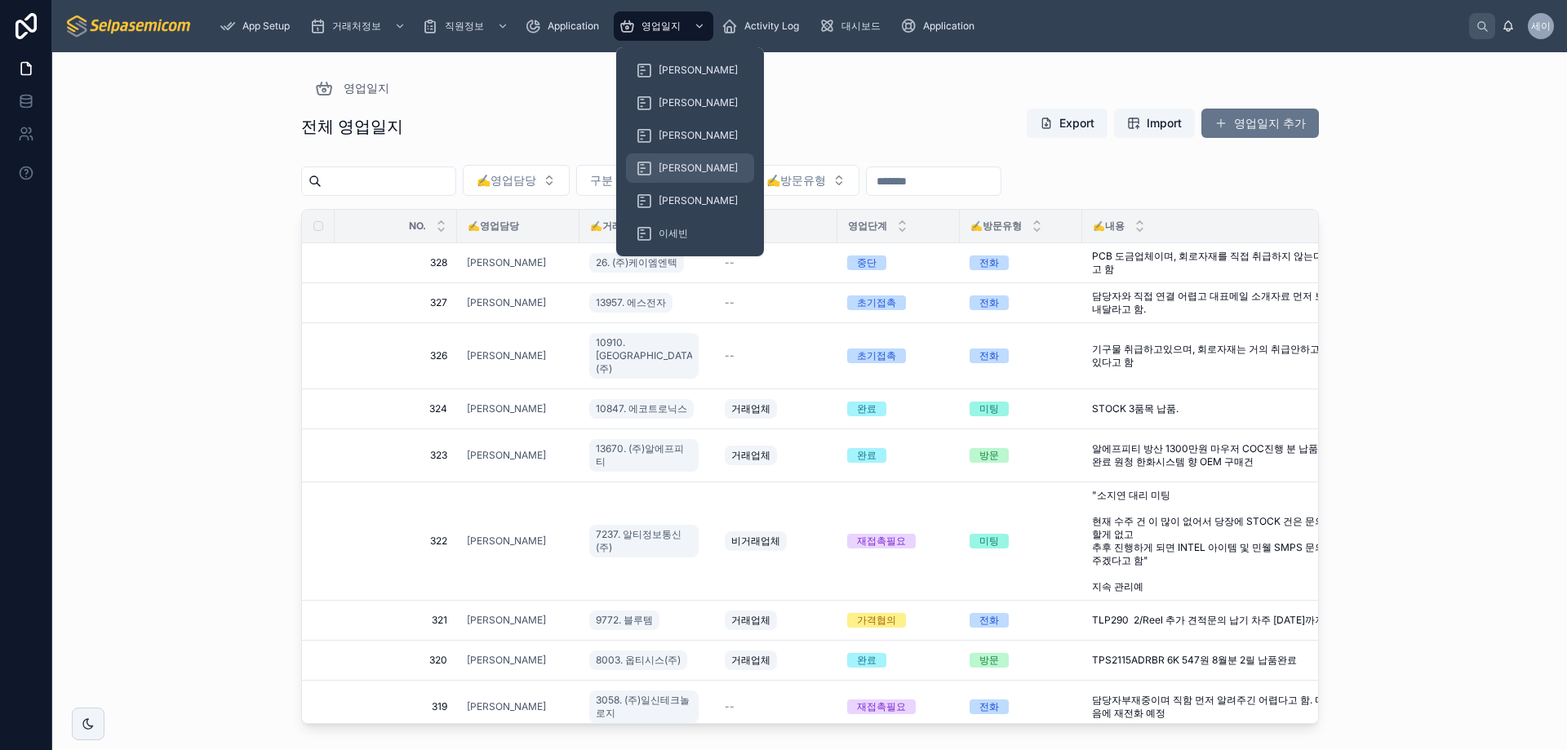
click at [662, 171] on span "[PERSON_NAME]" at bounding box center [697, 168] width 79 height 13
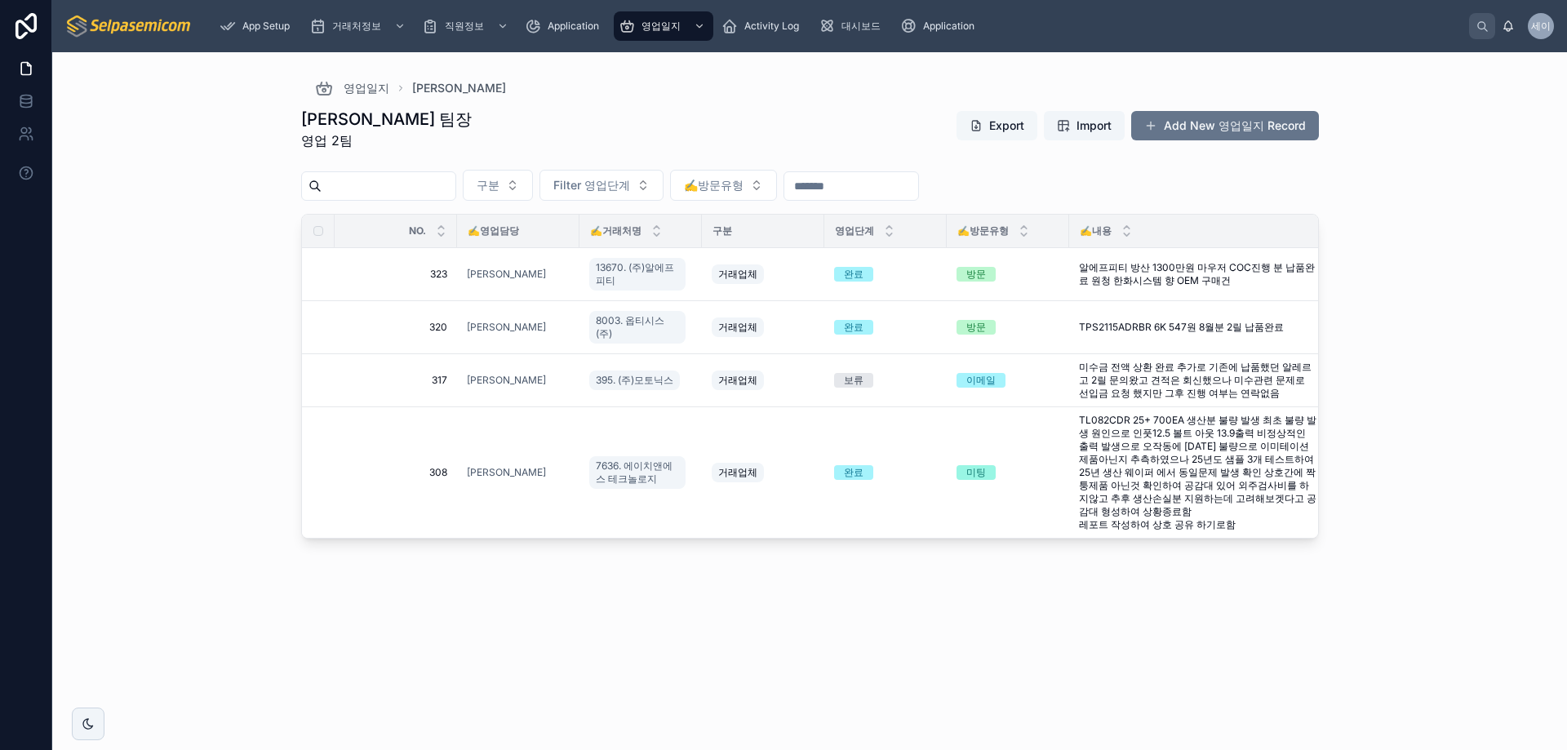
click at [1012, 122] on button "Export" at bounding box center [996, 125] width 81 height 29
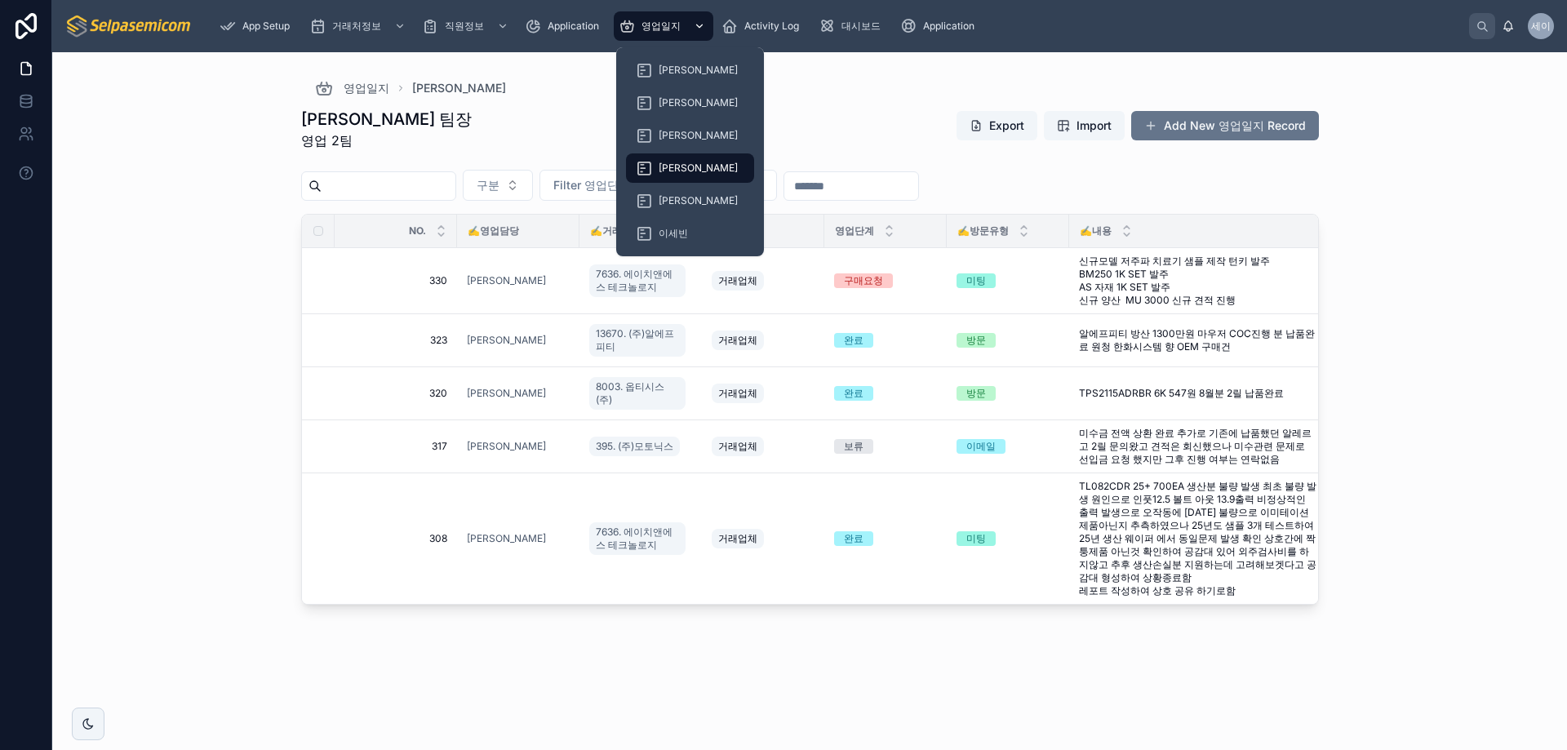
click at [658, 34] on div "영업일지" at bounding box center [664, 26] width 90 height 26
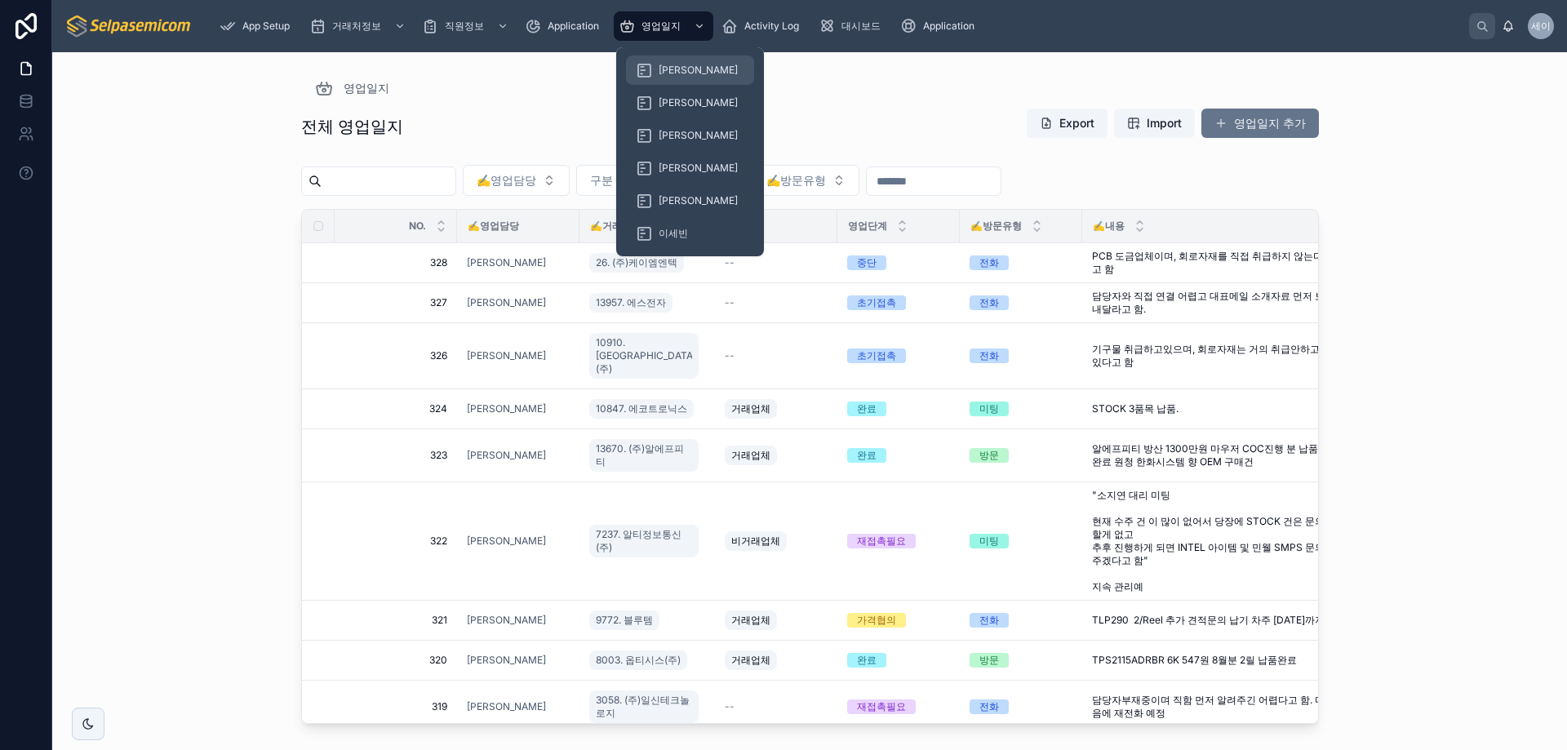
click at [656, 64] on div "[PERSON_NAME]" at bounding box center [690, 70] width 109 height 26
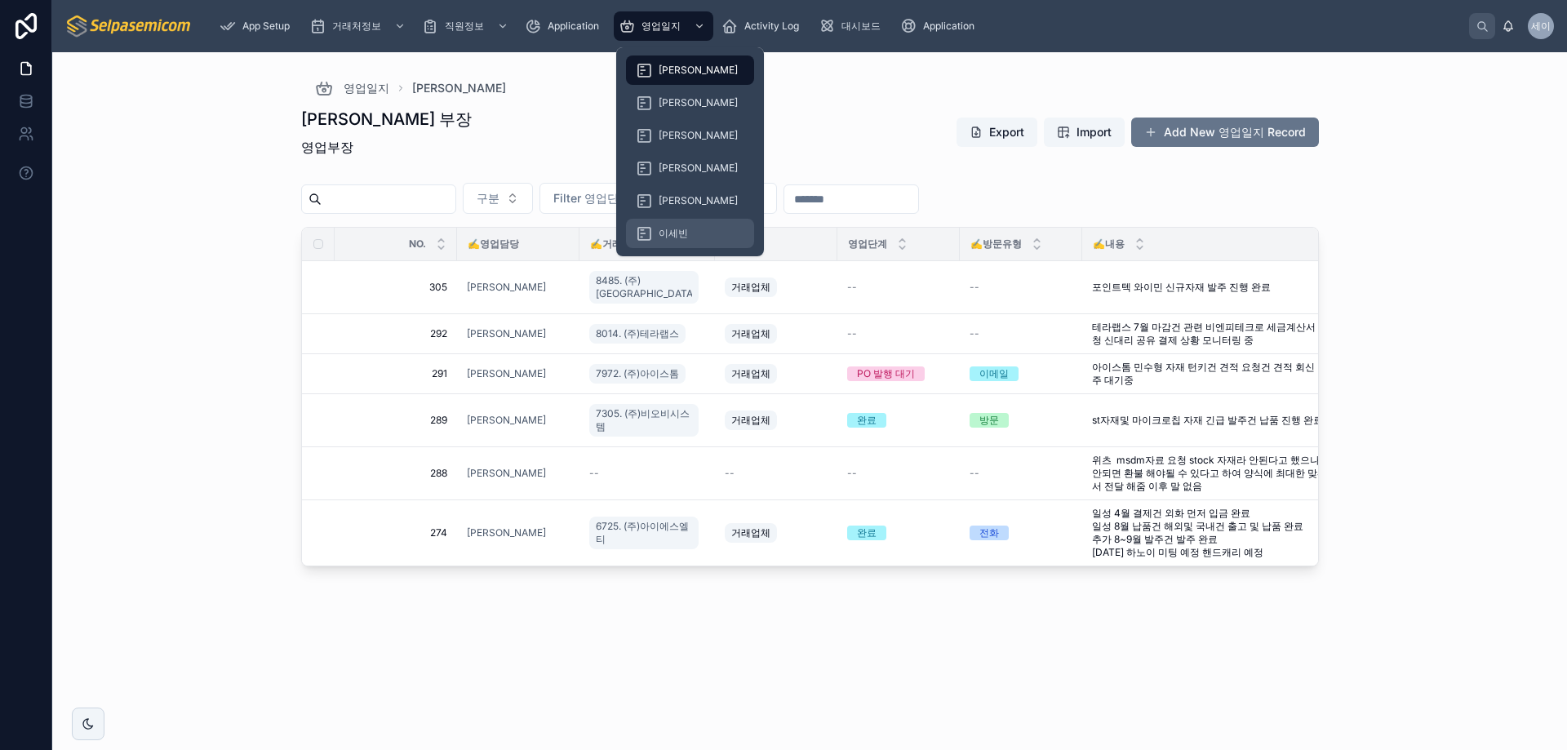
click at [656, 222] on div "이세빈" at bounding box center [690, 233] width 109 height 26
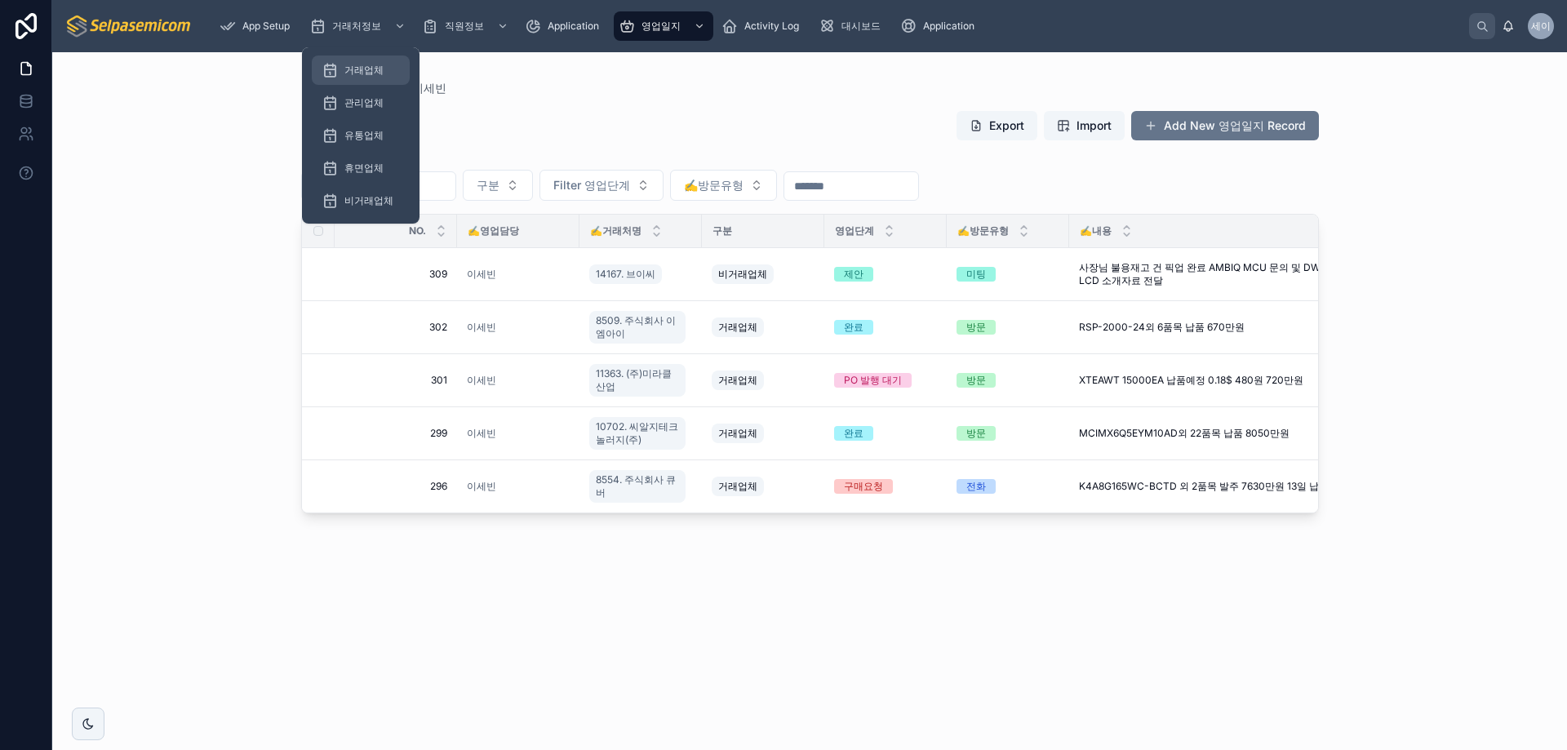
click at [344, 65] on span "거래업체" at bounding box center [363, 70] width 39 height 13
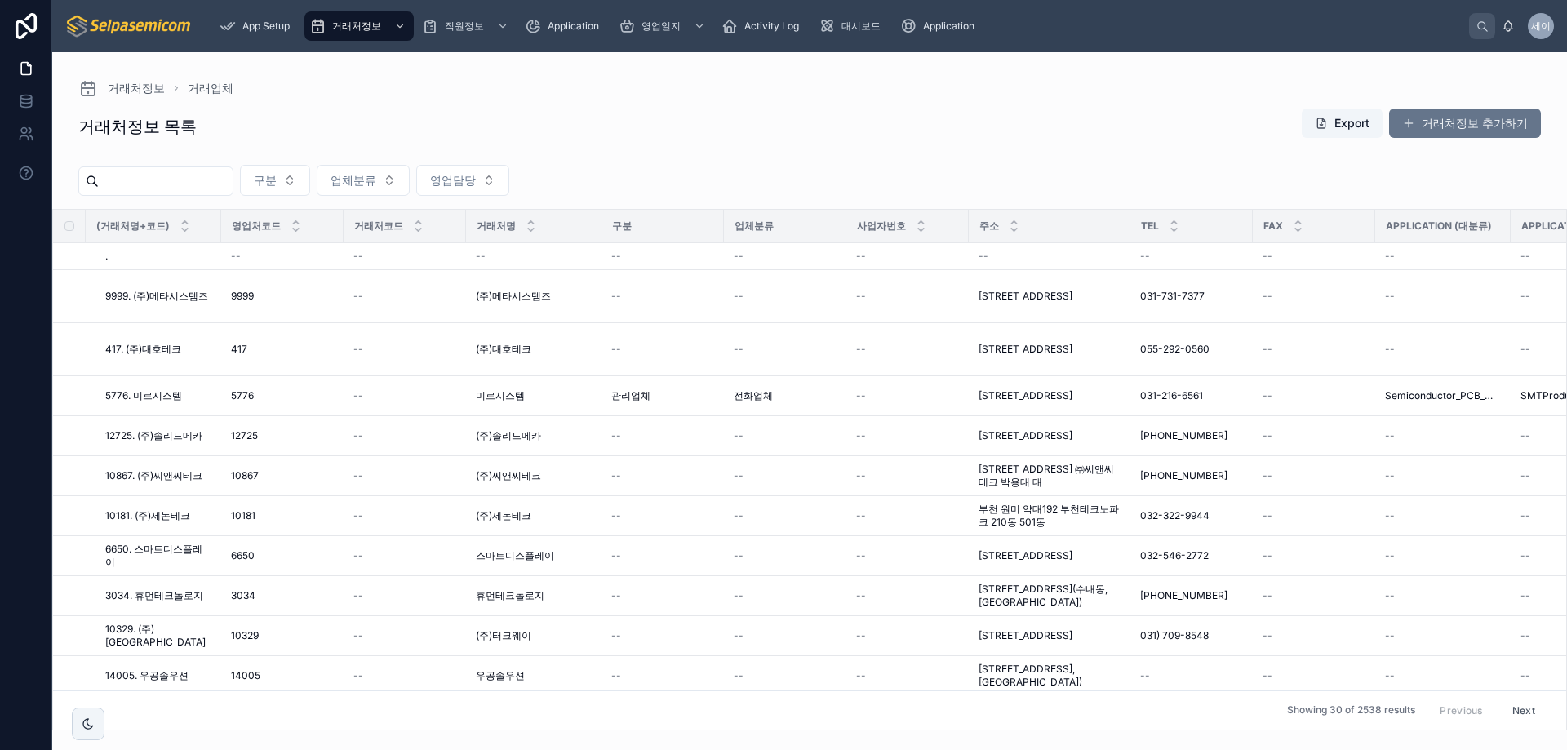
click at [203, 183] on input "text" at bounding box center [166, 181] width 134 height 23
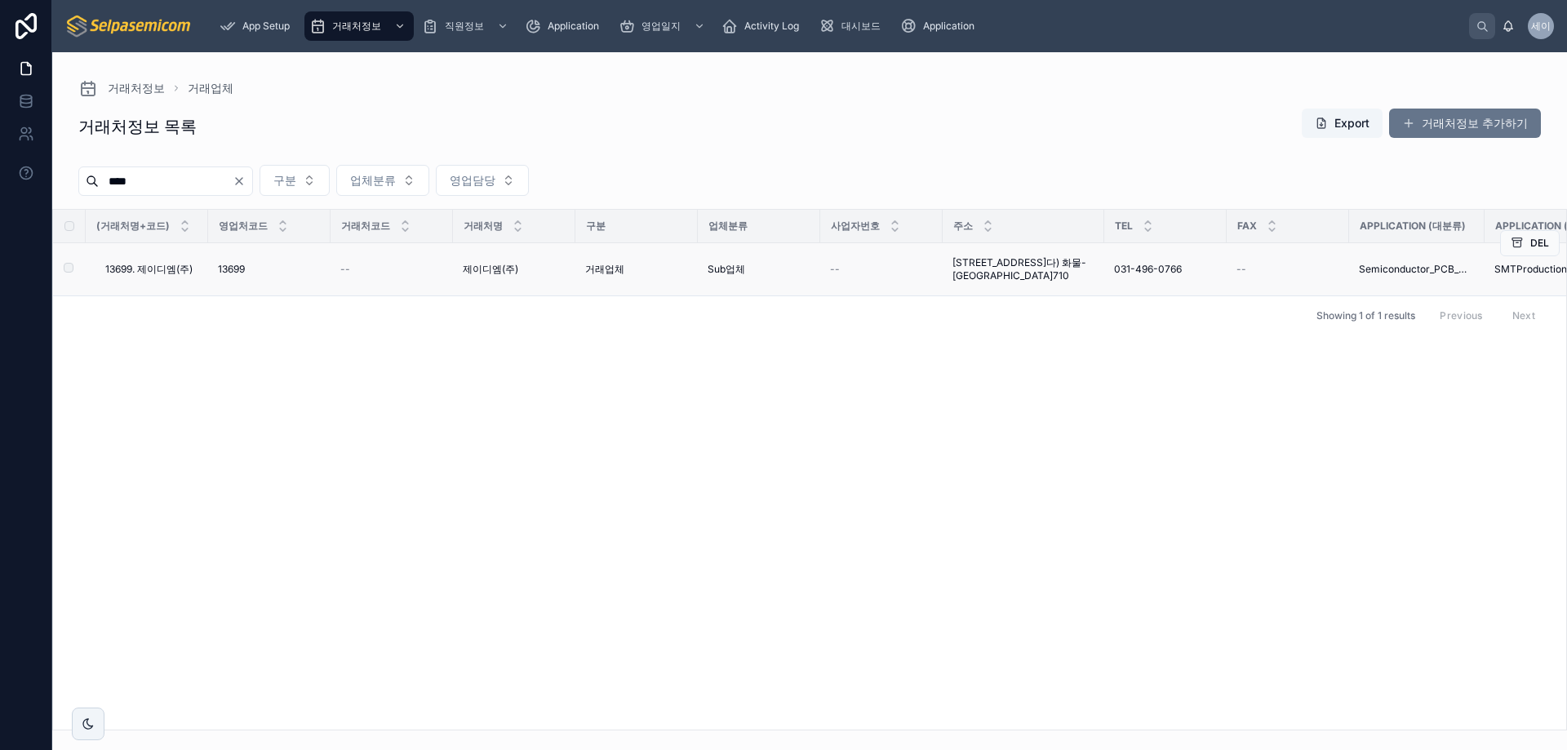
type input "****"
click at [201, 276] on td "13699. 제이디엠(주) 13699. 제이디엠(주)" at bounding box center [147, 269] width 122 height 53
click at [170, 271] on span "13699. 제이디엠(주)" at bounding box center [148, 269] width 87 height 13
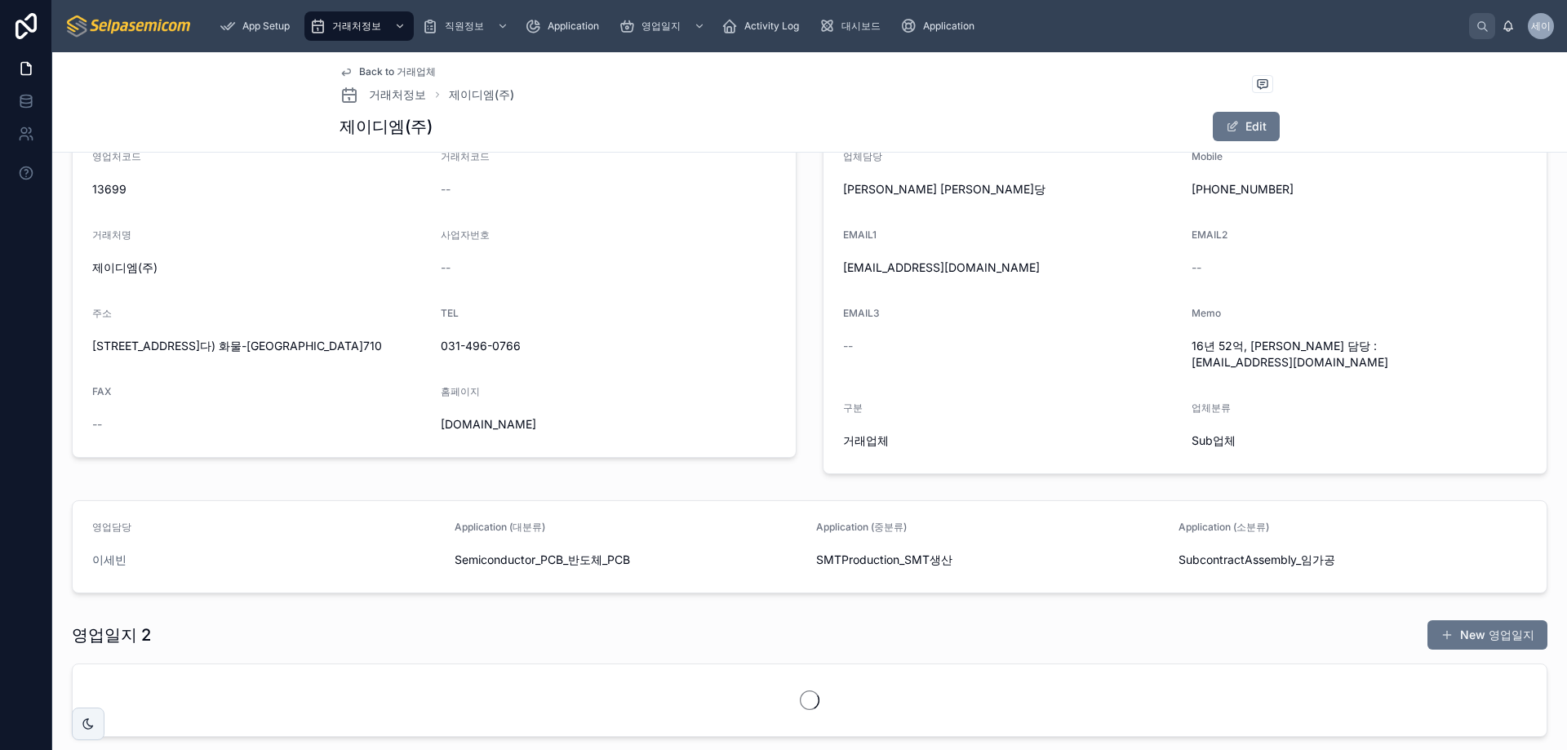
scroll to position [261, 0]
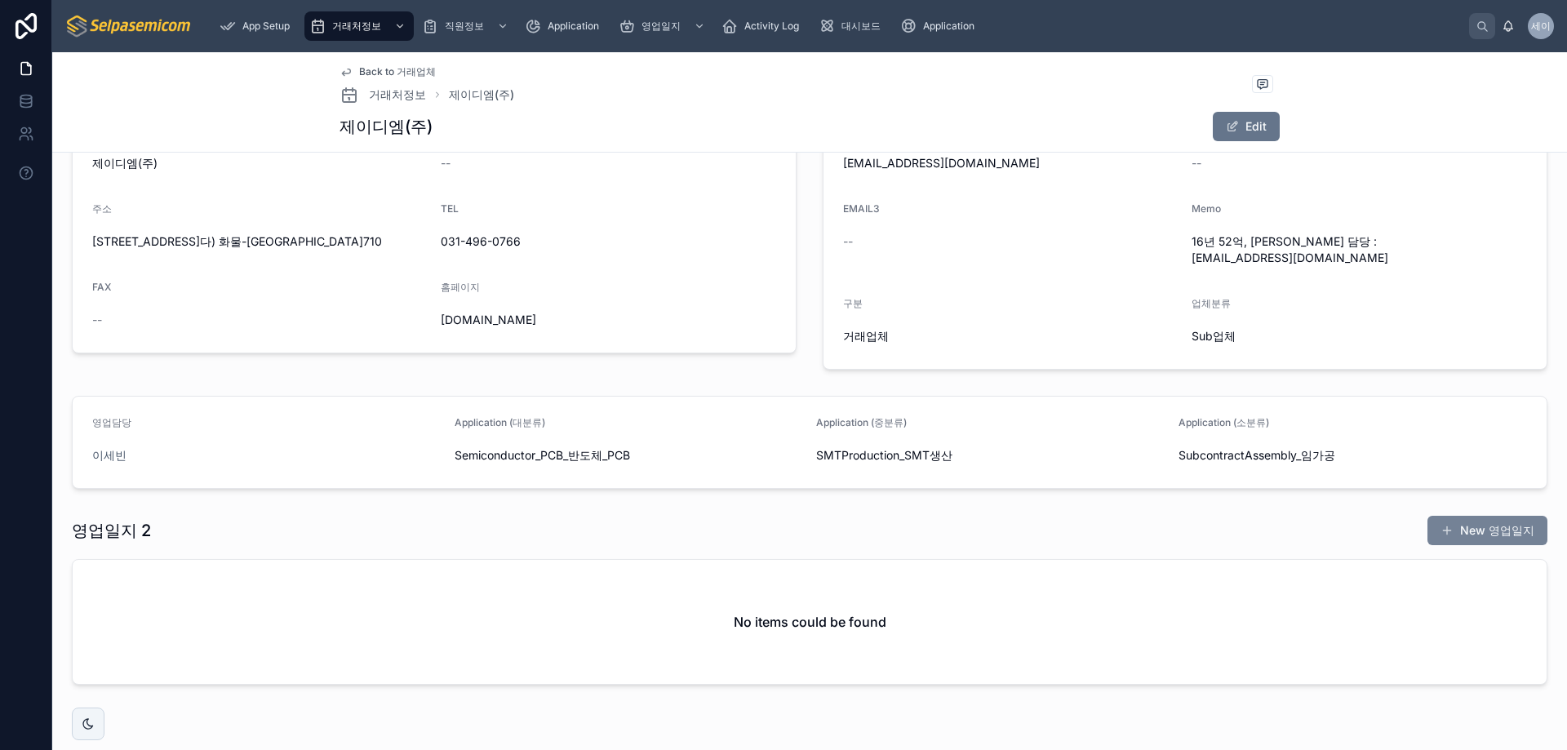
click at [1470, 529] on button "New 영업일지" at bounding box center [1487, 530] width 120 height 29
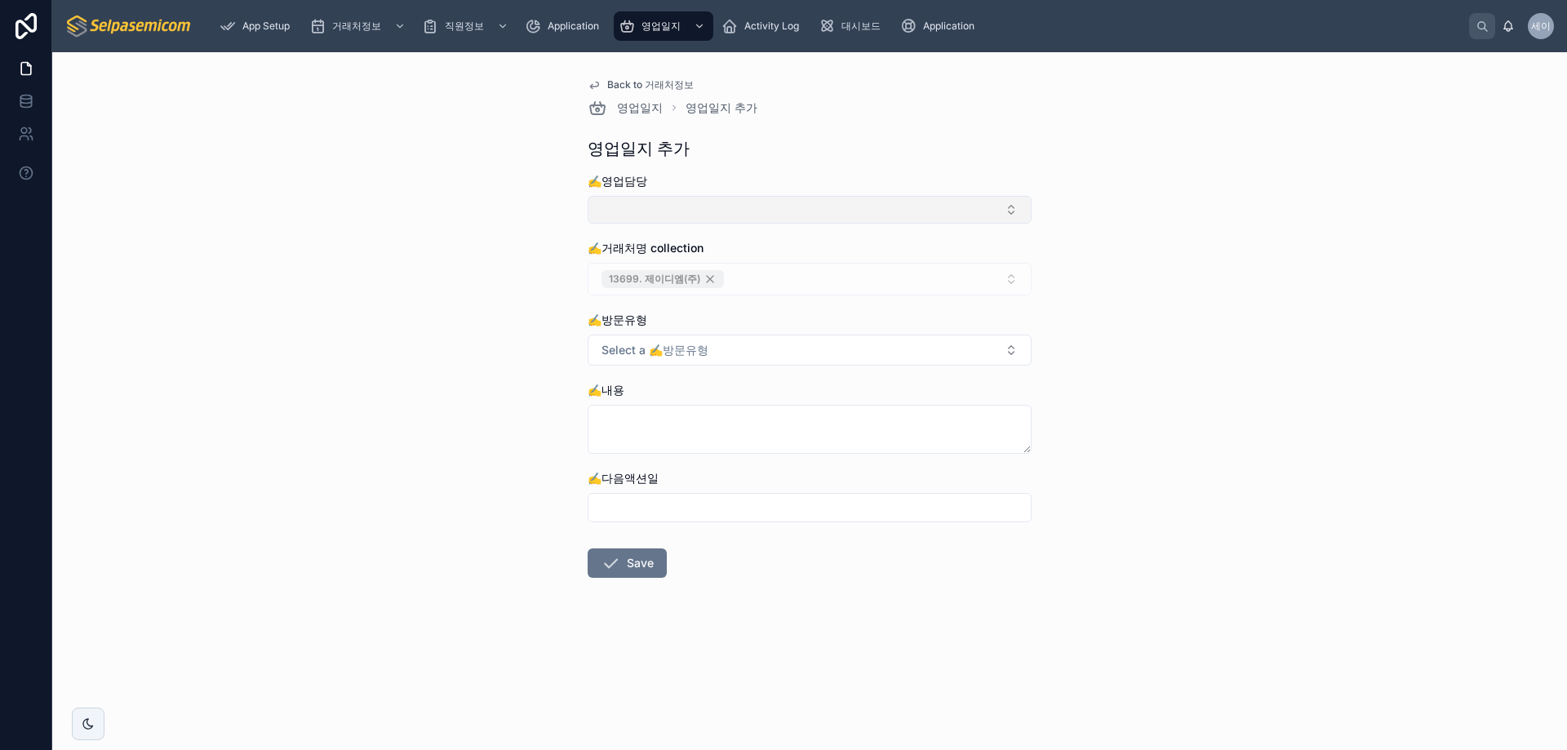
click at [687, 205] on button "Select Button" at bounding box center [809, 210] width 444 height 28
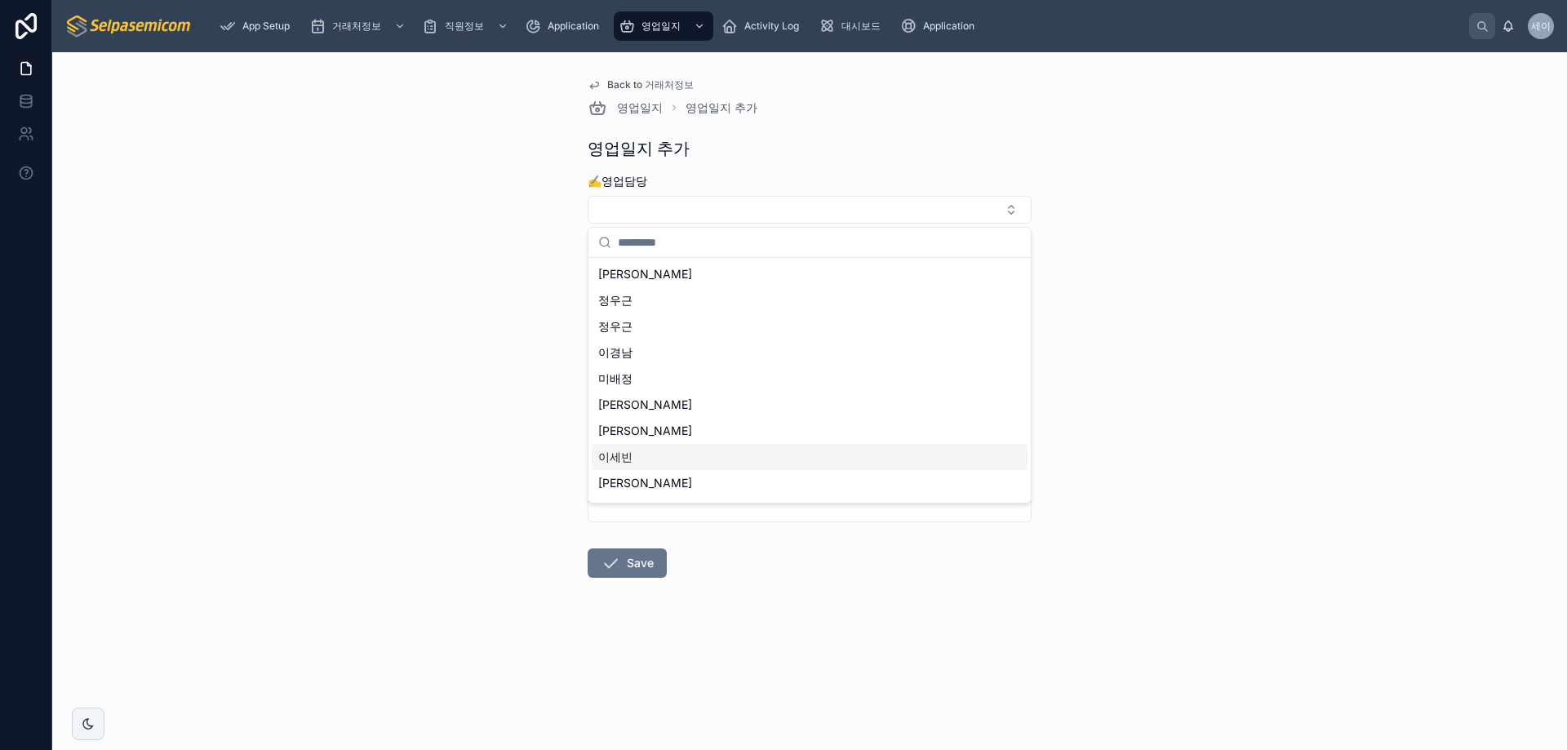
click at [632, 461] on div "이세빈" at bounding box center [810, 457] width 436 height 26
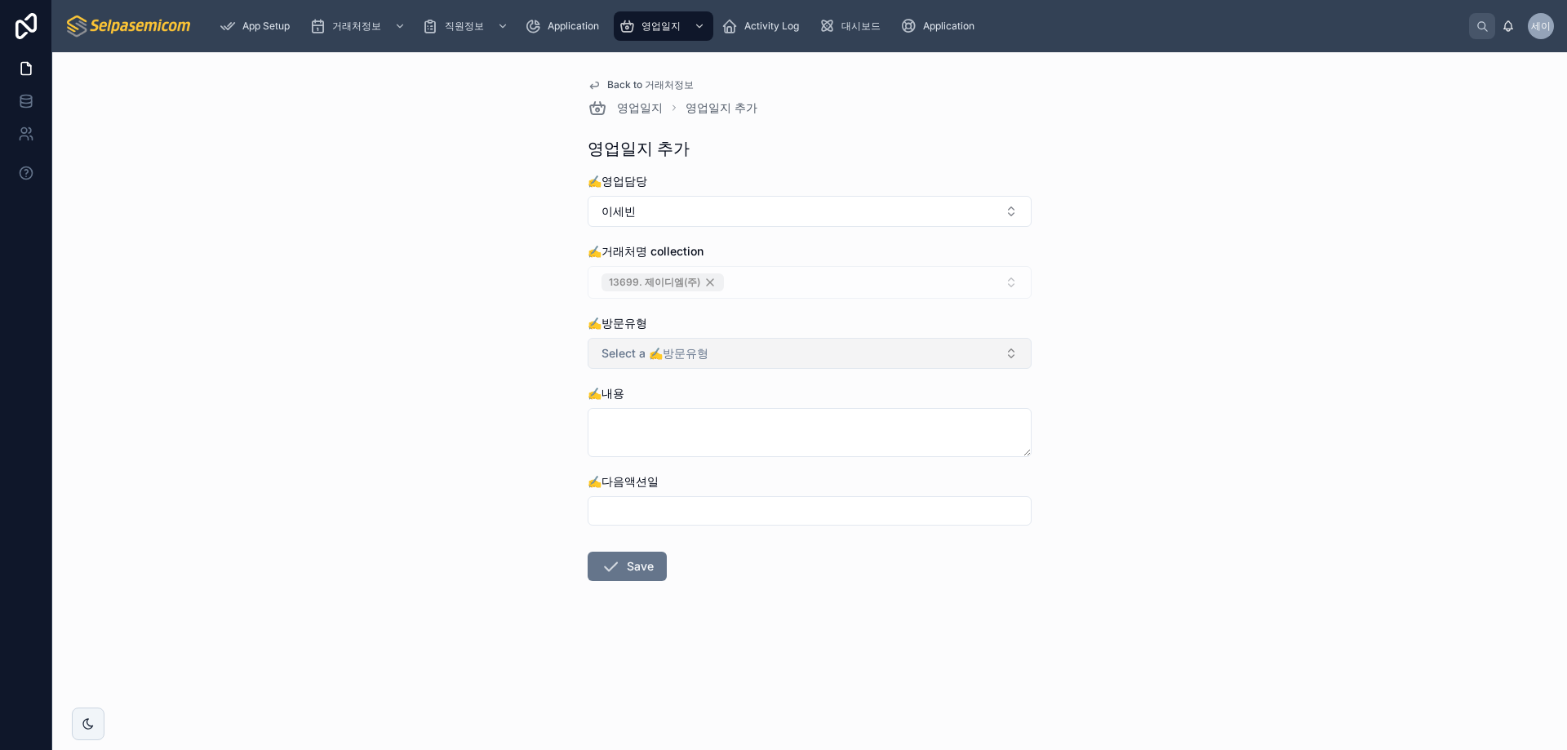
click at [732, 357] on button "Select a ✍️방문유형" at bounding box center [809, 353] width 444 height 31
click at [628, 437] on div "이메일" at bounding box center [622, 443] width 29 height 15
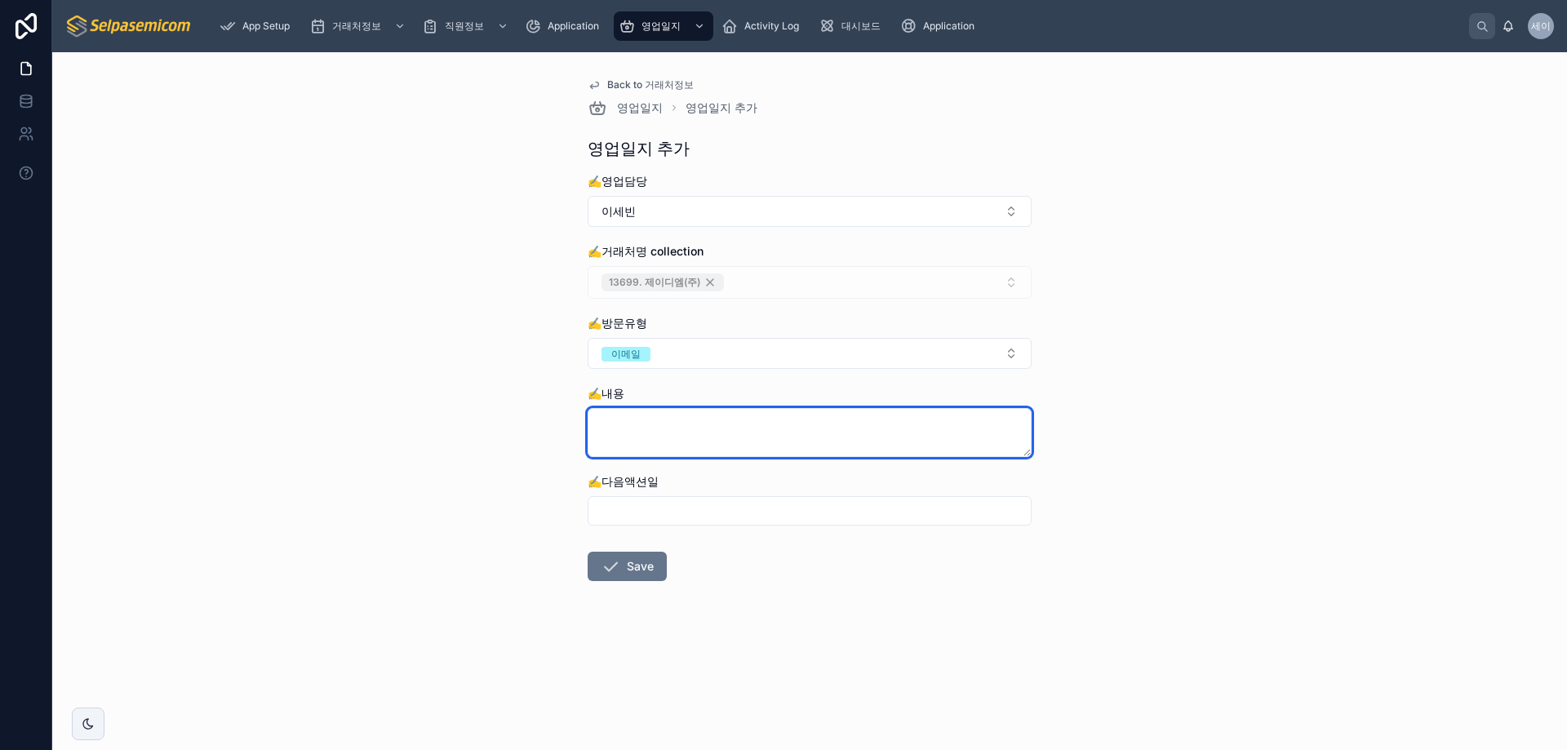
click at [666, 423] on textarea at bounding box center [809, 432] width 444 height 49
click at [641, 428] on textarea at bounding box center [809, 432] width 444 height 49
click at [616, 419] on textarea at bounding box center [809, 432] width 444 height 49
paste textarea "**********"
click at [820, 422] on textarea "**********" at bounding box center [809, 432] width 444 height 49
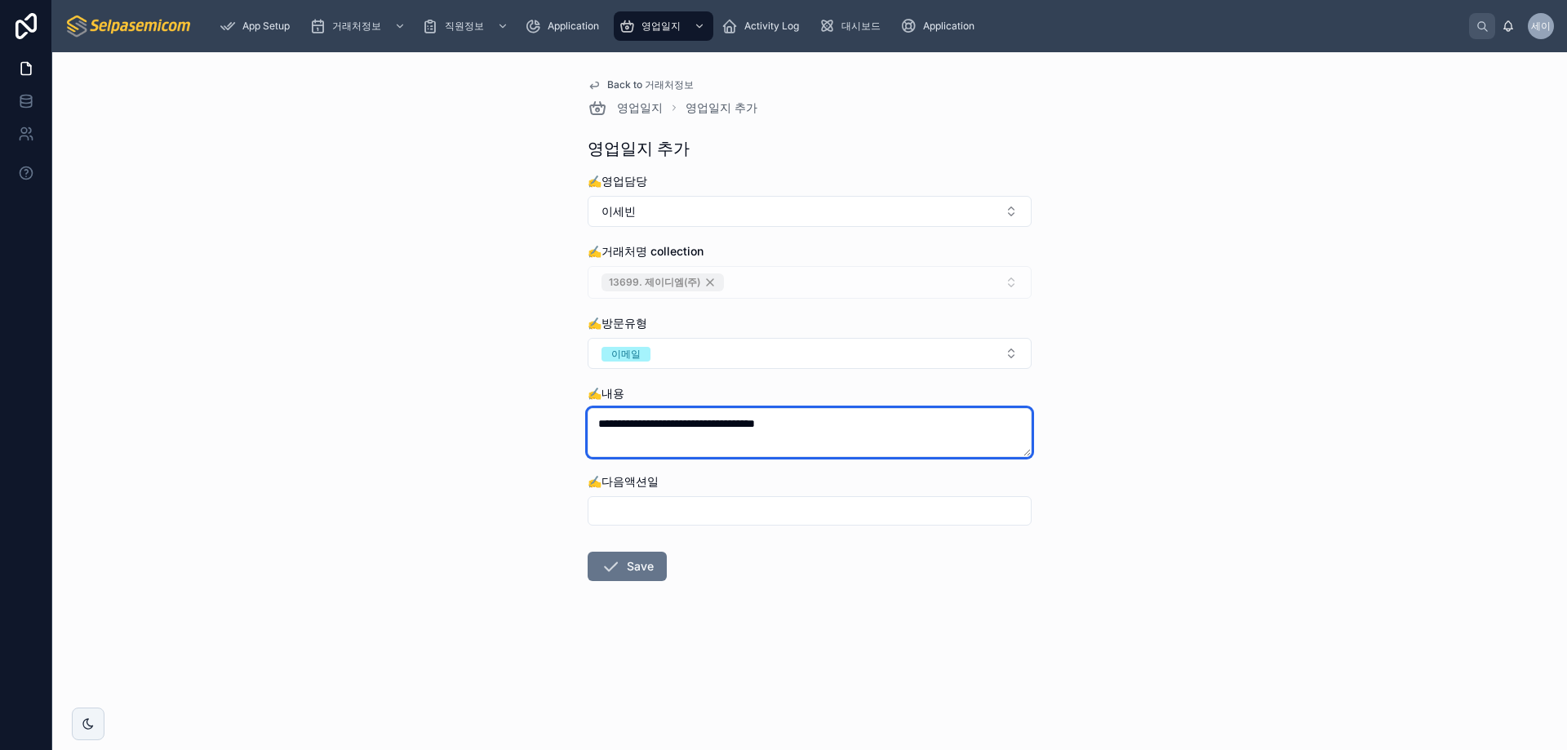
click at [654, 441] on textarea "**********" at bounding box center [809, 432] width 444 height 49
click at [886, 428] on textarea "**********" at bounding box center [809, 432] width 444 height 49
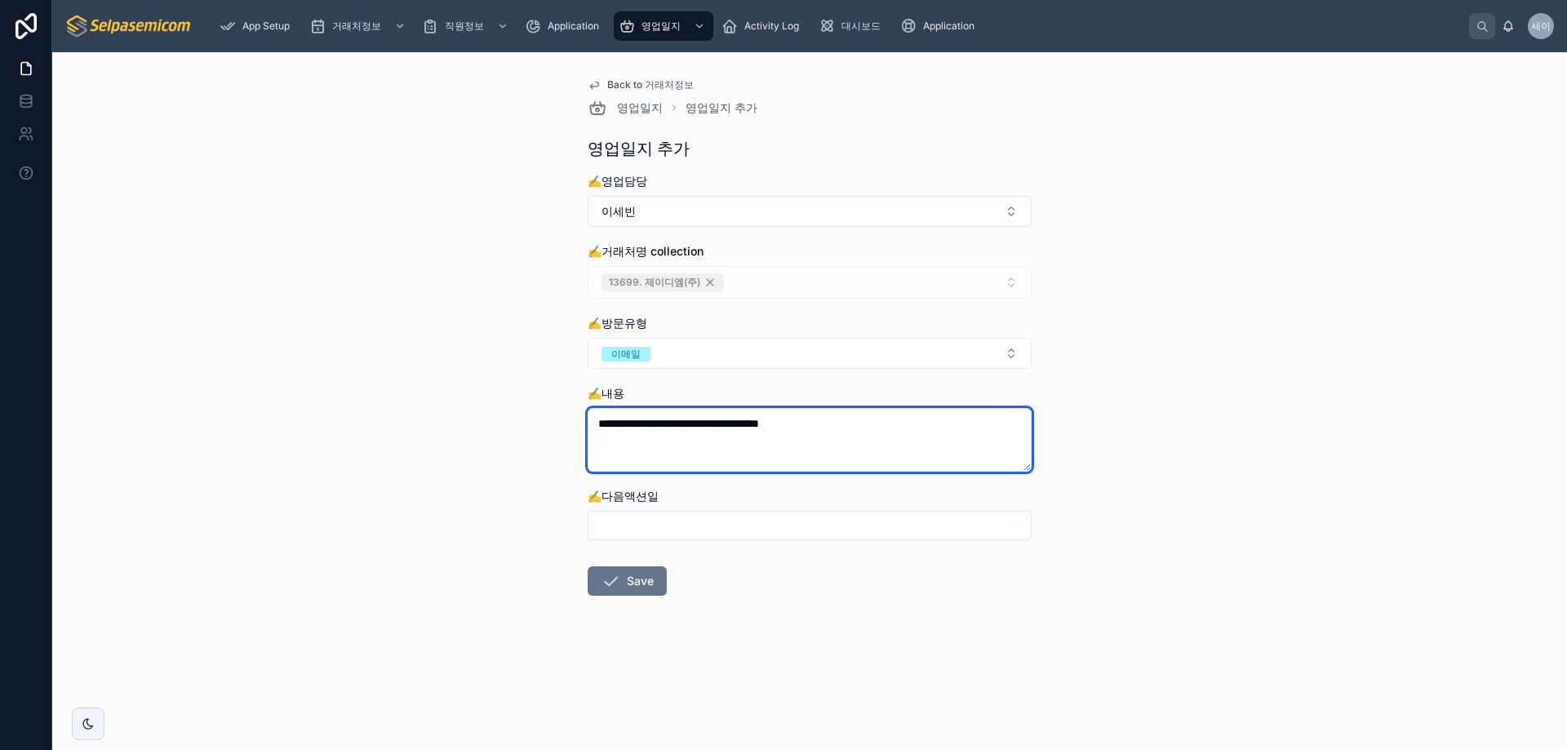
paste textarea "**********"
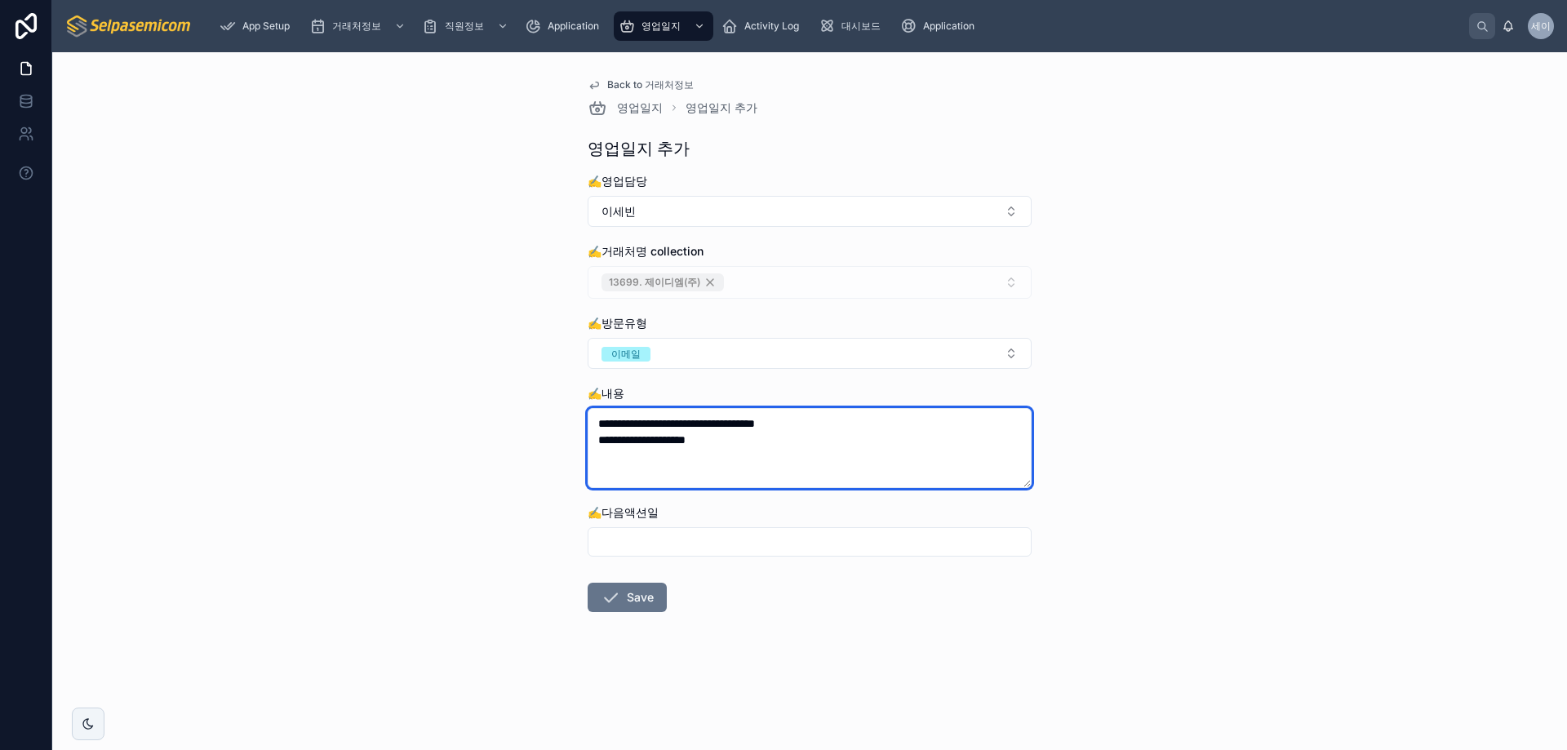
click at [754, 446] on textarea "**********" at bounding box center [809, 448] width 444 height 80
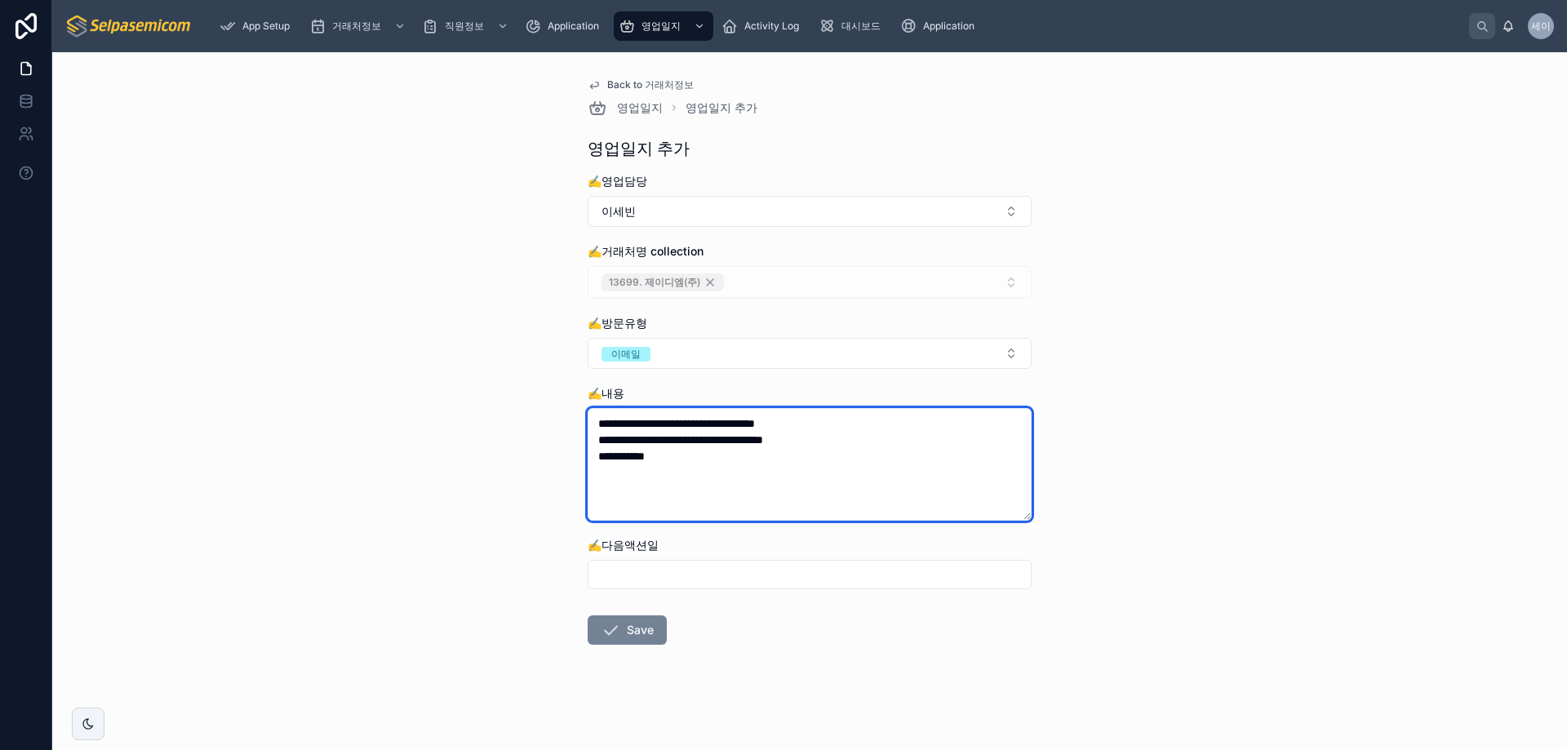
type textarea "**********"
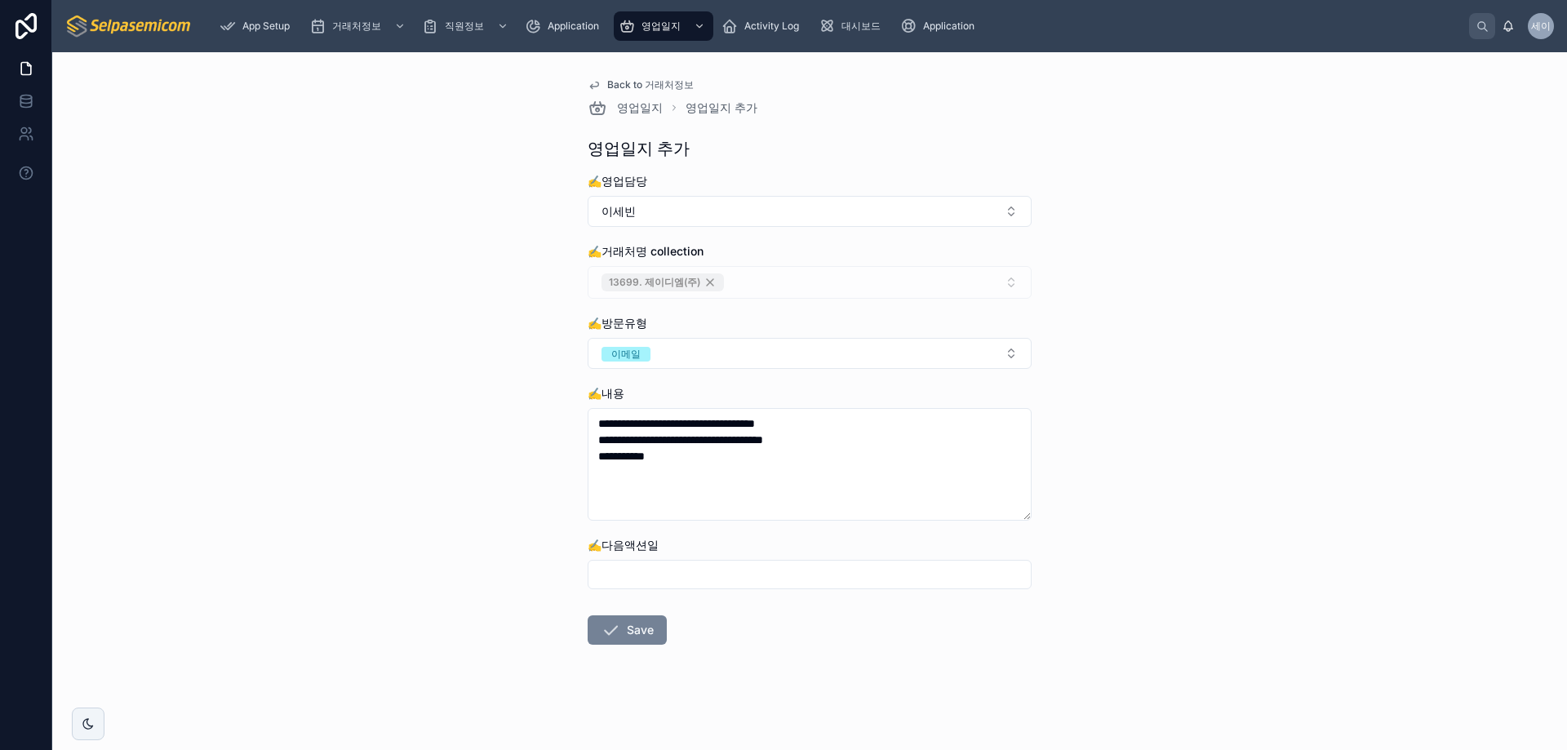
click at [645, 625] on button "Save" at bounding box center [626, 629] width 79 height 29
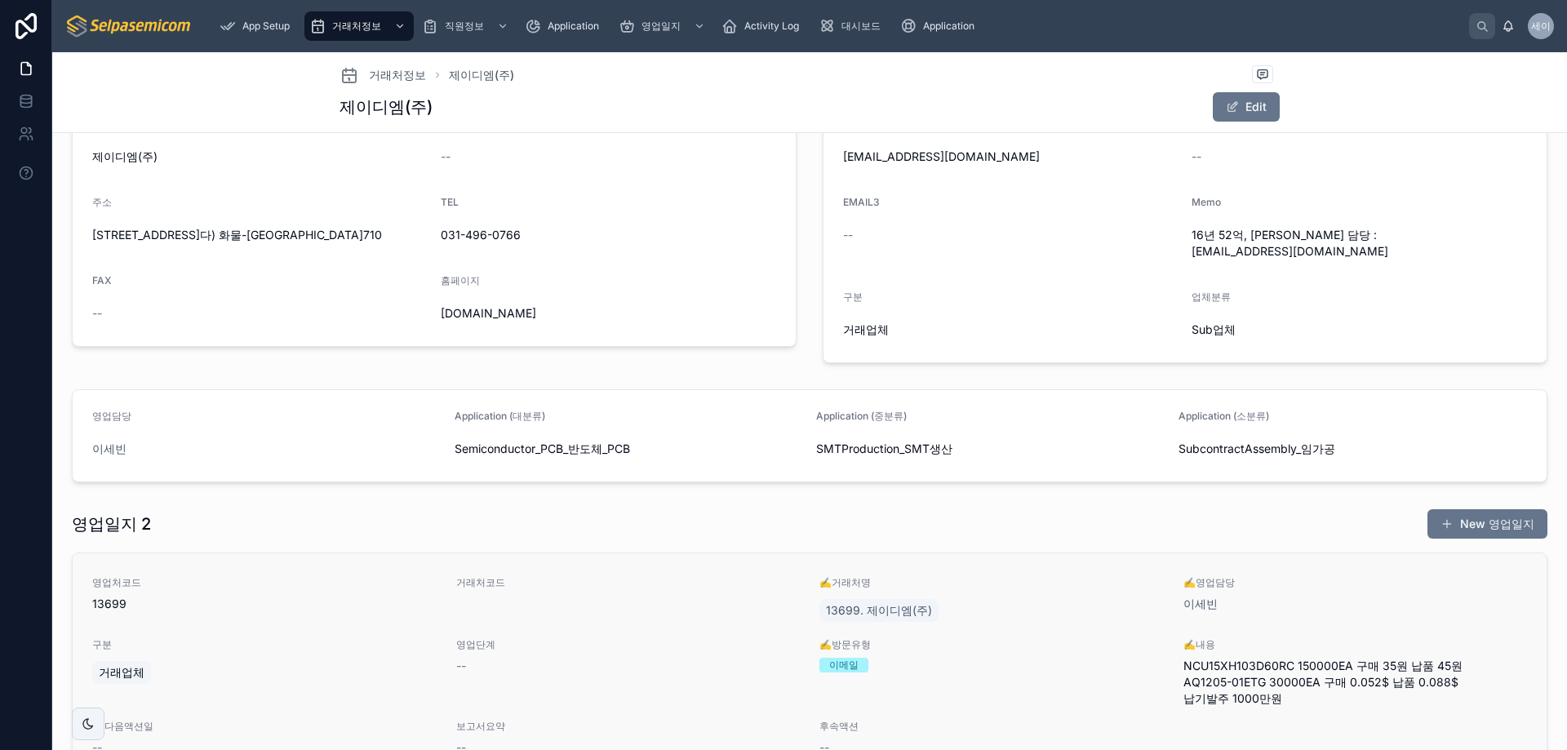
scroll to position [408, 0]
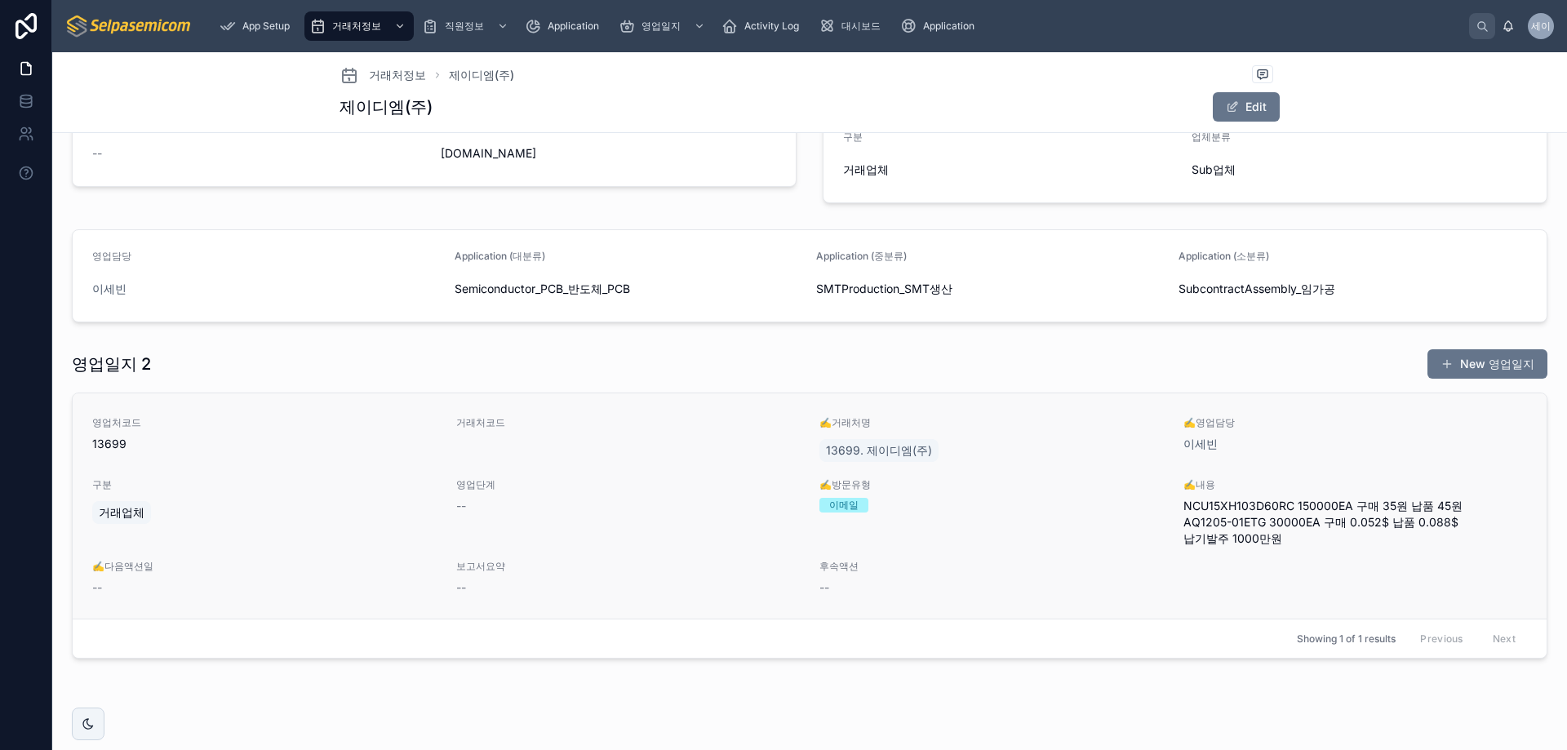
click at [1262, 502] on span "NCU15XH103D60RC 150000EA 구매 35원 납품 45원 AQ1205-01ETG 30000EA 구매 0.052$ 납품 0.088$…" at bounding box center [1355, 522] width 344 height 49
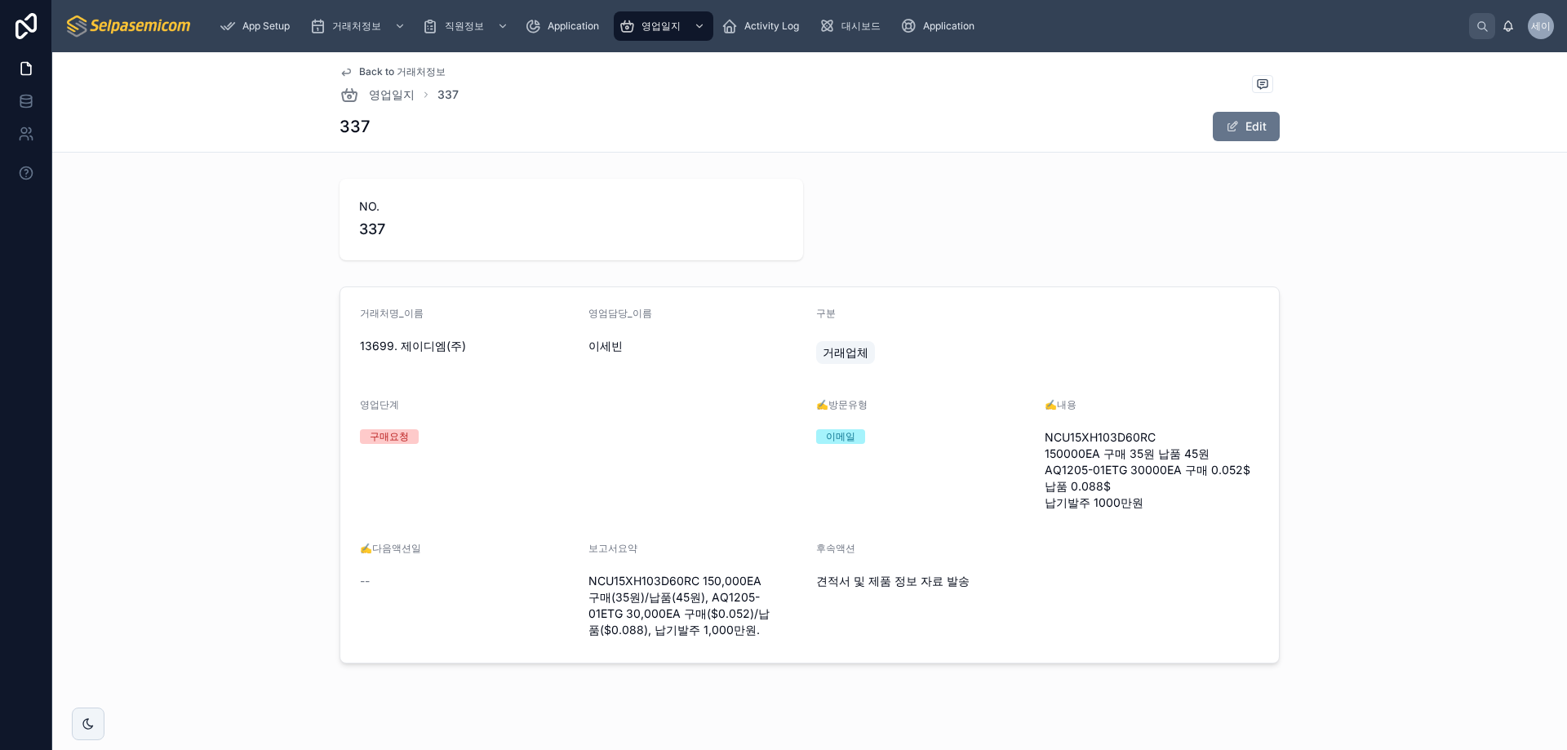
click at [1080, 450] on span "NCU15XH103D60RC 150000EA 구매 35원 납품 45원 AQ1205-01ETG 30000EA 구매 0.052$ 납품 0.088$…" at bounding box center [1151, 470] width 215 height 82
click at [1096, 437] on span "NCU15XH103D60RC 150000EA 구매 35원 납품 45원 AQ1205-01ETG 30000EA 구매 0.052$ 납품 0.088$…" at bounding box center [1151, 470] width 215 height 82
copy span "NCU15XH103D60RC"
drag, startPoint x: 1116, startPoint y: 468, endPoint x: 1037, endPoint y: 471, distance: 79.2
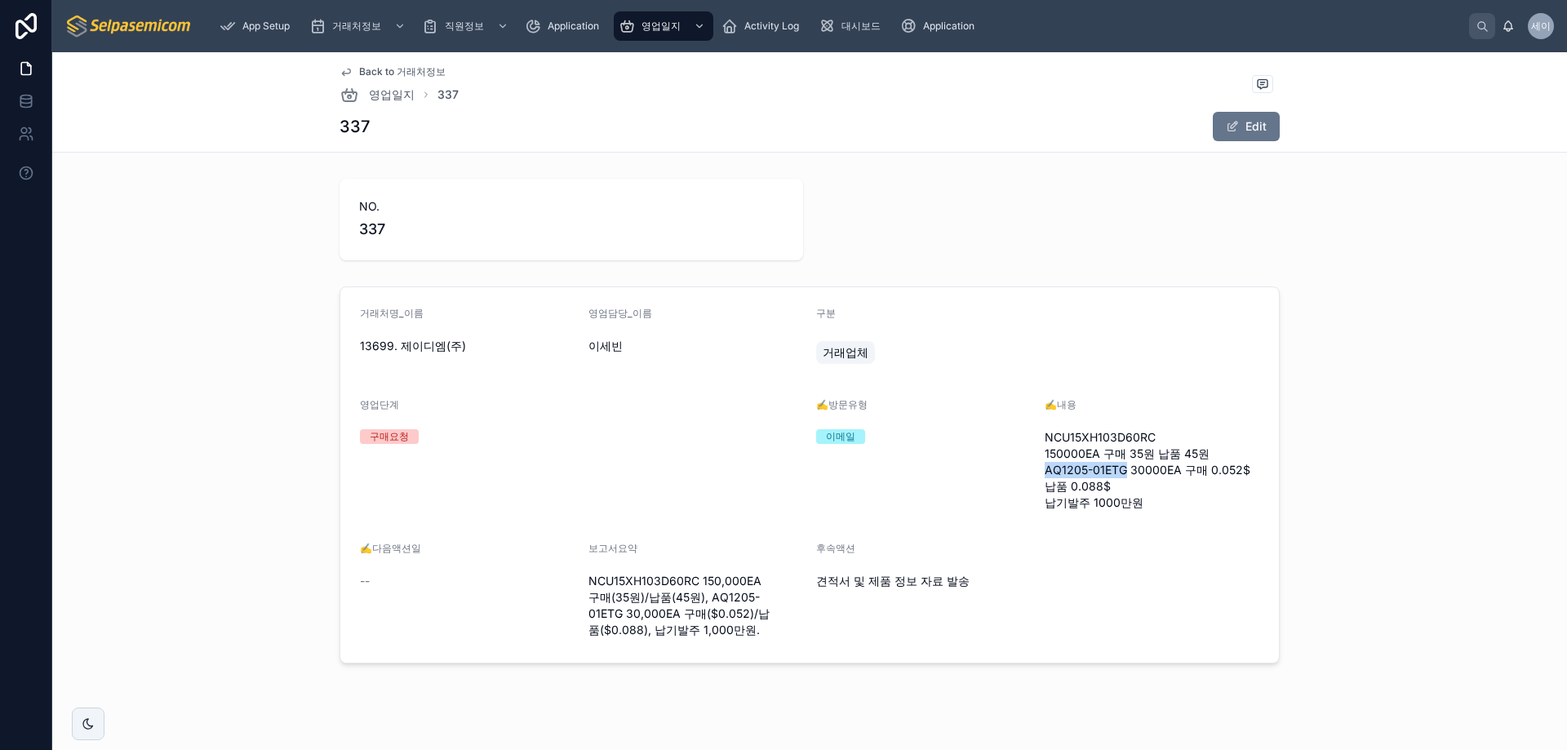
click at [1037, 471] on form "거래처명_이름 13699. 제이디엠(주) 영엄담당_이름 이세빈 구분 거래업체 영업단계 구매요청 ✍️방문유형 이메일 ✍️내용 NCU15XH103…" at bounding box center [809, 474] width 938 height 375
copy span "AQ1205-01ETG"
